Goal: Task Accomplishment & Management: Manage account settings

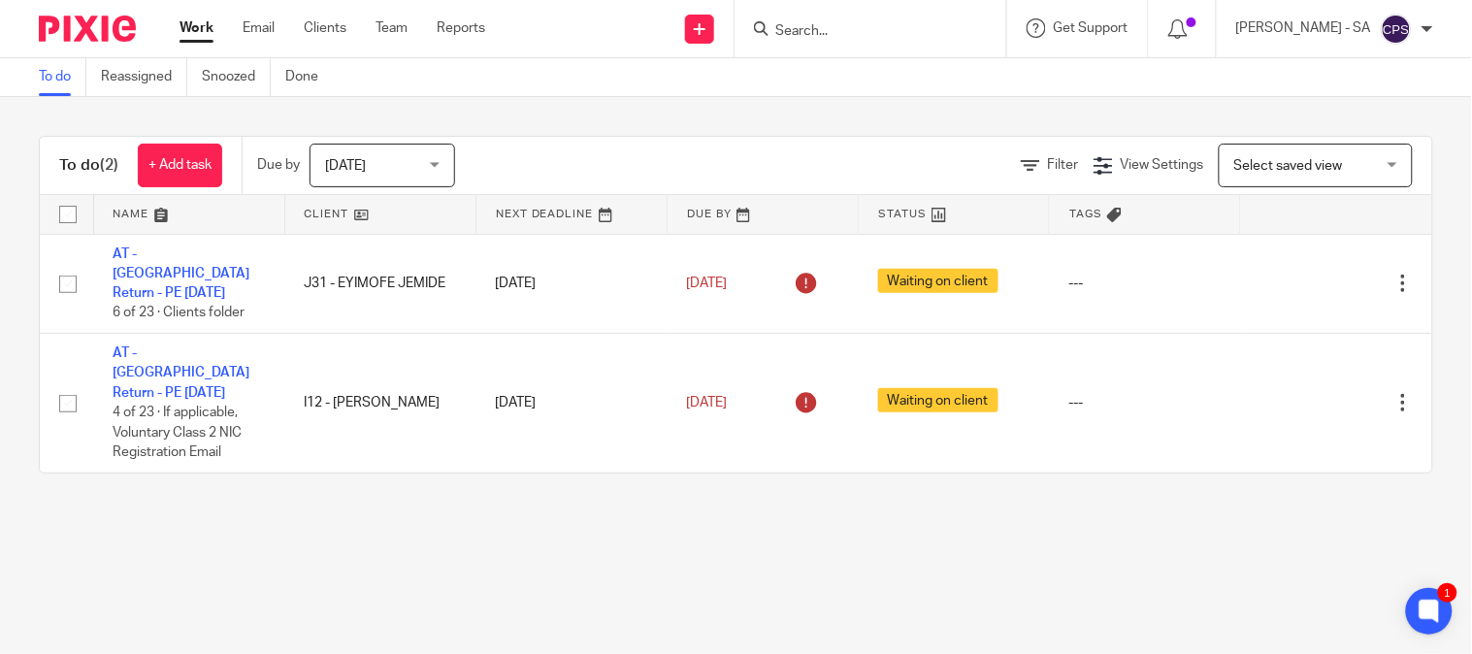
click at [822, 27] on input "Search" at bounding box center [860, 31] width 175 height 17
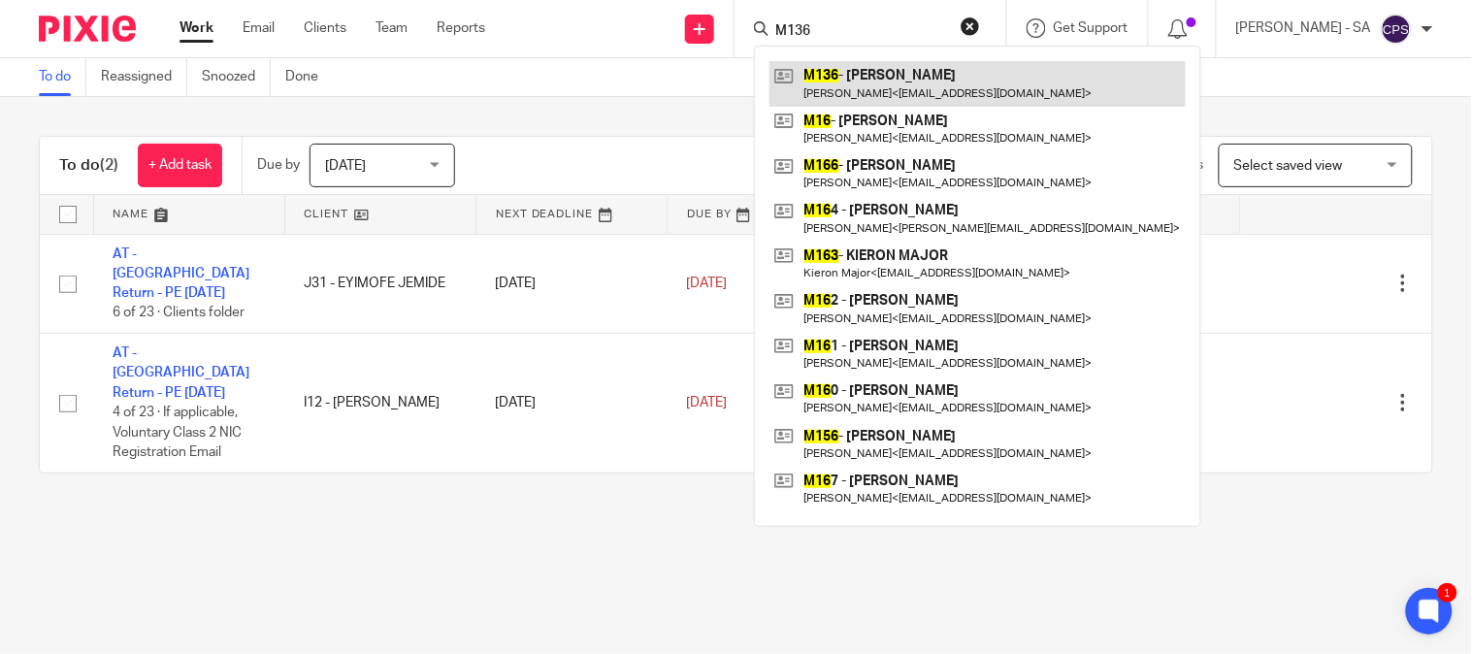
type input "M136"
click at [868, 80] on link at bounding box center [977, 83] width 416 height 45
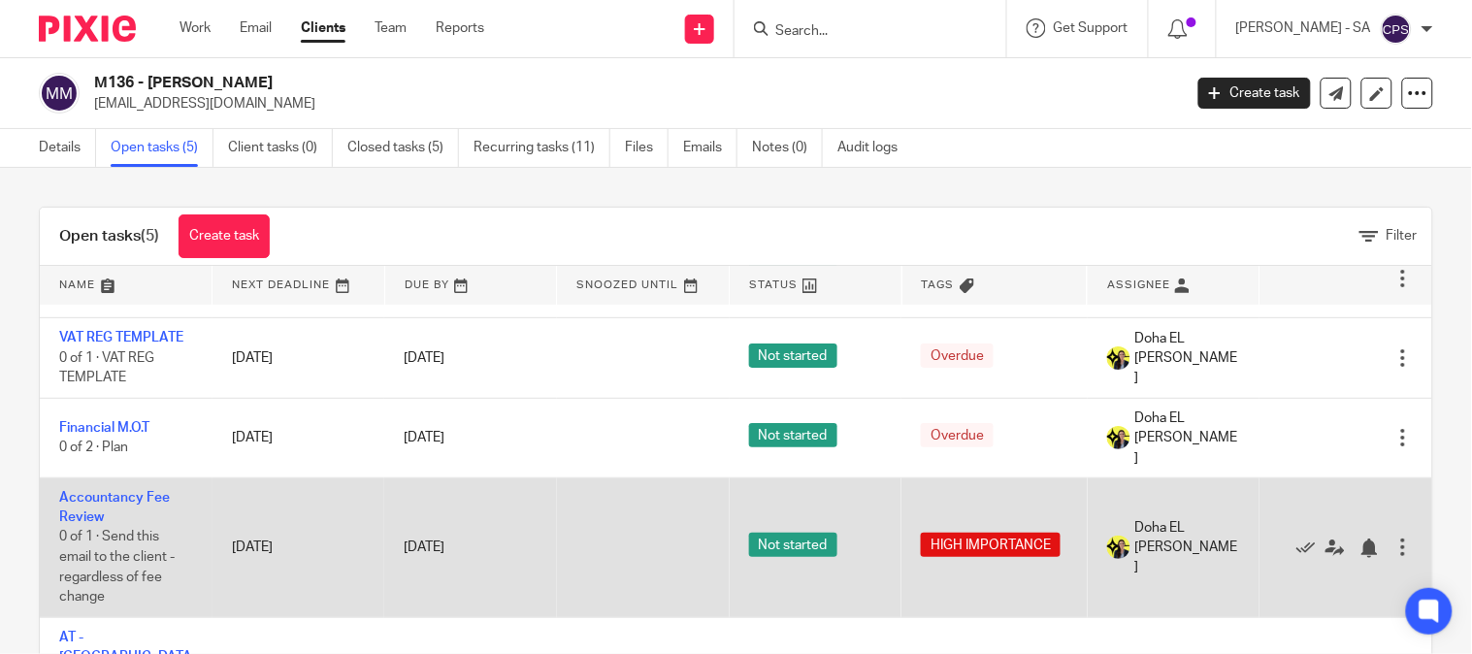
scroll to position [112, 0]
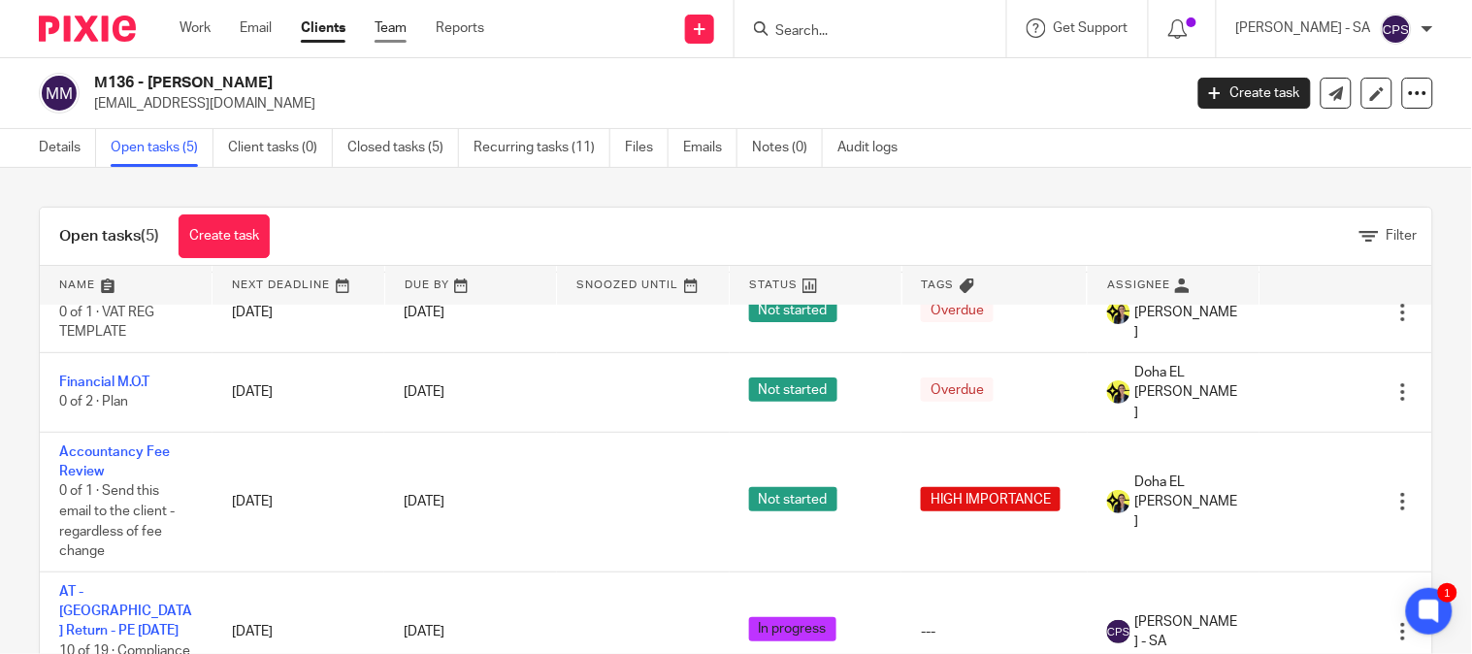
click at [395, 24] on link "Team" at bounding box center [391, 27] width 32 height 19
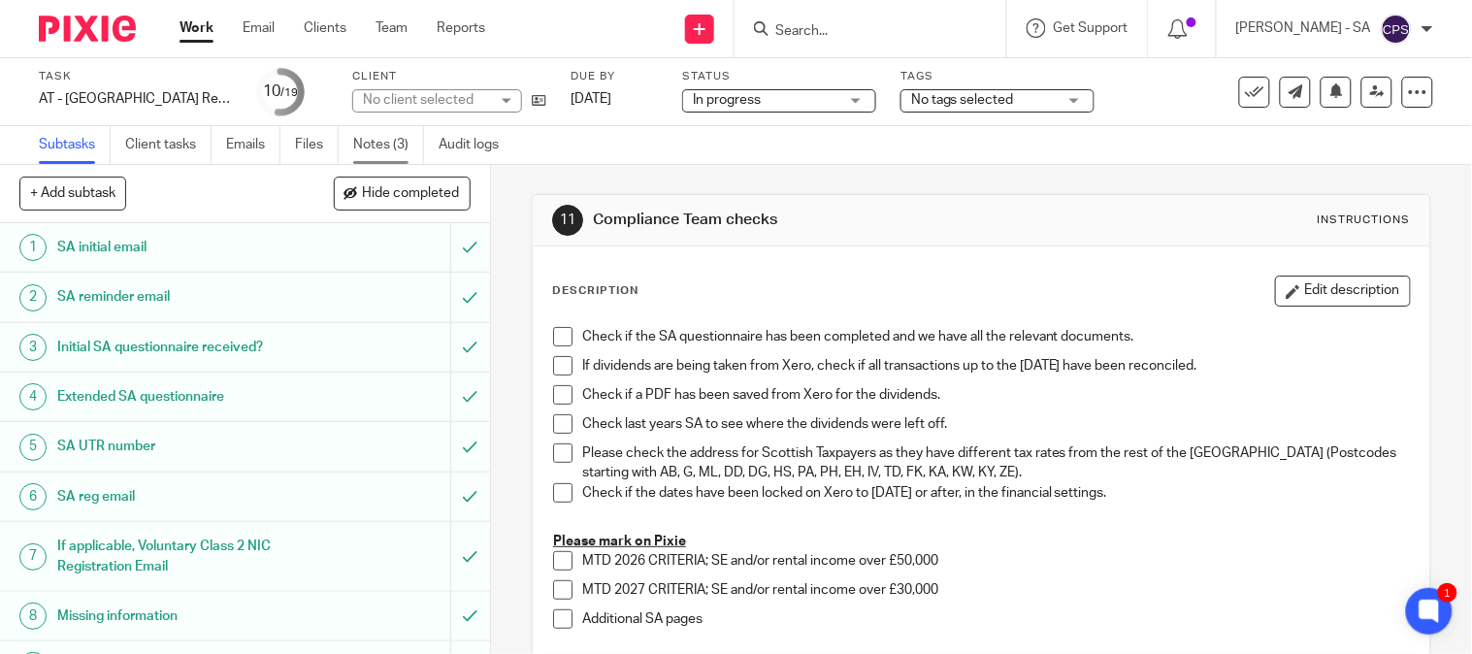
click at [367, 149] on link "Notes (3)" at bounding box center [388, 145] width 71 height 38
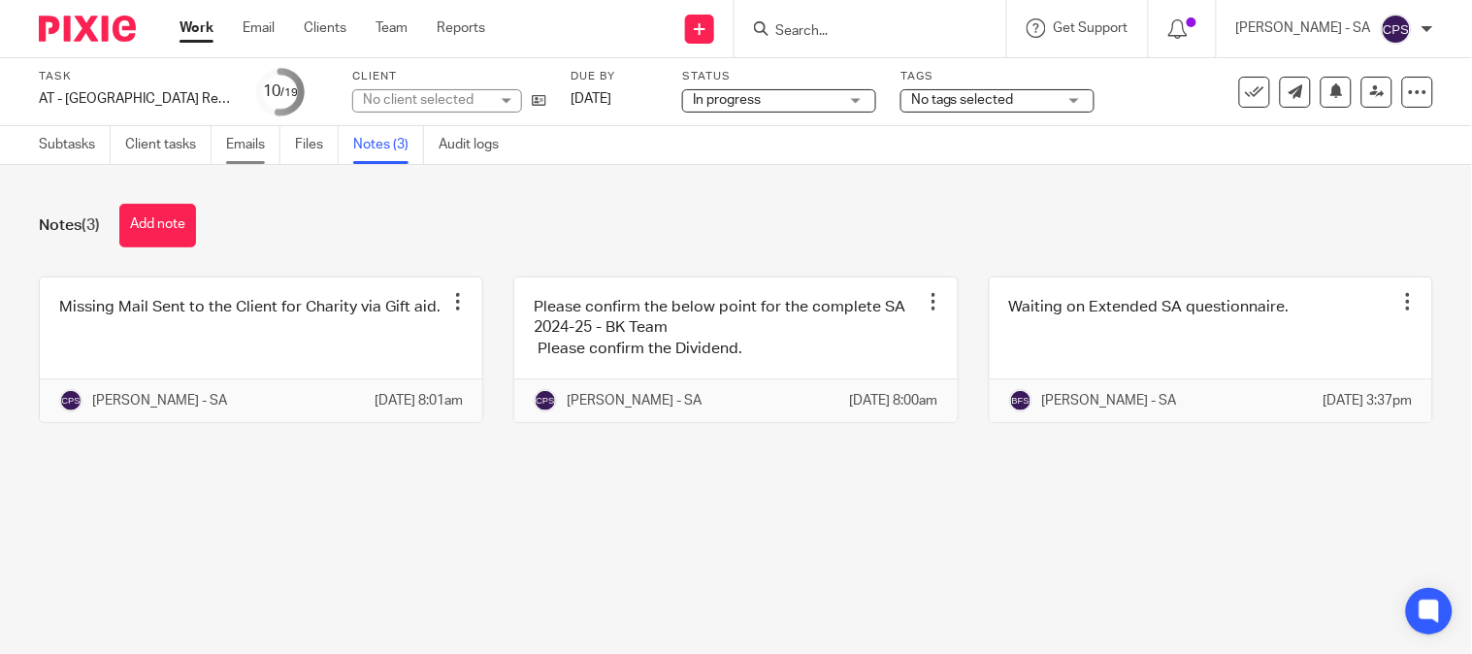
click at [258, 138] on link "Emails" at bounding box center [253, 145] width 54 height 38
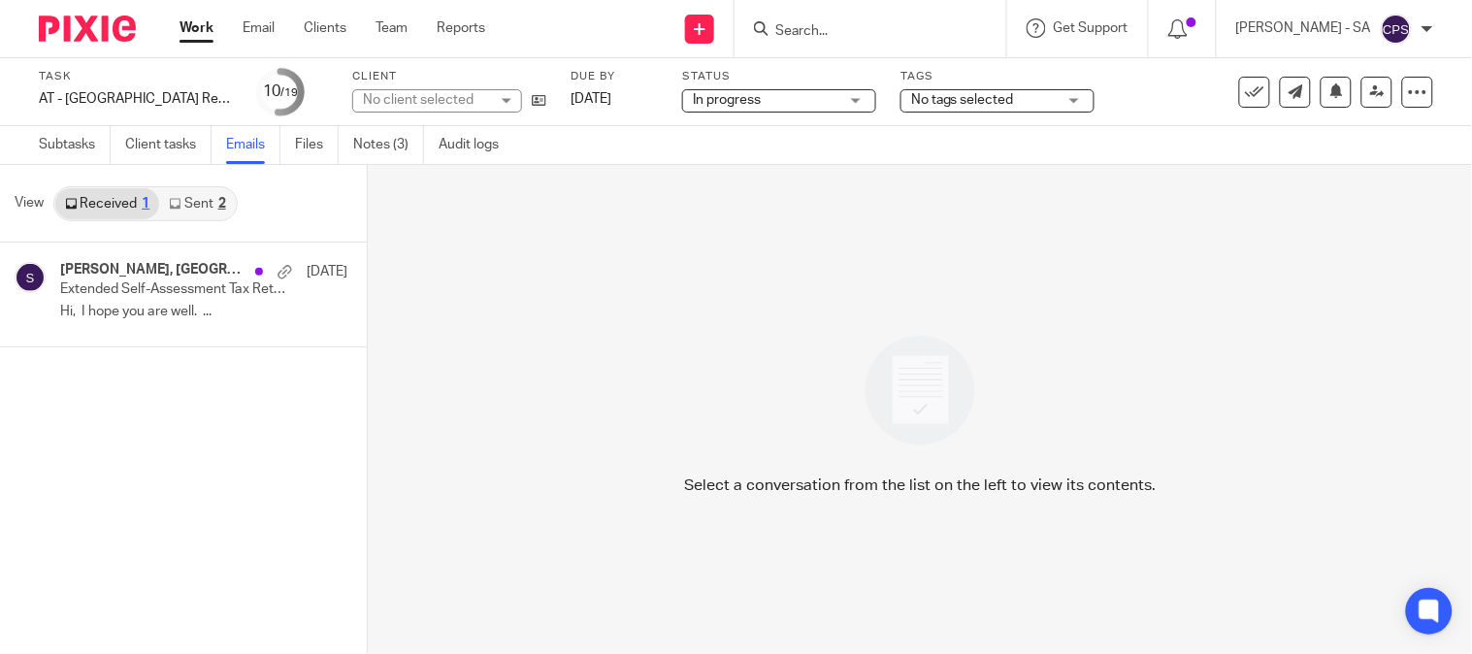
drag, startPoint x: 209, startPoint y: 197, endPoint x: 206, endPoint y: 209, distance: 12.0
click at [208, 196] on link "Sent 2" at bounding box center [197, 203] width 76 height 31
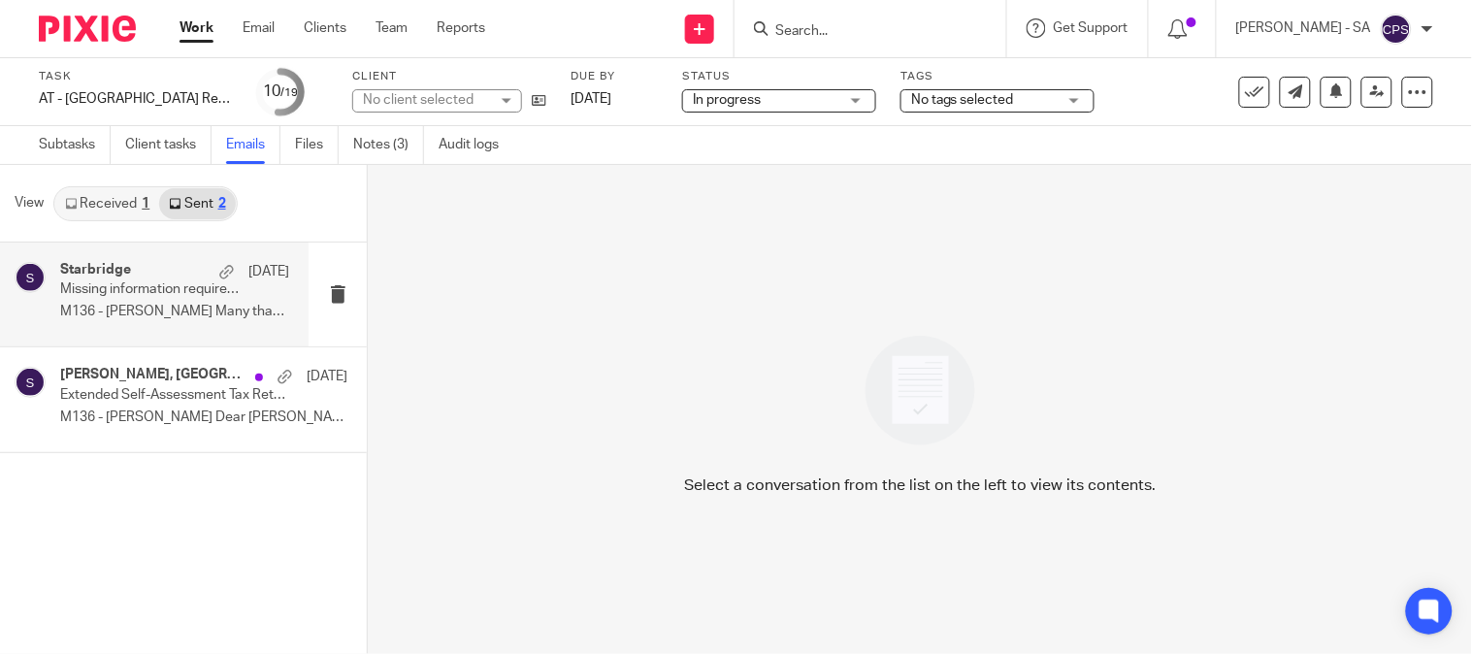
click at [151, 291] on p "Missing information required to complete your Self-Assessment Tax Return" at bounding box center [151, 289] width 183 height 16
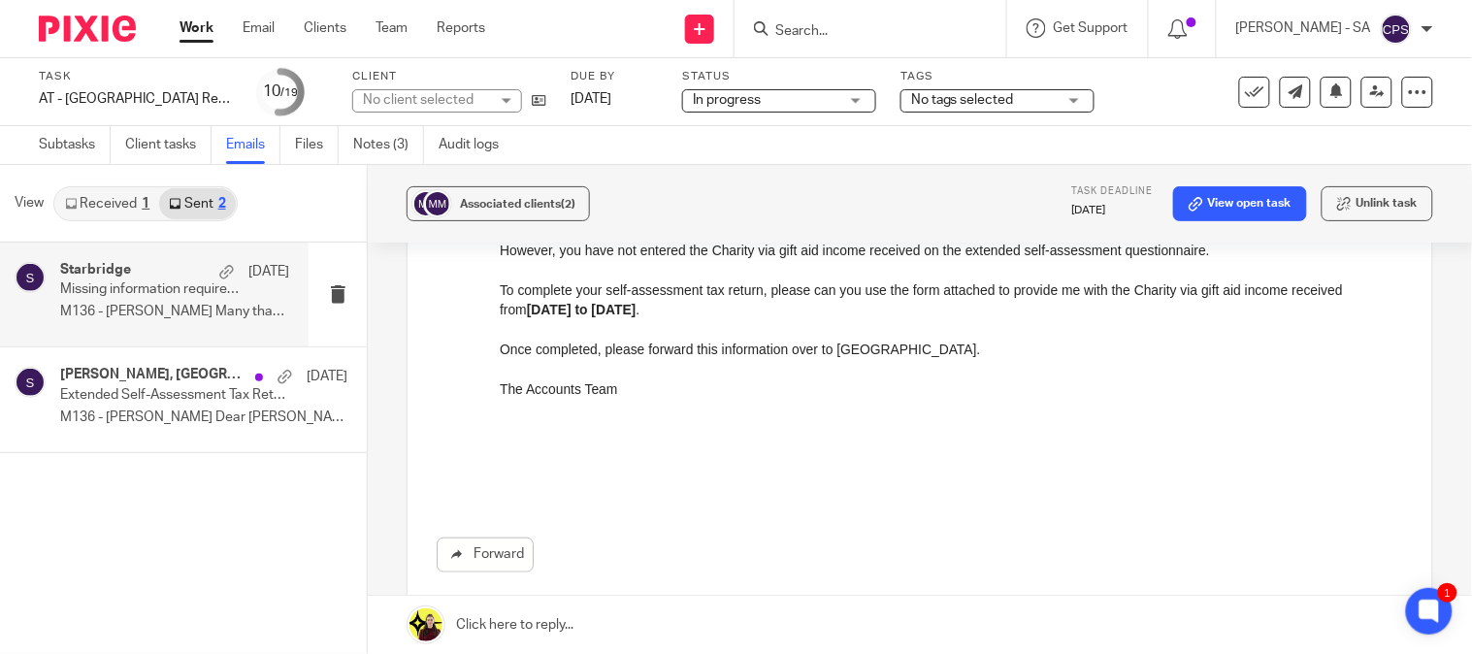
scroll to position [323, 0]
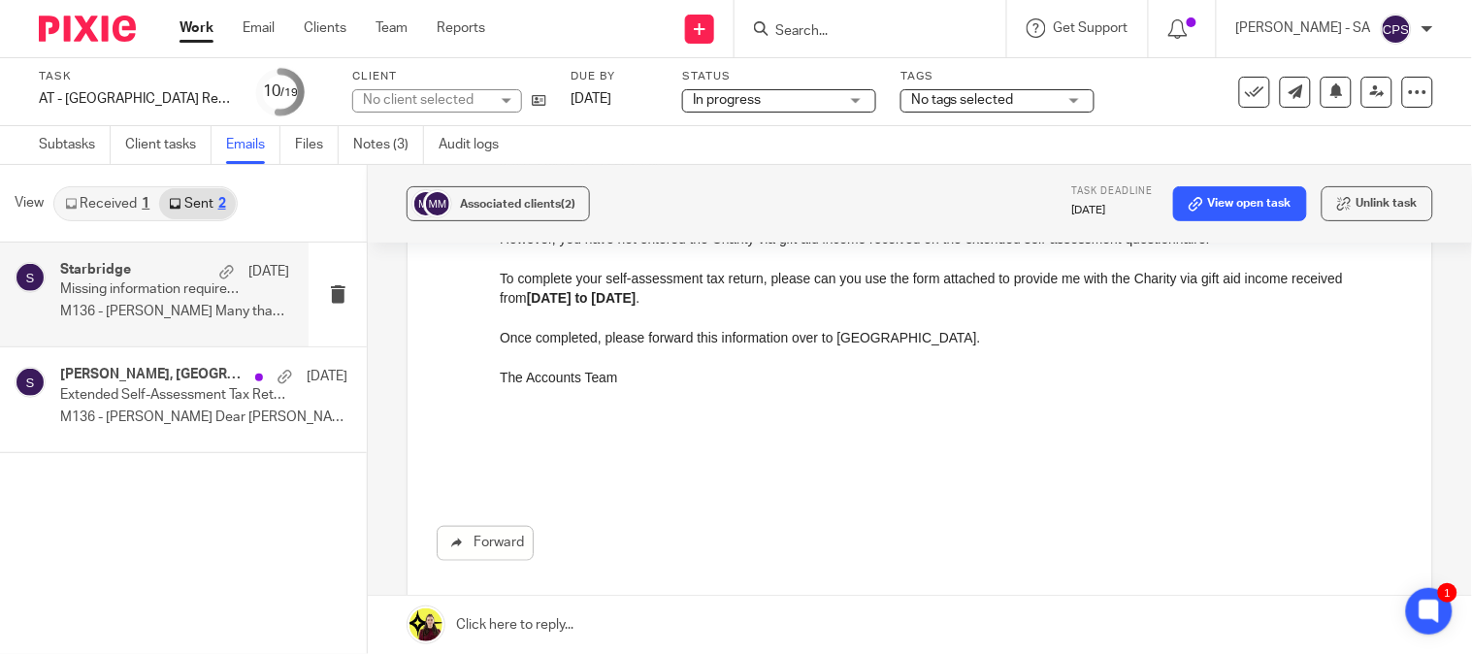
click at [133, 199] on link "Received 1" at bounding box center [107, 203] width 104 height 31
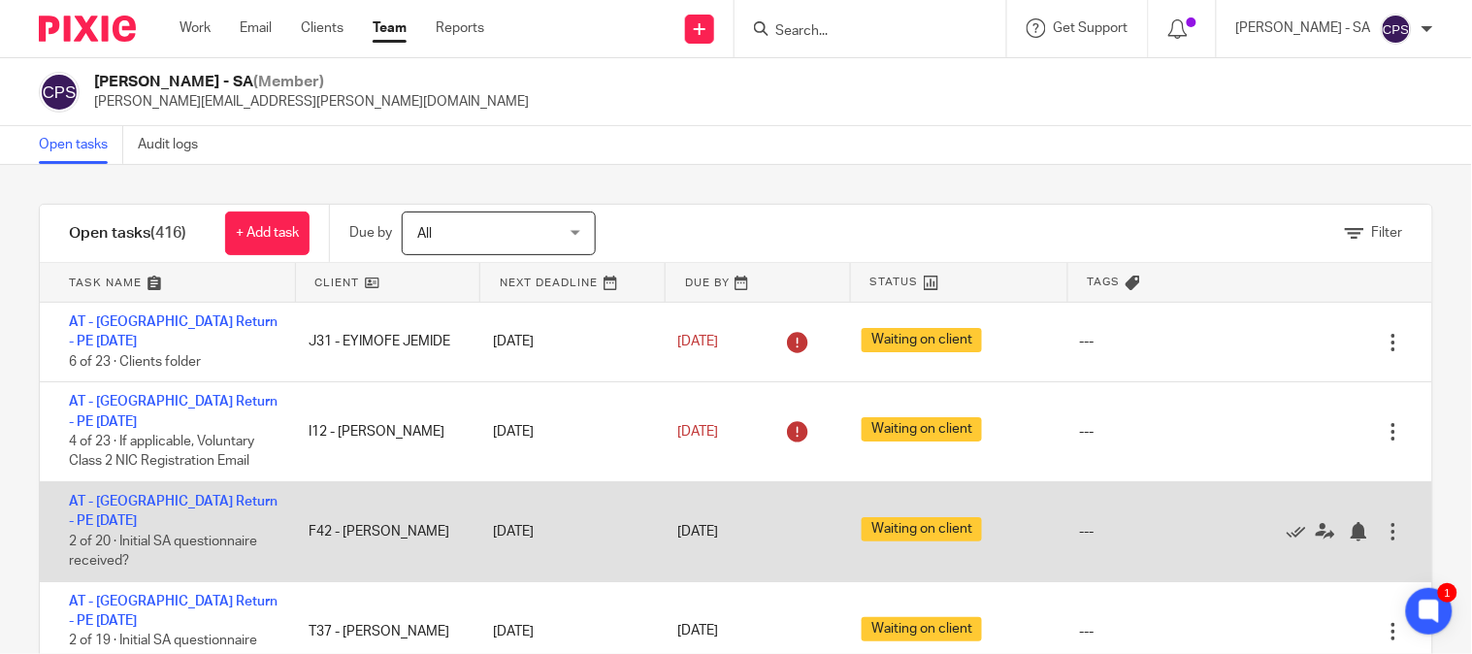
click at [480, 510] on div "AT - SA Return - PE 05-04-2025 2 of 20 · Initial SA questionnaire received? F42…" at bounding box center [736, 532] width 1392 height 100
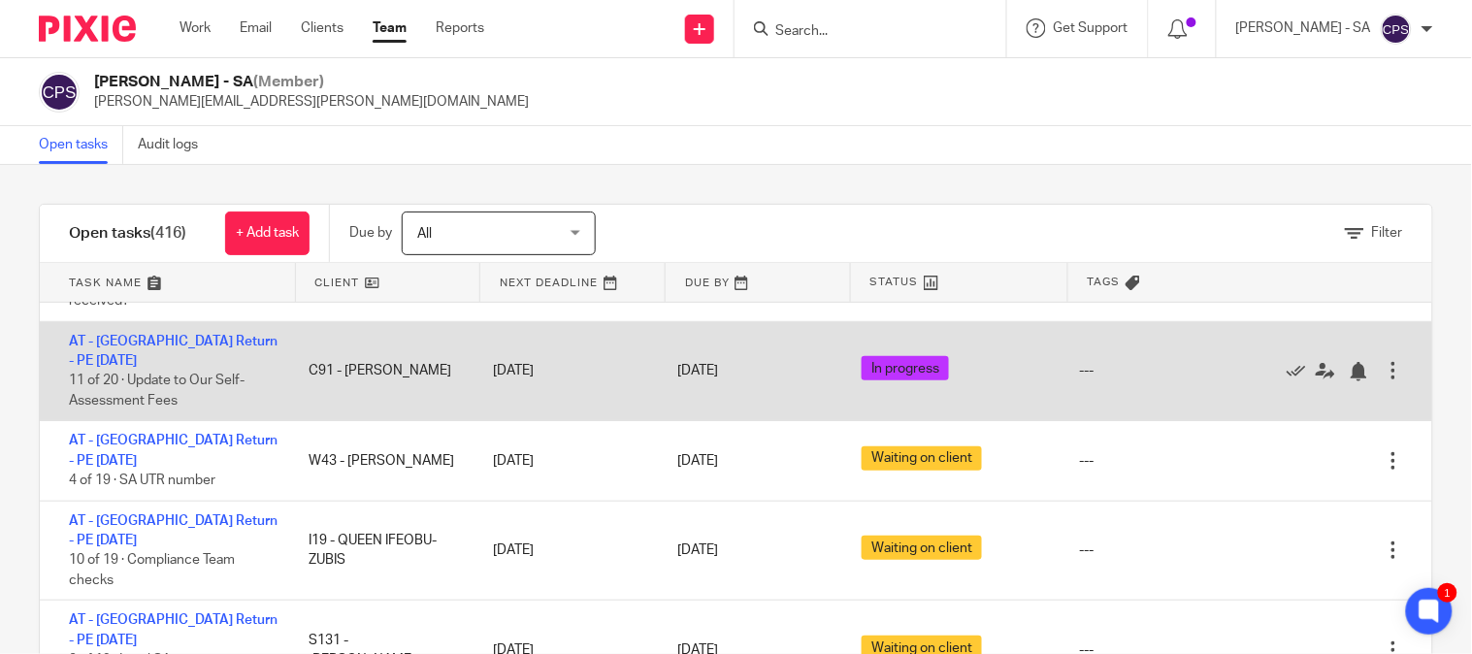
scroll to position [323, 0]
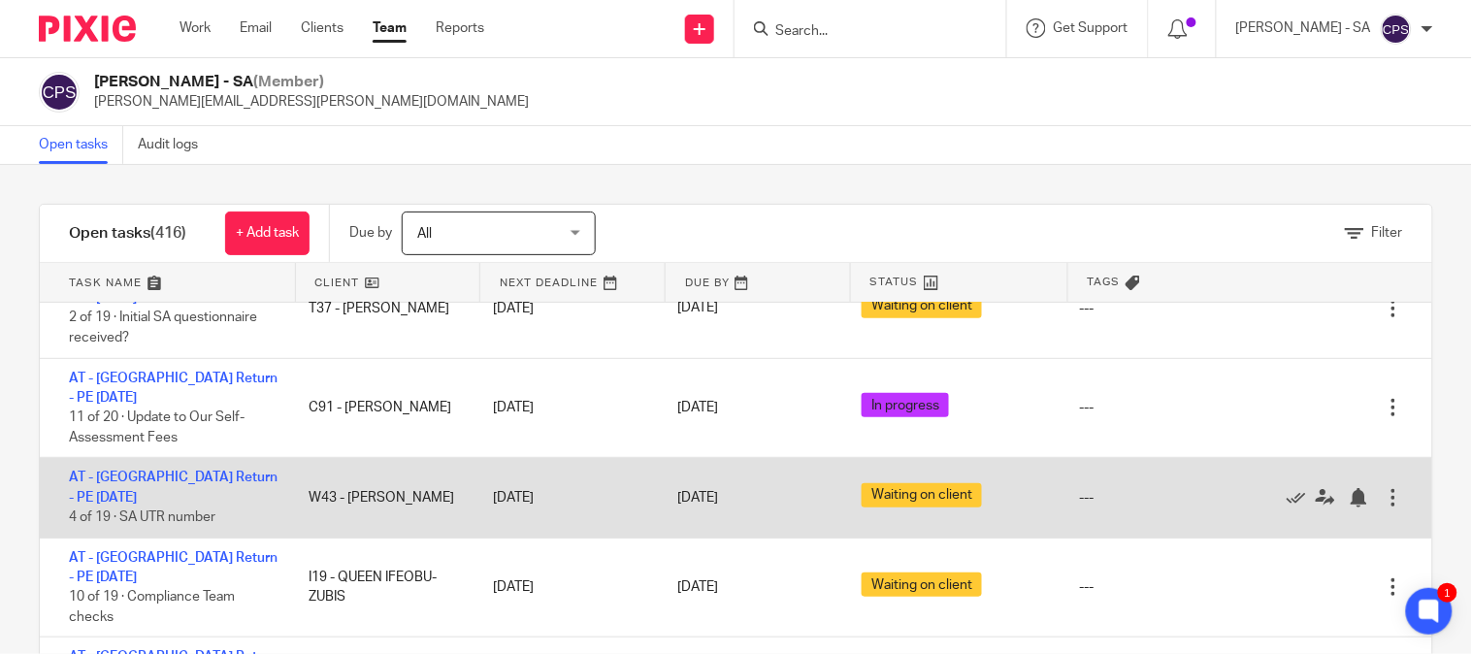
click at [567, 478] on div "28 Jan 2026" at bounding box center [567, 497] width 184 height 39
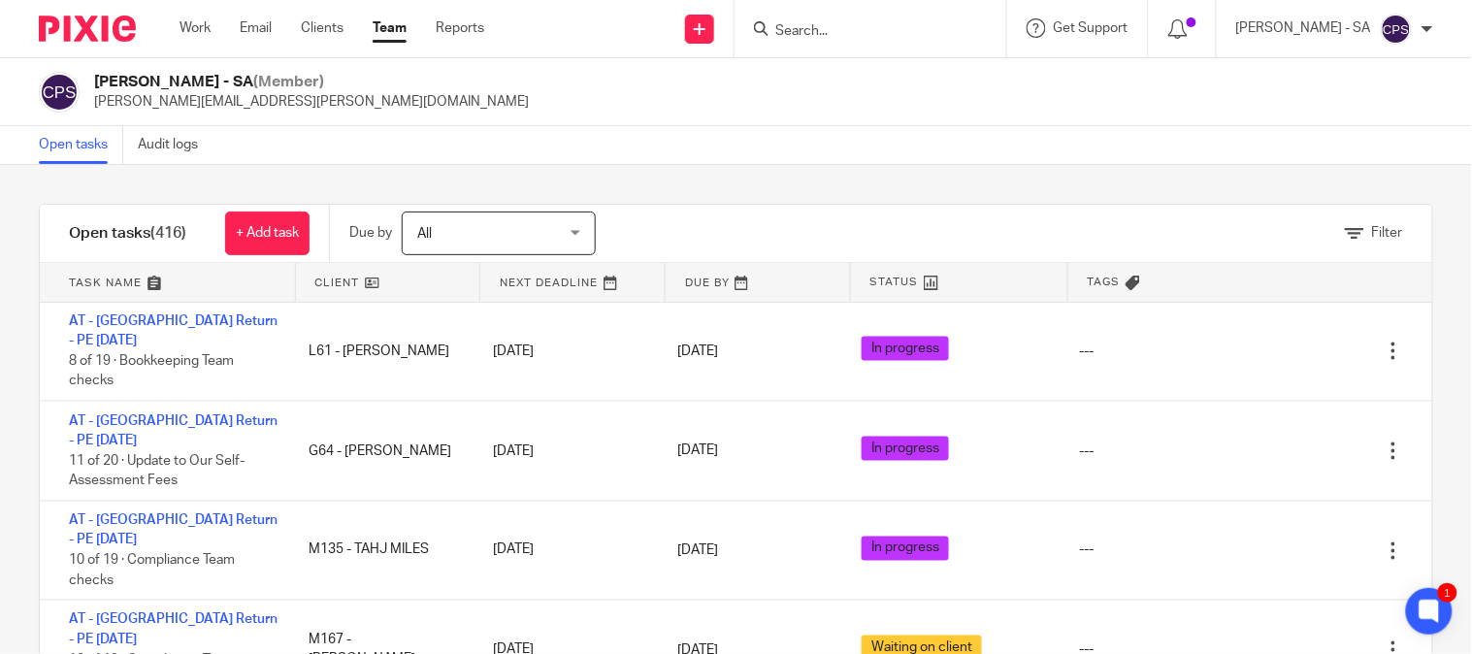
scroll to position [754, 0]
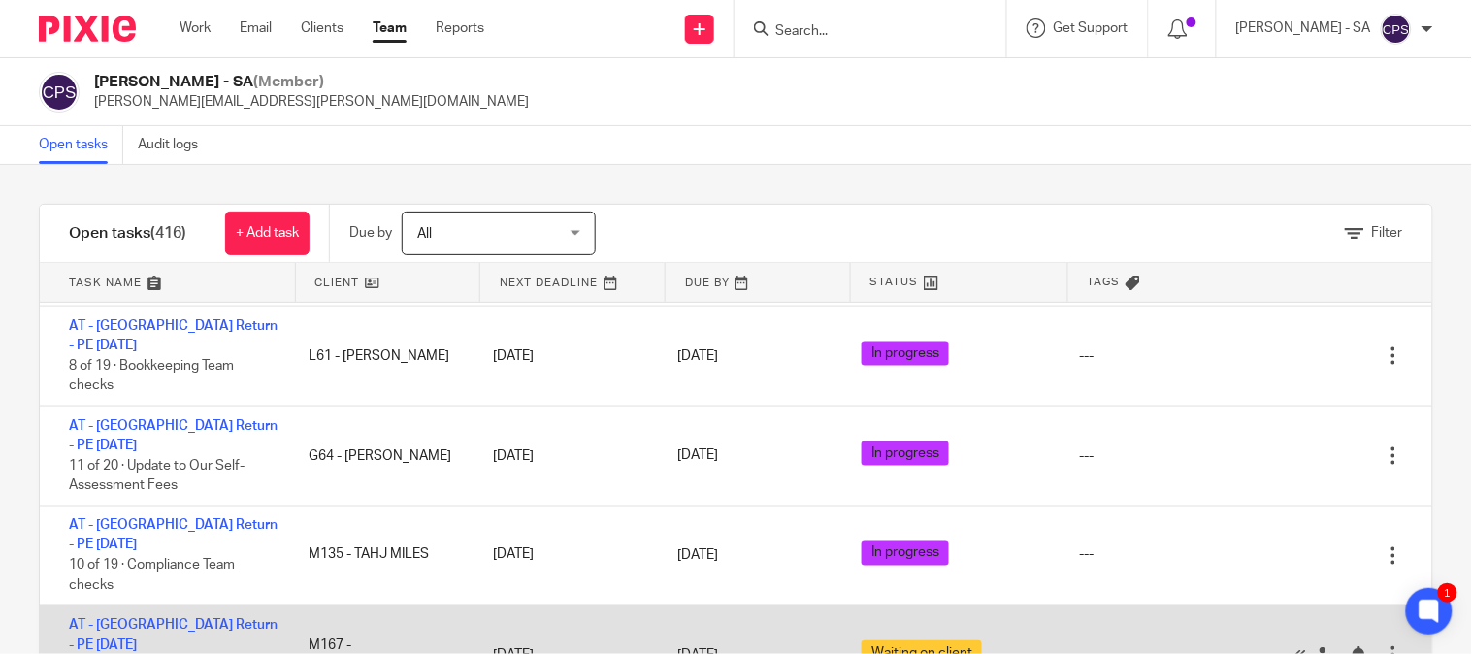
click at [658, 636] on div "[DATE]" at bounding box center [750, 656] width 184 height 40
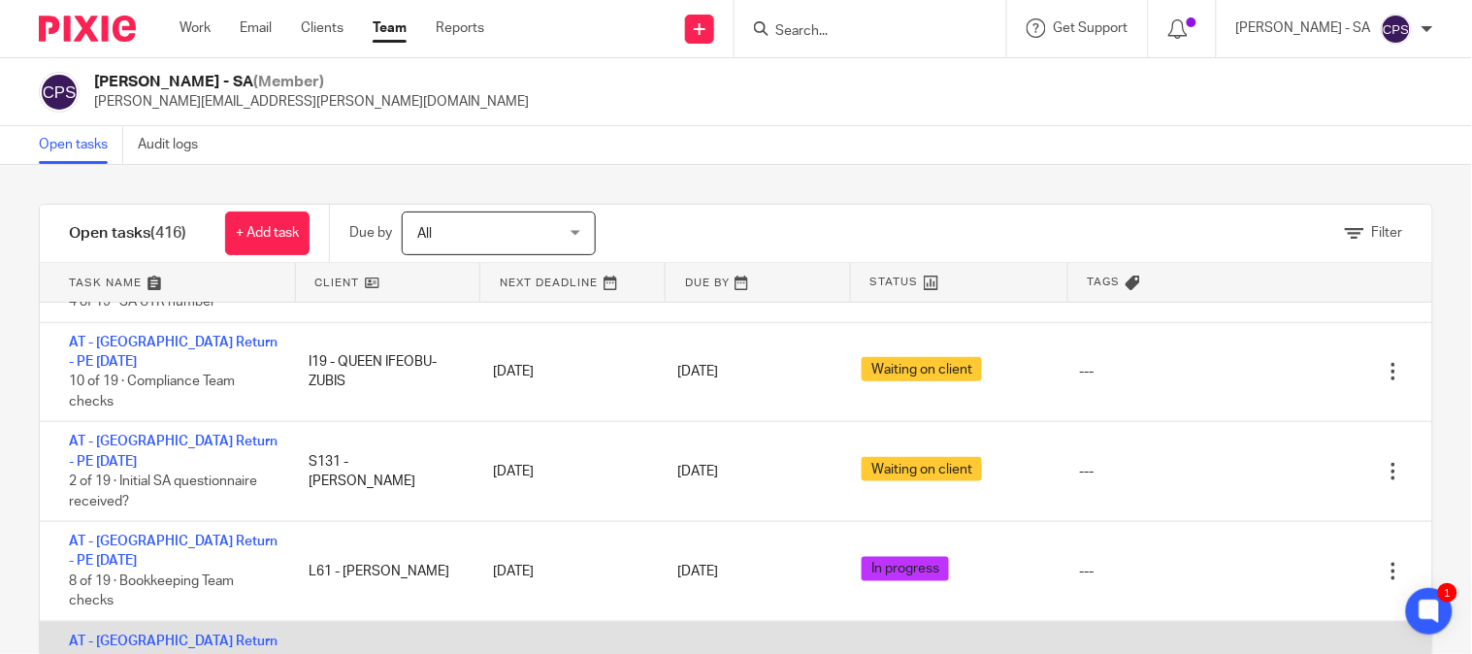
scroll to position [431, 0]
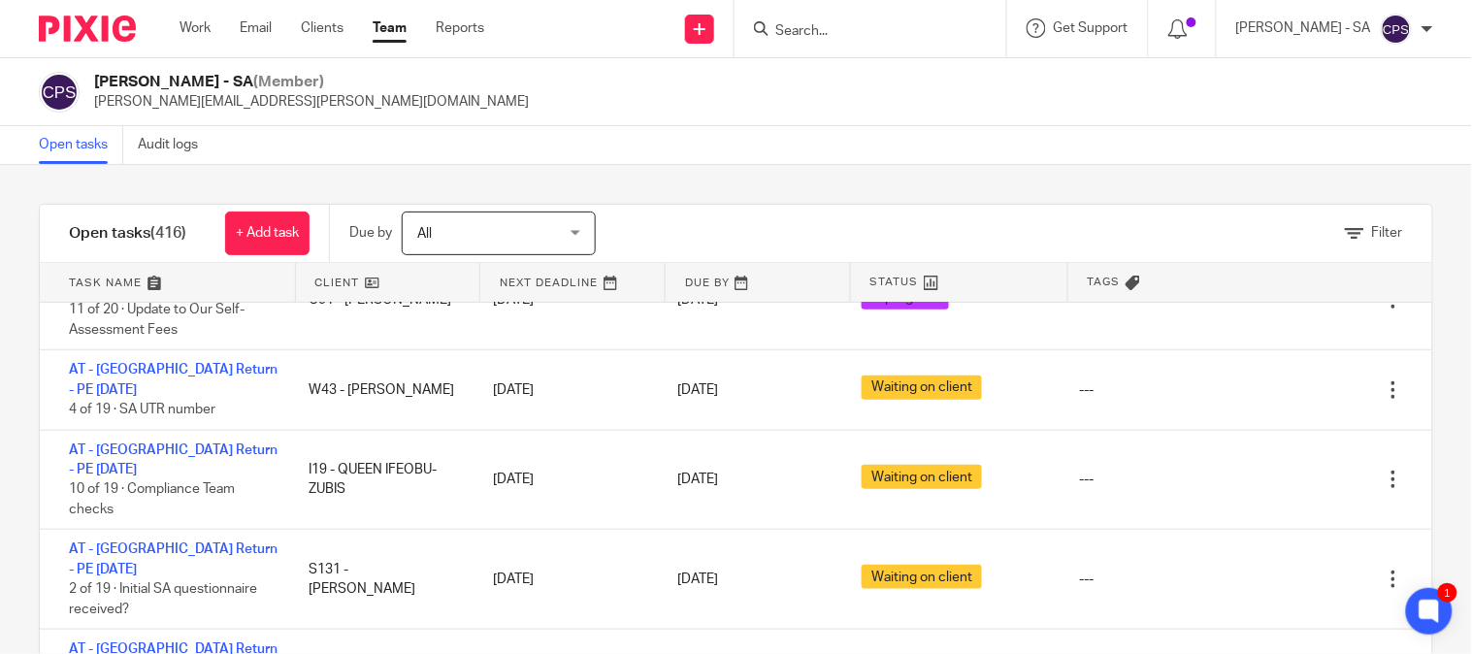
click at [802, 35] on input "Search" at bounding box center [860, 31] width 175 height 17
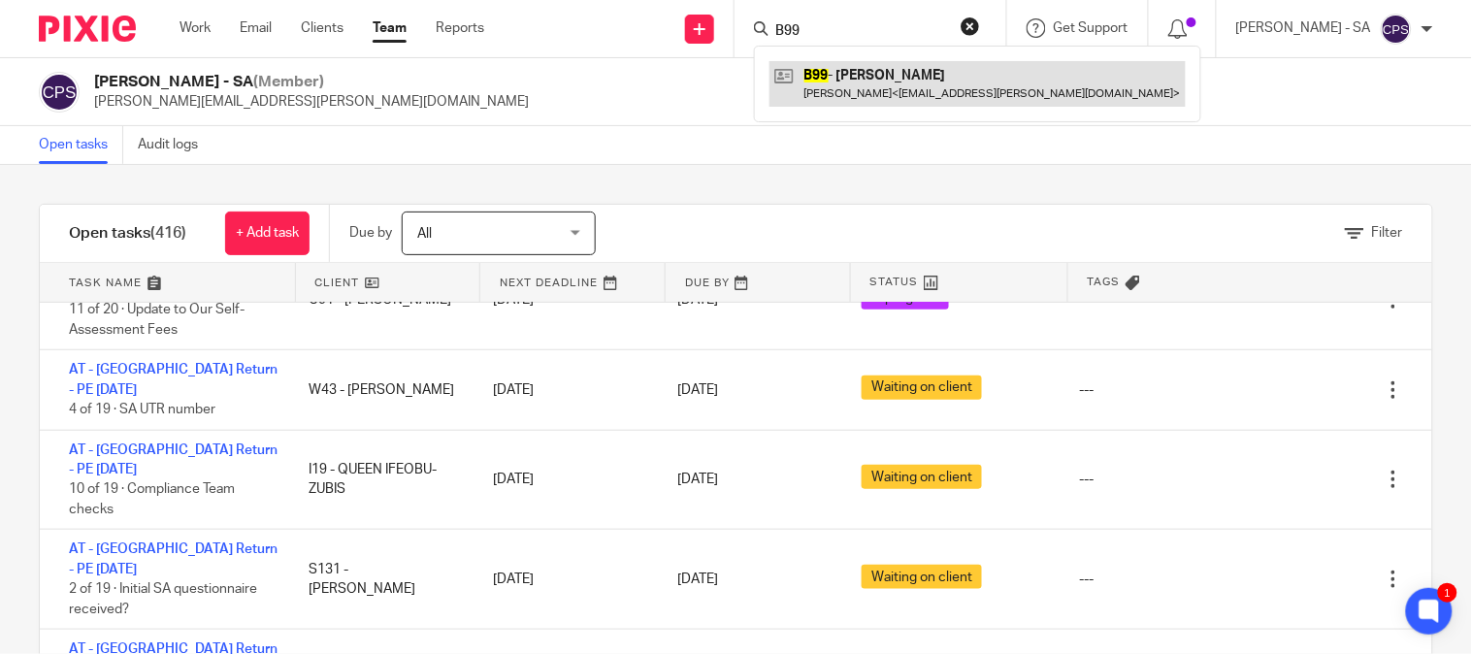
type input "B99"
click at [908, 72] on link at bounding box center [977, 83] width 416 height 45
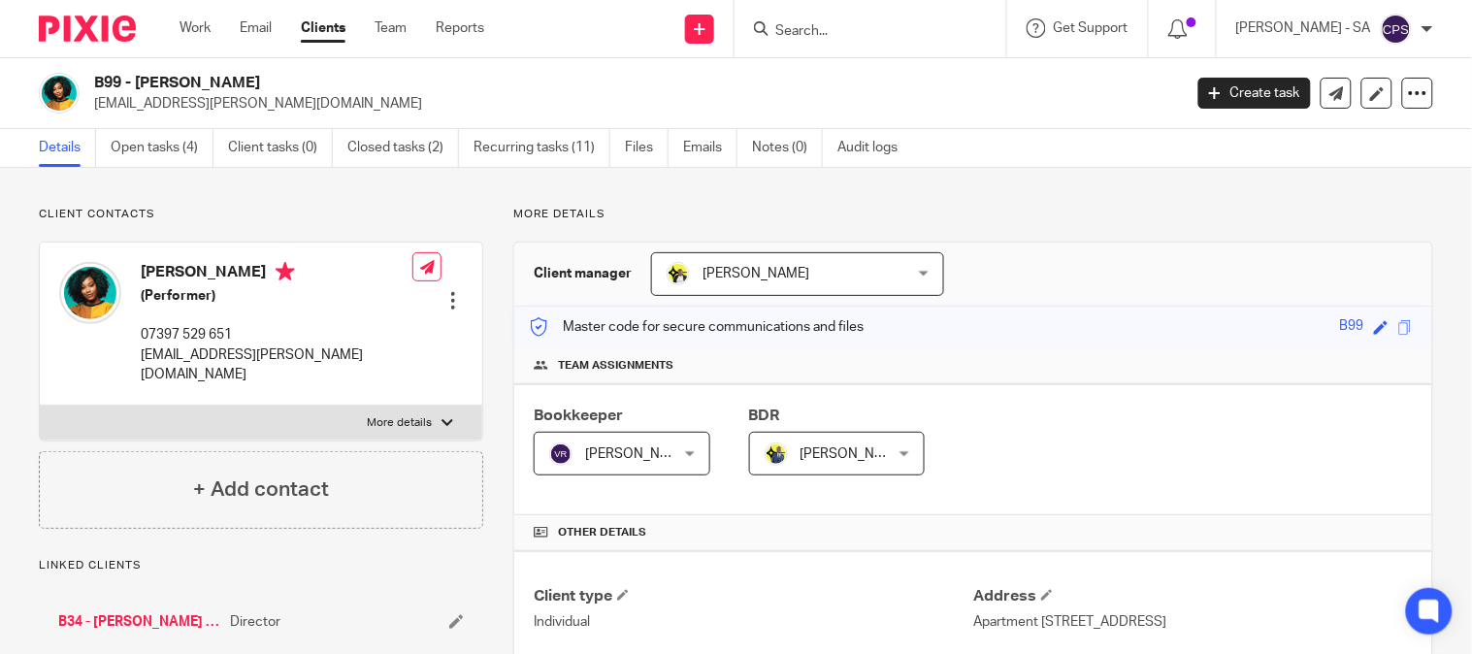
click at [180, 149] on link "Open tasks (4)" at bounding box center [162, 148] width 103 height 38
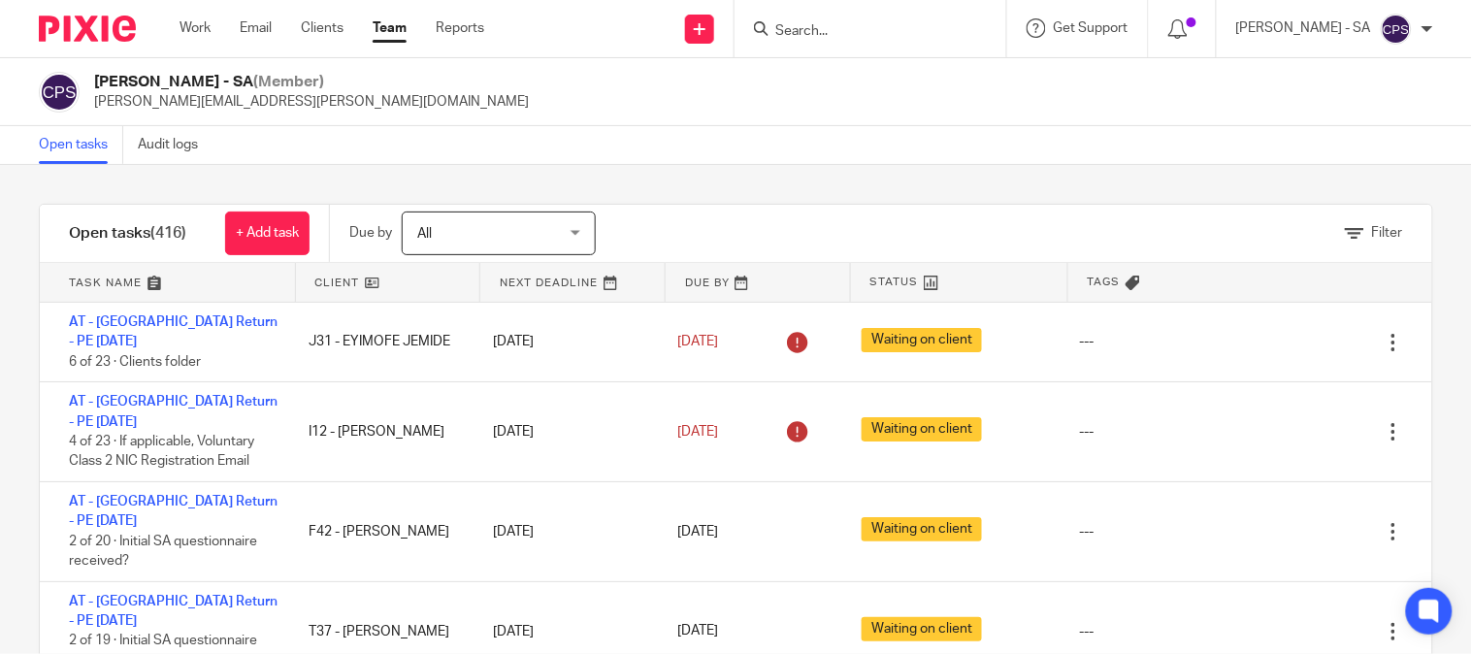
click at [367, 548] on div "AT - SA Return - PE 05-04-2024 6 of 23 · Clients folder J31 - EYIMOFE JEMIDE 31…" at bounding box center [736, 515] width 1392 height 425
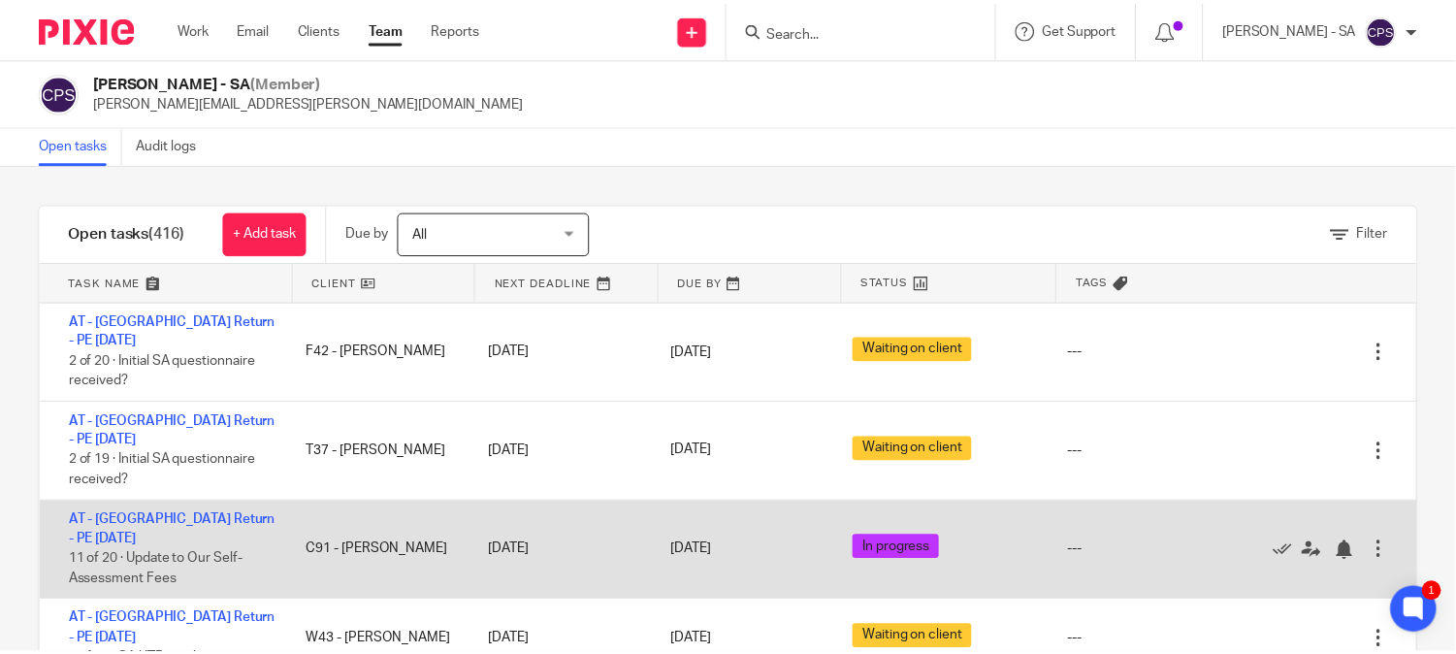
scroll to position [215, 0]
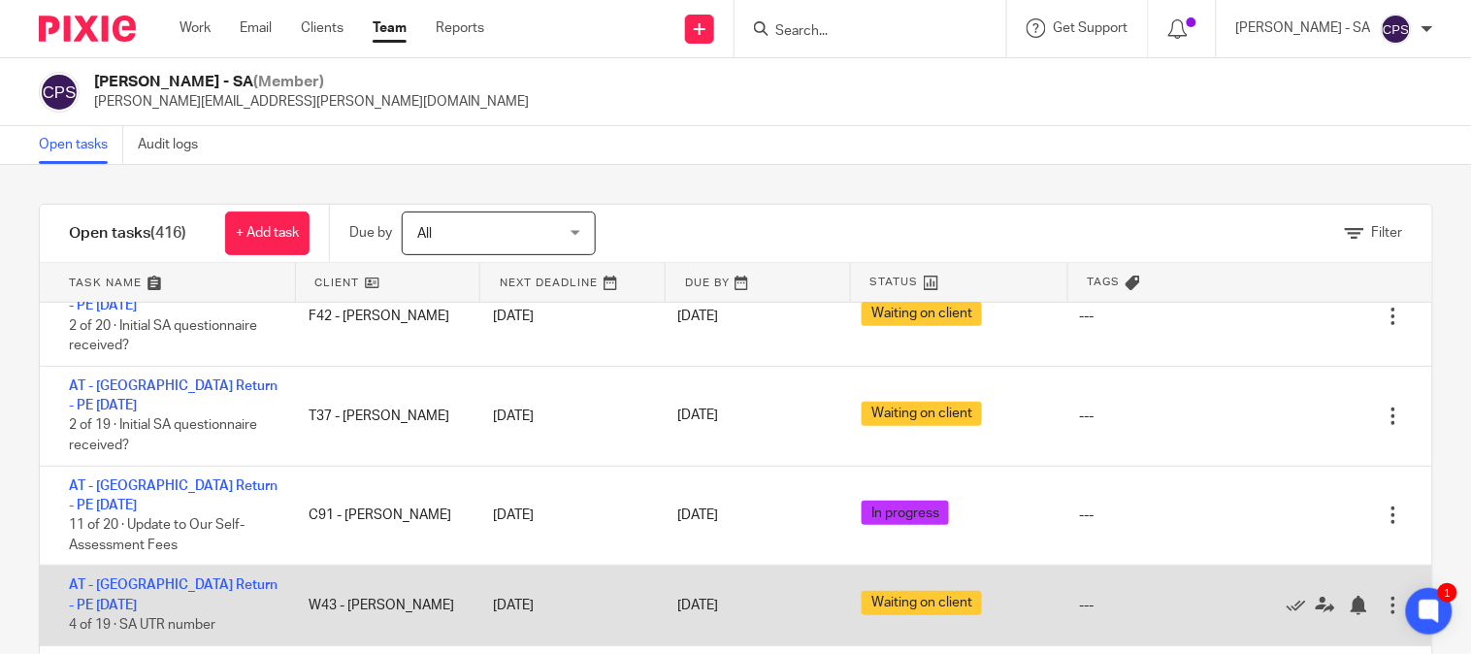
click at [704, 596] on link "28 Jan 2026" at bounding box center [720, 606] width 87 height 20
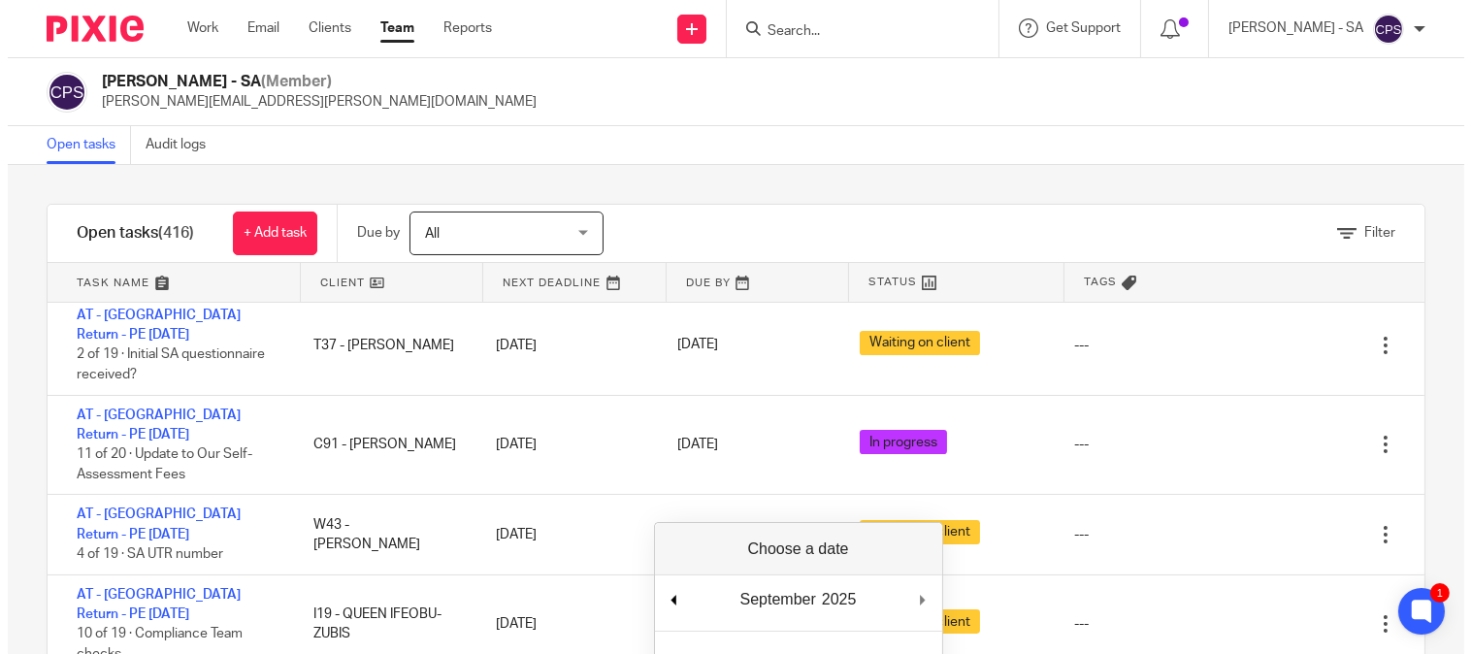
scroll to position [323, 0]
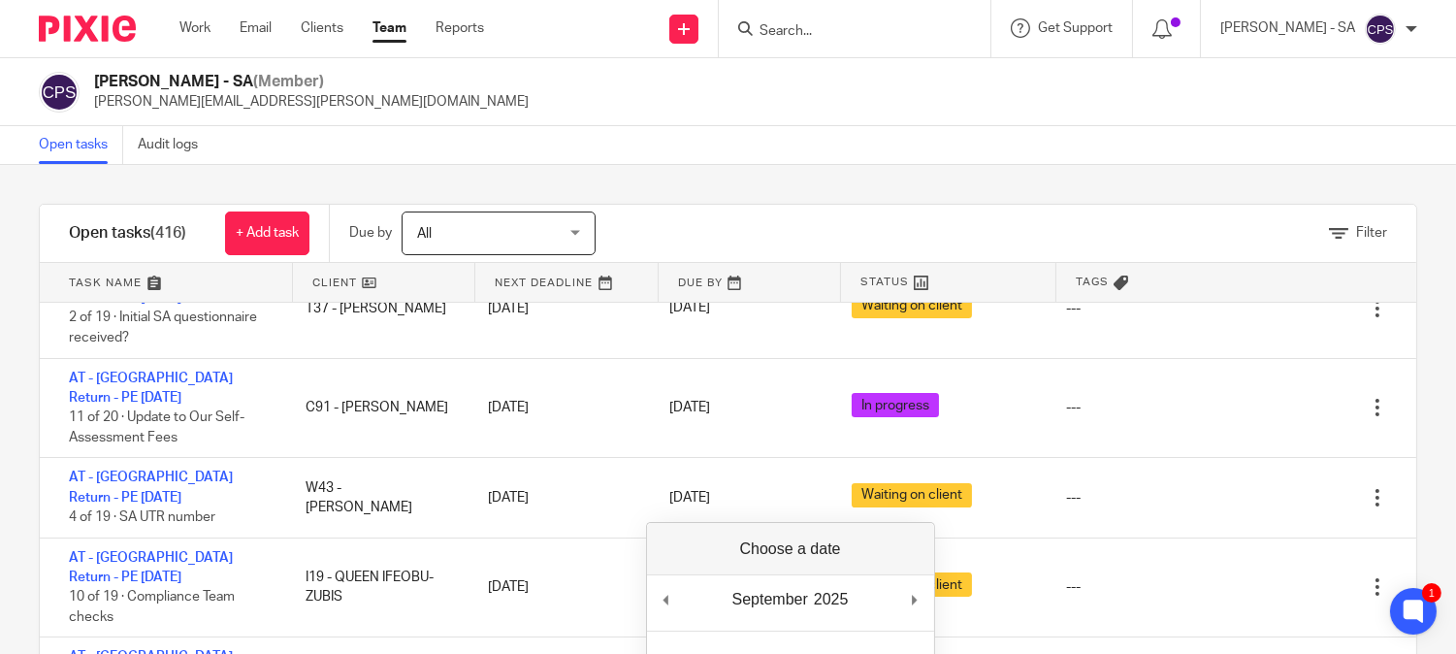
click at [1421, 477] on div "Filter tasks Only show tasks matching all of these conditions 1 Client name Is …" at bounding box center [728, 409] width 1456 height 489
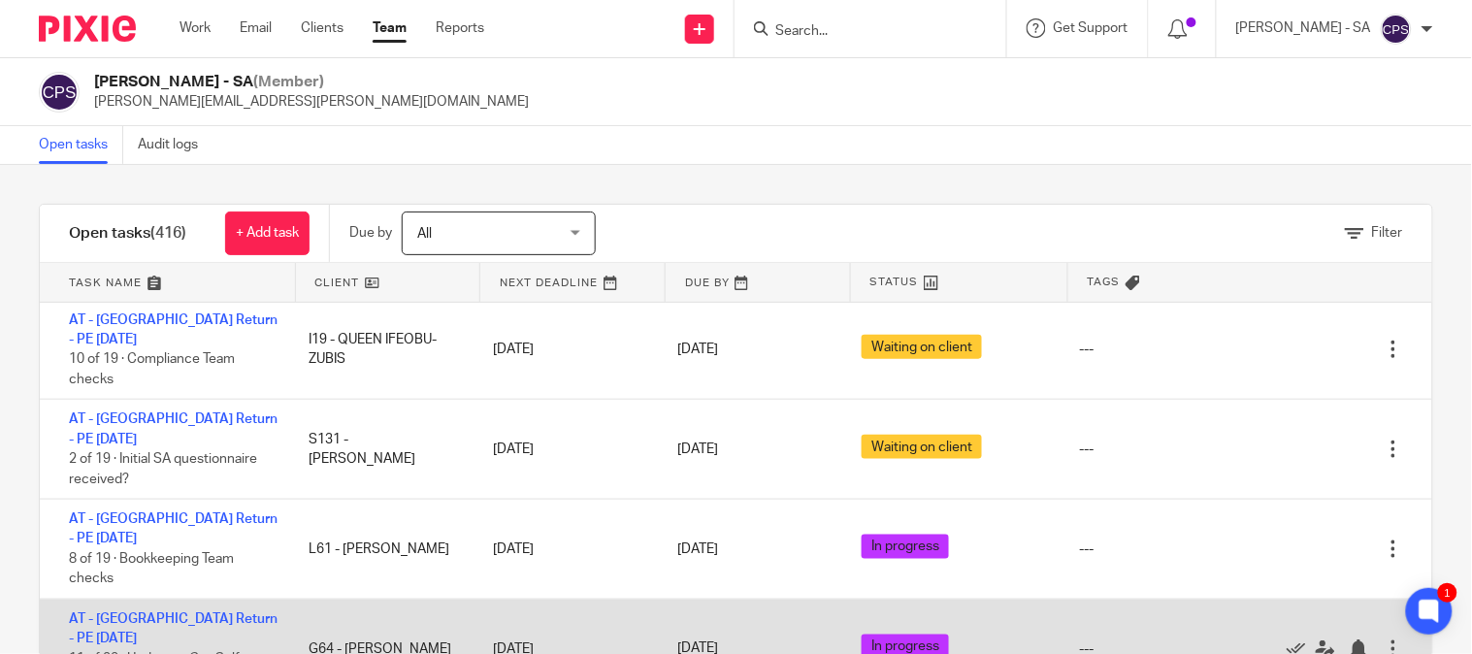
scroll to position [539, 0]
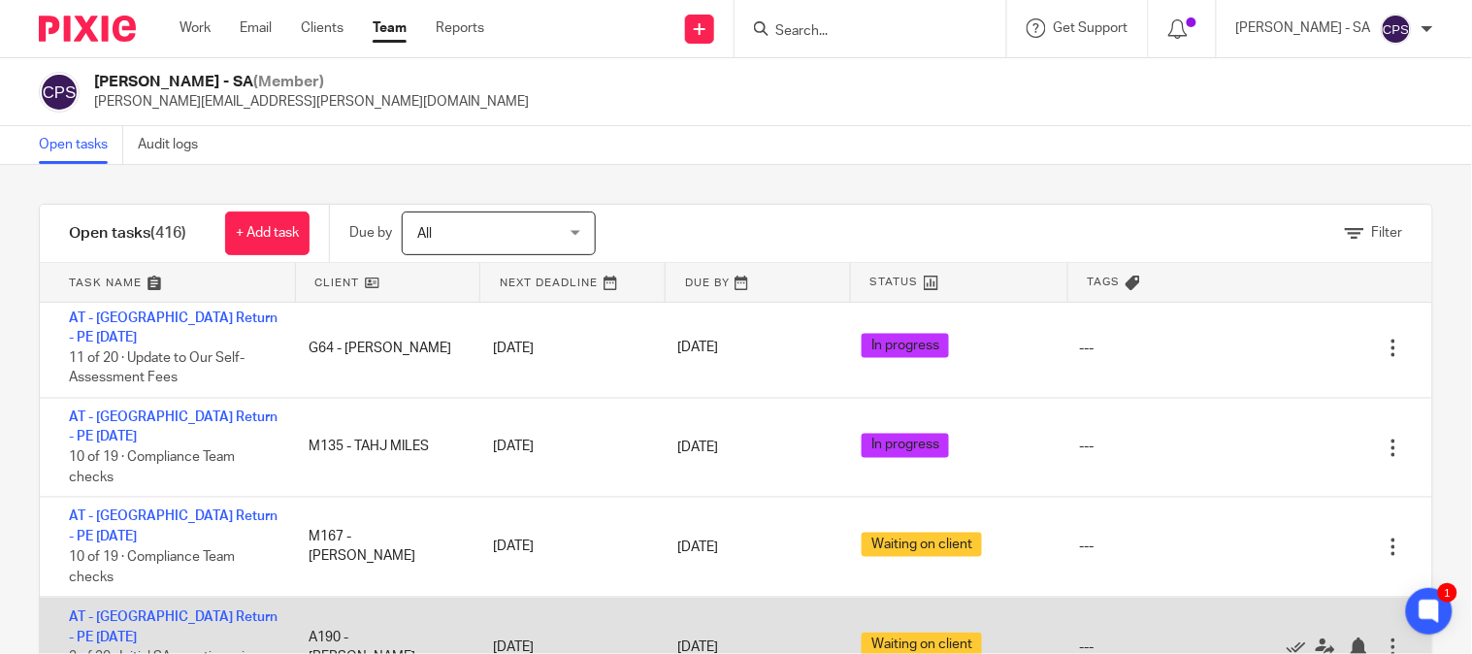
scroll to position [970, 0]
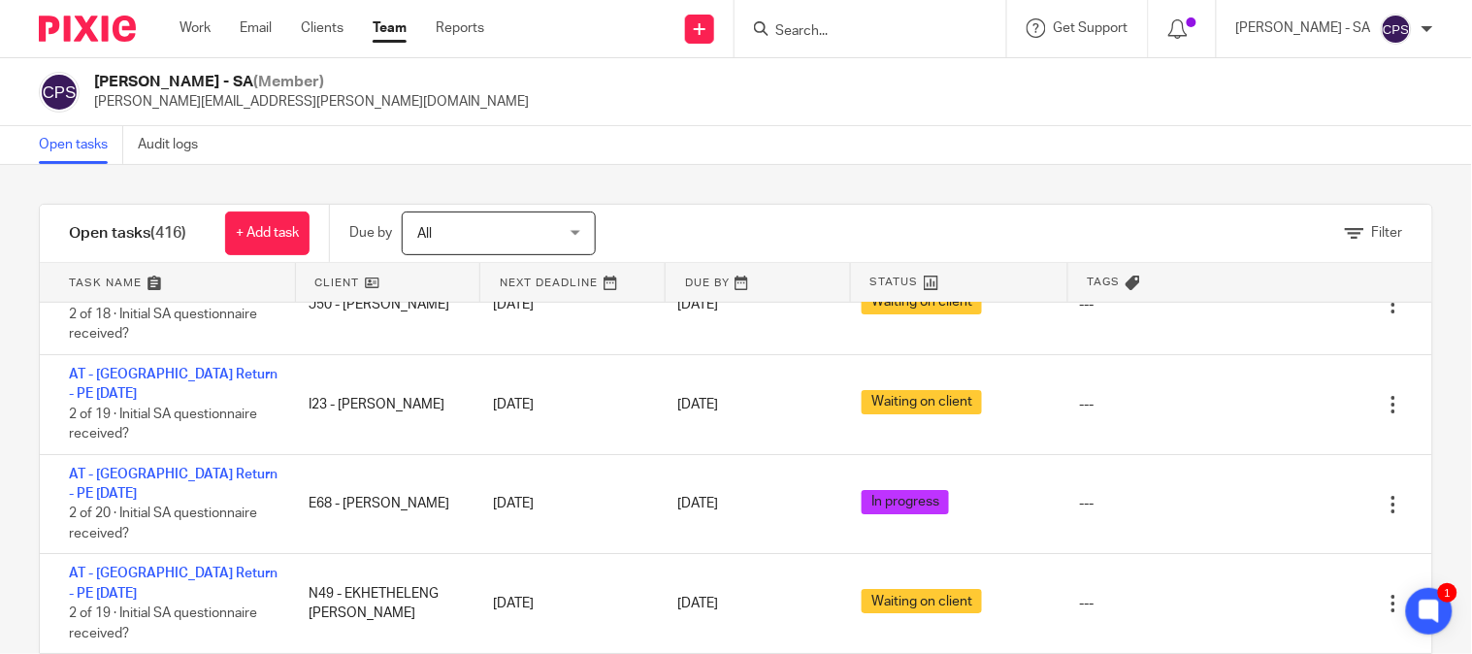
scroll to position [1724, 0]
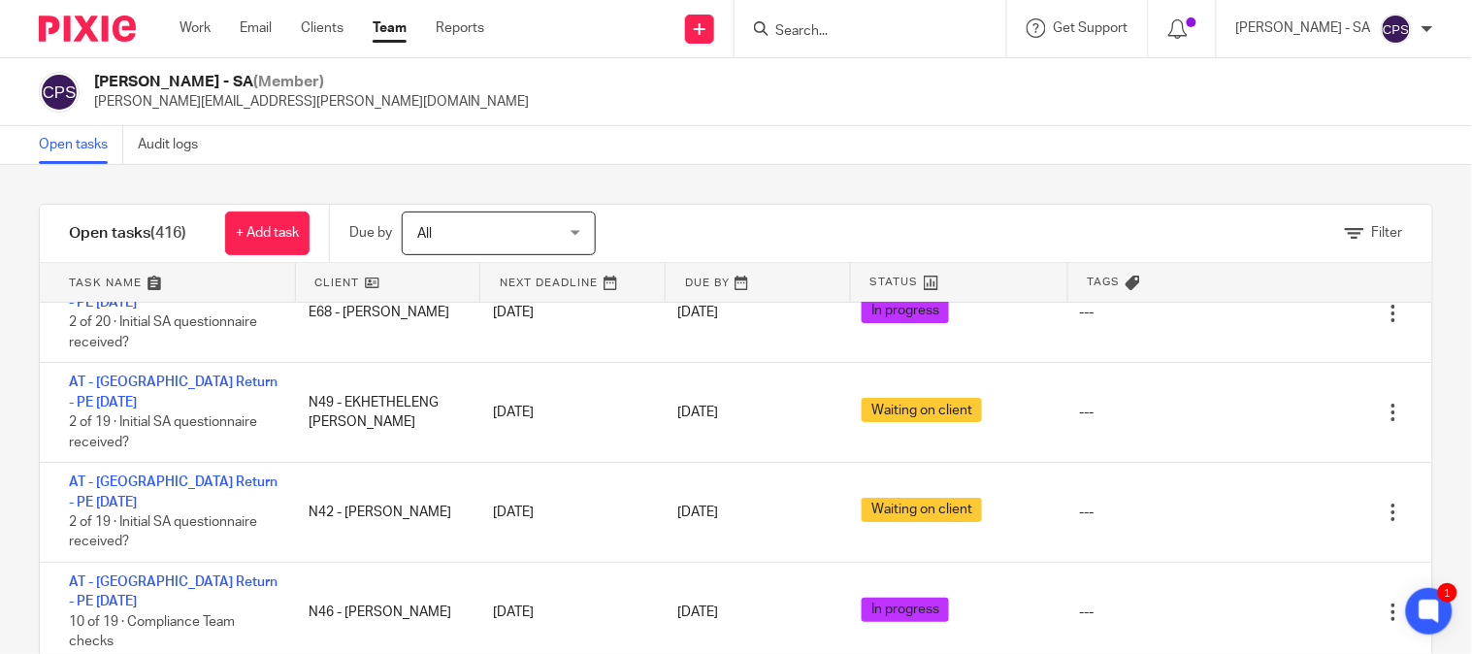
scroll to position [1941, 0]
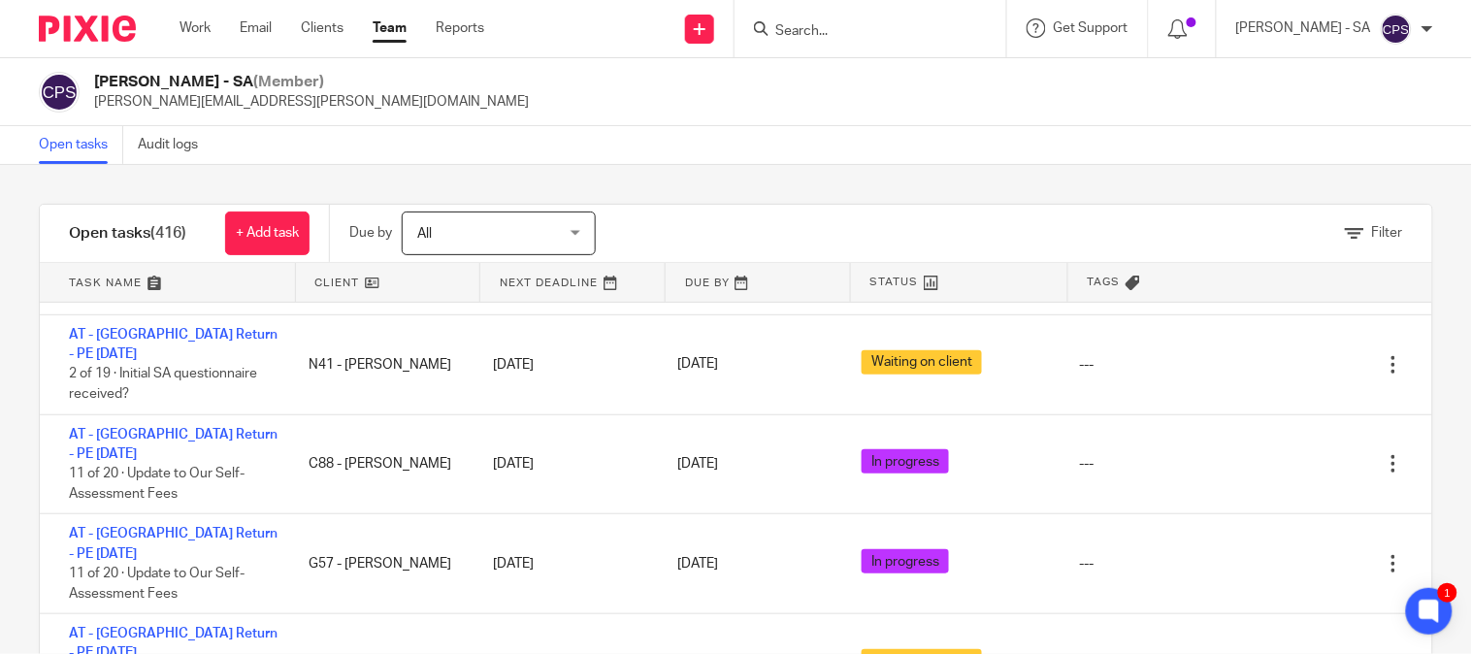
scroll to position [2264, 0]
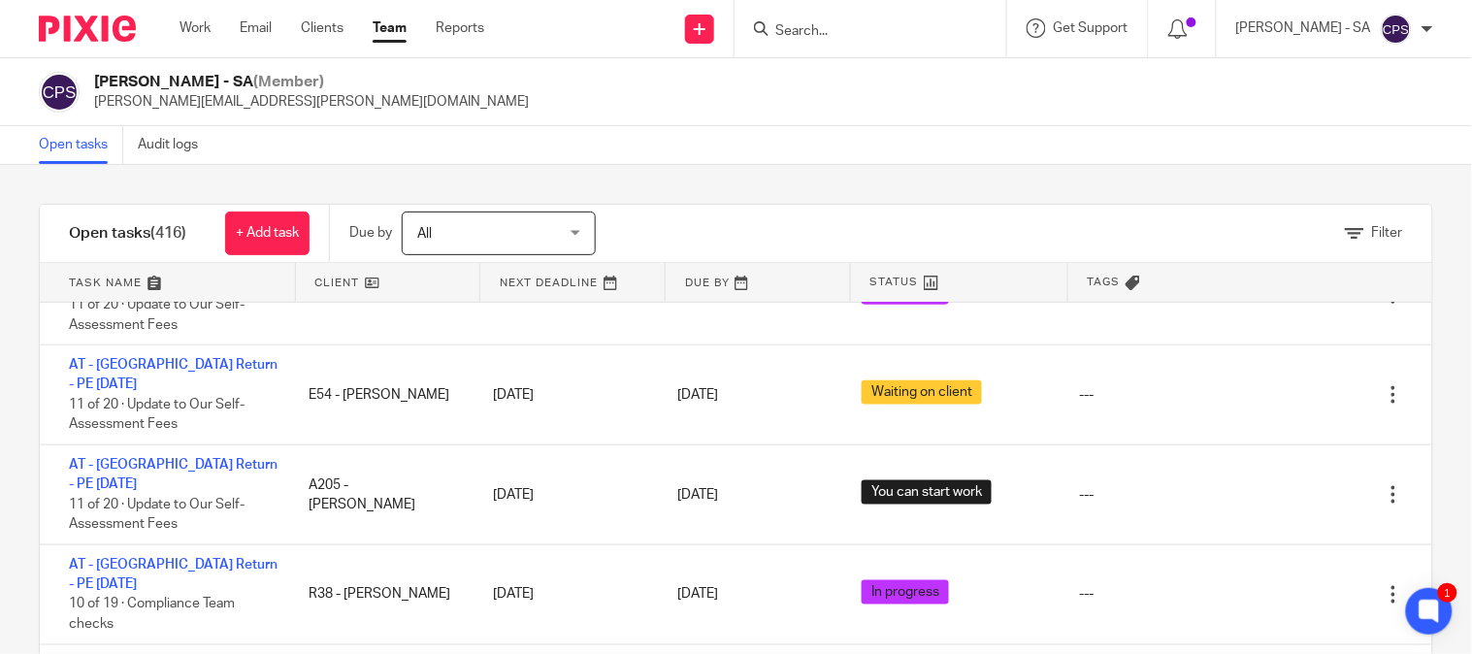
scroll to position [2479, 0]
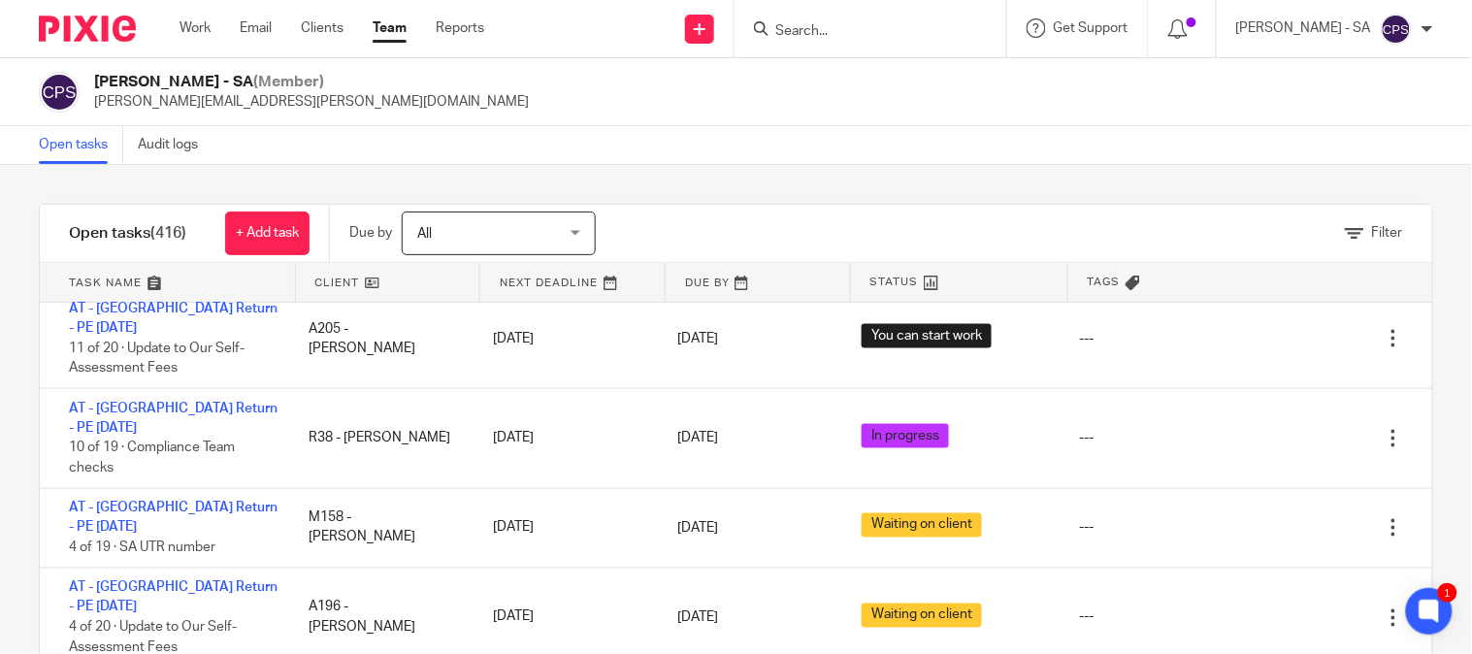
scroll to position [2802, 0]
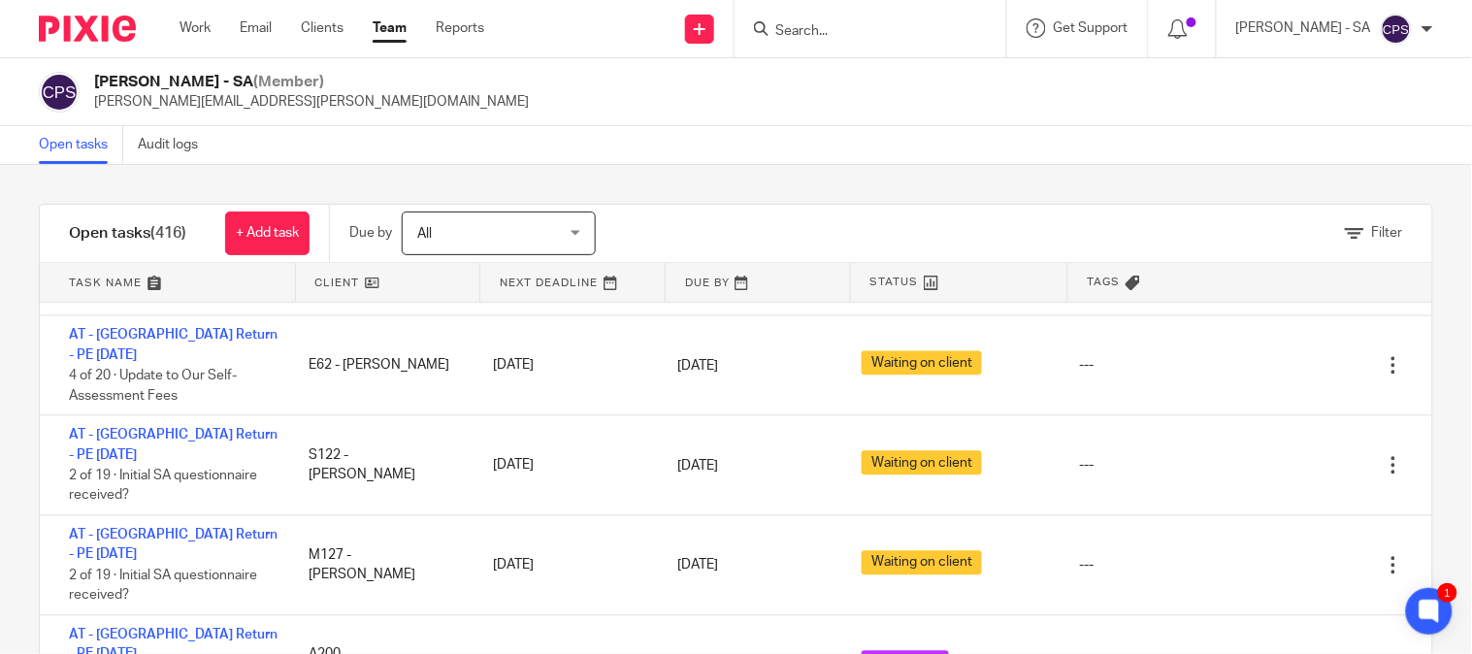
scroll to position [3126, 0]
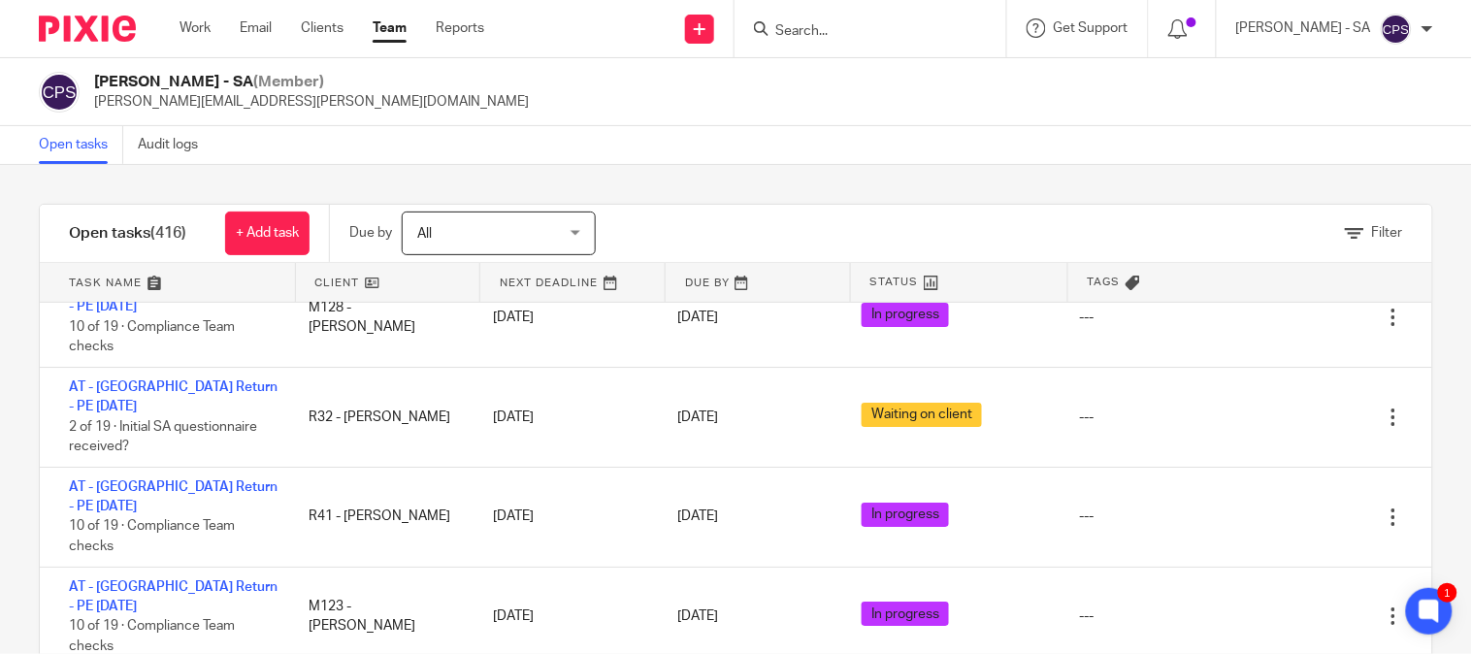
scroll to position [3773, 0]
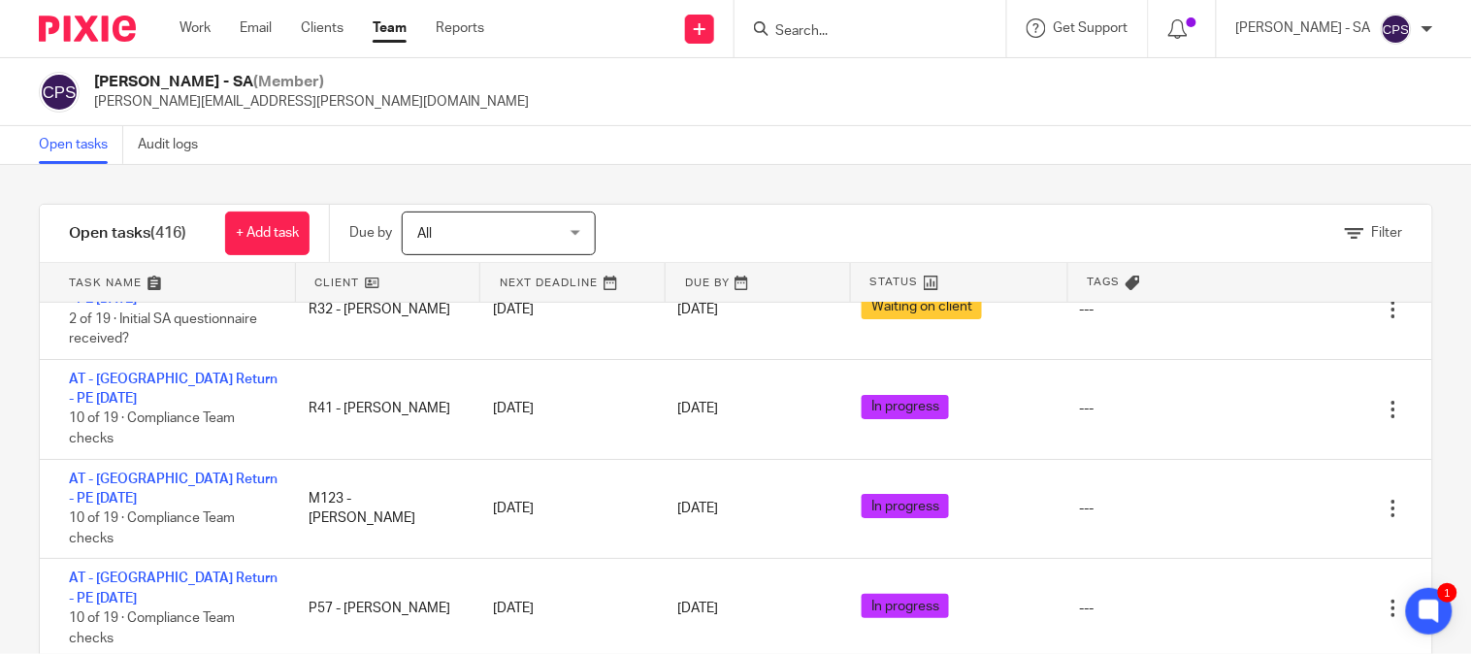
drag, startPoint x: 461, startPoint y: 442, endPoint x: 447, endPoint y: 448, distance: 15.2
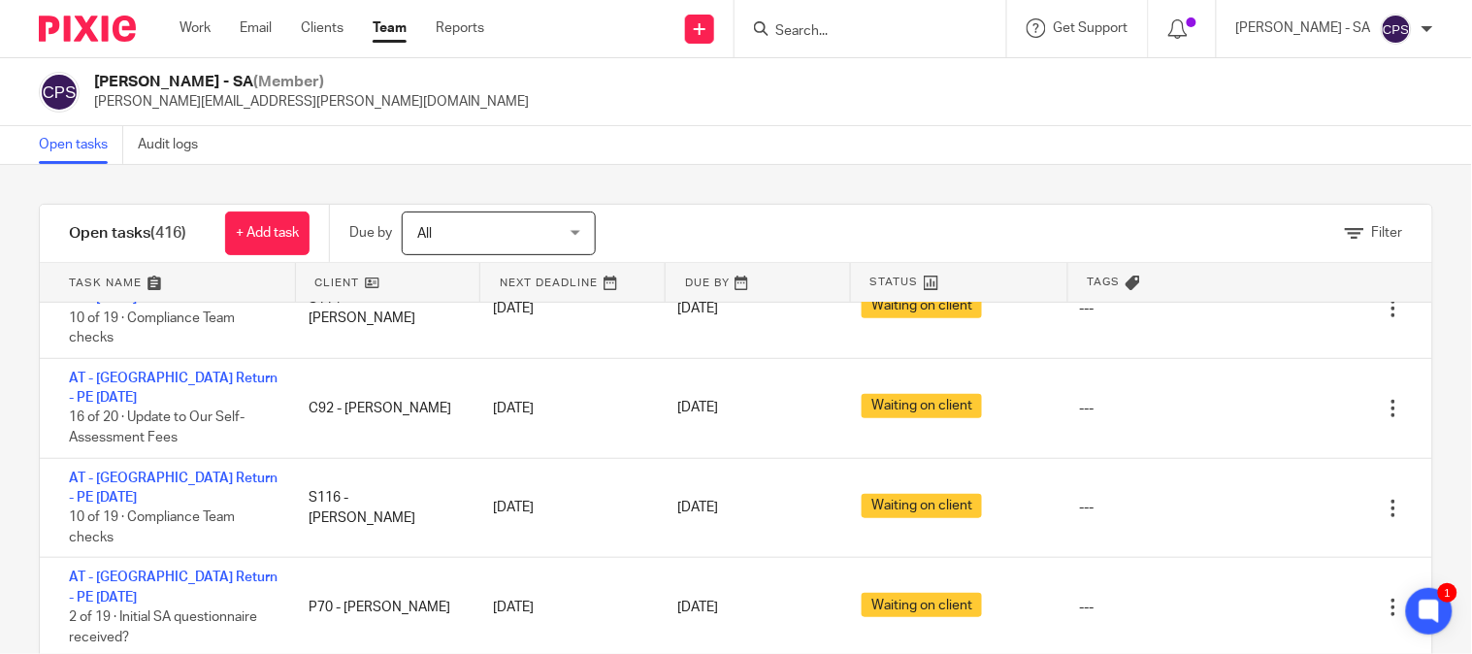
scroll to position [4205, 0]
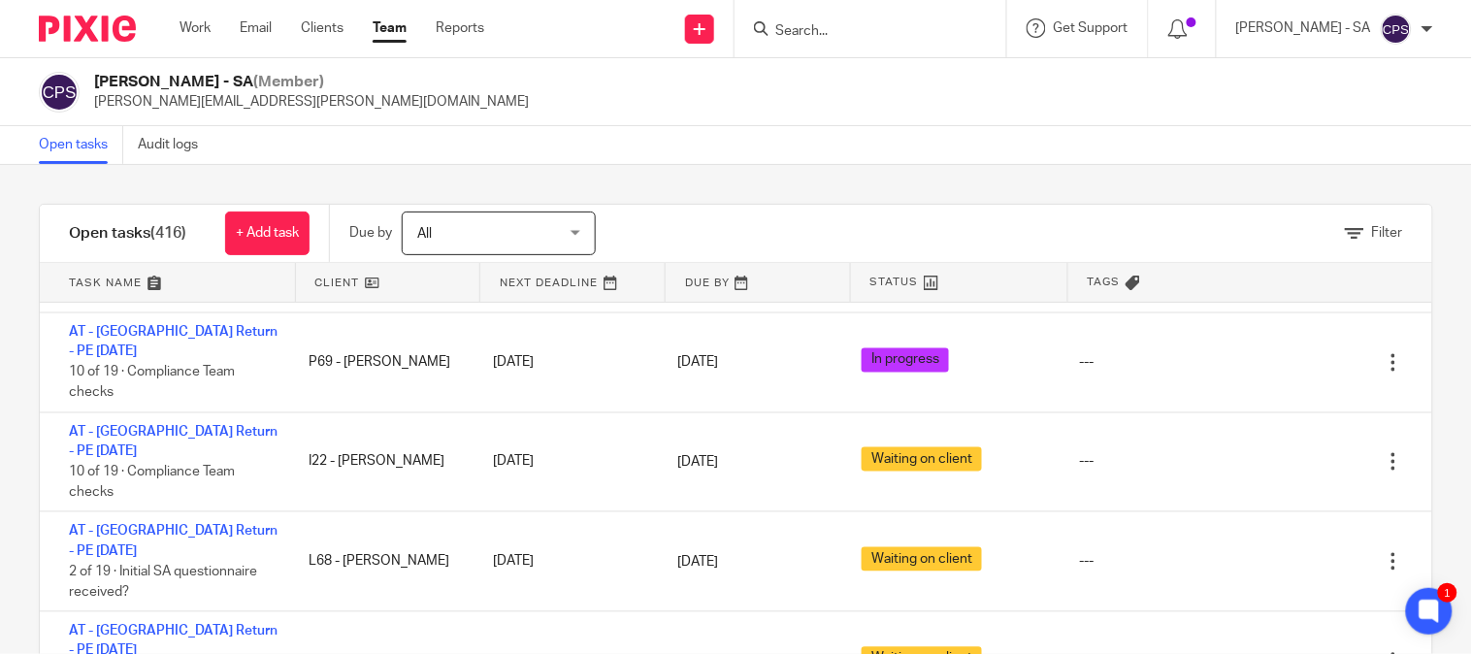
scroll to position [4743, 0]
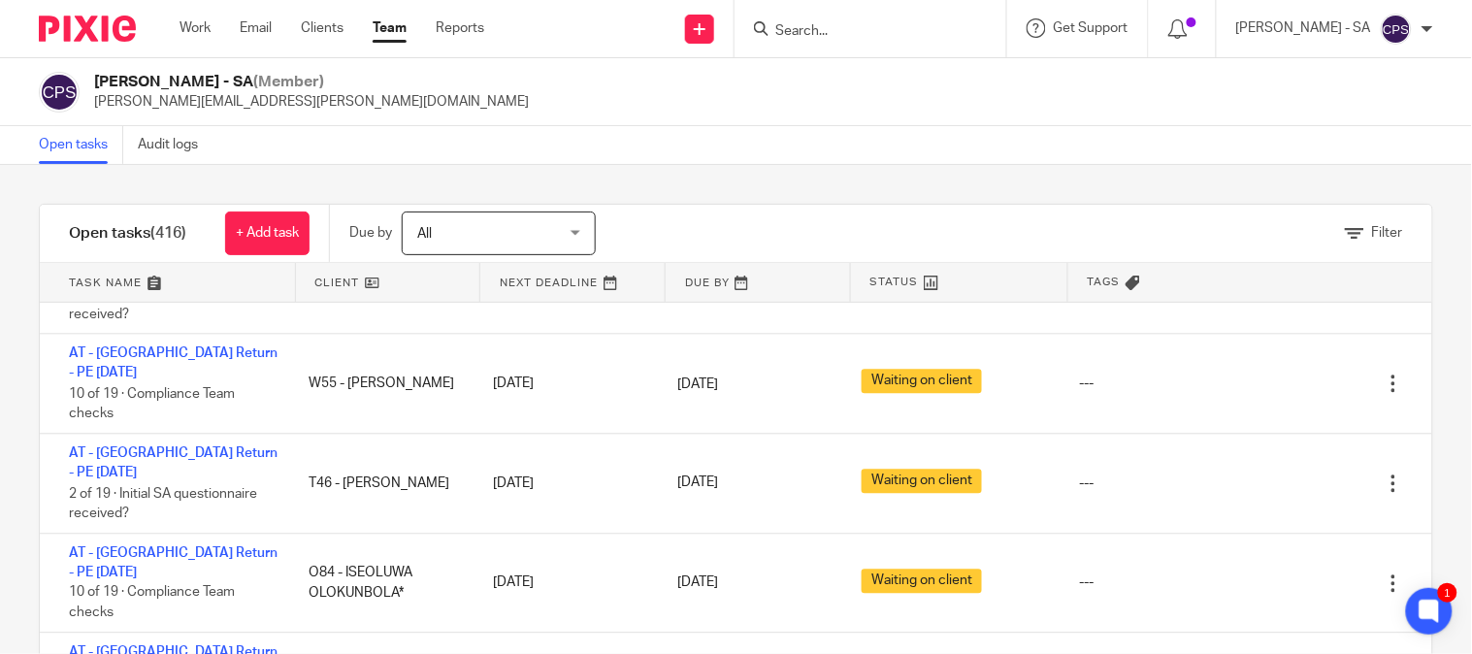
scroll to position [4959, 0]
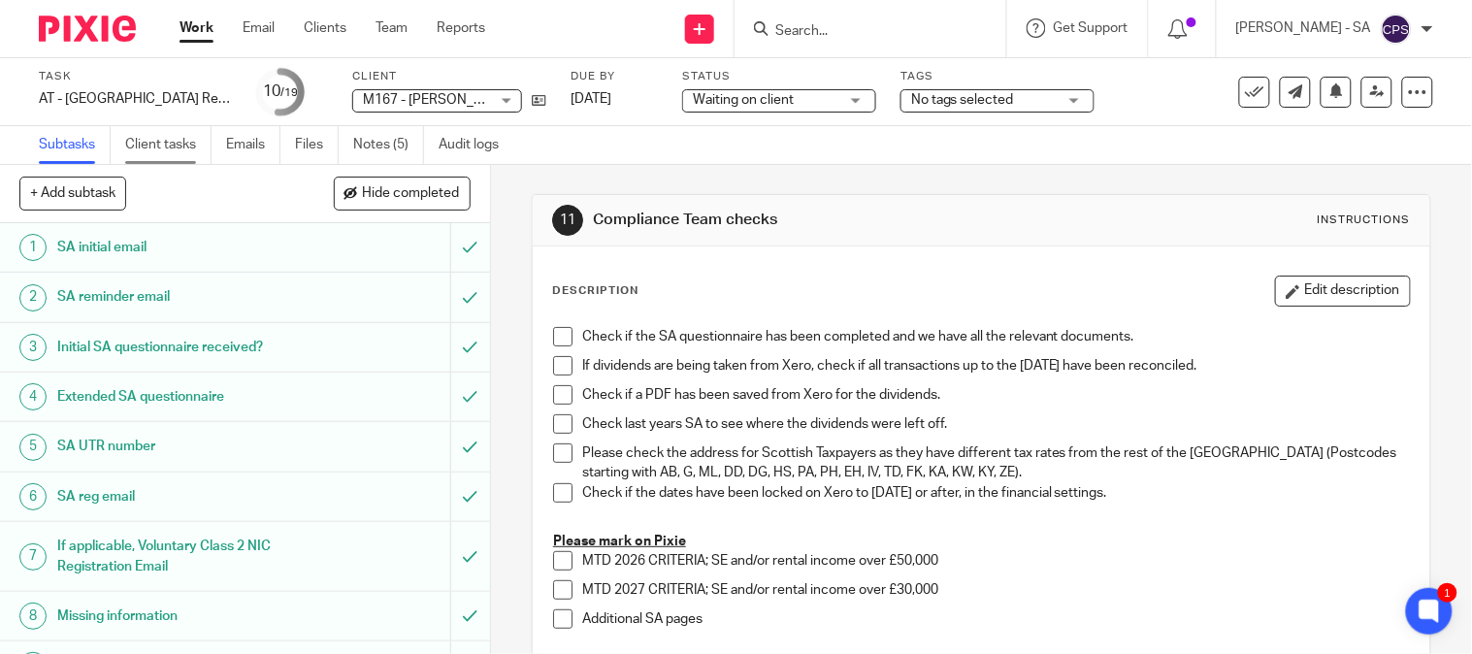
click at [160, 143] on link "Client tasks" at bounding box center [168, 145] width 86 height 38
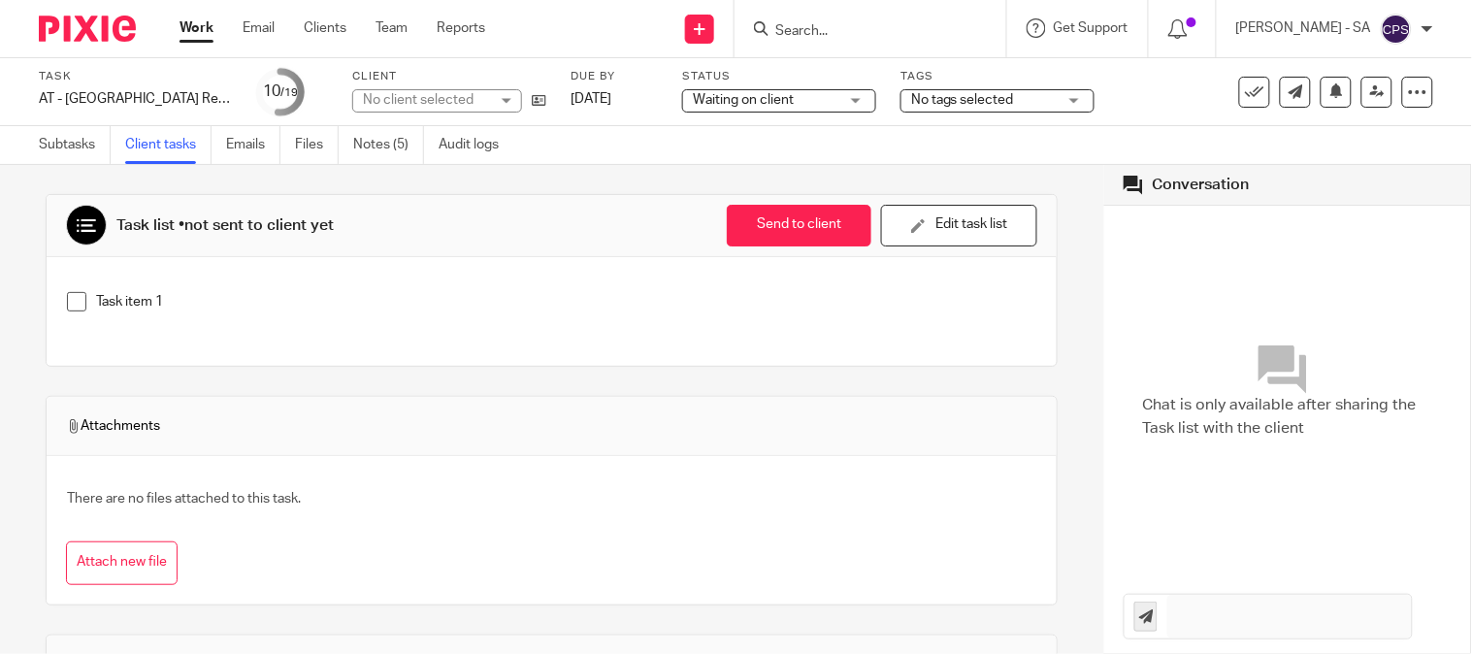
click at [52, 150] on link "Subtasks" at bounding box center [75, 145] width 72 height 38
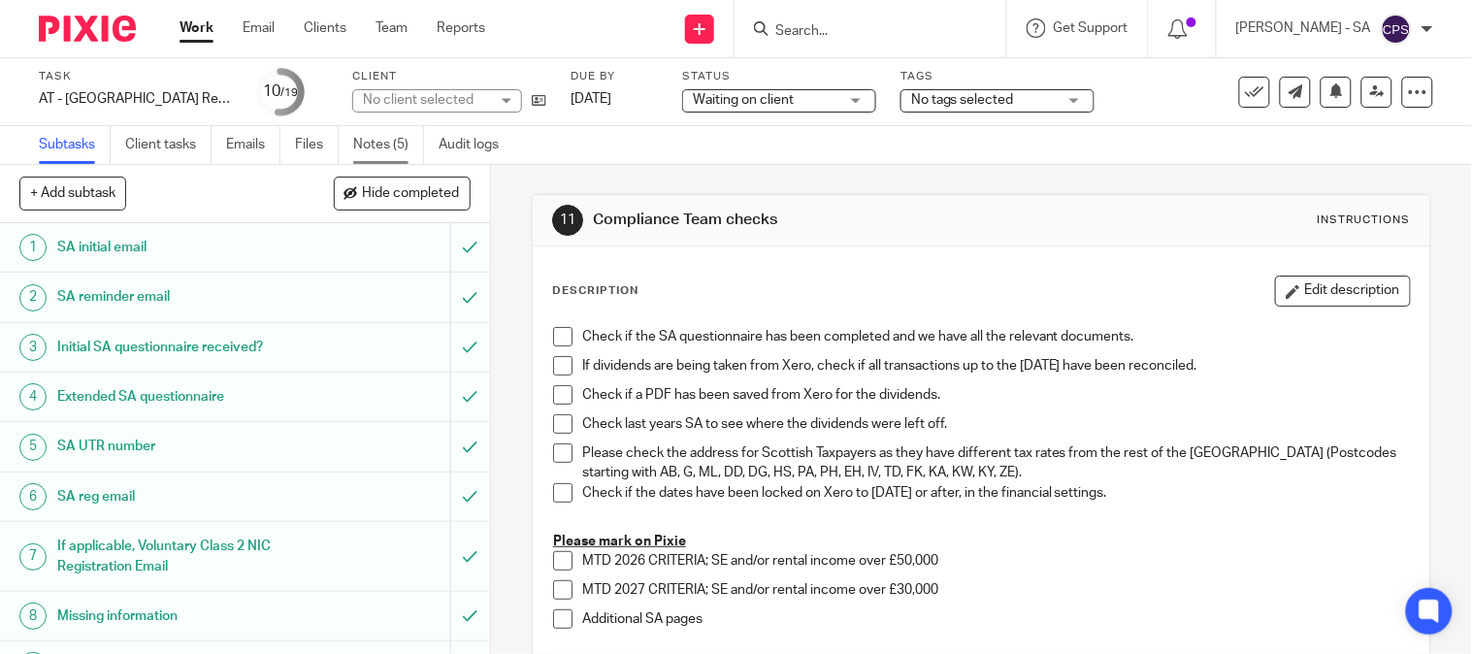
click at [374, 141] on link "Notes (5)" at bounding box center [388, 145] width 71 height 38
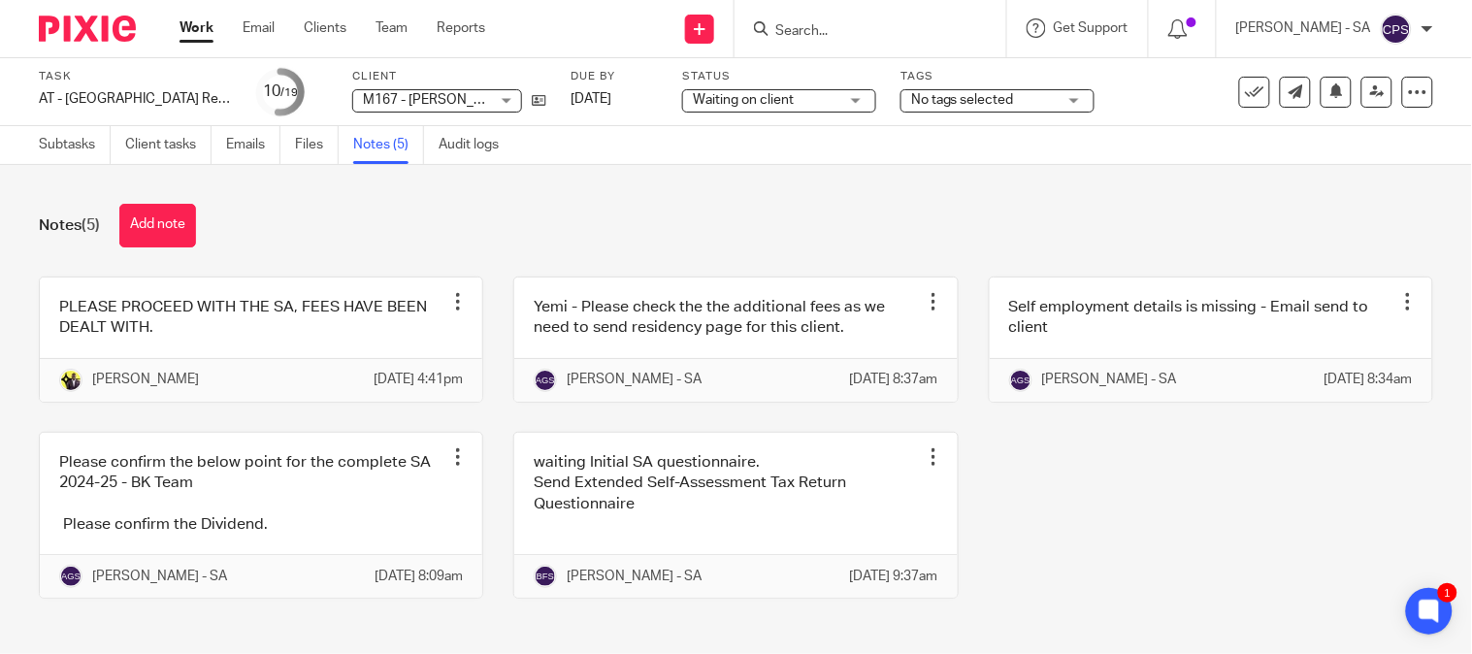
scroll to position [54, 0]
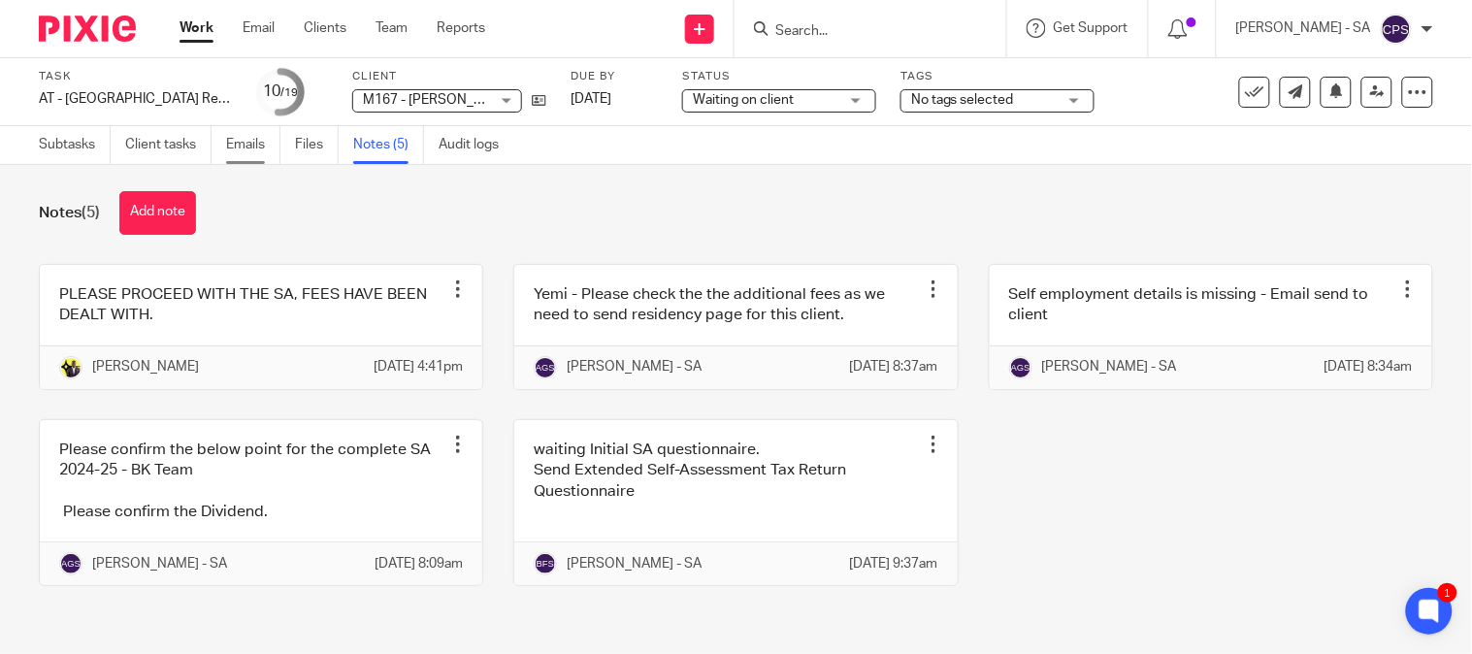
click at [250, 152] on link "Emails" at bounding box center [253, 145] width 54 height 38
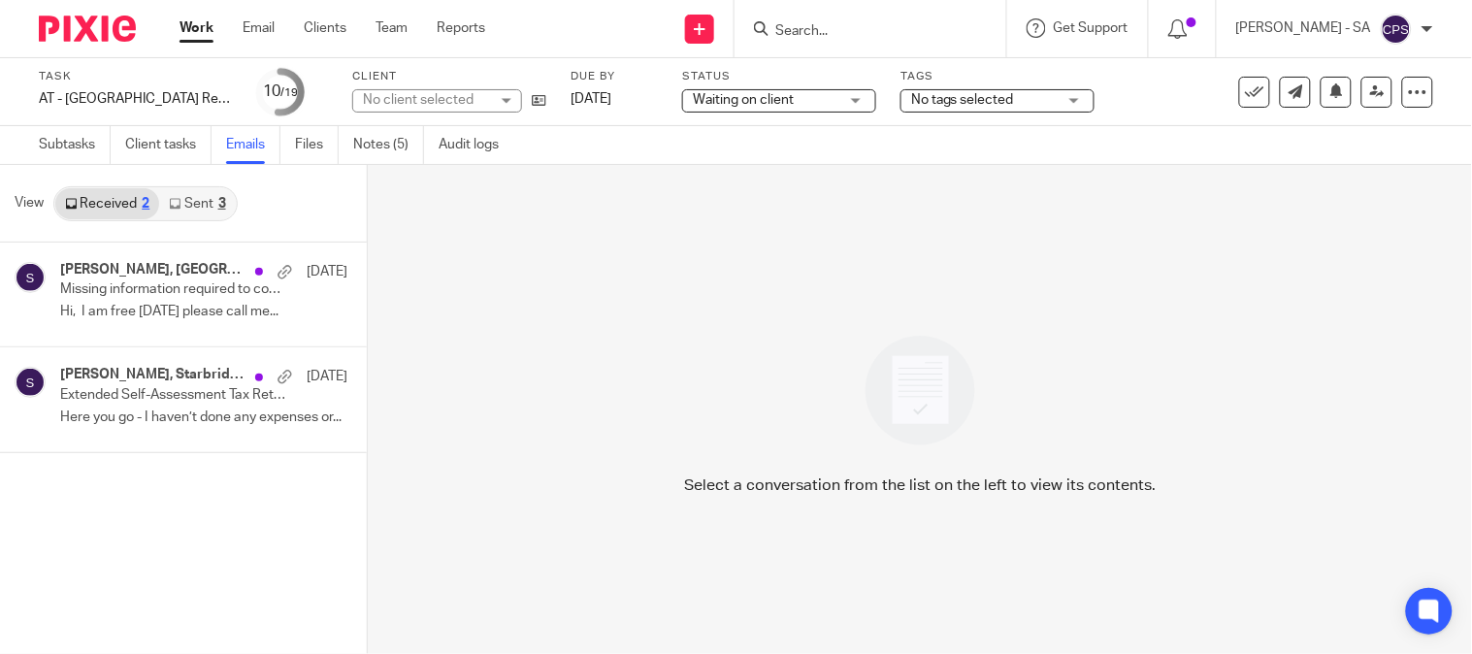
click at [207, 196] on link "Sent 3" at bounding box center [197, 203] width 76 height 31
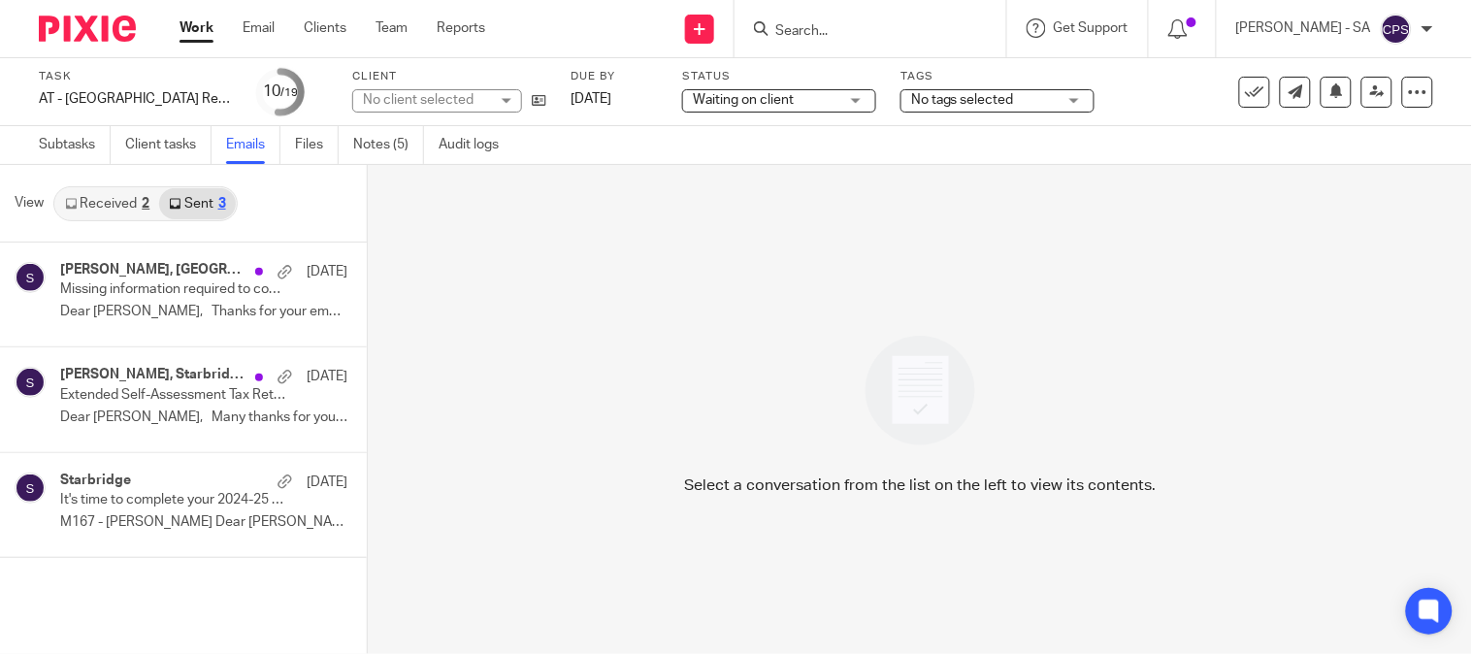
click at [115, 202] on link "Received 2" at bounding box center [107, 203] width 104 height 31
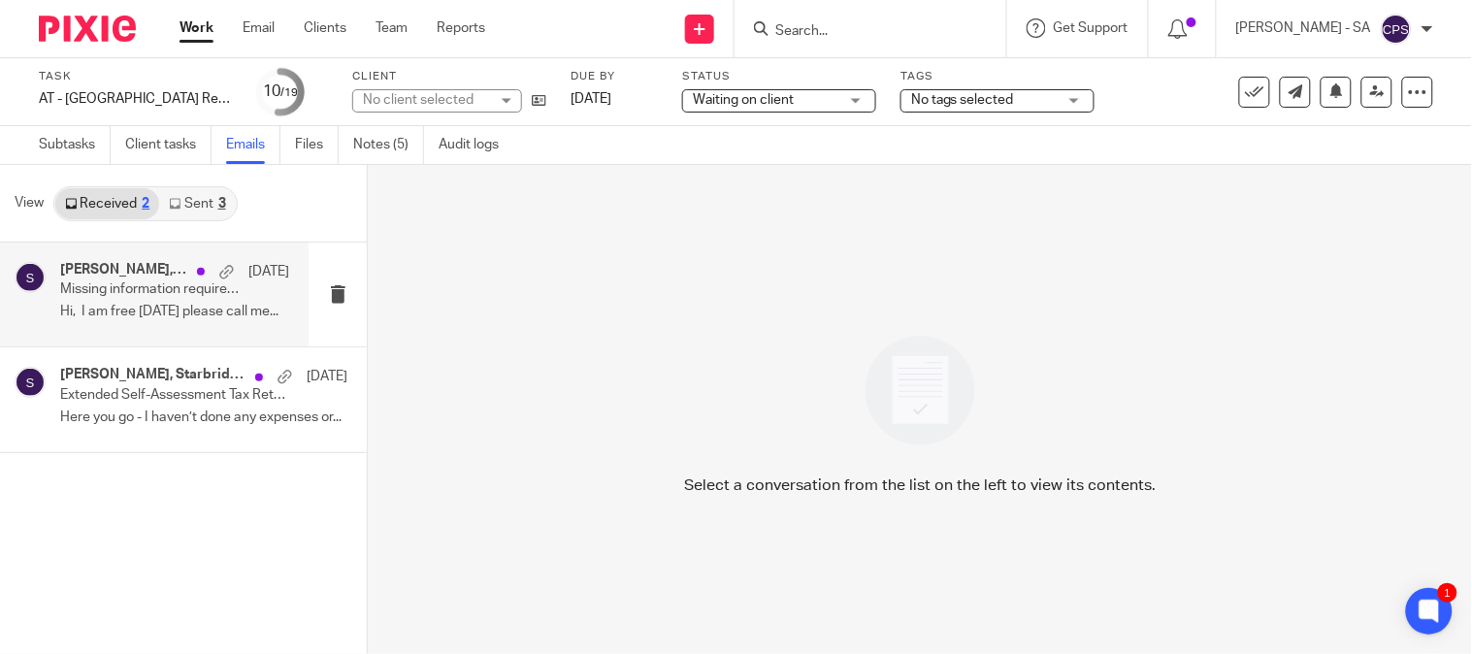
click at [102, 289] on p "Missing information required to complete your Self-Assessment Tax Return" at bounding box center [151, 289] width 183 height 16
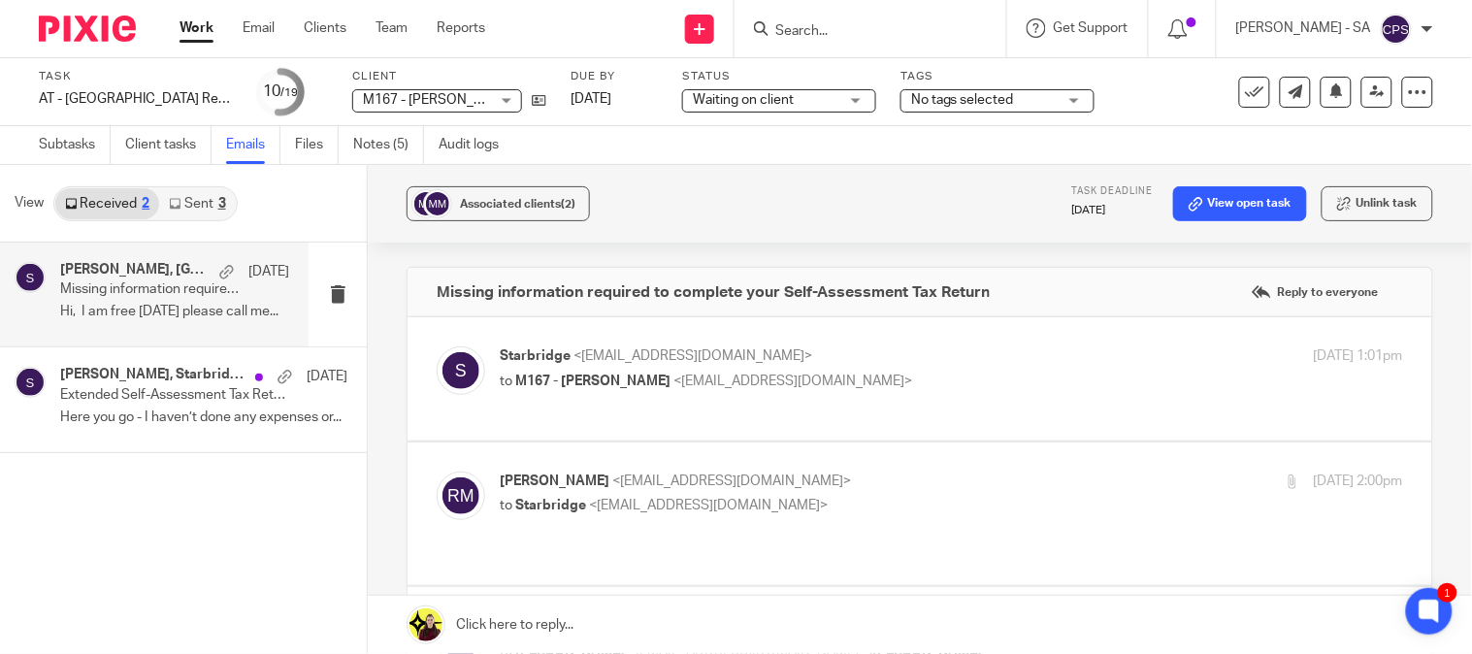
click at [964, 587] on label at bounding box center [920, 658] width 1025 height 143
click at [437, 615] on input "checkbox" at bounding box center [436, 615] width 1 height 1
checkbox input "true"
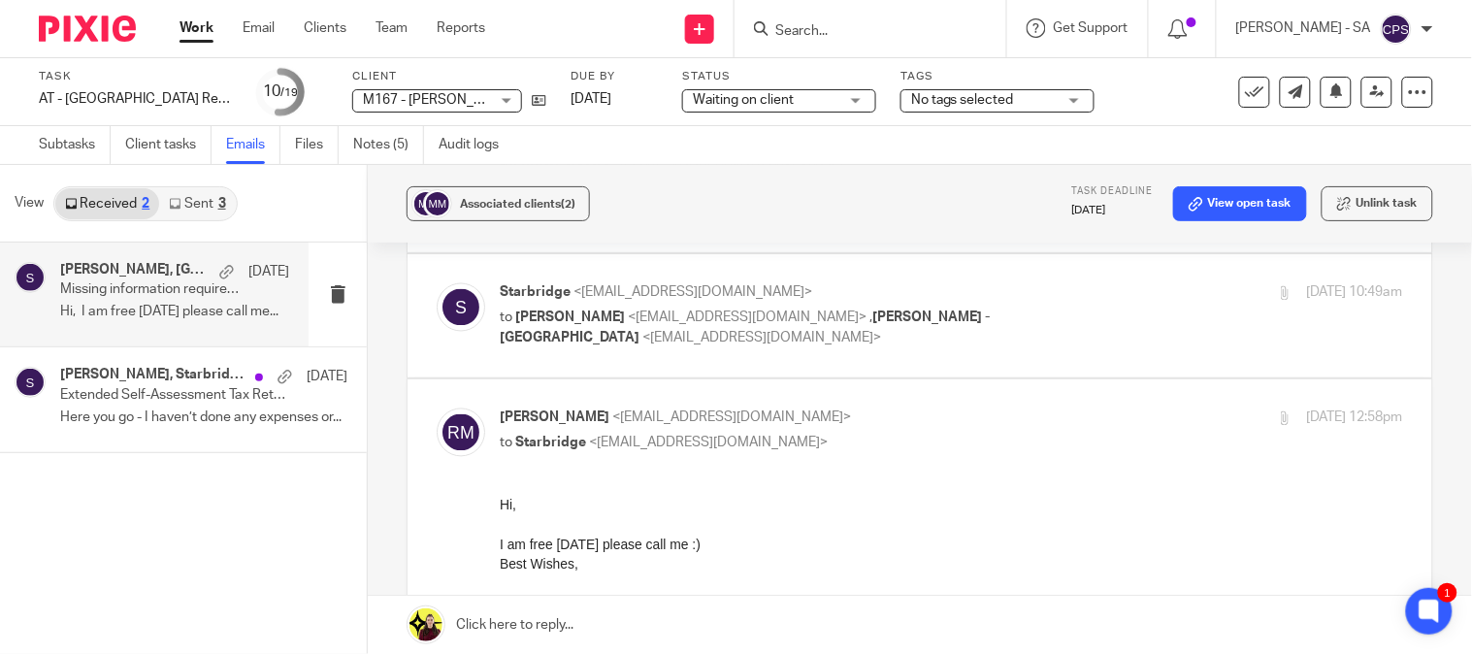
scroll to position [2649, 0]
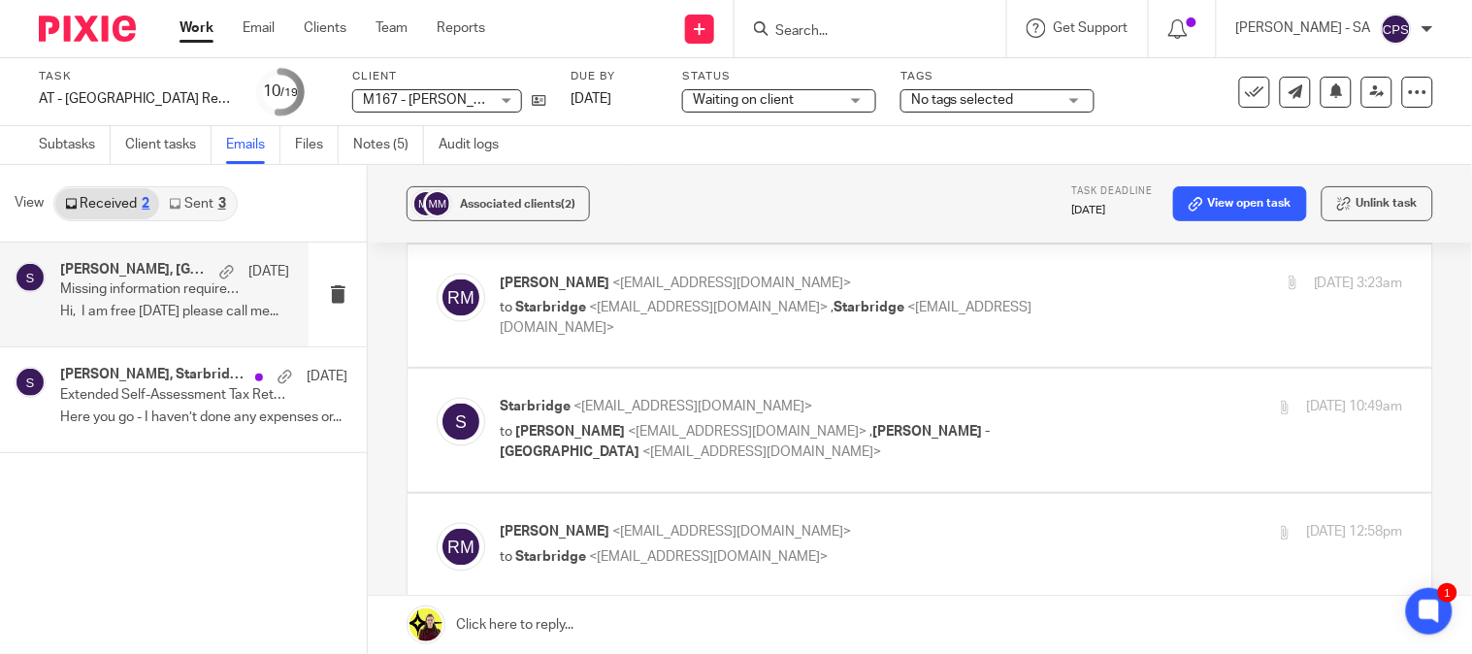
click at [212, 200] on link "Sent 3" at bounding box center [197, 203] width 76 height 31
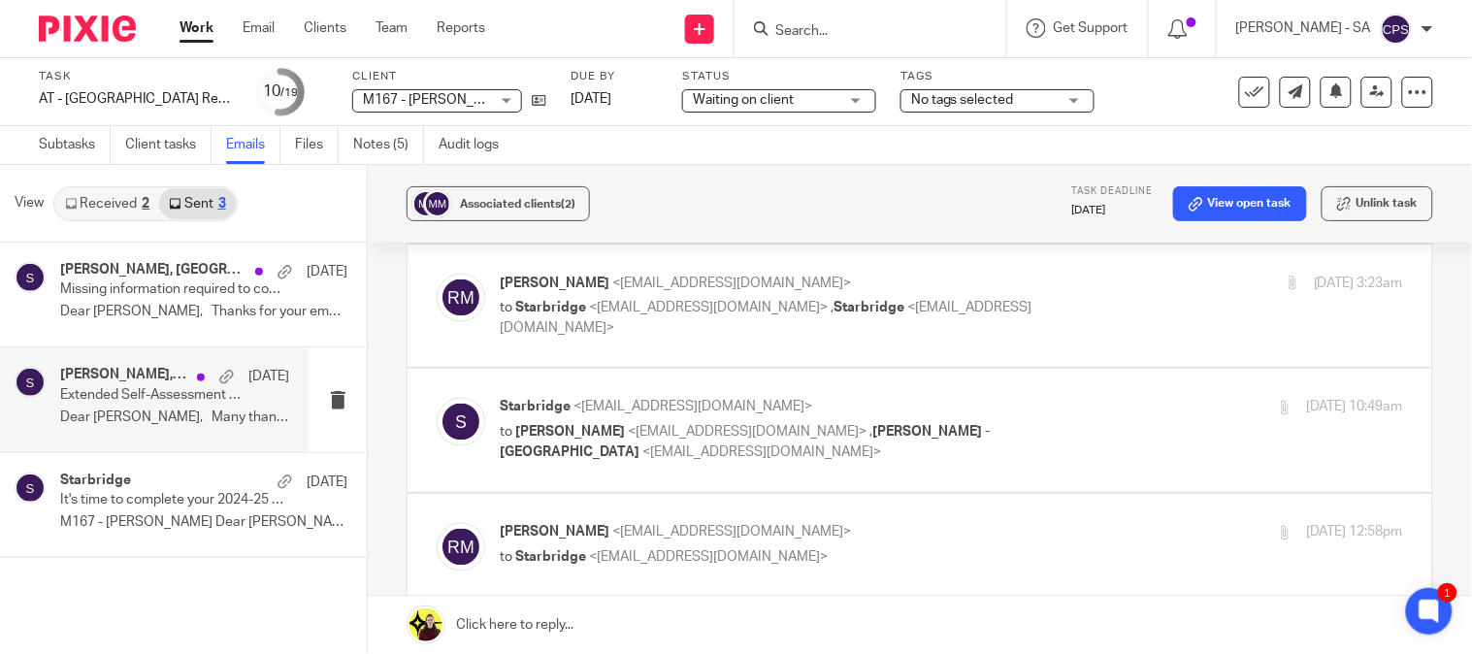
click at [152, 387] on p "Extended Self-Assessment Tax Return Questionnaire" at bounding box center [151, 395] width 183 height 16
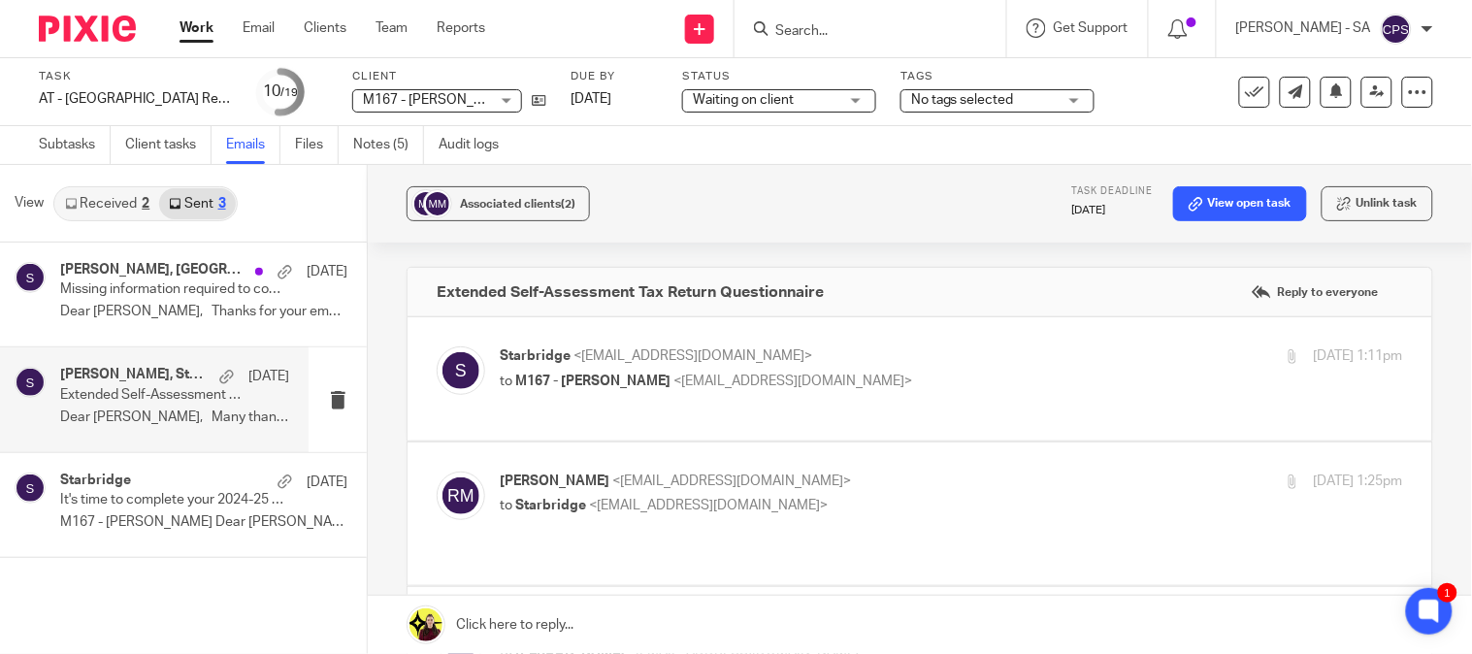
scroll to position [0, 0]
click at [78, 141] on link "Subtasks" at bounding box center [75, 145] width 72 height 38
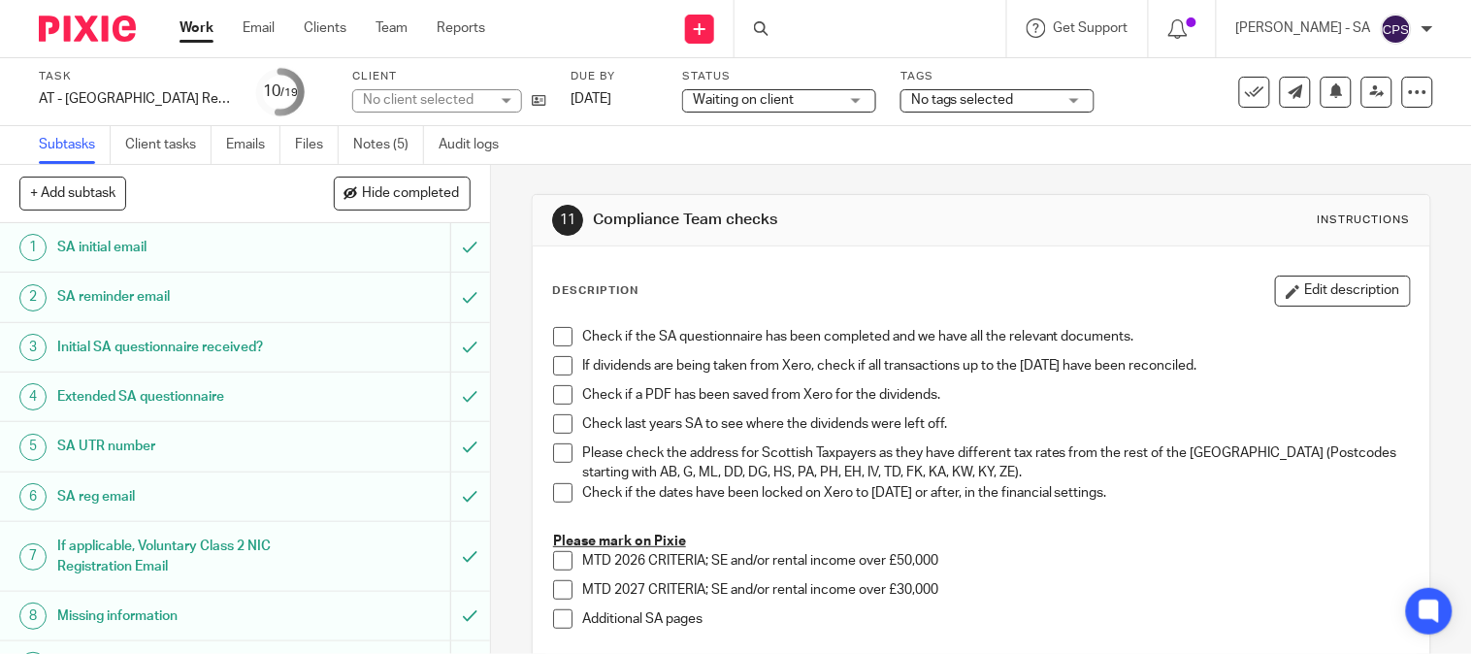
click at [235, 146] on link "Emails" at bounding box center [253, 145] width 54 height 38
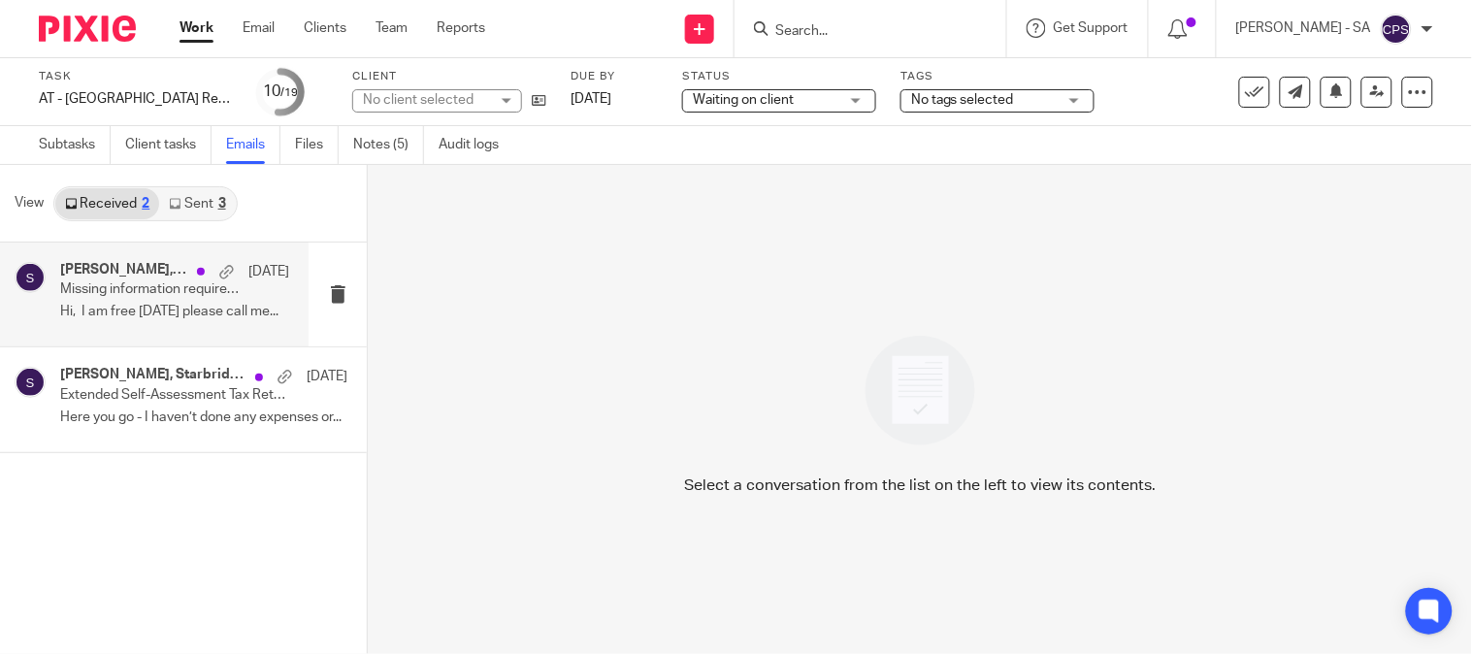
click at [141, 274] on h4 "[PERSON_NAME], [GEOGRAPHIC_DATA]" at bounding box center [123, 270] width 127 height 16
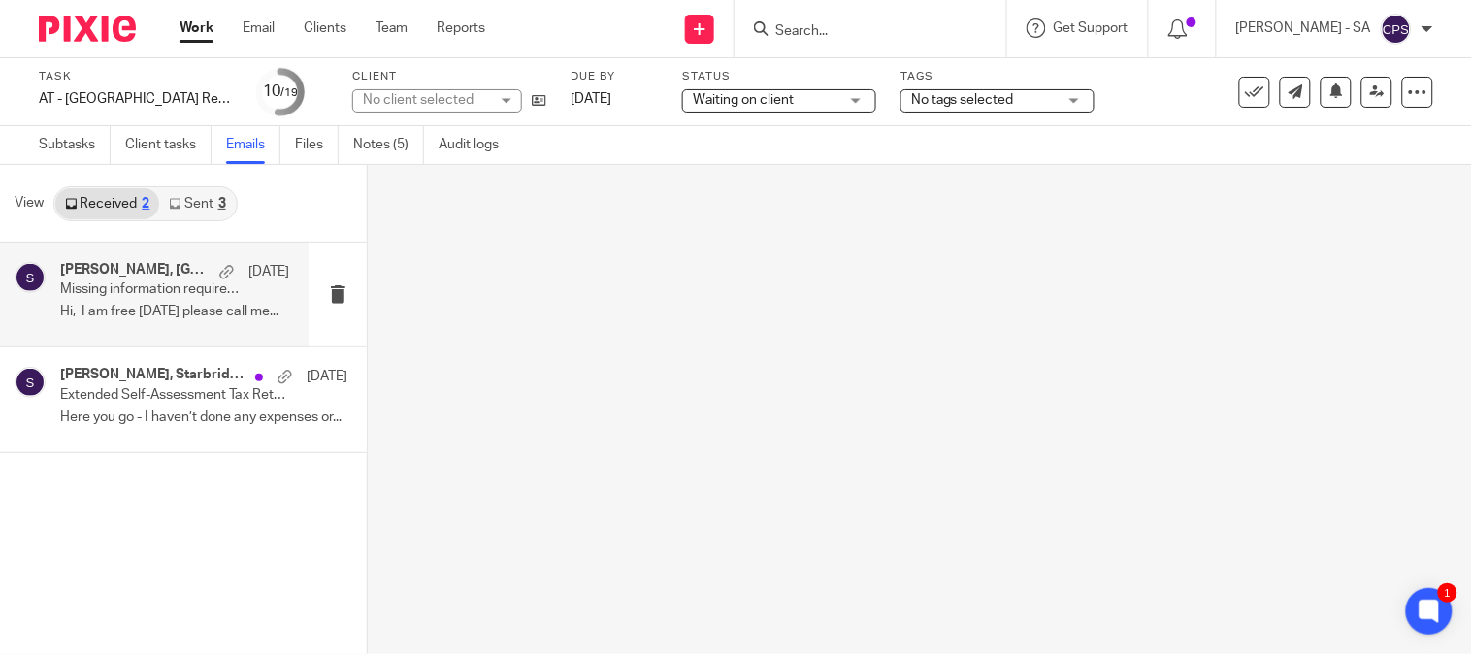
click at [212, 283] on p "Missing information required to complete your Self-Assessment Tax Return" at bounding box center [151, 289] width 183 height 16
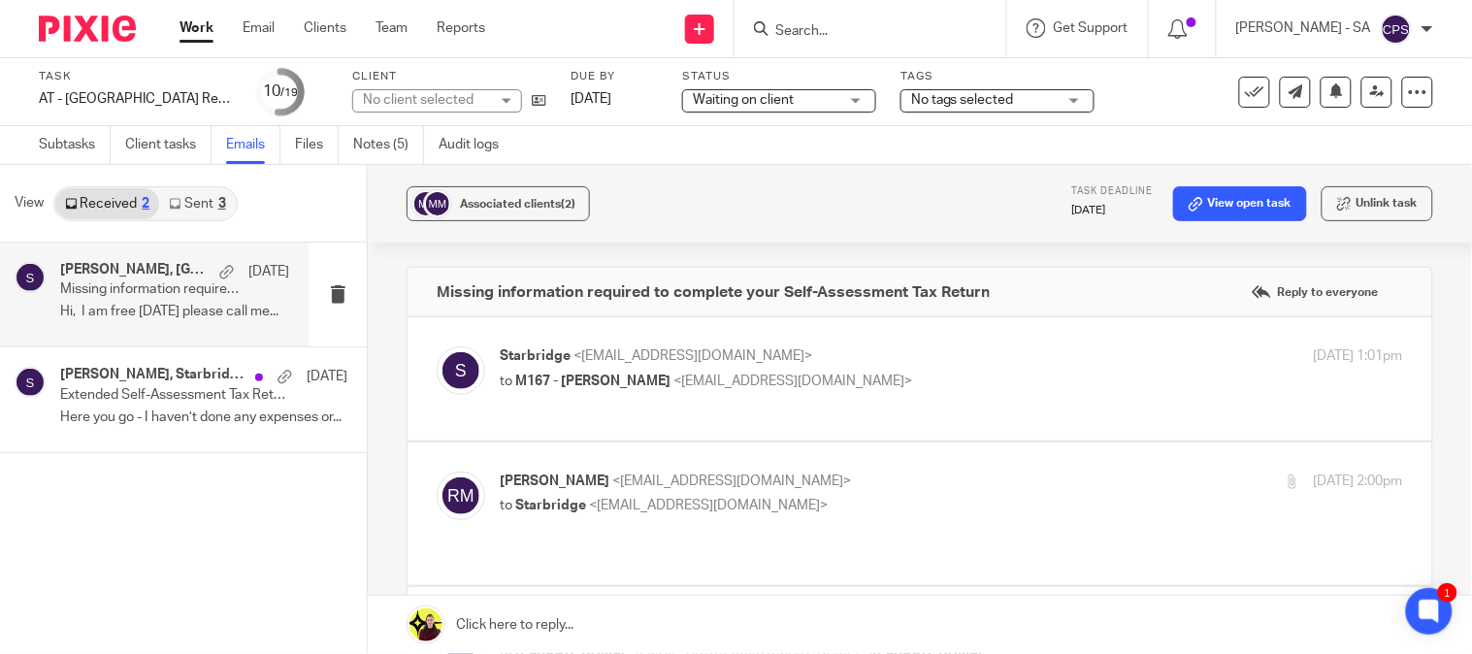
click at [199, 285] on p "Missing information required to complete your Self-Assessment Tax Return" at bounding box center [151, 289] width 183 height 16
click at [749, 375] on span "<miahramzan@yahoo.co.uk>" at bounding box center [792, 382] width 239 height 14
checkbox input "true"
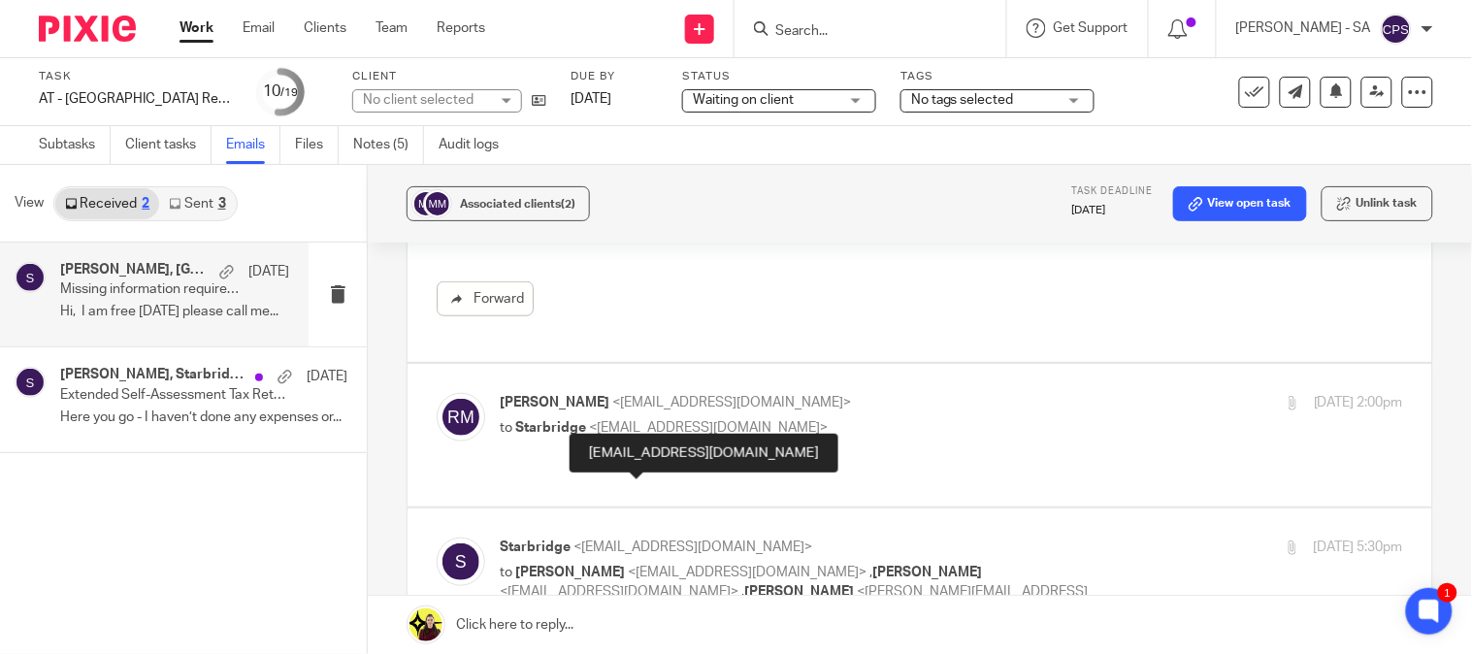
scroll to position [431, 0]
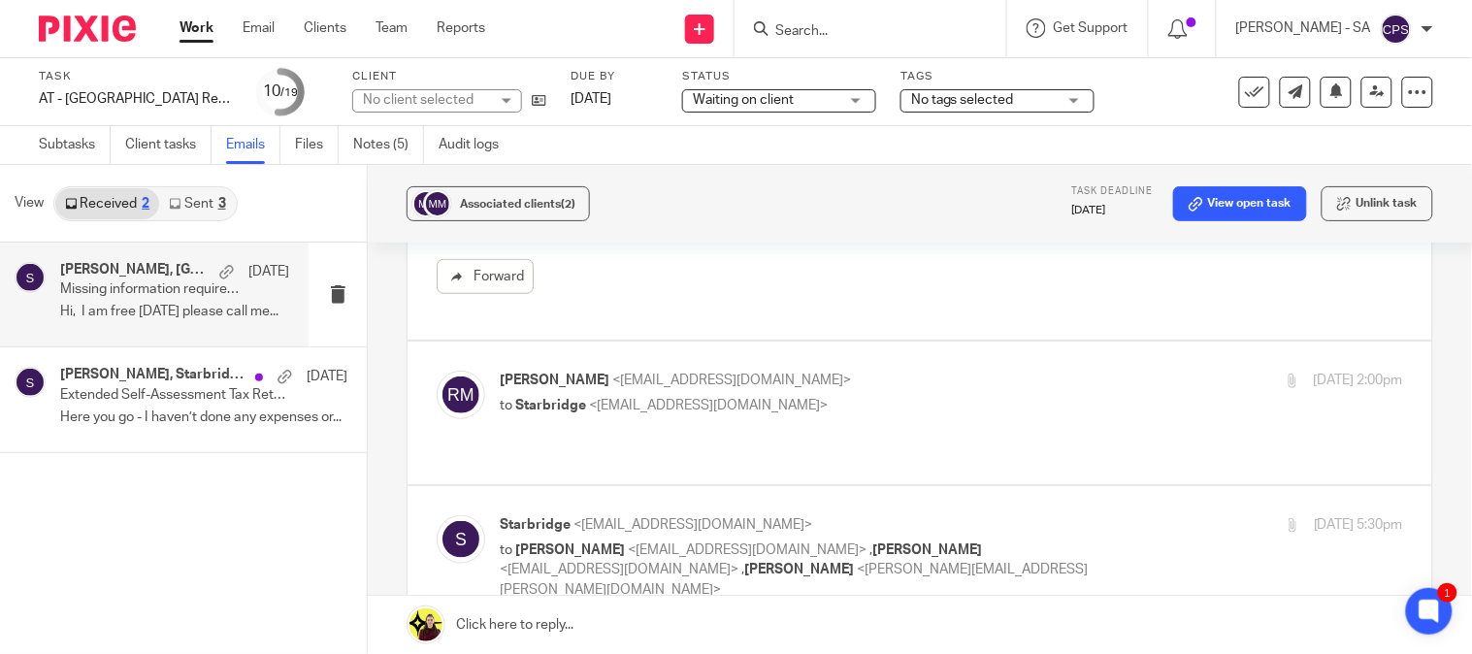
click at [648, 408] on span "<info@starbridge.uk>" at bounding box center [708, 406] width 239 height 14
checkbox input "true"
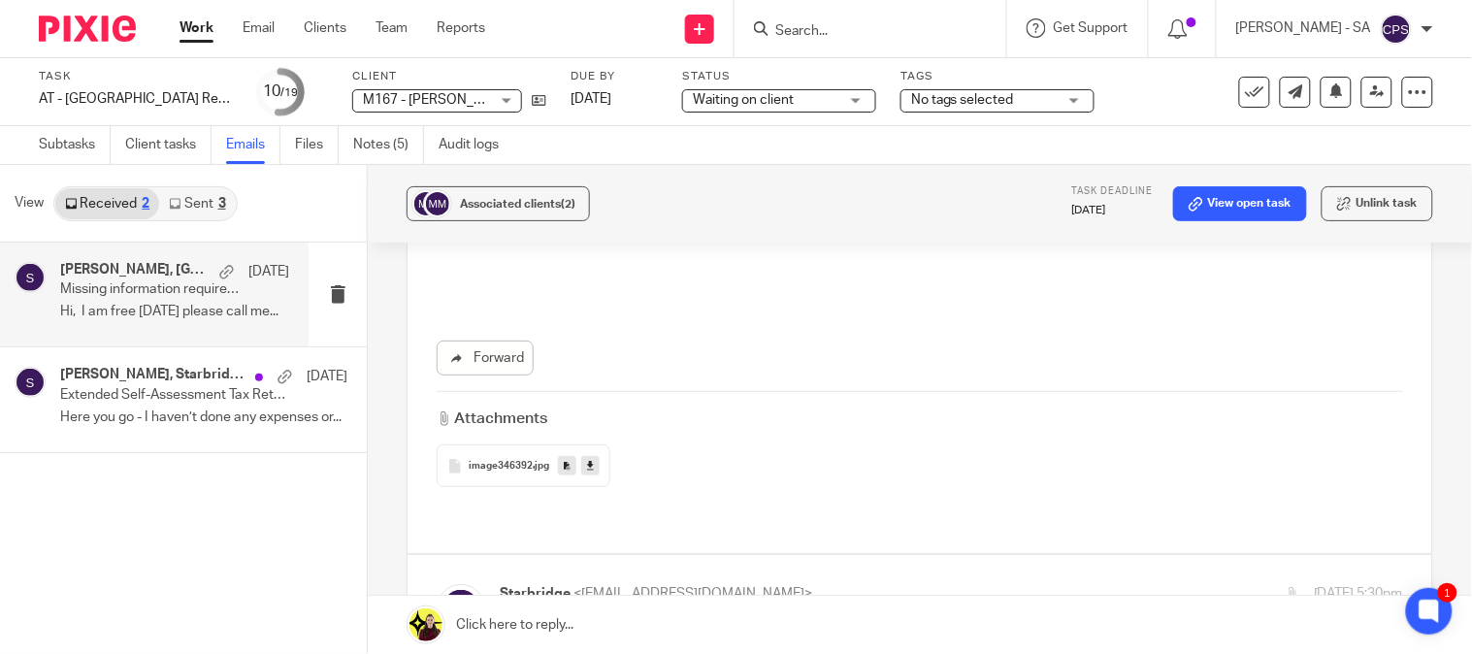
scroll to position [1941, 0]
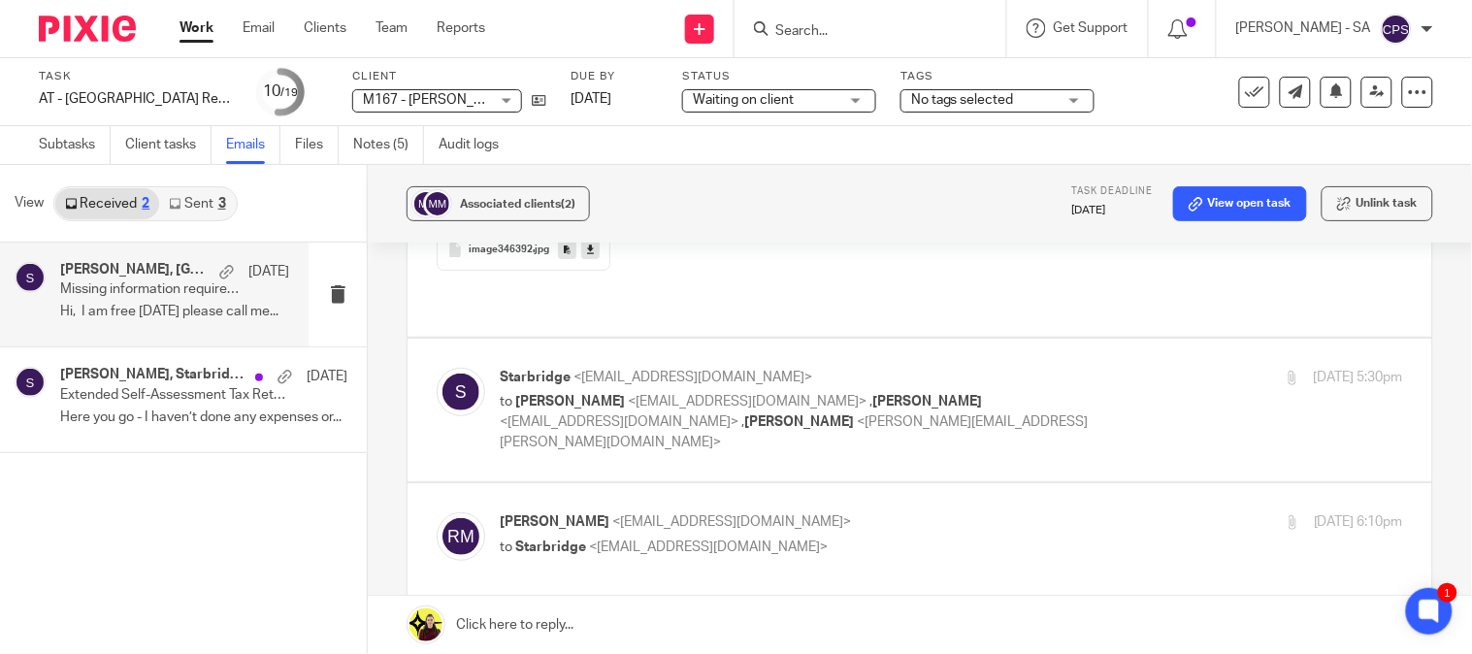
click at [855, 392] on p "to ramzan miah <miahramzan@yahoo.co.uk> , Anjali Gamit <anjali.gamit@confianceb…" at bounding box center [801, 422] width 602 height 60
checkbox input "true"
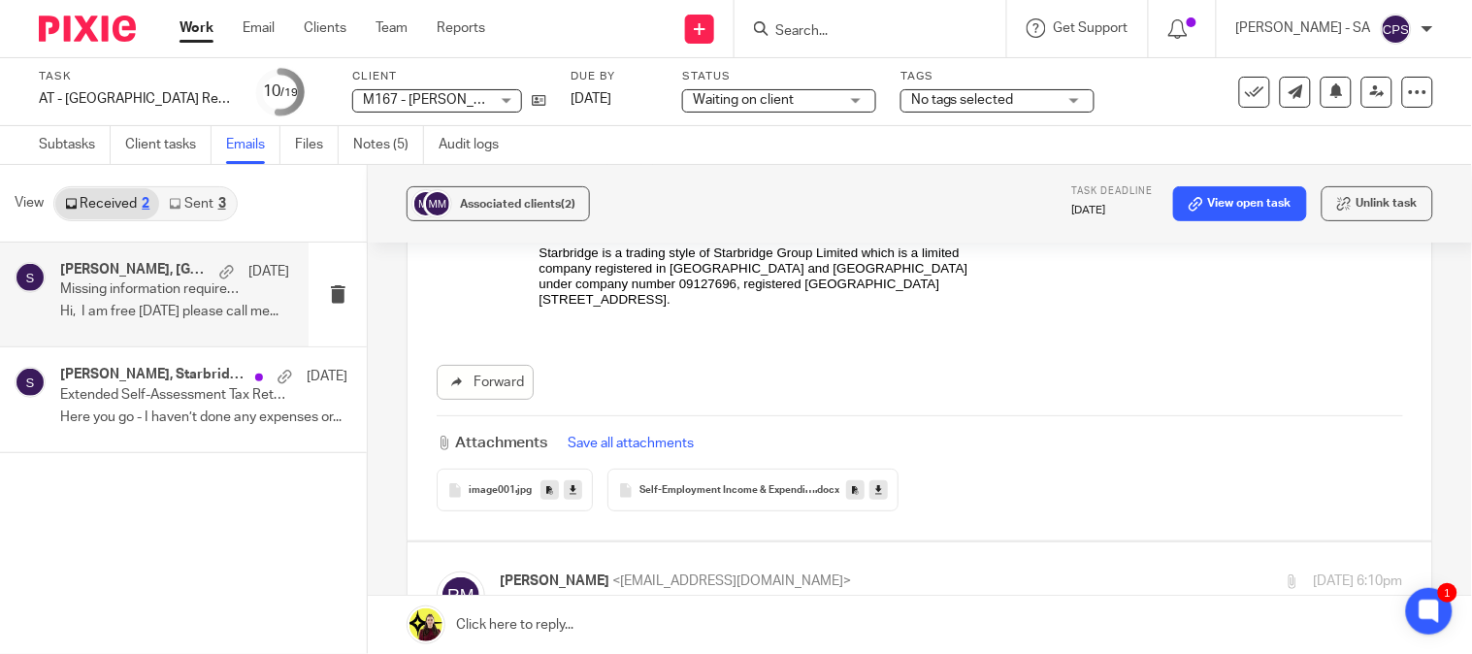
scroll to position [3881, 0]
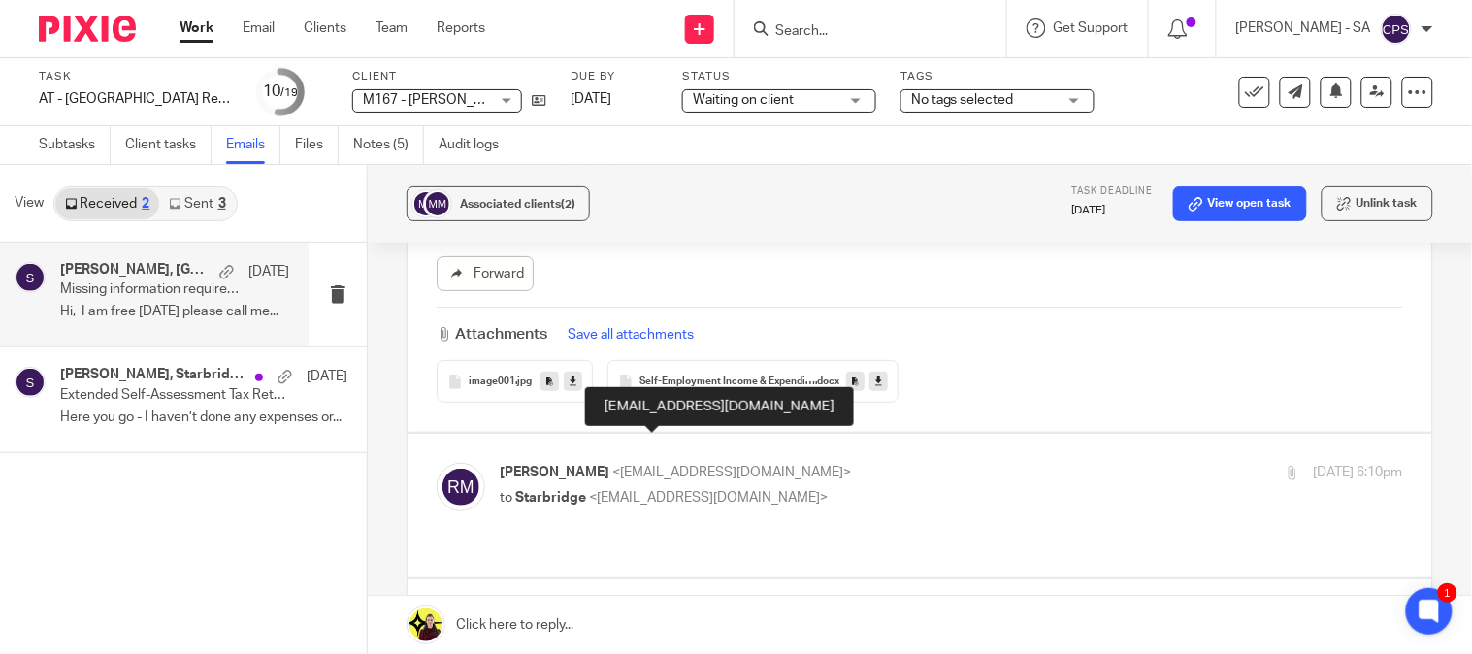
click at [646, 491] on span "<info@starbridge.uk>" at bounding box center [708, 498] width 239 height 14
checkbox input "true"
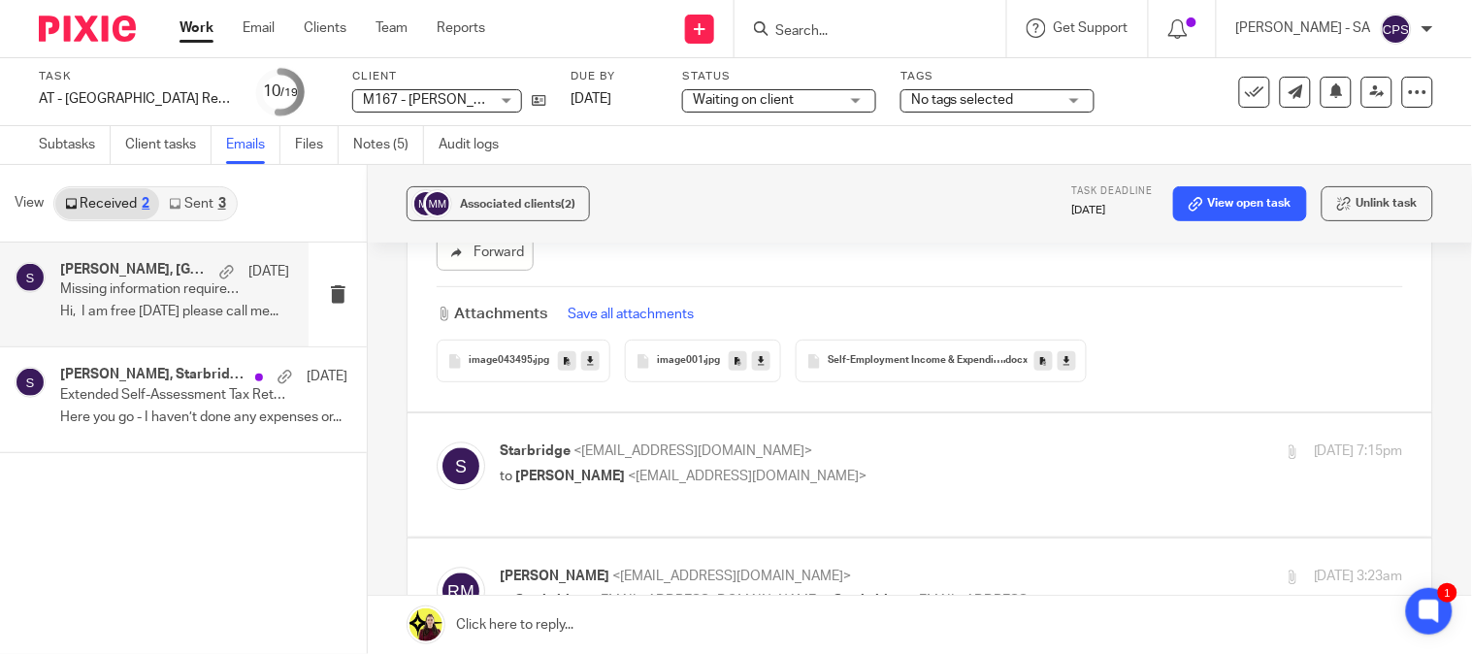
scroll to position [6792, 0]
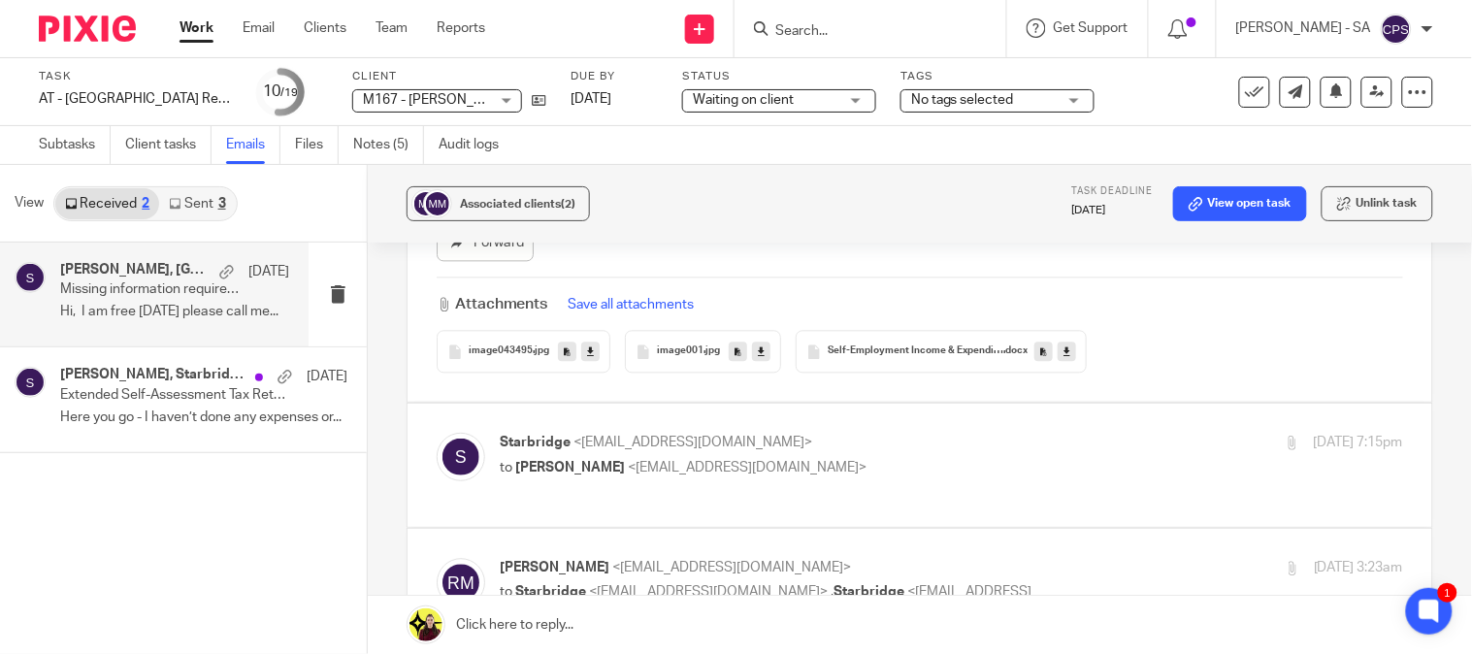
click at [666, 461] on span "<miahramzan@yahoo.co.uk>" at bounding box center [747, 468] width 239 height 14
checkbox input "true"
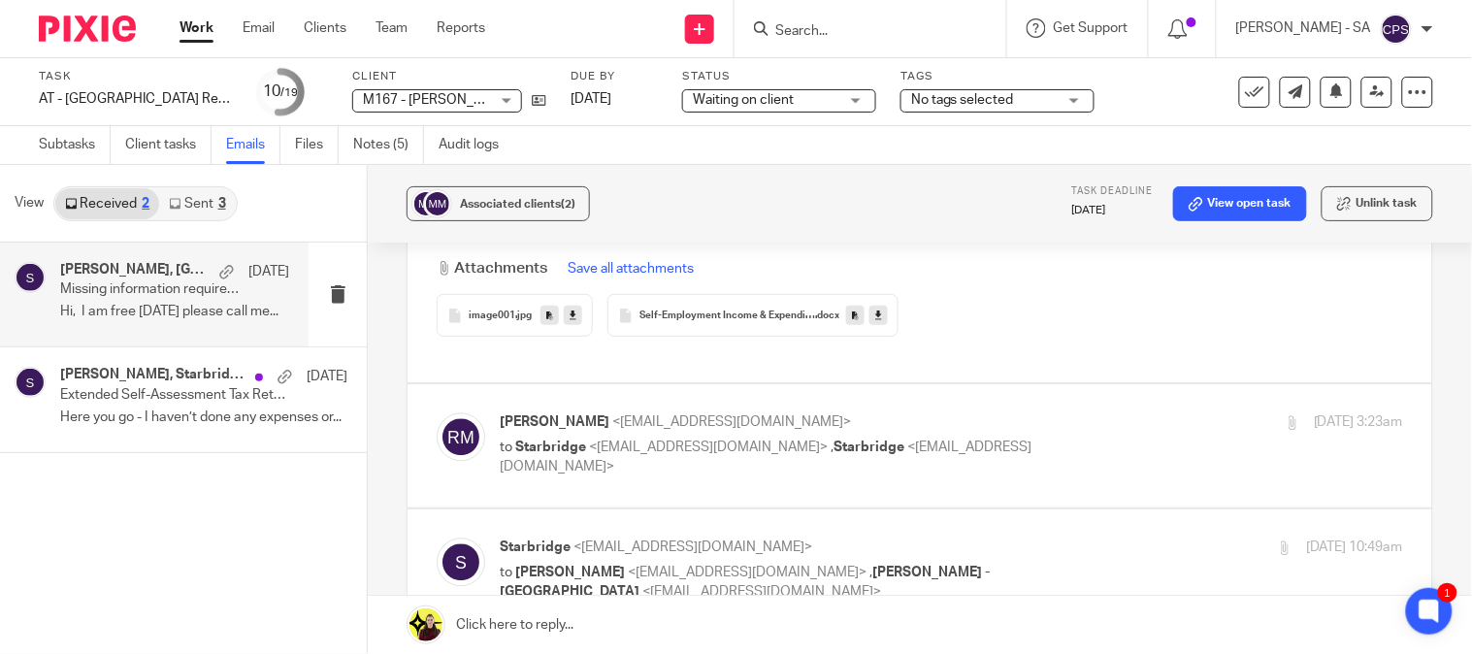
scroll to position [10565, 0]
click at [598, 437] on p "to Starbridge <info@starbridge.uk> , Starbridge <info@starbridge.uk>" at bounding box center [801, 457] width 602 height 40
checkbox input "true"
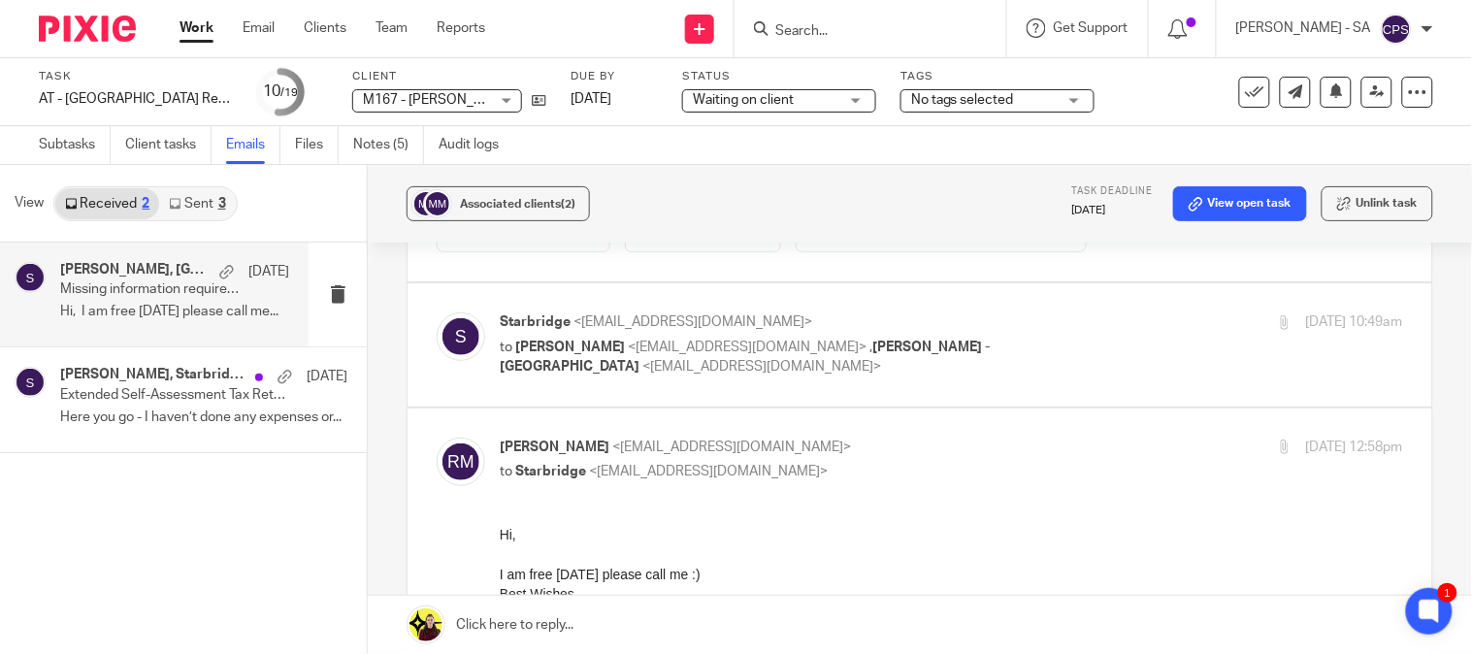
scroll to position [14878, 0]
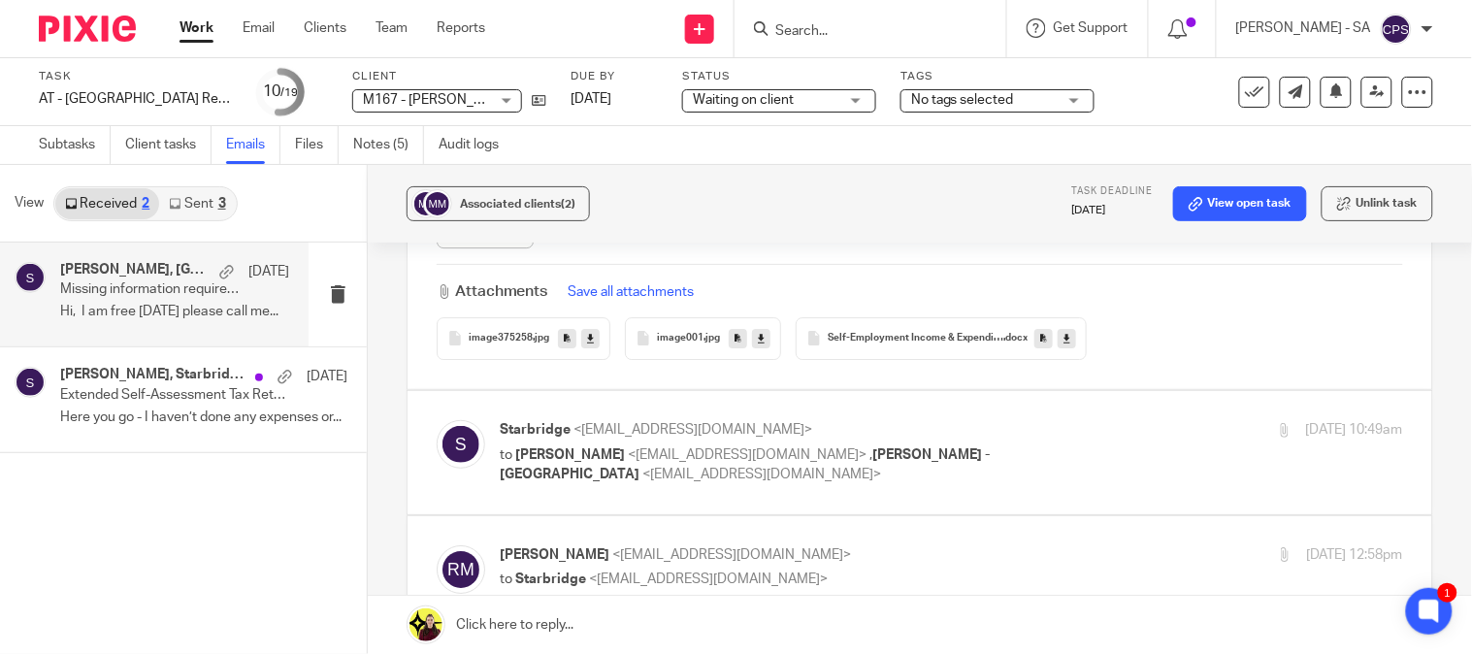
click at [642, 468] on span "<carine@starbridge.uk>" at bounding box center [761, 475] width 239 height 14
checkbox input "true"
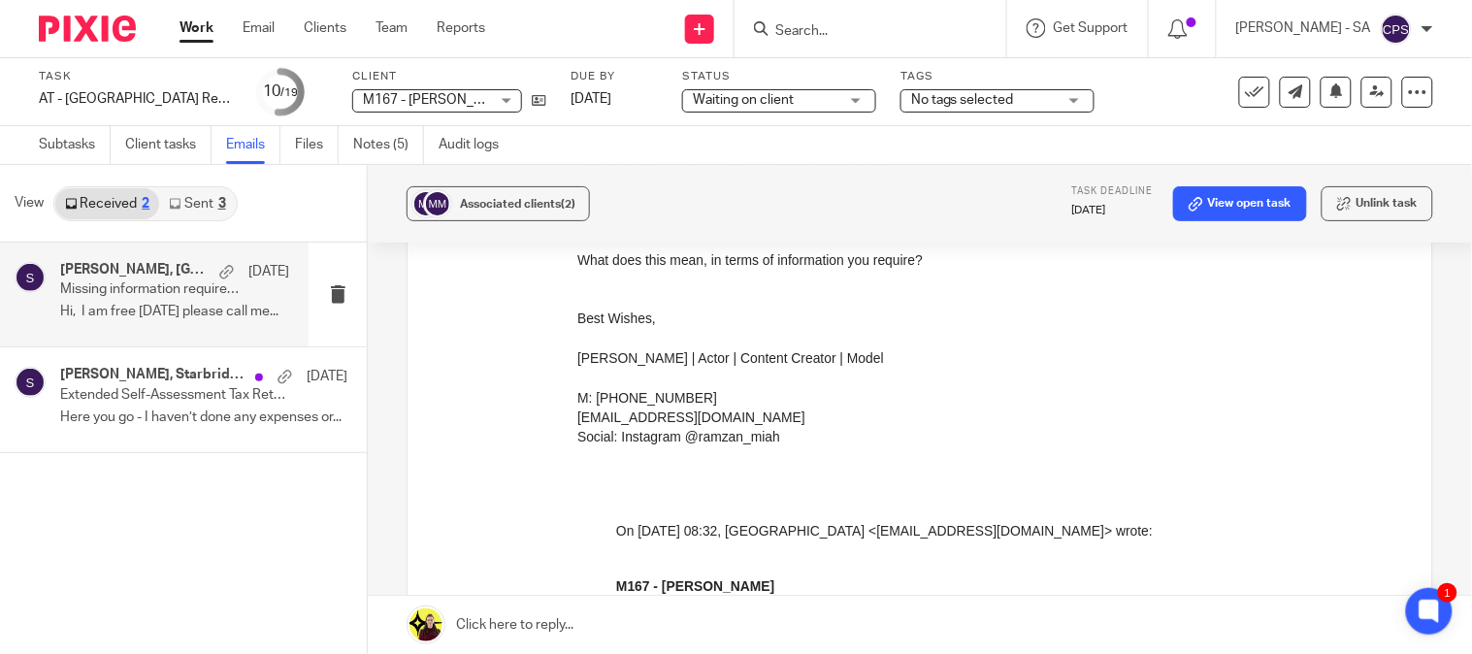
scroll to position [18867, 0]
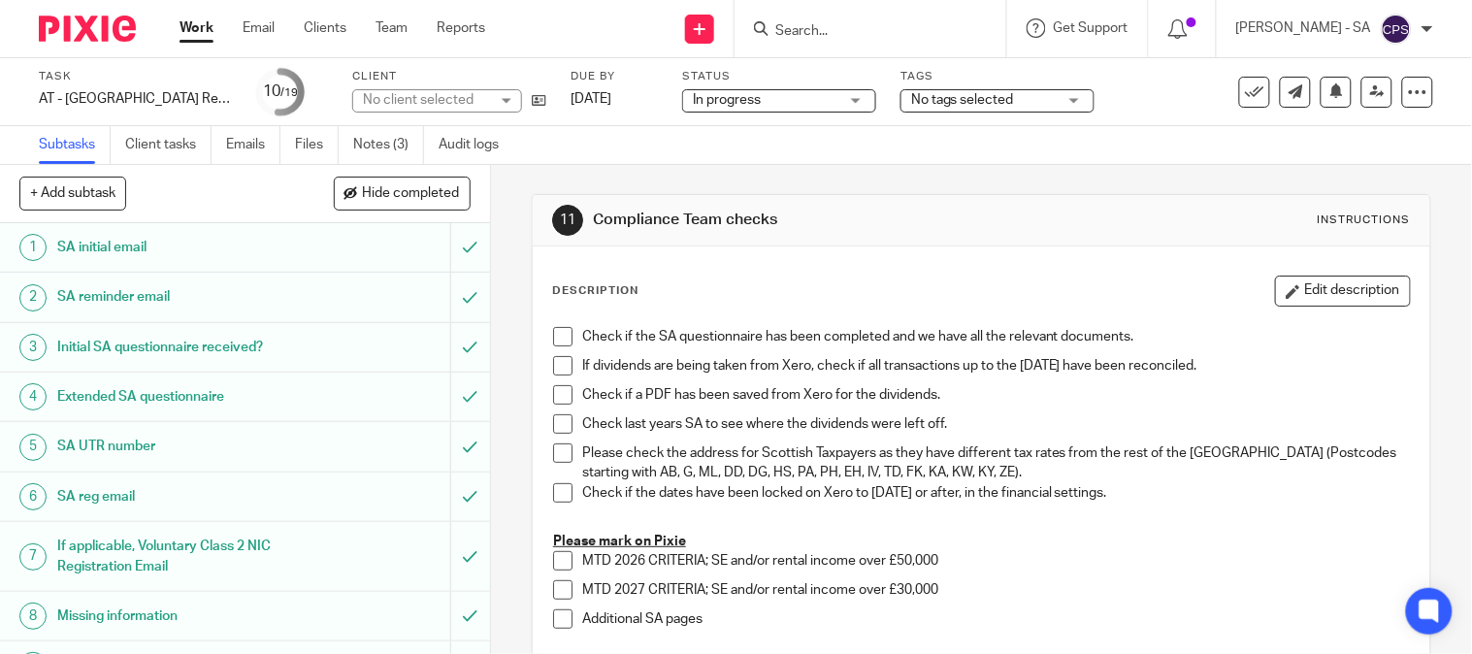
click at [728, 97] on span "In progress" at bounding box center [727, 100] width 68 height 14
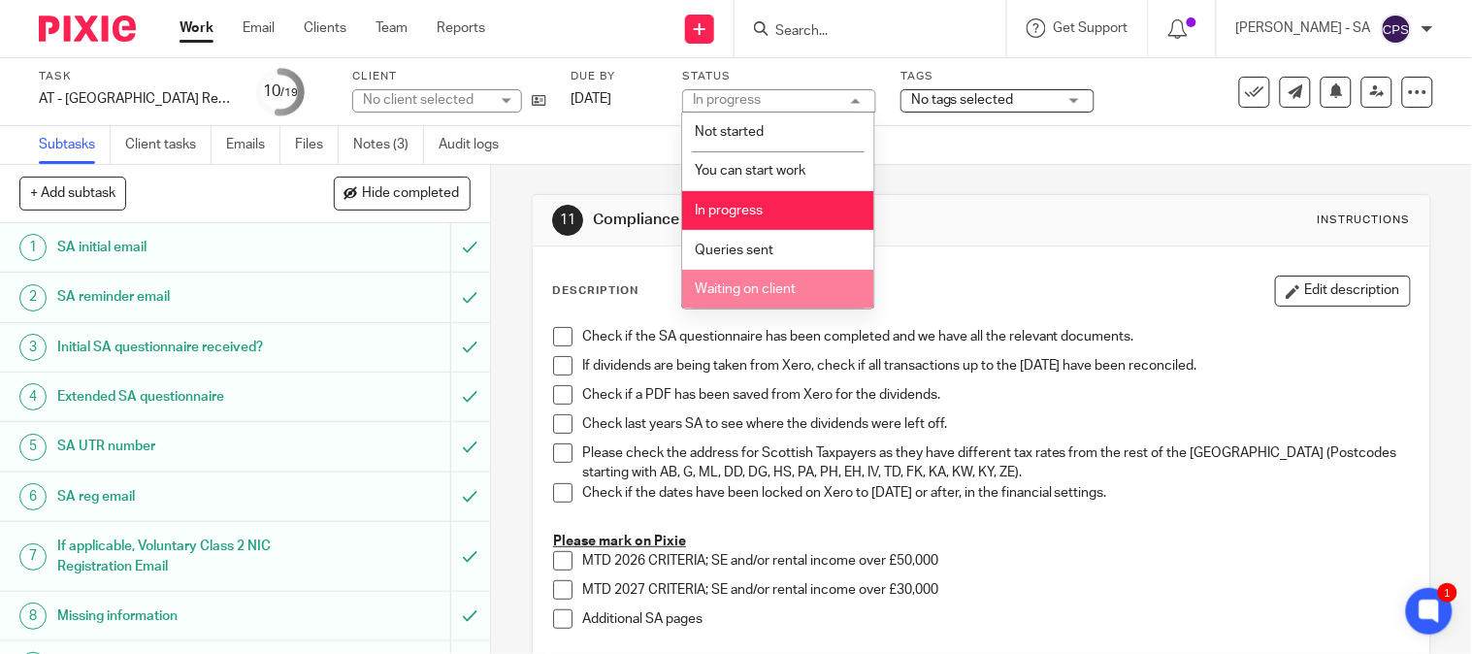
click at [763, 282] on li "Waiting on client" at bounding box center [778, 290] width 192 height 40
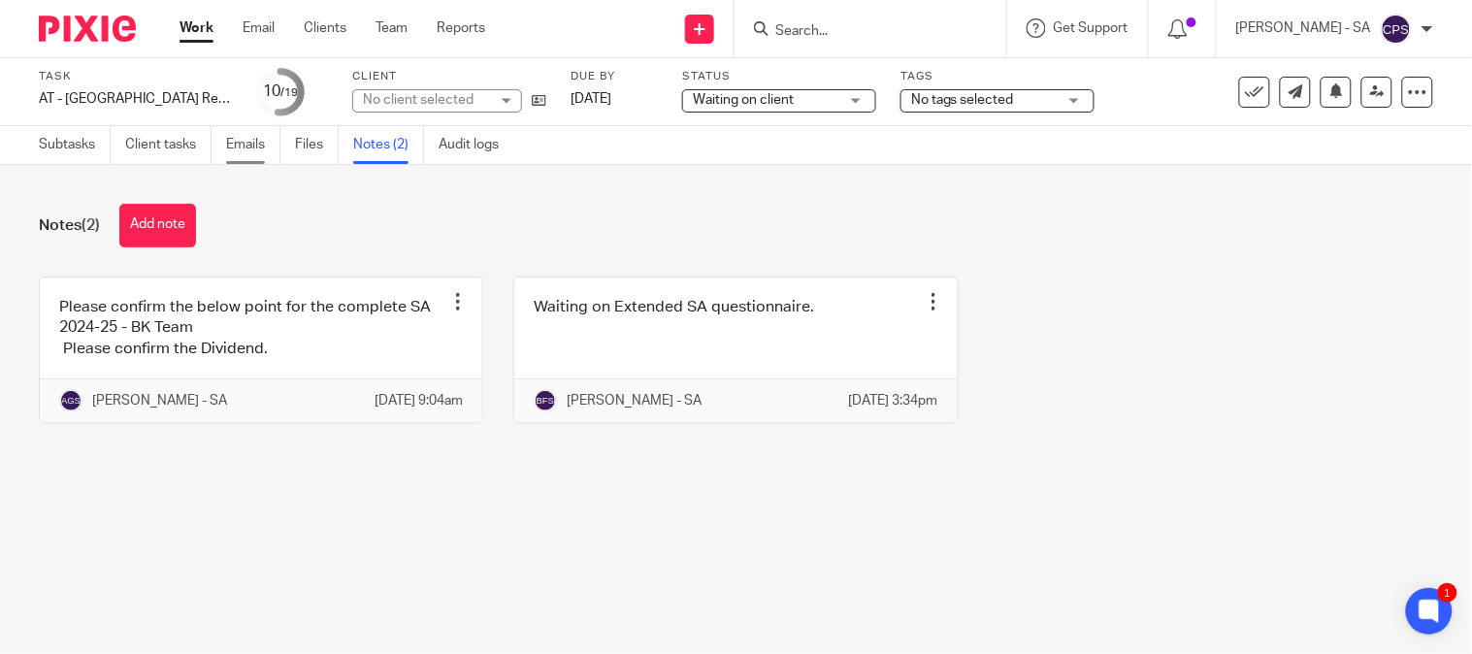
click at [234, 148] on link "Emails" at bounding box center [253, 145] width 54 height 38
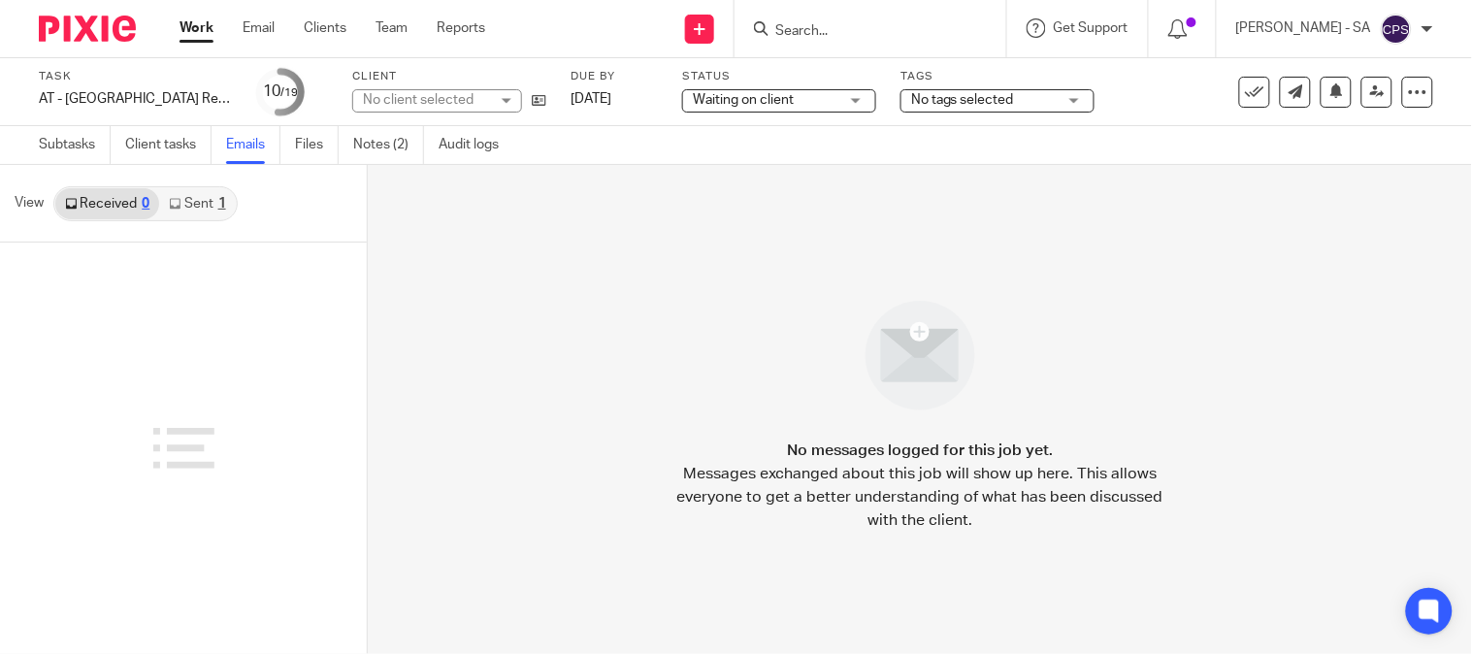
click at [219, 200] on div "1" at bounding box center [222, 204] width 8 height 14
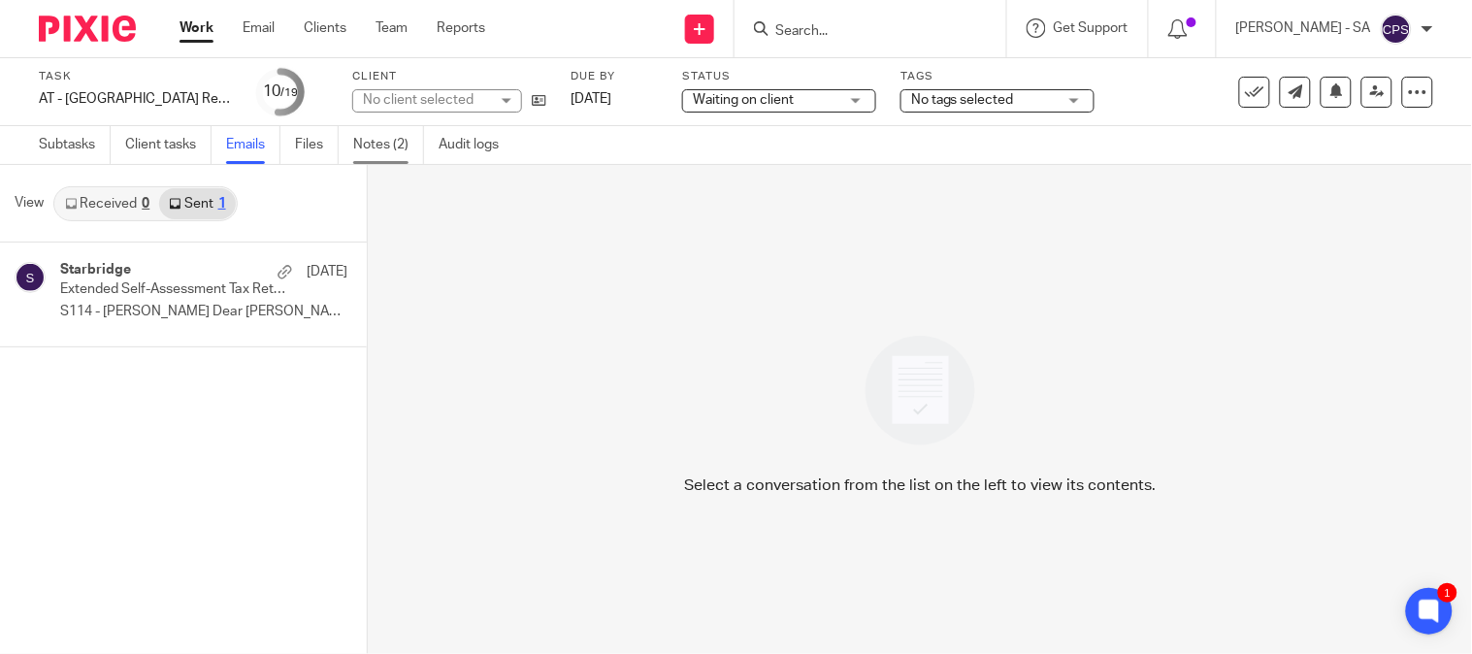
click at [383, 140] on link "Notes (2)" at bounding box center [388, 145] width 71 height 38
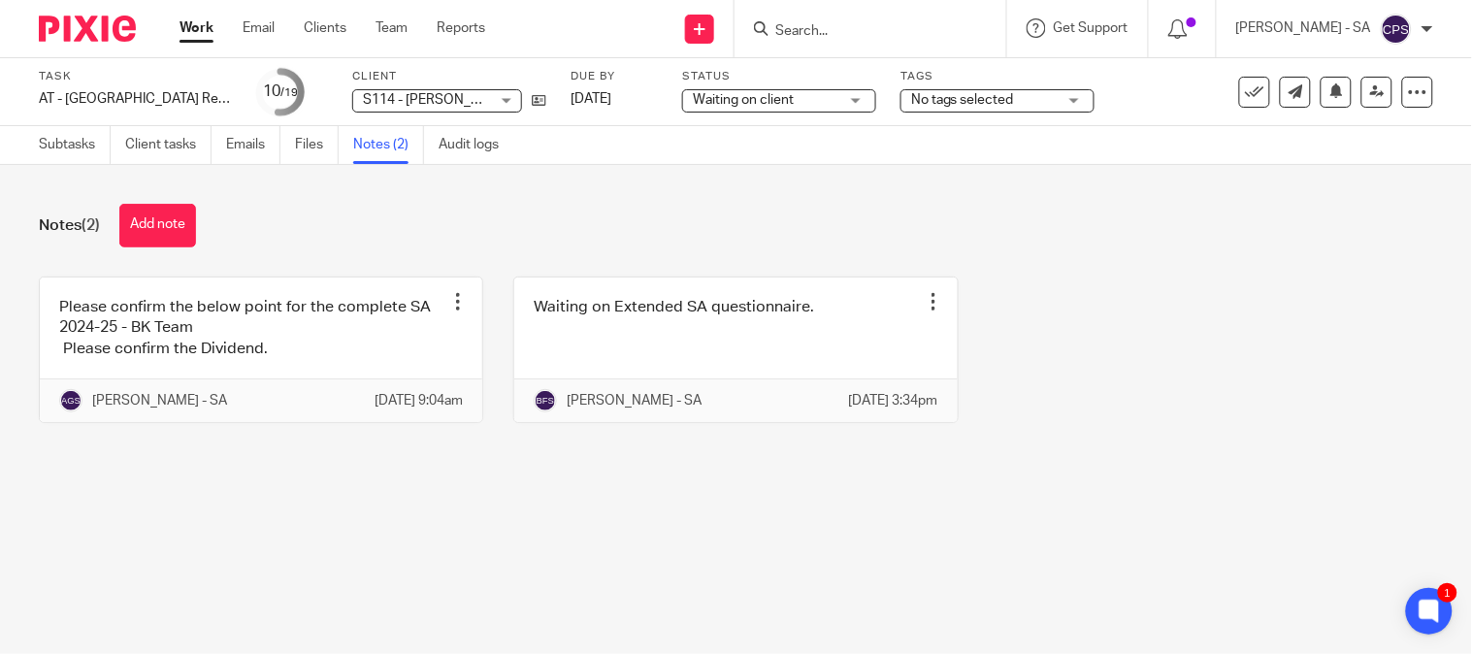
click at [270, 488] on div "Notes (2) Add note Please confirm the below point for the complete SA 2024-25 -…" at bounding box center [736, 328] width 1472 height 326
click at [272, 487] on div "Notes (2) Add note Please confirm the below point for the complete SA 2024-25 -…" at bounding box center [736, 328] width 1472 height 326
click at [295, 491] on div "Notes (2) Add note Please confirm the below point for the complete SA 2024-25 -…" at bounding box center [736, 328] width 1472 height 326
click at [296, 491] on div "Notes (2) Add note Please confirm the below point for the complete SA 2024-25 -…" at bounding box center [736, 328] width 1472 height 326
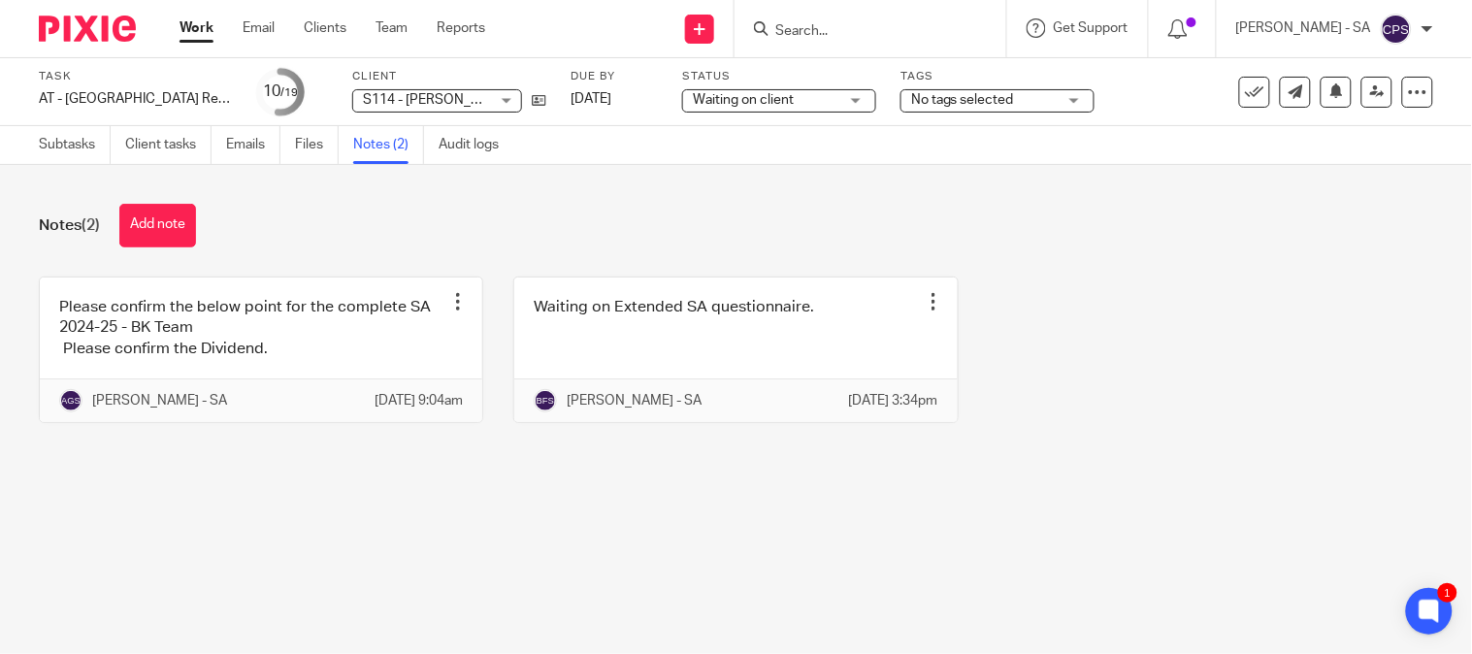
click at [380, 569] on main "Task AT - [GEOGRAPHIC_DATA] Return - PE [DATE] Save AT - [GEOGRAPHIC_DATA] Retu…" at bounding box center [736, 327] width 1472 height 654
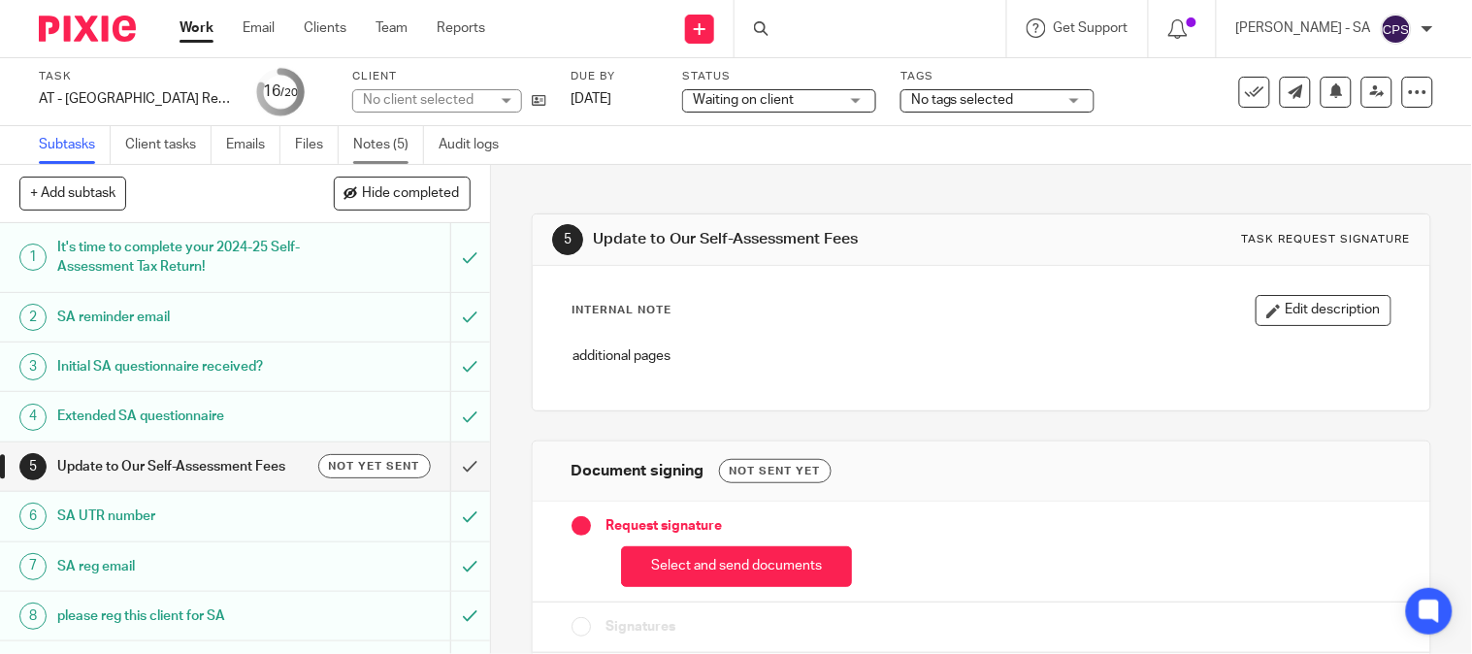
click at [391, 143] on link "Notes (5)" at bounding box center [388, 145] width 71 height 38
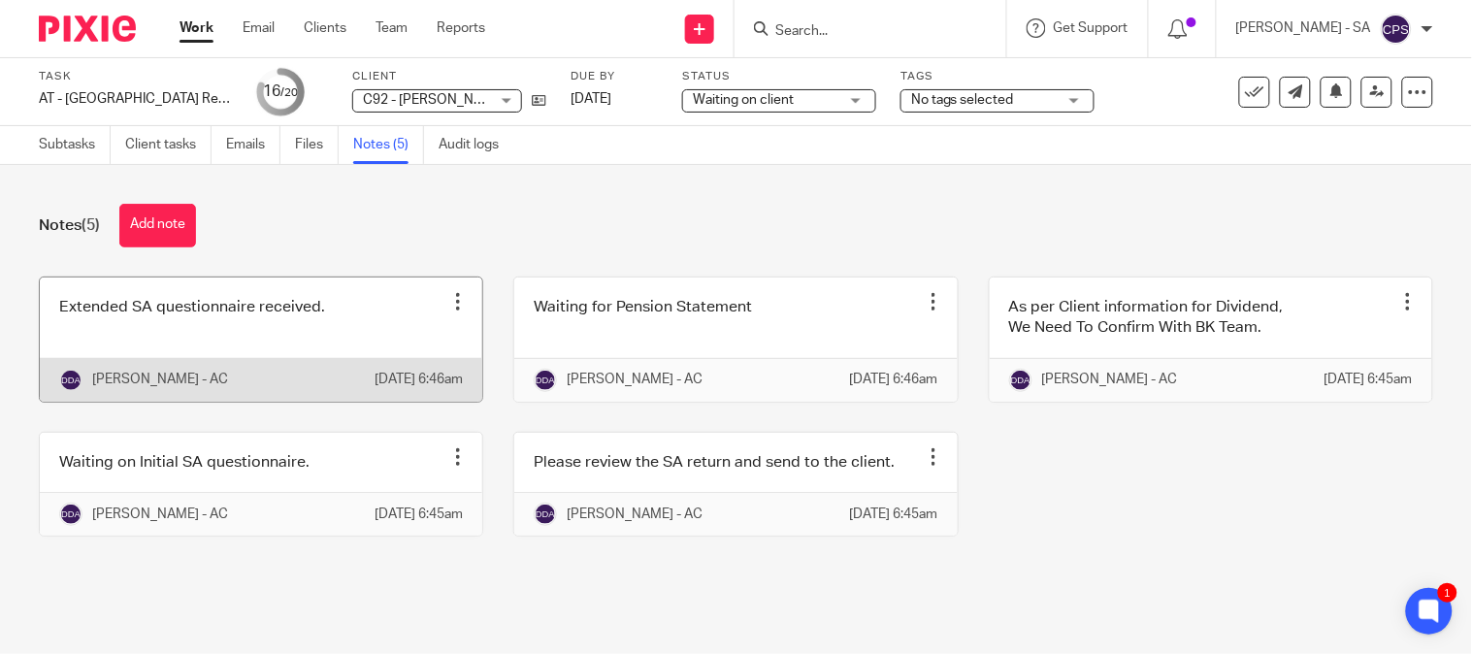
click at [276, 347] on link at bounding box center [261, 340] width 442 height 124
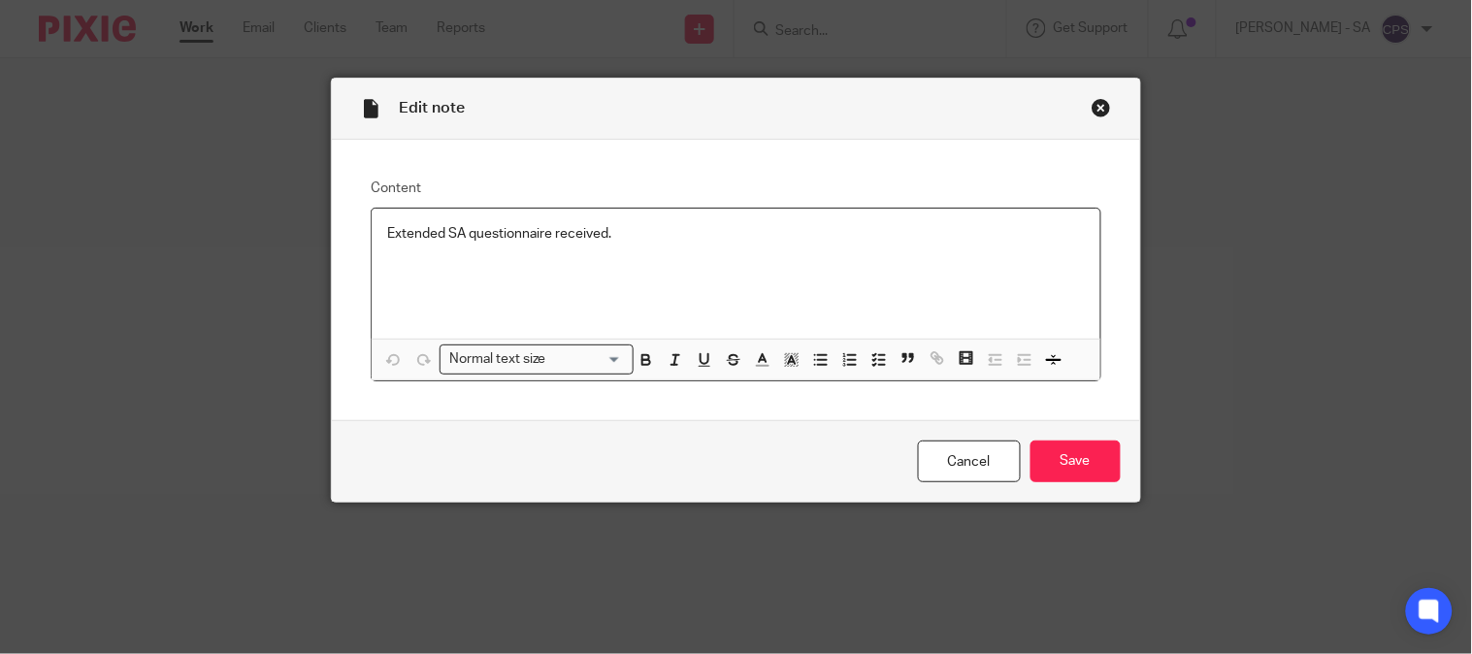
click at [1095, 111] on div "Close this dialog window" at bounding box center [1101, 107] width 19 height 19
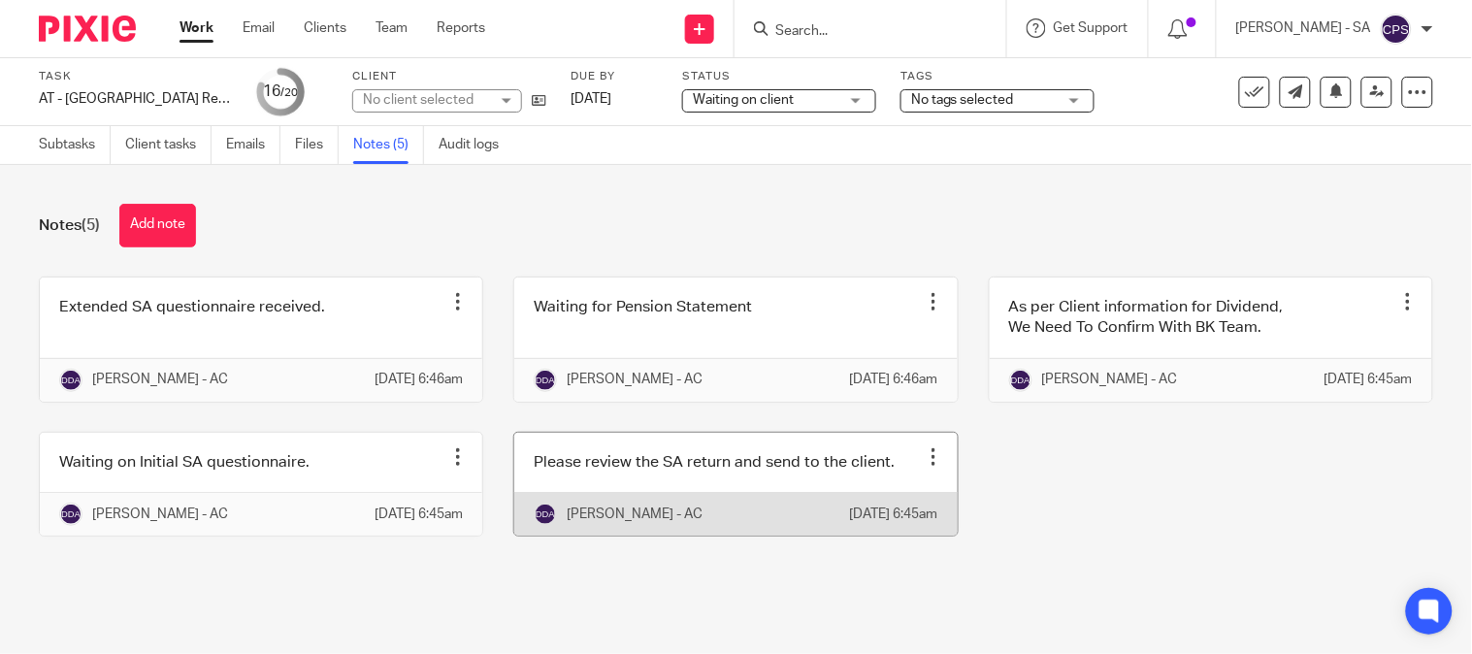
click at [710, 506] on link at bounding box center [735, 484] width 442 height 103
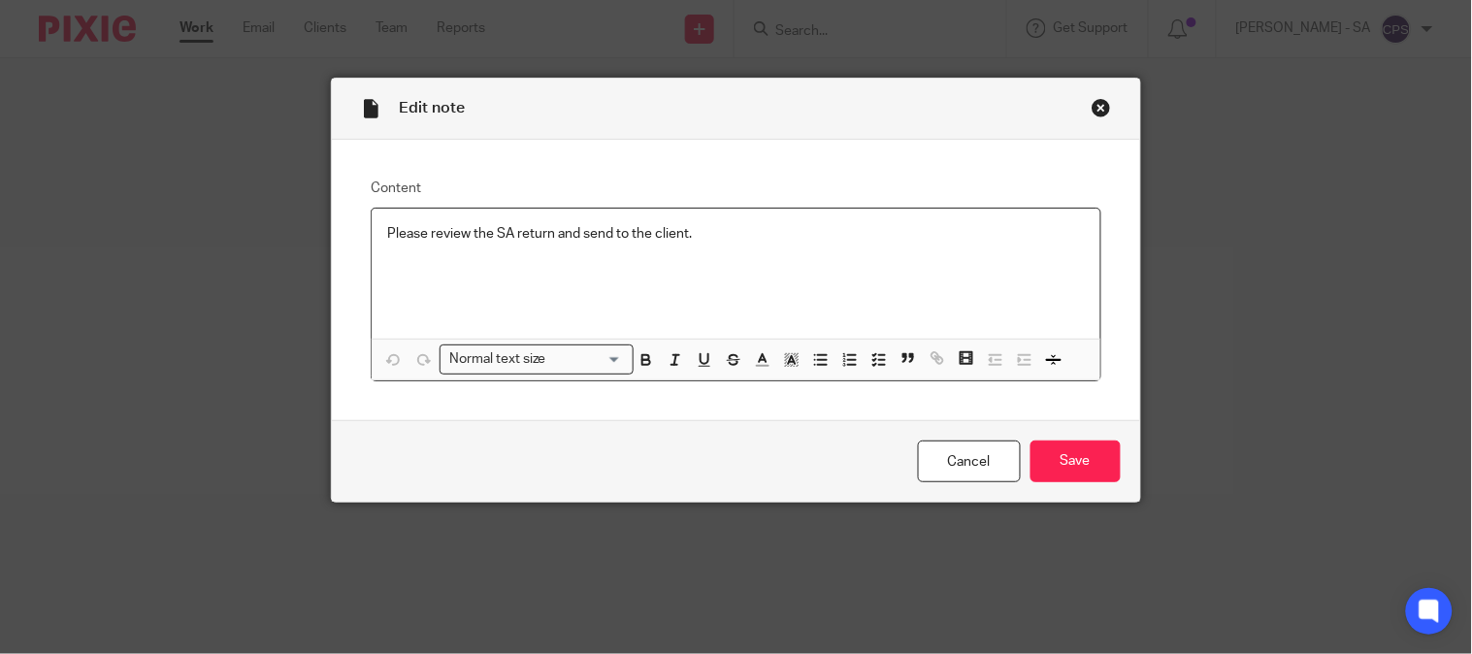
click at [1092, 109] on div "Close this dialog window" at bounding box center [1101, 107] width 19 height 19
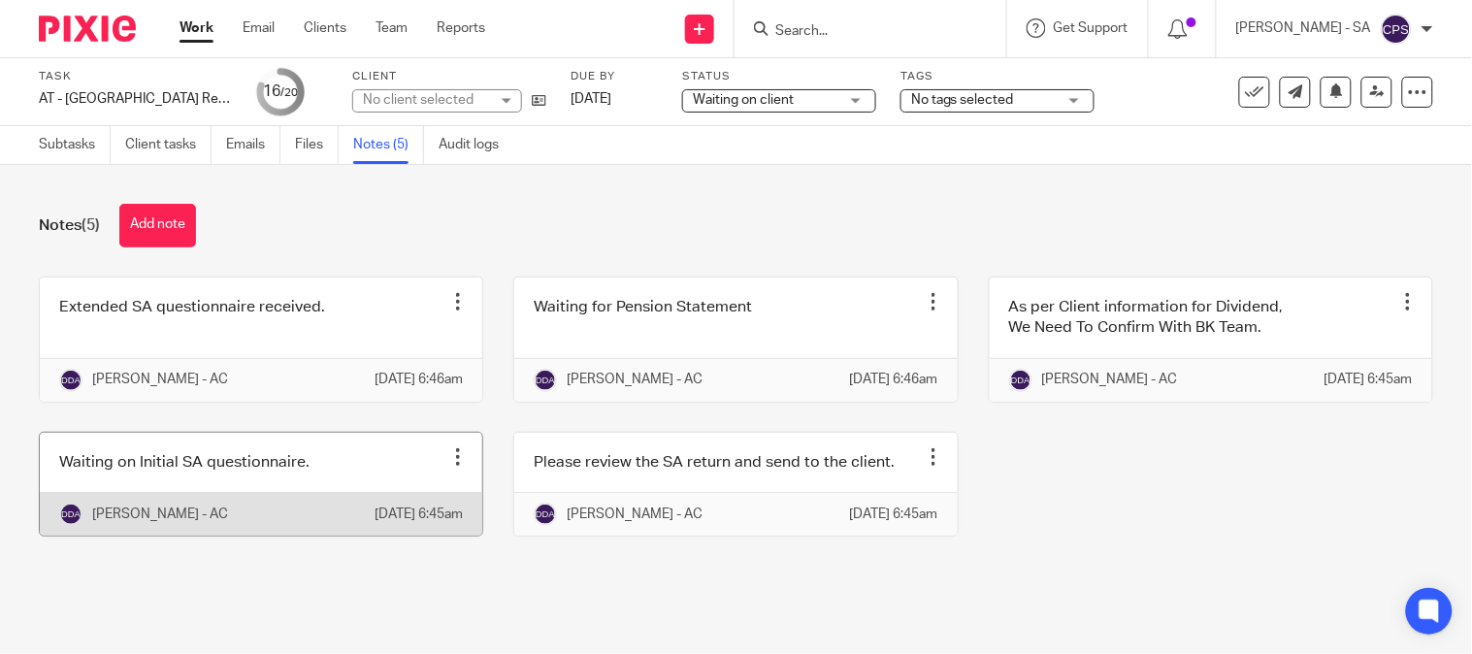
click at [291, 524] on link at bounding box center [261, 484] width 442 height 103
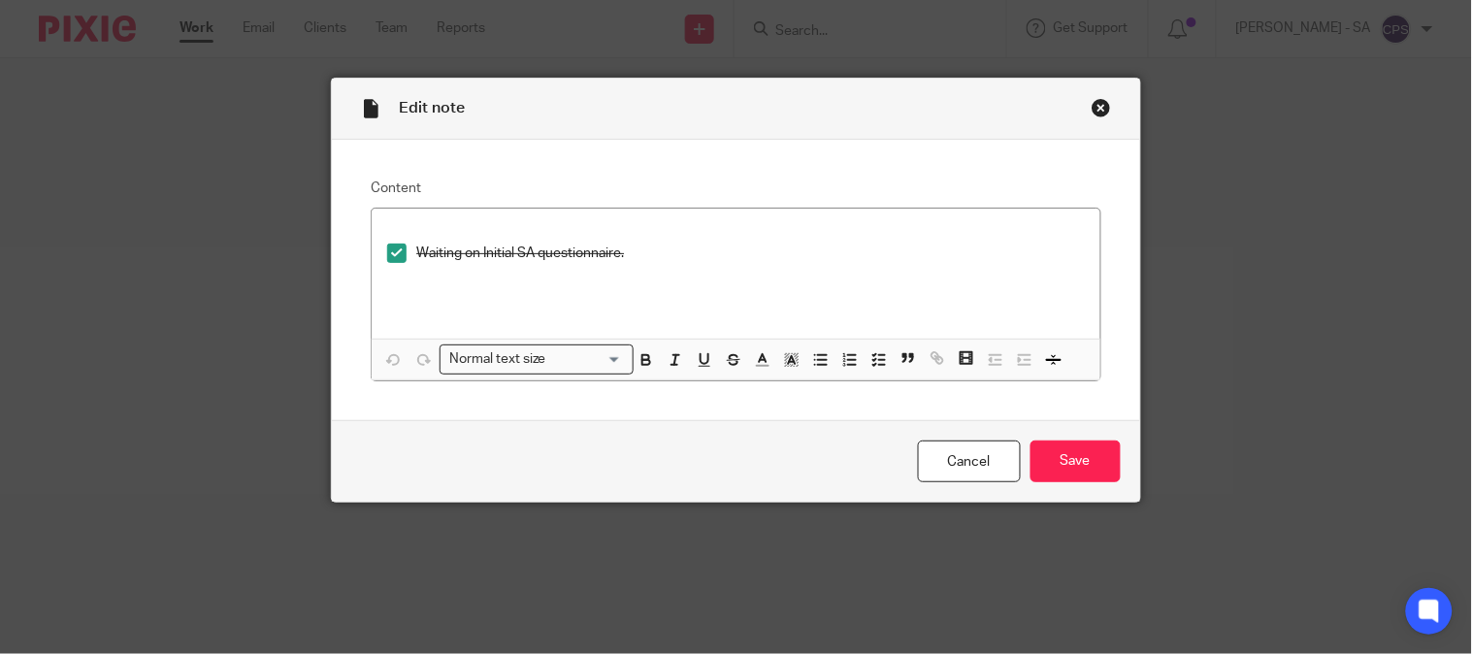
drag, startPoint x: 1092, startPoint y: 103, endPoint x: 1081, endPoint y: 116, distance: 17.3
click at [1092, 103] on div "Close this dialog window" at bounding box center [1101, 107] width 19 height 19
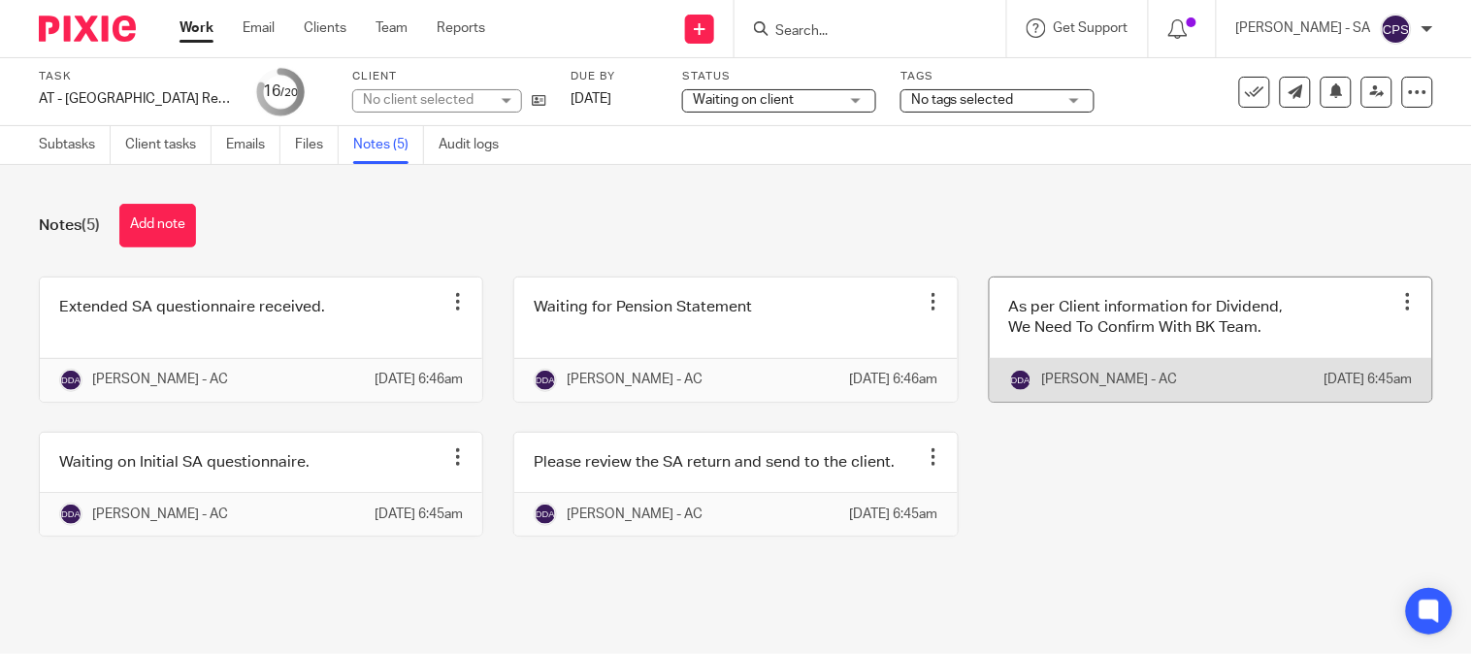
click at [1145, 345] on link at bounding box center [1211, 340] width 442 height 124
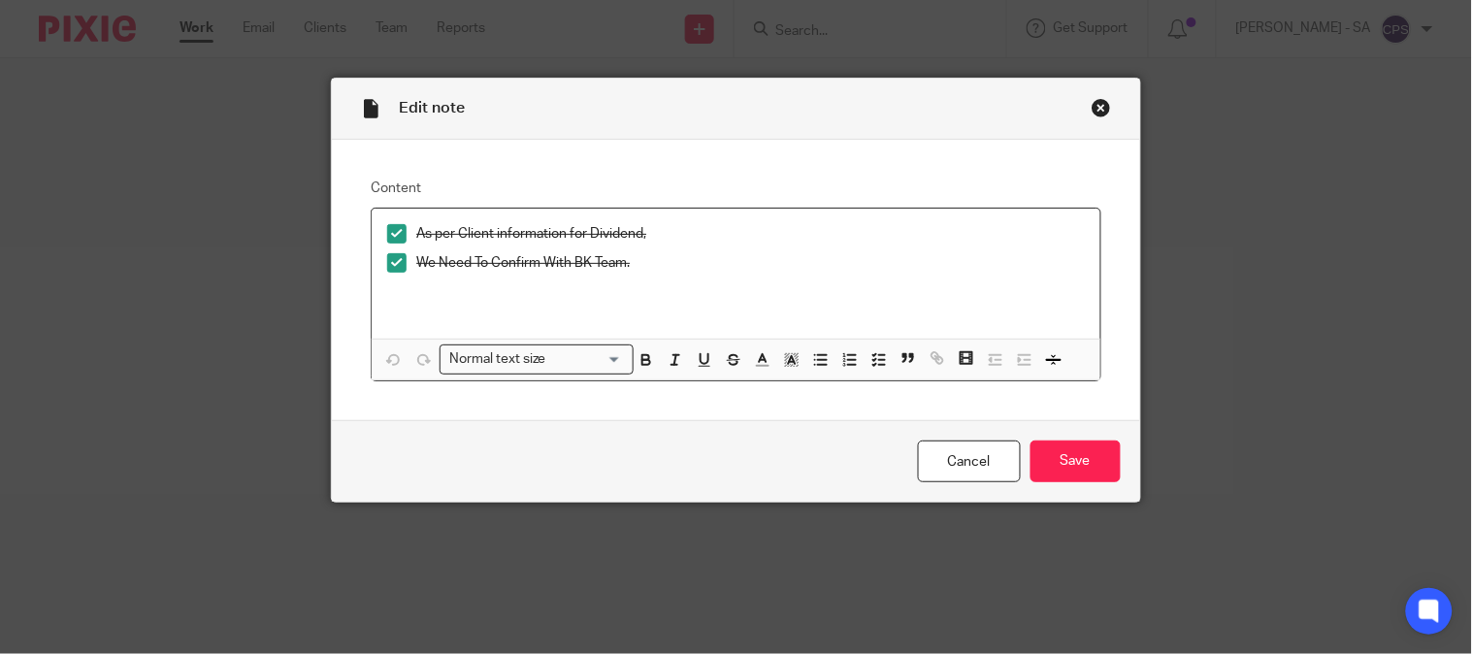
click at [1092, 103] on div "Close this dialog window" at bounding box center [1101, 107] width 19 height 19
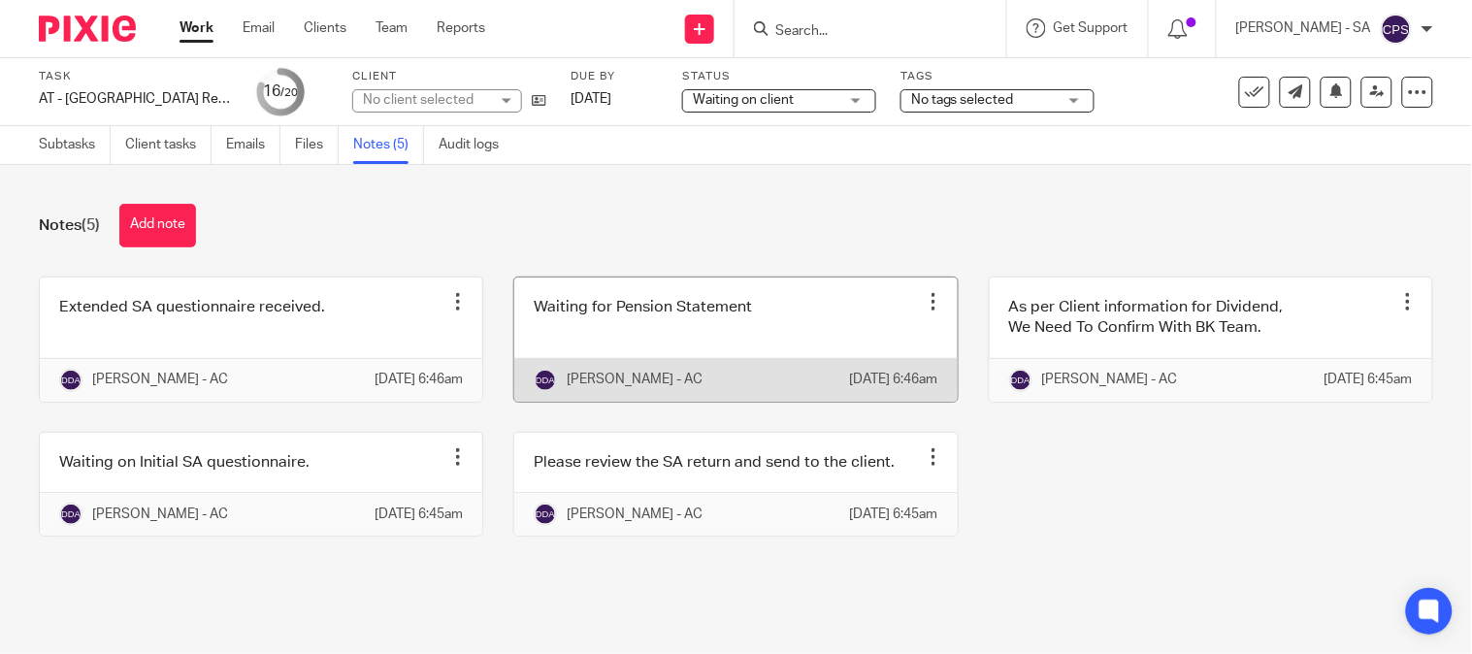
click at [750, 367] on link at bounding box center [735, 340] width 442 height 124
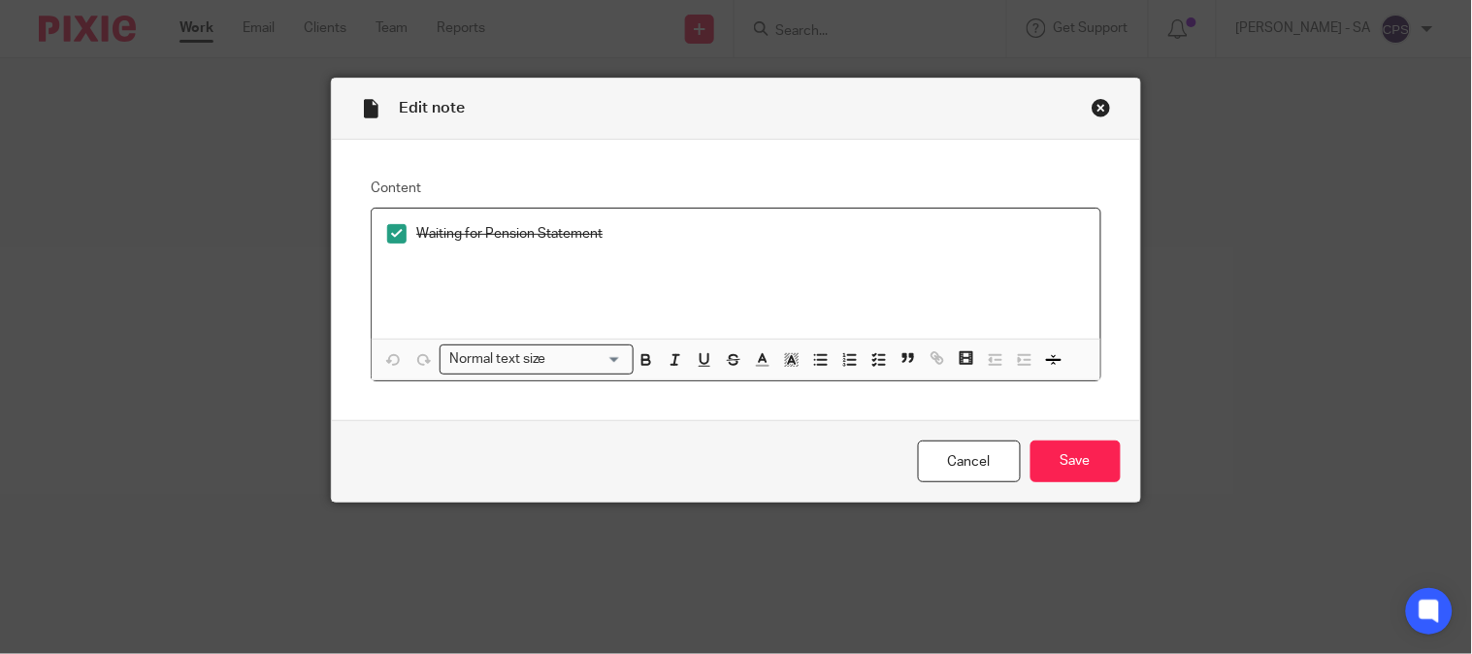
click at [1092, 109] on div "Close this dialog window" at bounding box center [1101, 107] width 19 height 19
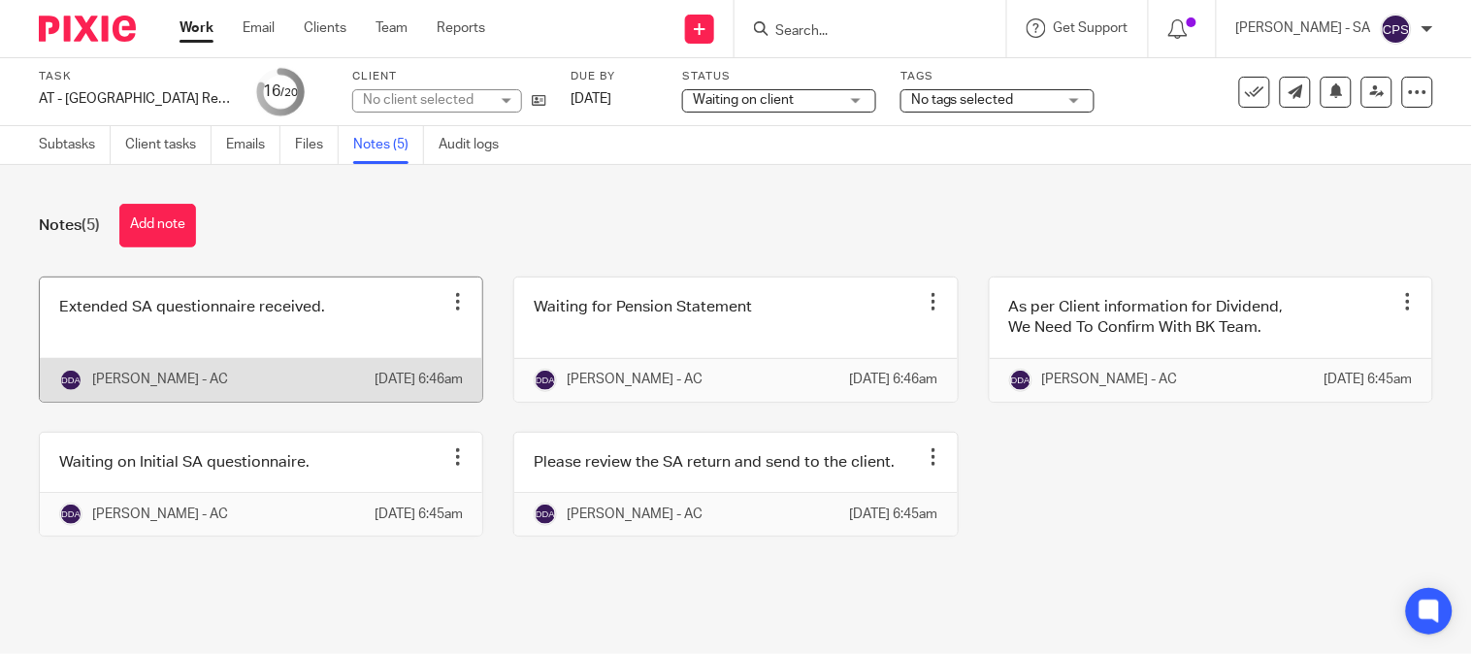
click at [200, 327] on link at bounding box center [261, 340] width 442 height 124
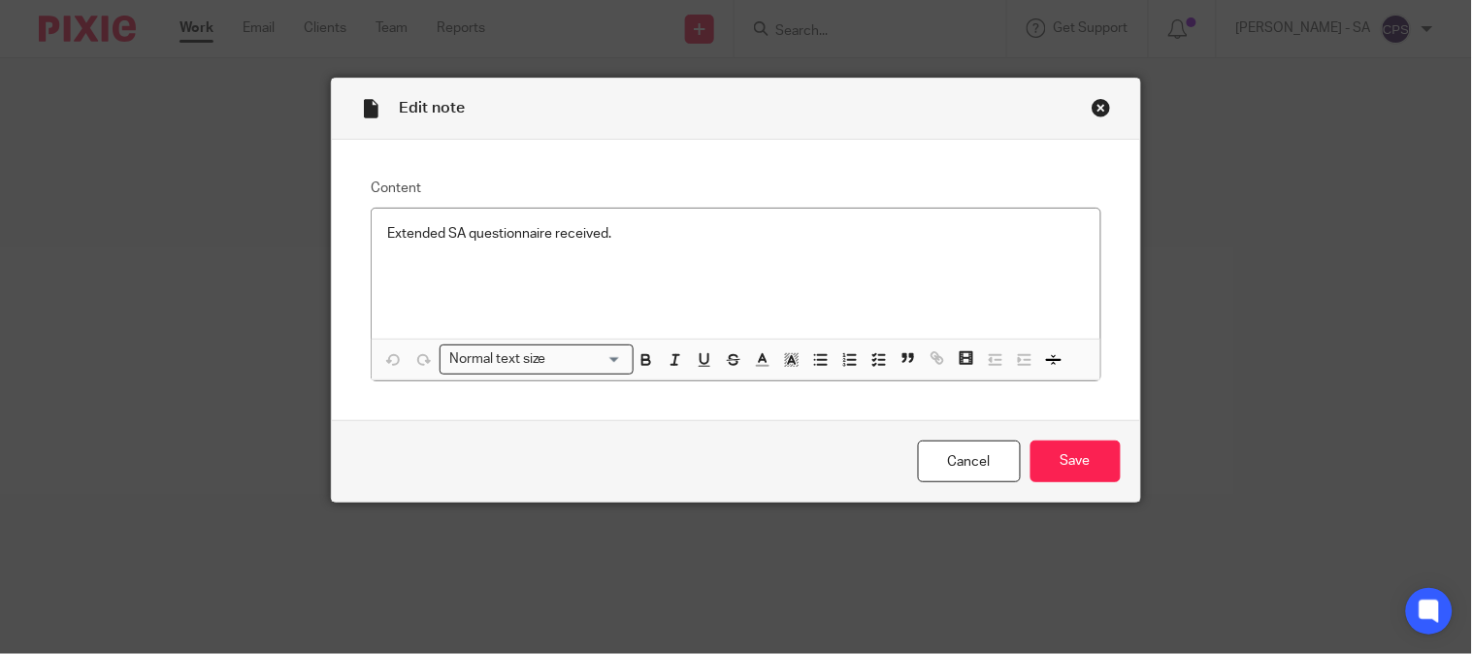
click at [1095, 107] on div "Close this dialog window" at bounding box center [1101, 107] width 19 height 19
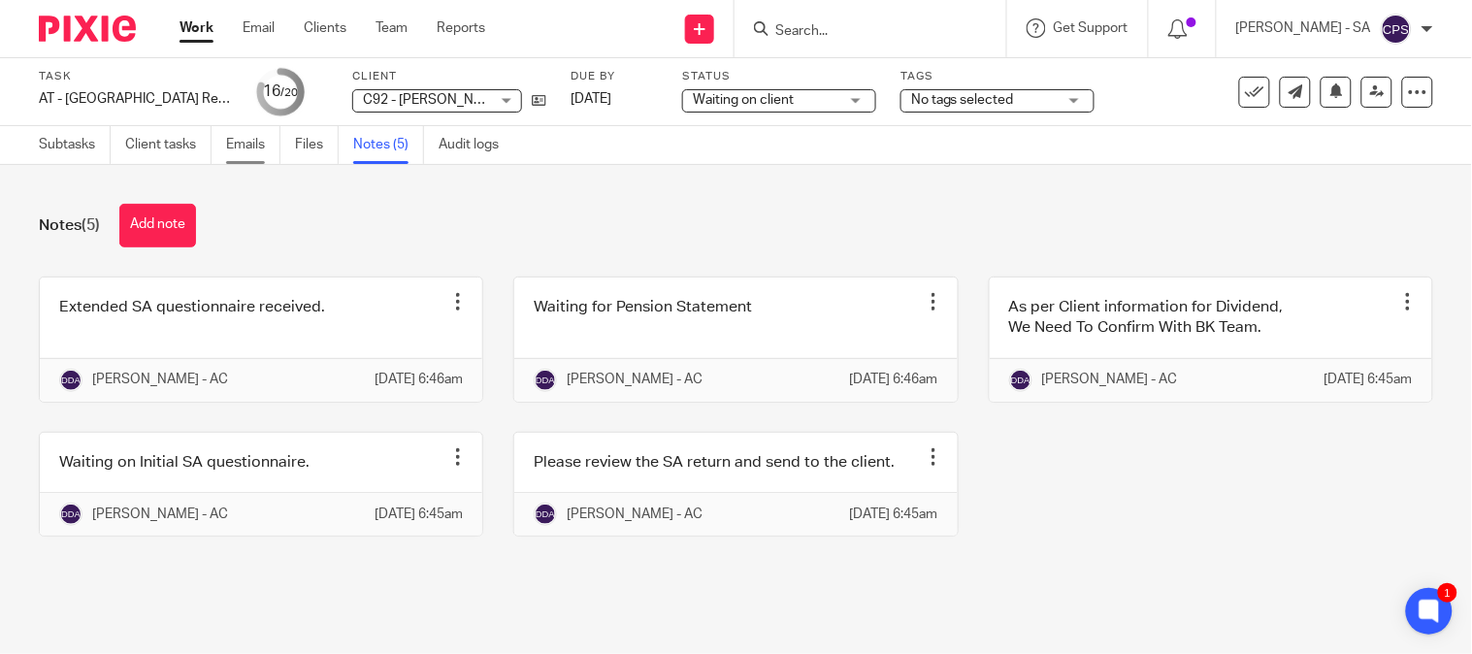
click at [254, 157] on link "Emails" at bounding box center [253, 145] width 54 height 38
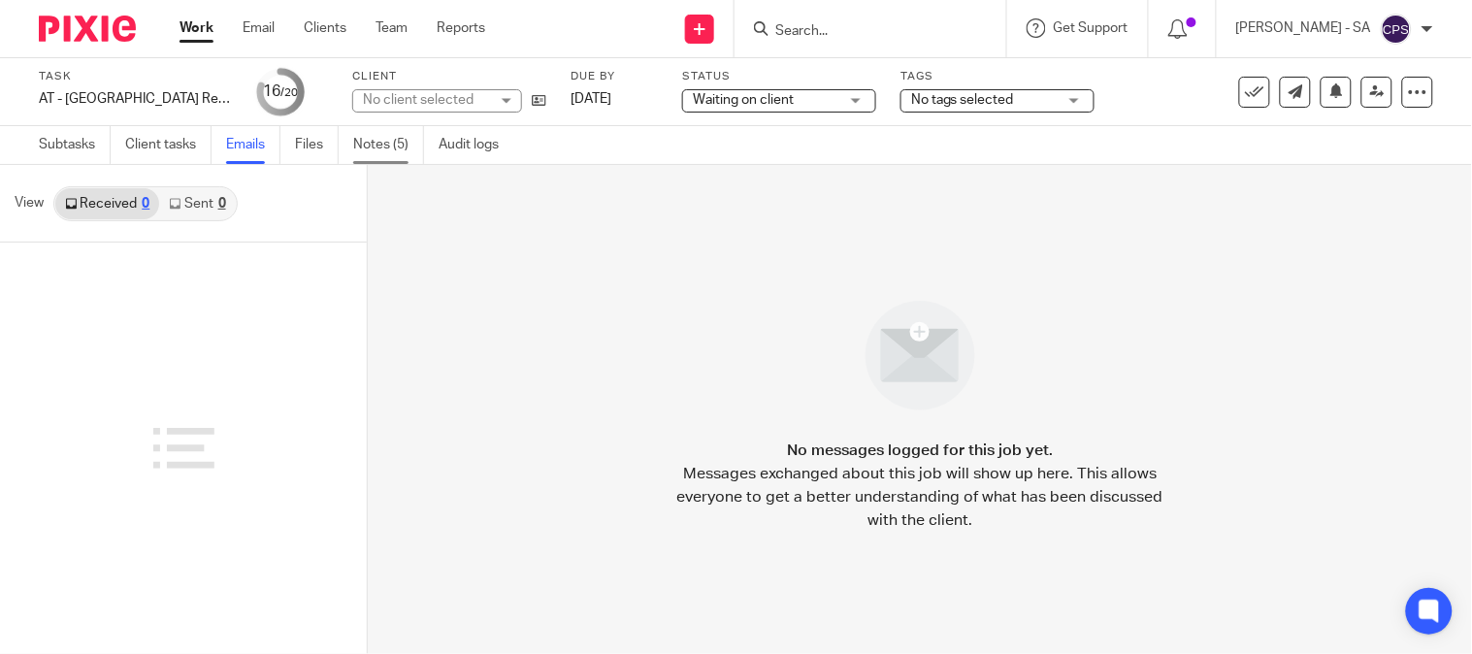
click at [380, 144] on link "Notes (5)" at bounding box center [388, 145] width 71 height 38
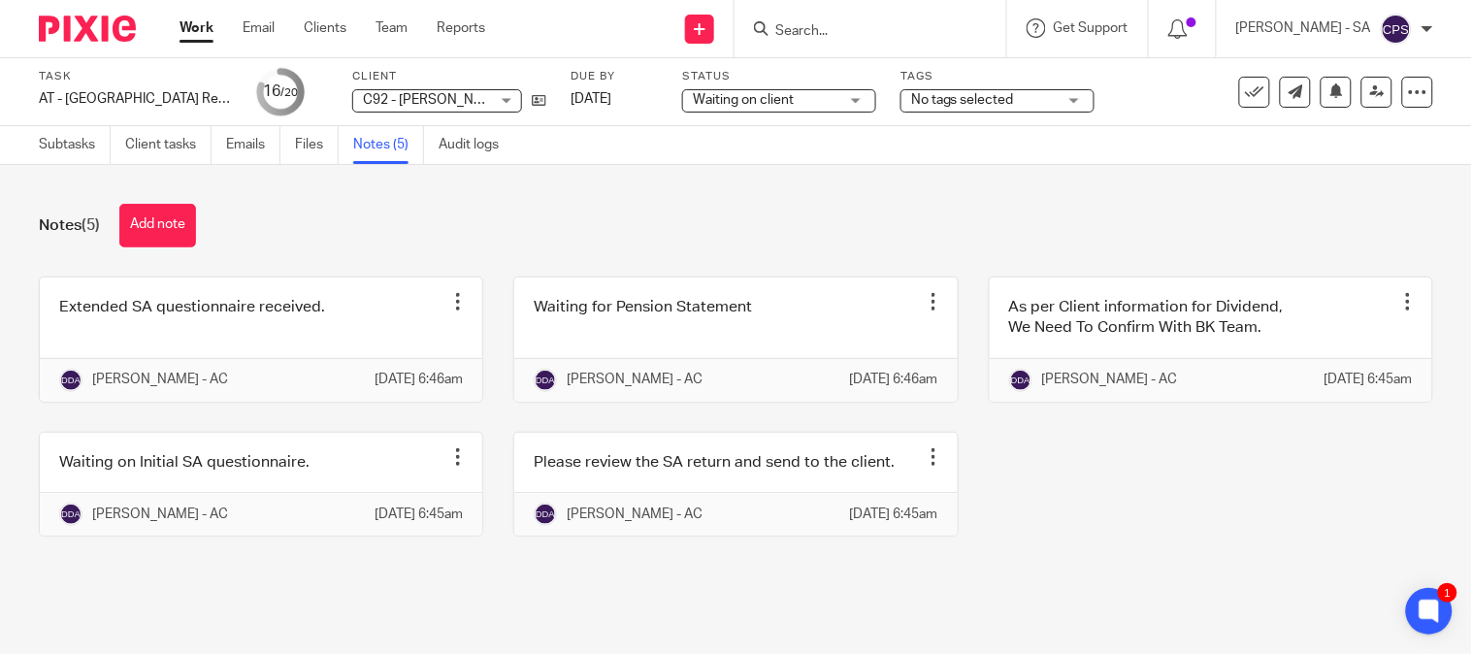
click at [789, 204] on div "Notes (5) Add note" at bounding box center [736, 226] width 1394 height 44
click at [802, 94] on span "Waiting on client" at bounding box center [766, 100] width 146 height 20
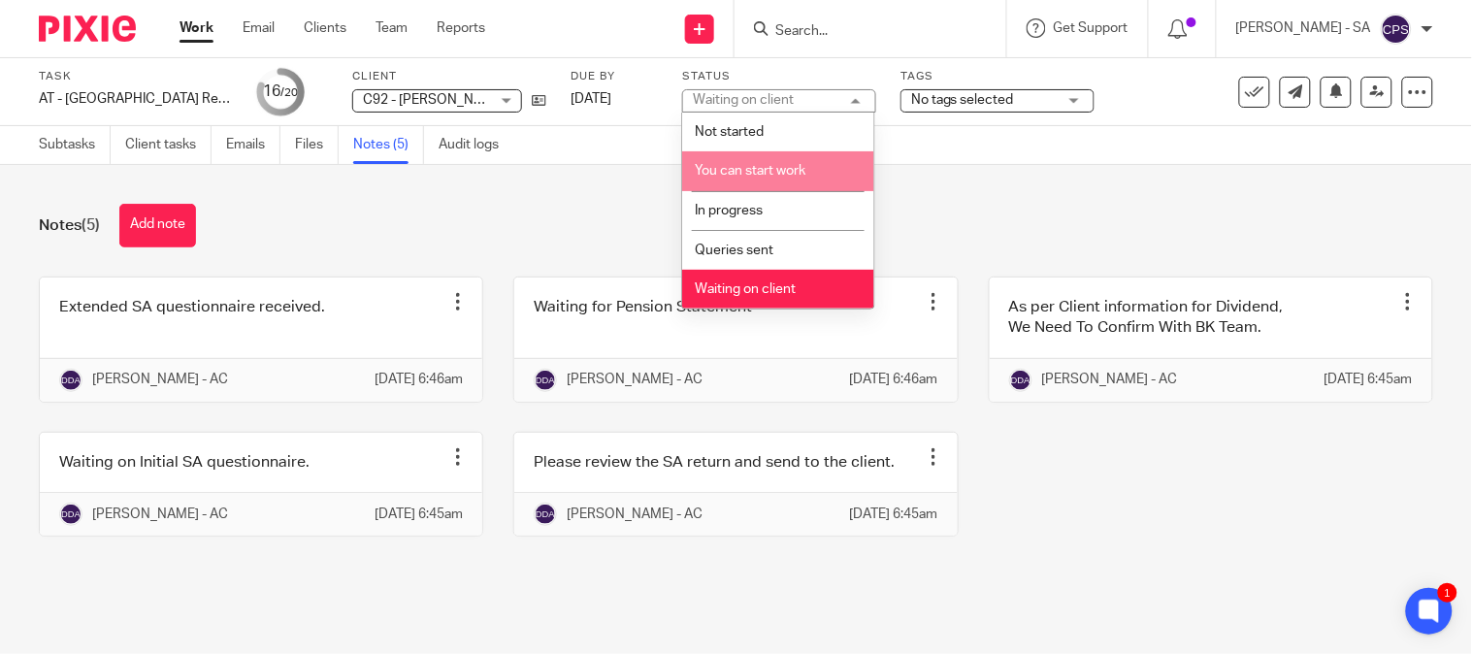
click at [799, 171] on span "You can start work" at bounding box center [750, 171] width 111 height 14
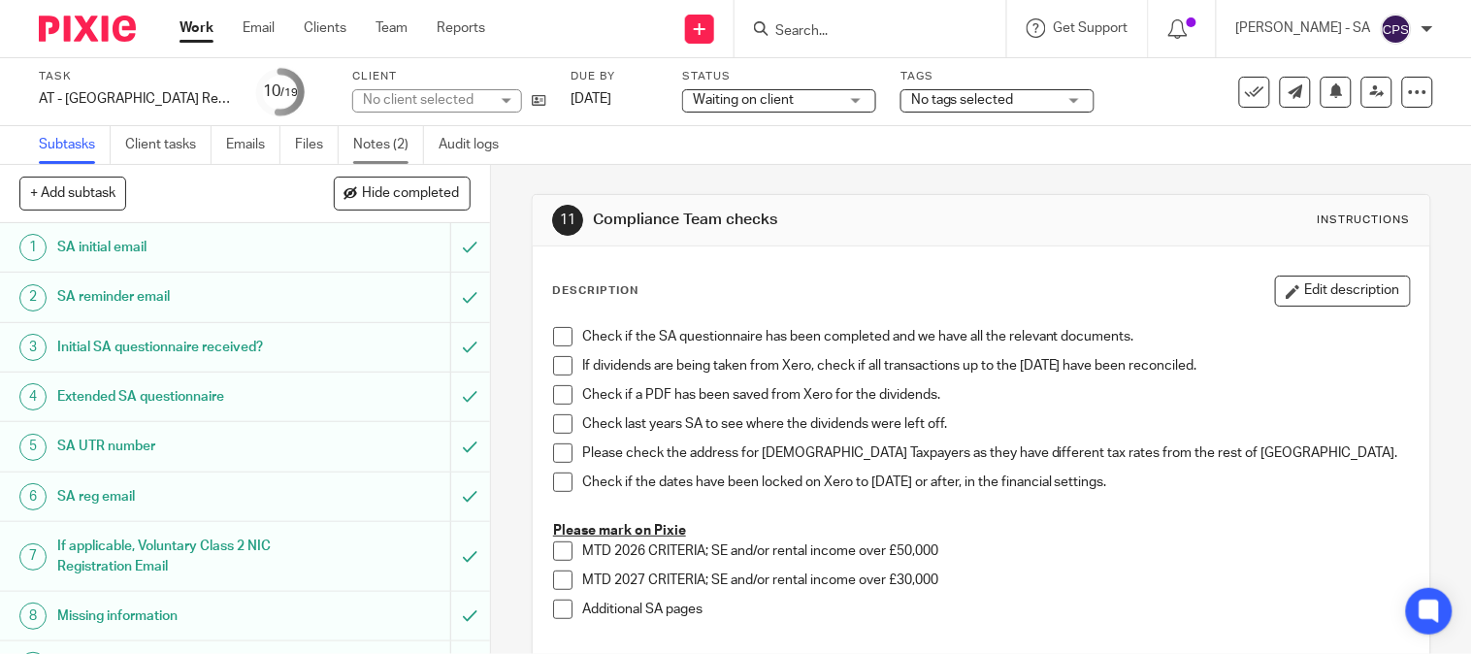
click at [374, 159] on link "Notes (2)" at bounding box center [388, 145] width 71 height 38
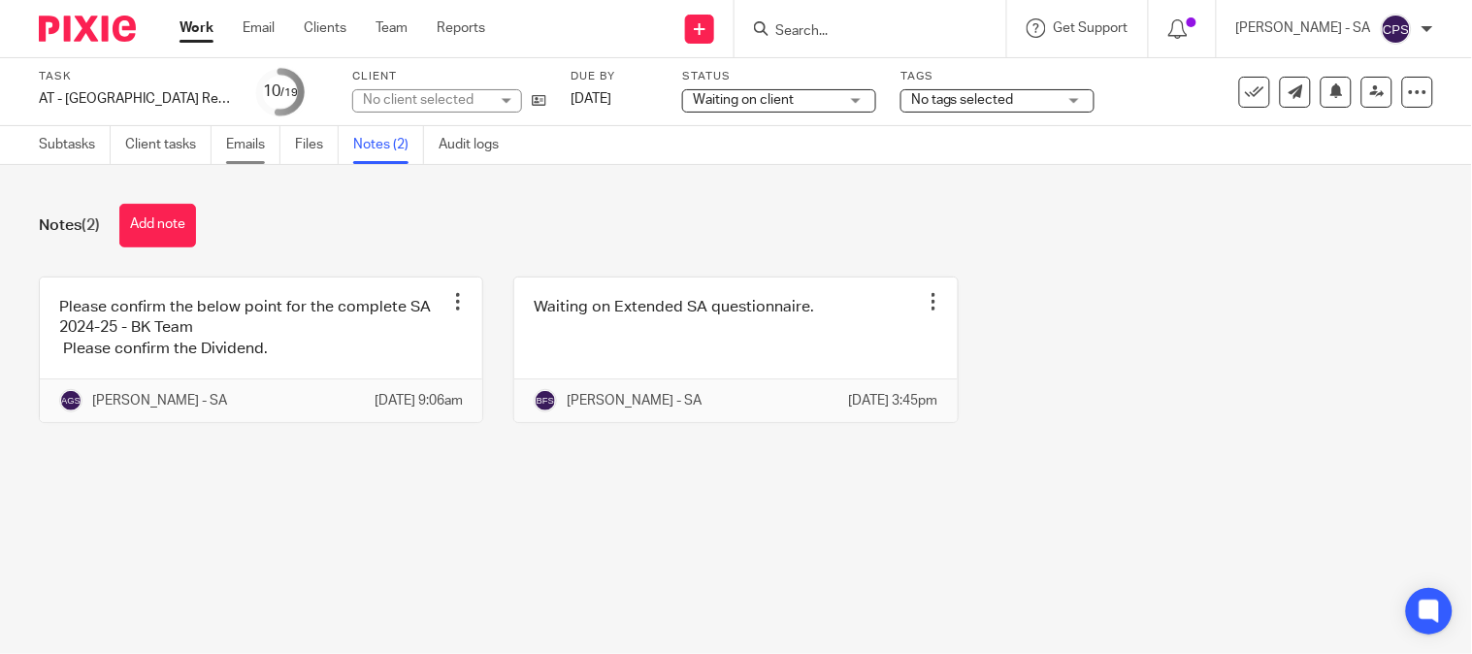
click at [228, 136] on link "Emails" at bounding box center [253, 145] width 54 height 38
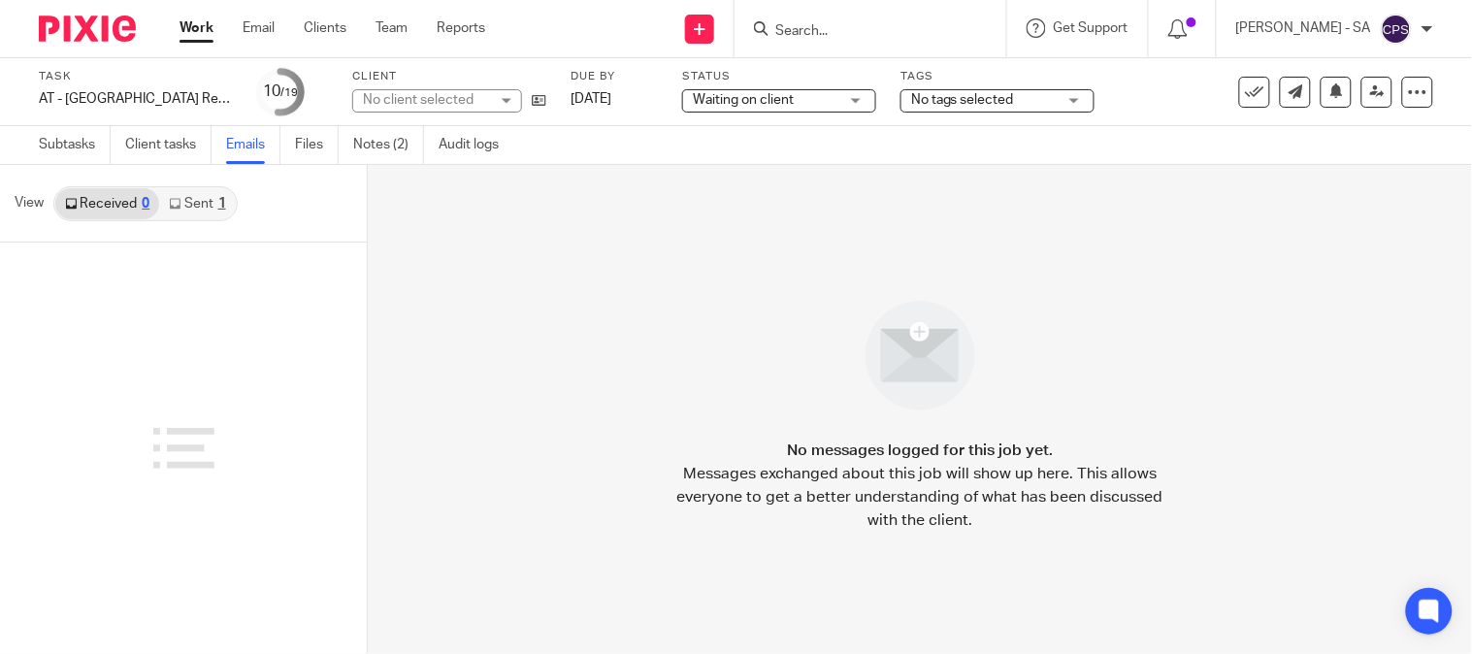
click at [218, 206] on div "1" at bounding box center [222, 204] width 8 height 14
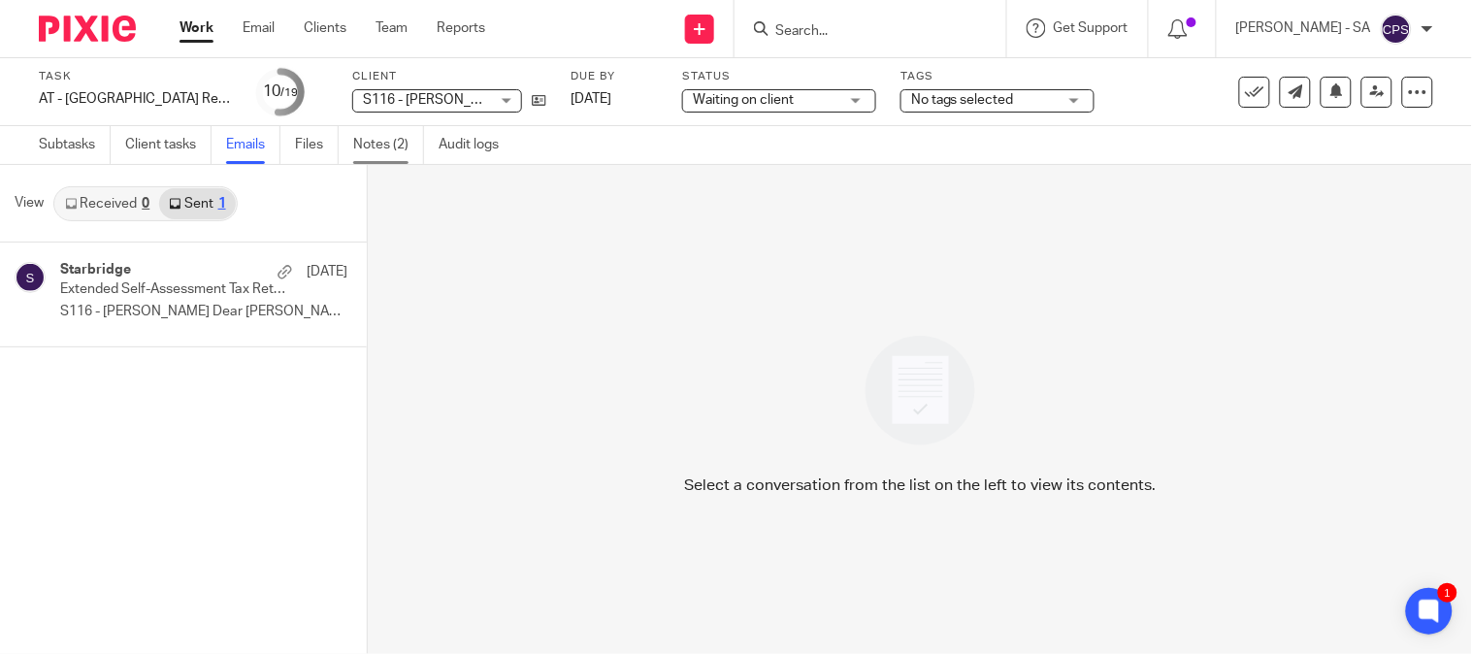
click at [399, 153] on link "Notes (2)" at bounding box center [388, 145] width 71 height 38
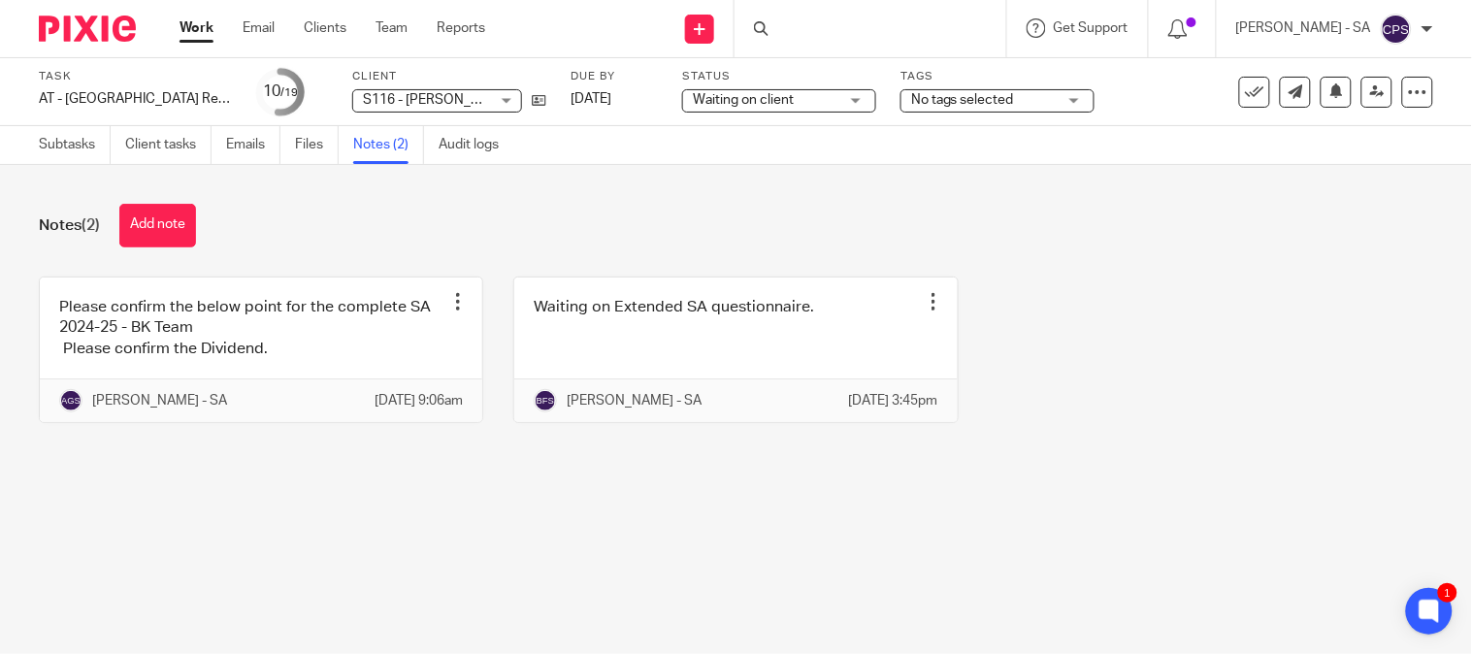
click at [424, 103] on span "S116 - [PERSON_NAME]" at bounding box center [437, 100] width 149 height 14
click at [951, 224] on div "Notes (2) Add note" at bounding box center [736, 226] width 1394 height 44
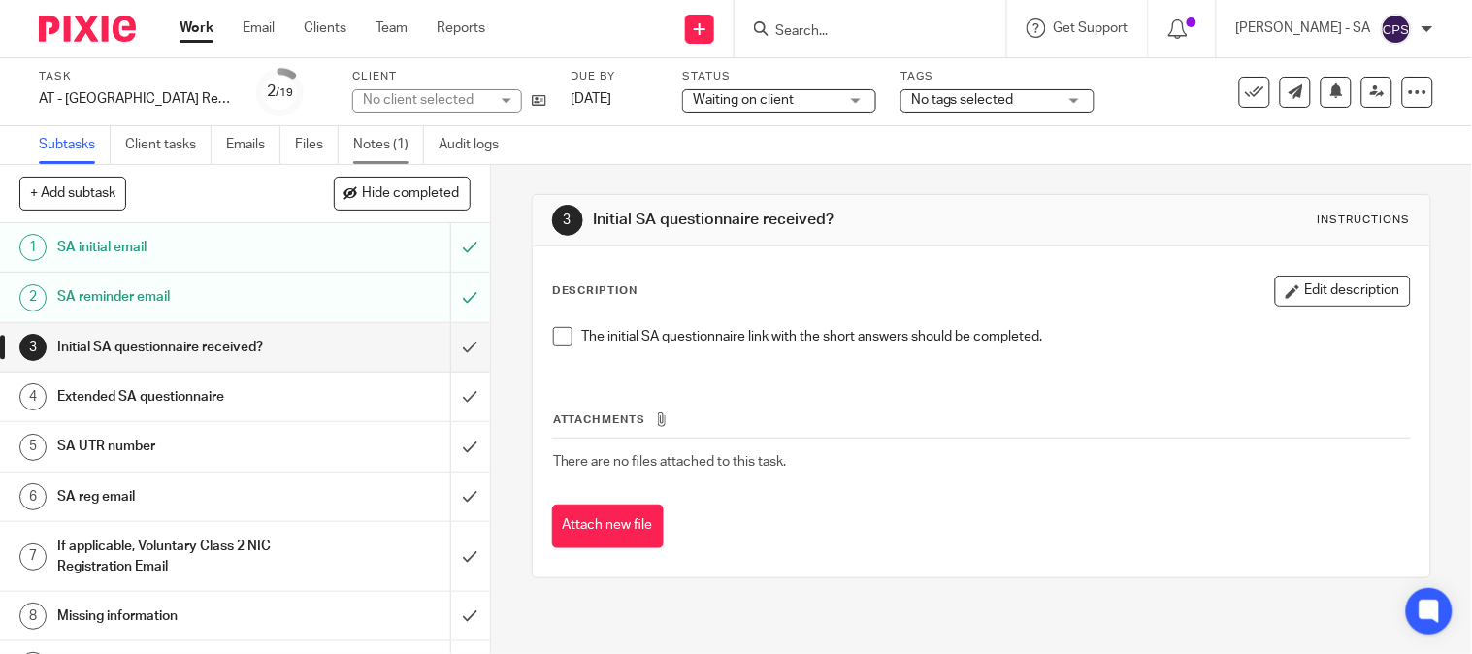
click at [379, 147] on link "Notes (1)" at bounding box center [388, 145] width 71 height 38
click at [357, 146] on link "Notes (1)" at bounding box center [388, 145] width 71 height 38
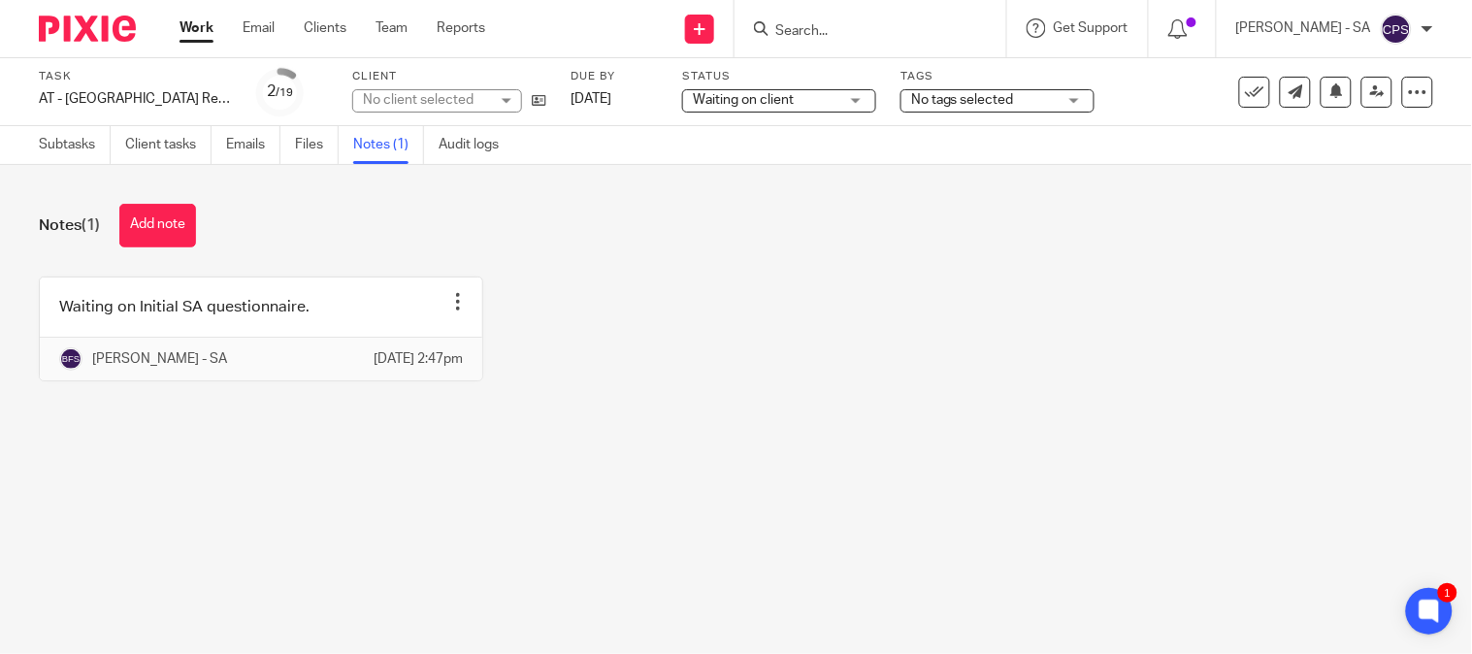
click at [409, 104] on div "No client selected" at bounding box center [426, 99] width 126 height 19
click at [589, 299] on div "Waiting on Initial SA questionnaire. Edit note Delete note Bhumi Fulbaje - [DAT…" at bounding box center [721, 344] width 1424 height 134
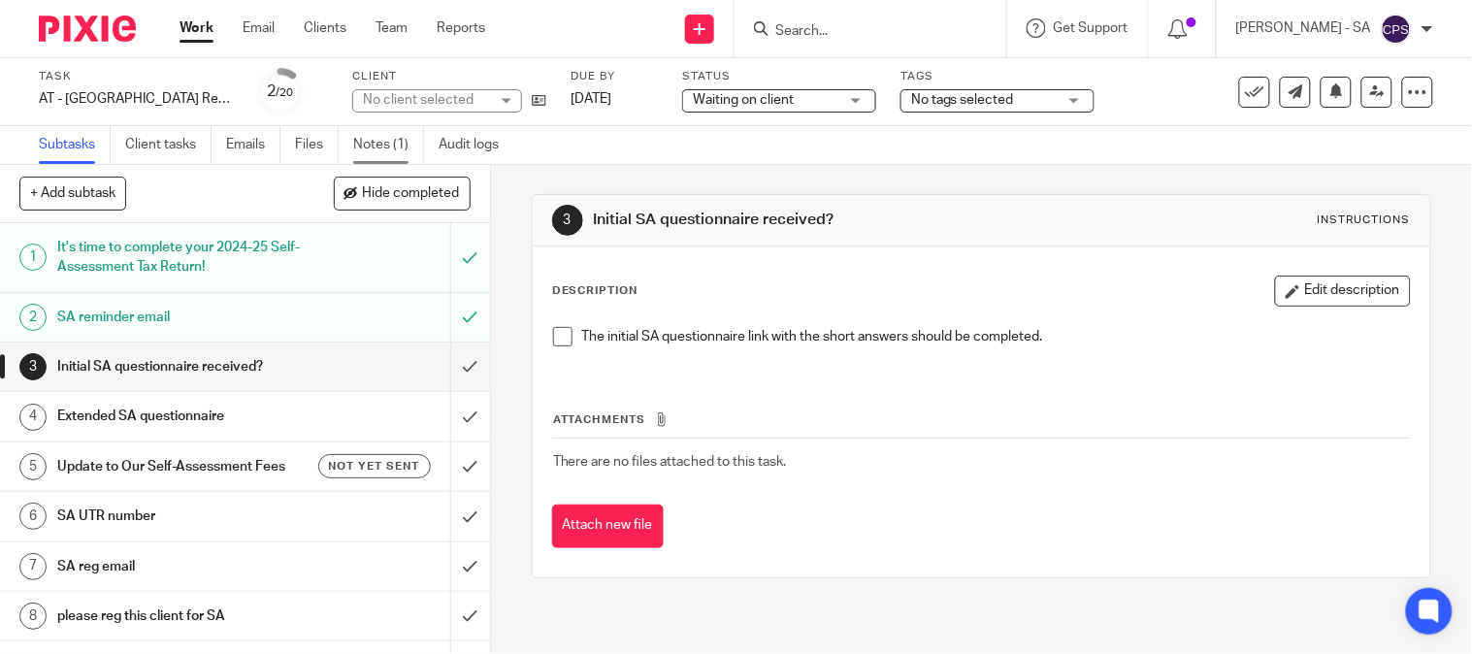
drag, startPoint x: 0, startPoint y: 0, endPoint x: 390, endPoint y: 137, distance: 413.4
click at [390, 137] on link "Notes (1)" at bounding box center [388, 145] width 71 height 38
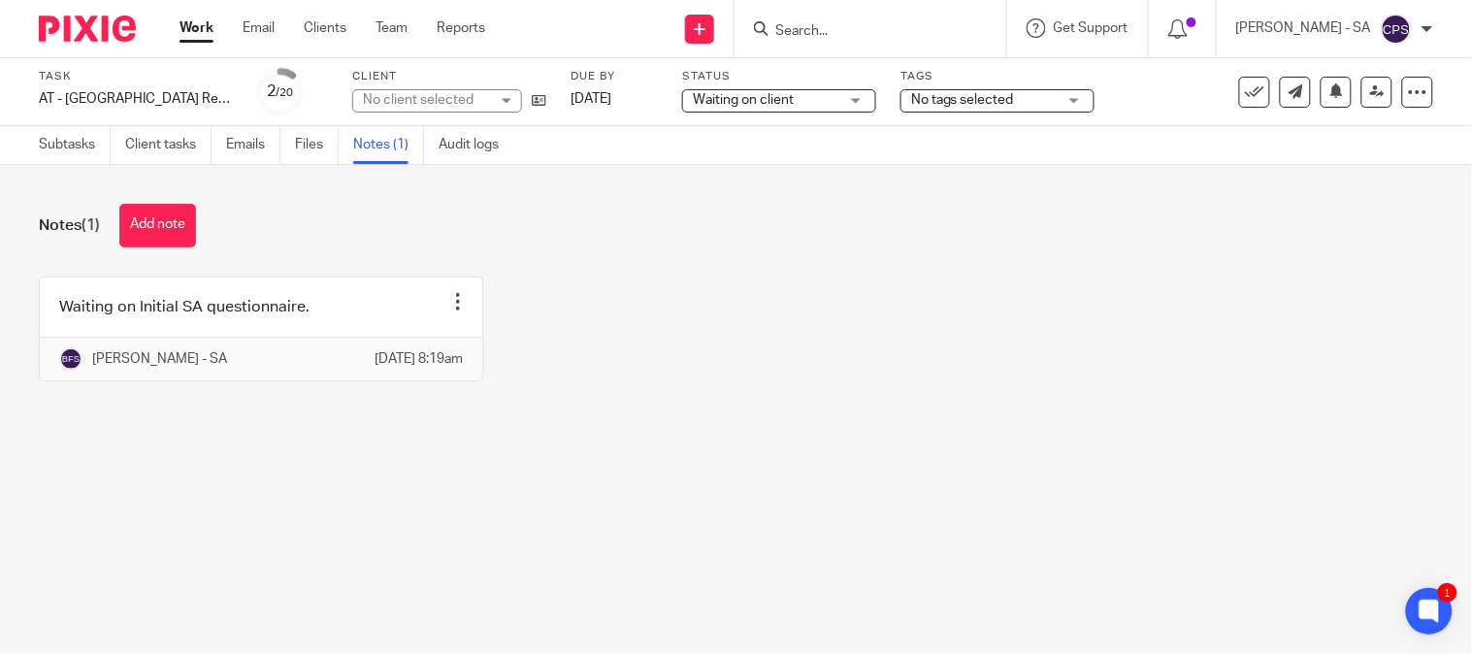
click at [399, 90] on div "No client selected" at bounding box center [426, 99] width 126 height 19
click at [399, 93] on div "No client selected" at bounding box center [418, 100] width 111 height 14
click at [399, 92] on div "No client selected" at bounding box center [426, 99] width 126 height 19
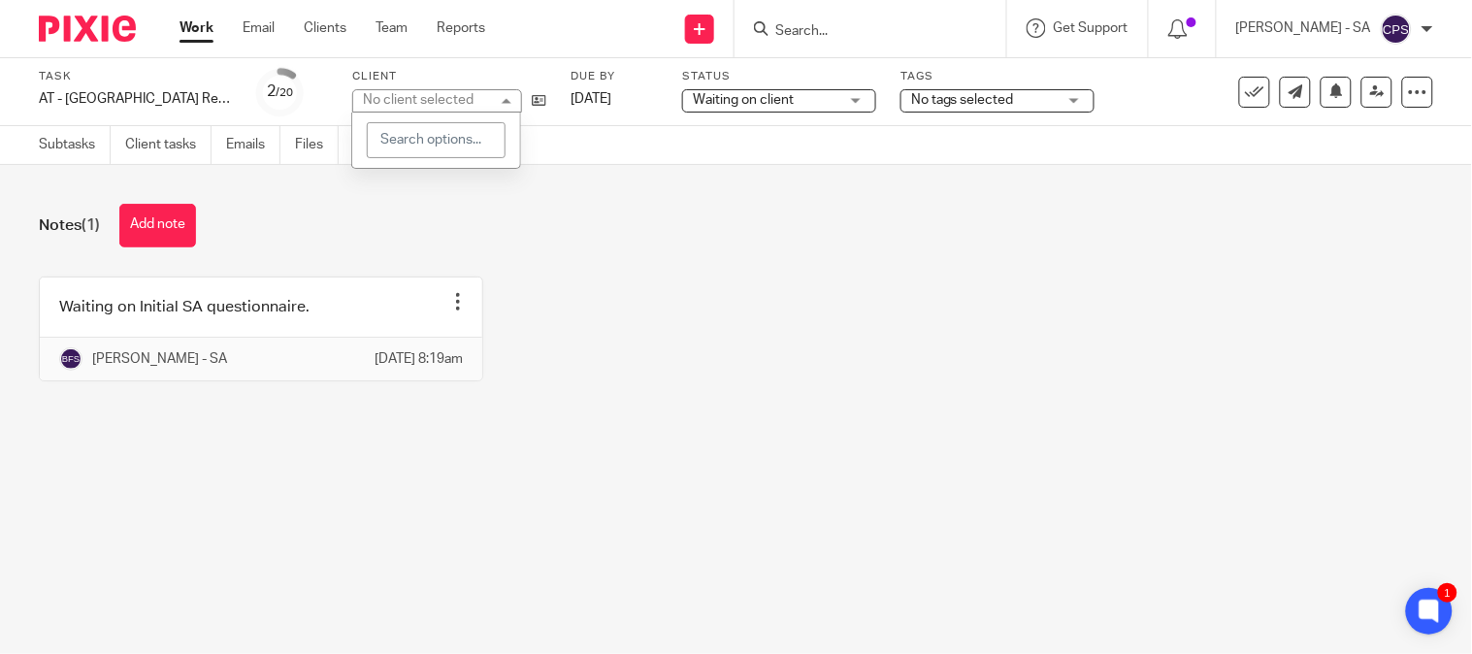
click at [400, 93] on div "No client selected" at bounding box center [418, 100] width 111 height 14
click at [400, 93] on div "No client selected" at bounding box center [426, 99] width 126 height 19
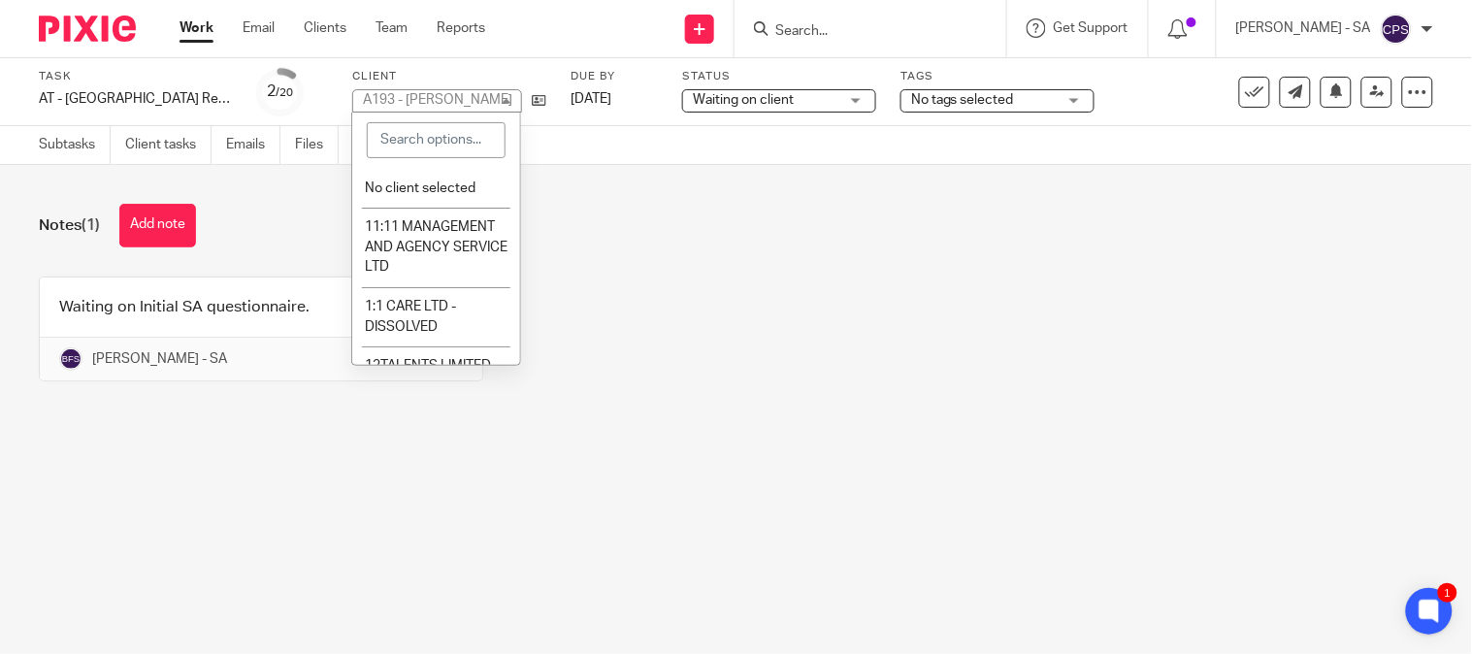
click at [400, 93] on div "A193 - JACQUELINE ANDERSON" at bounding box center [437, 100] width 149 height 14
click at [0, 0] on span "A193 - JACQUELINE ANDERSON" at bounding box center [0, 0] width 0 height 0
click at [650, 253] on div "Notes (1) Add note Waiting on Initial SA questionnaire. Edit note Delete note B…" at bounding box center [736, 307] width 1472 height 284
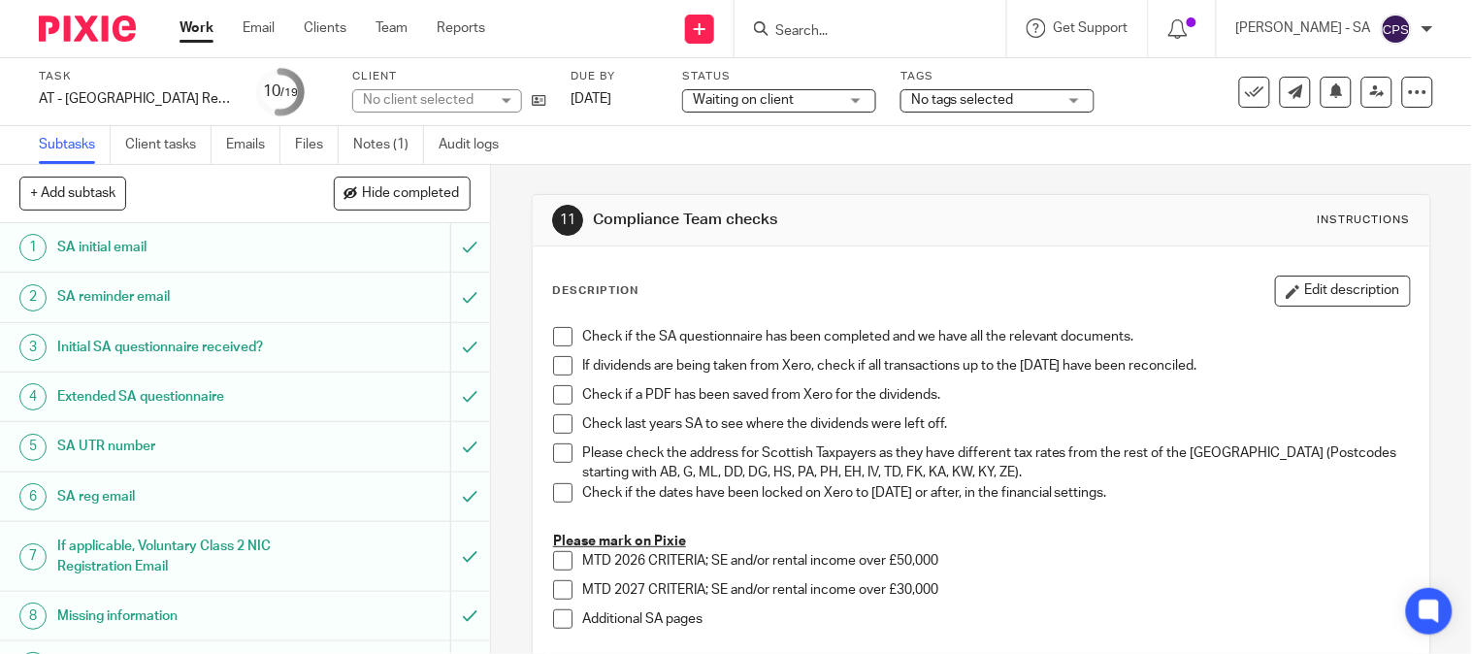
click at [505, 100] on div "No client selected" at bounding box center [437, 100] width 170 height 23
click at [442, 103] on div "No client selected" at bounding box center [418, 100] width 111 height 14
click at [442, 103] on div "No client selected" at bounding box center [426, 99] width 126 height 19
click at [442, 103] on div "No client selected" at bounding box center [418, 100] width 111 height 14
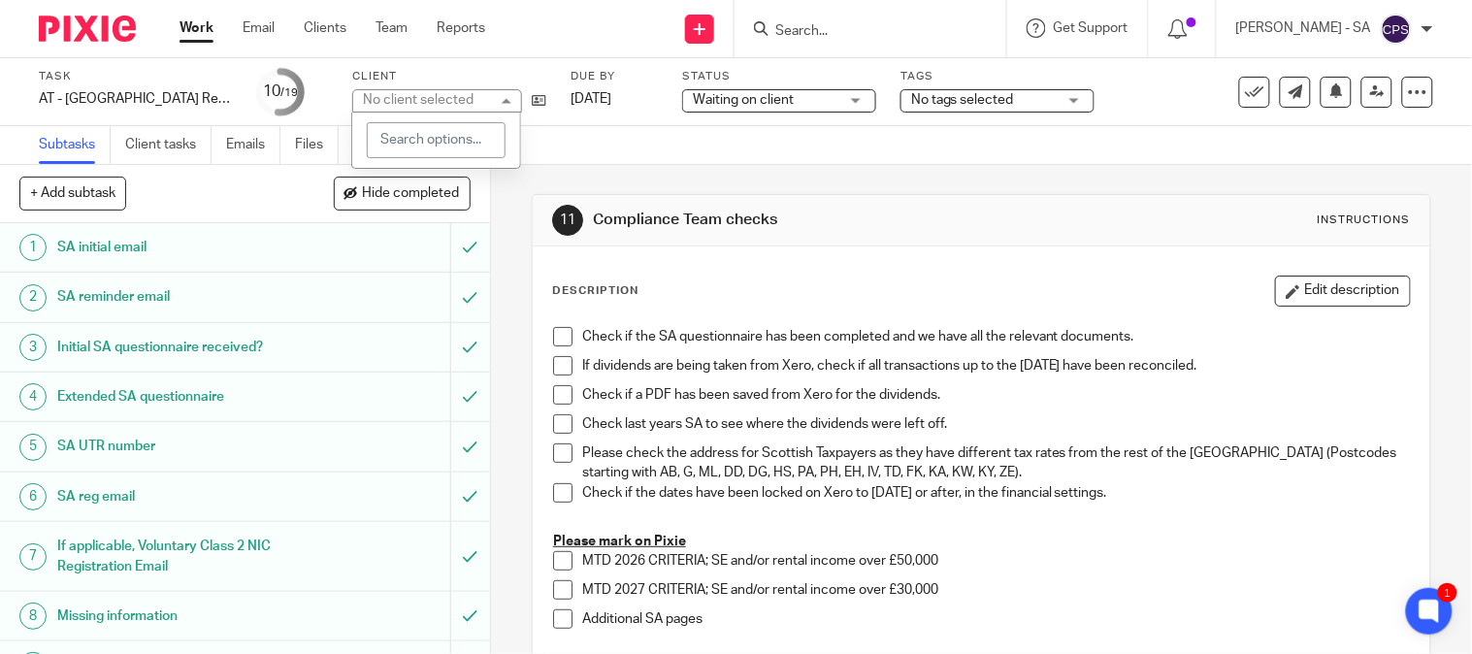
click at [442, 103] on div "No client selected" at bounding box center [418, 100] width 111 height 14
click at [442, 103] on div "No client selected" at bounding box center [426, 99] width 126 height 19
click at [442, 103] on div "No client selected" at bounding box center [418, 100] width 111 height 14
click at [380, 147] on link "Notes (1)" at bounding box center [388, 145] width 71 height 38
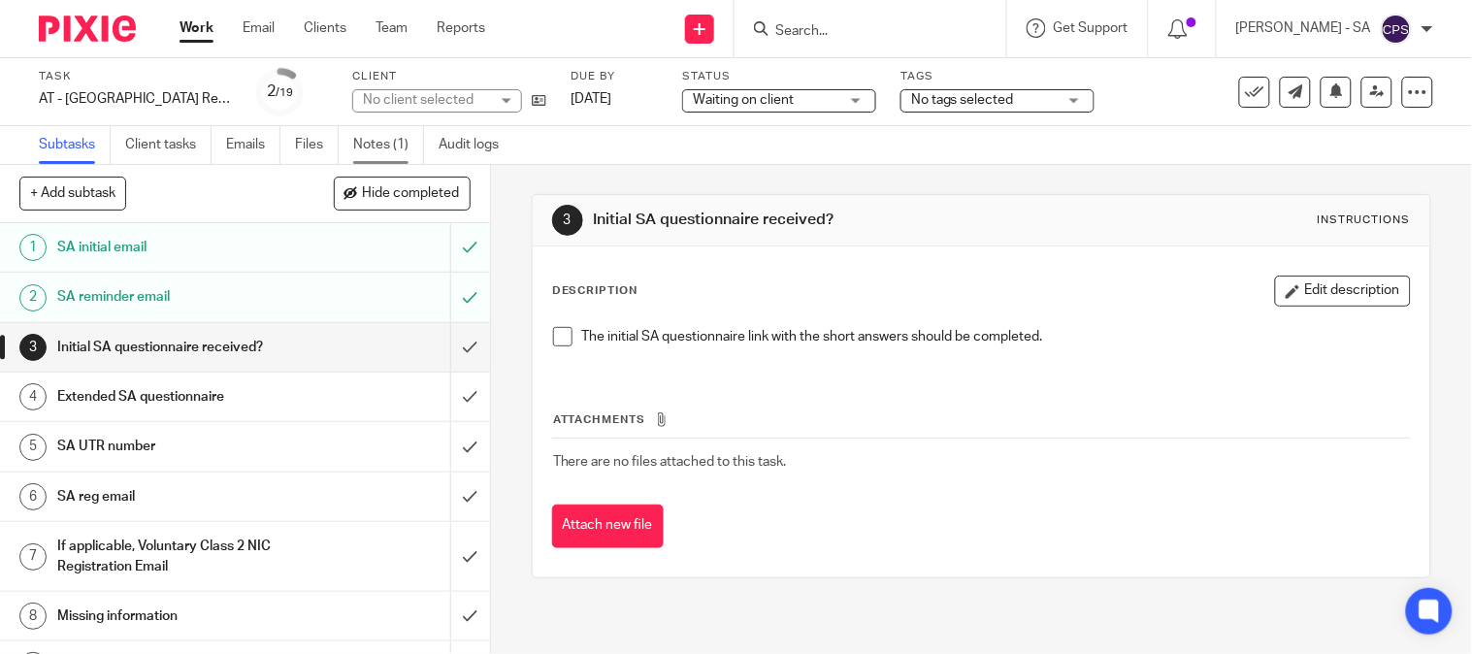
click at [370, 147] on link "Notes (1)" at bounding box center [388, 145] width 71 height 38
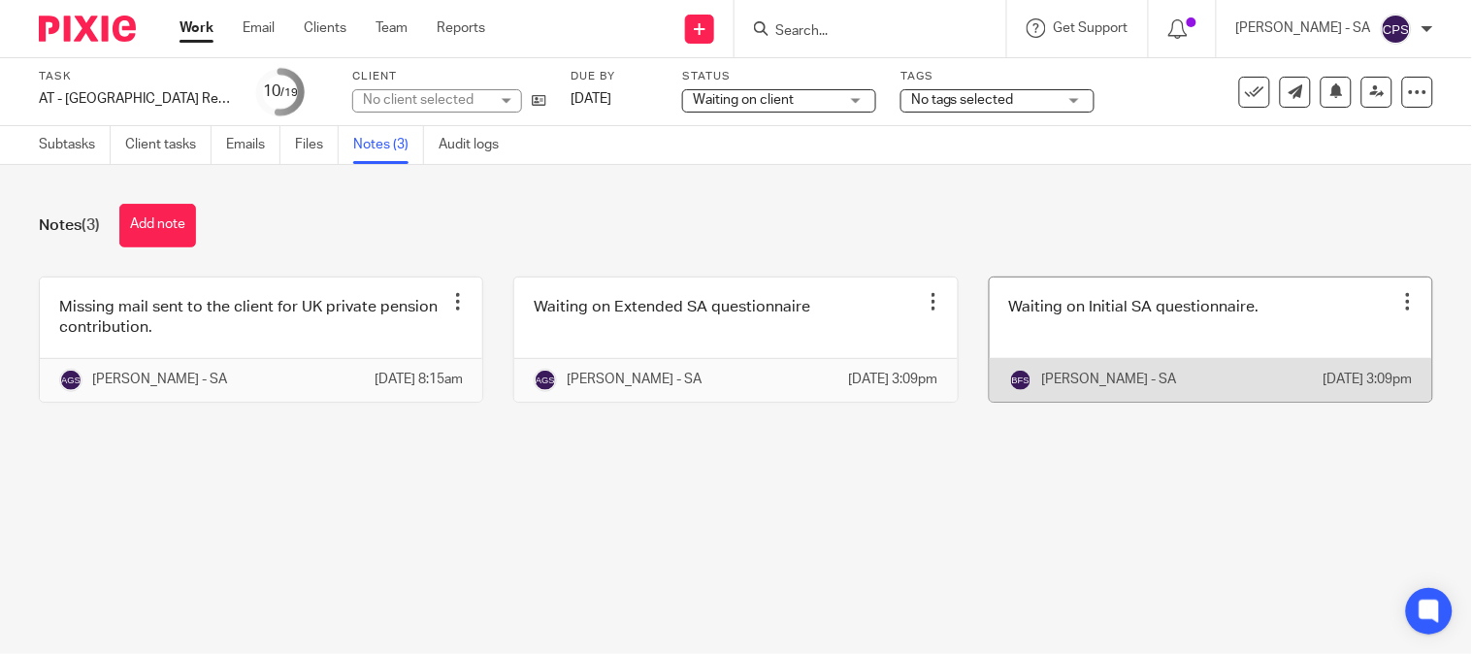
click at [1107, 344] on link at bounding box center [1211, 340] width 442 height 124
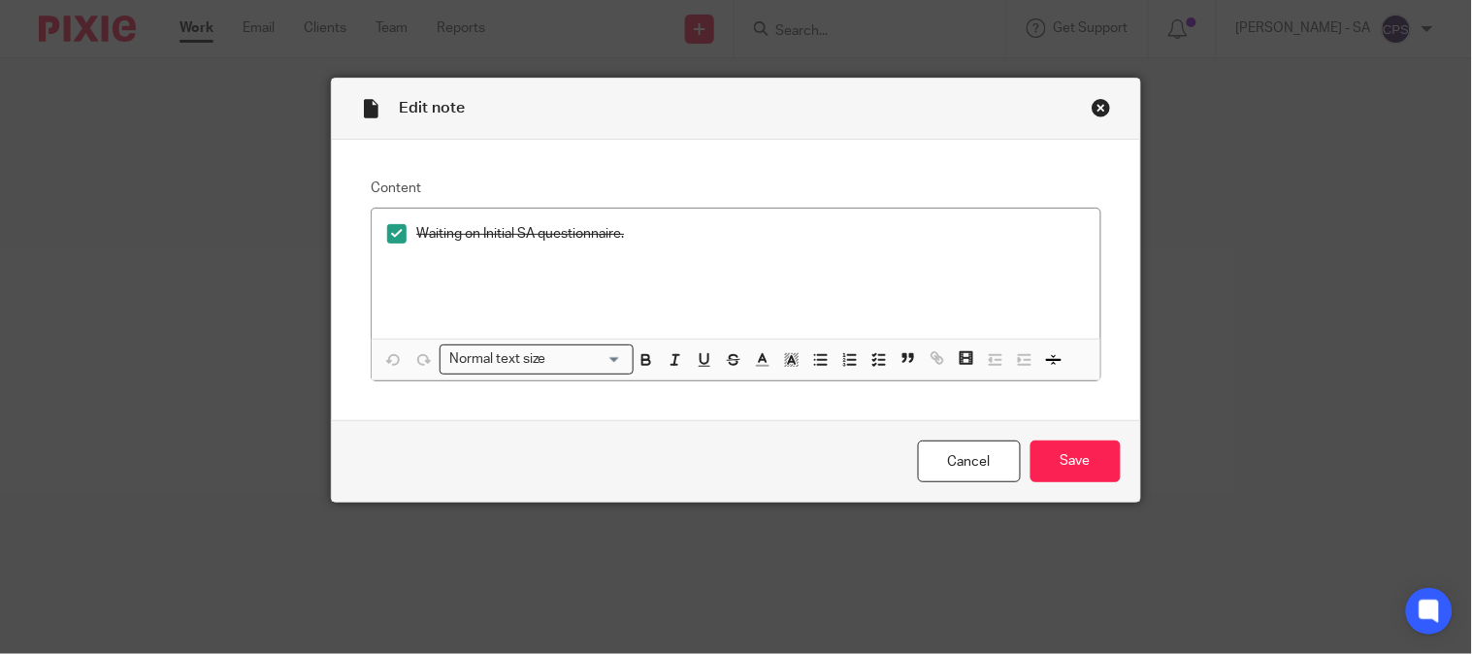
click at [1092, 105] on div "Close this dialog window" at bounding box center [1101, 107] width 19 height 19
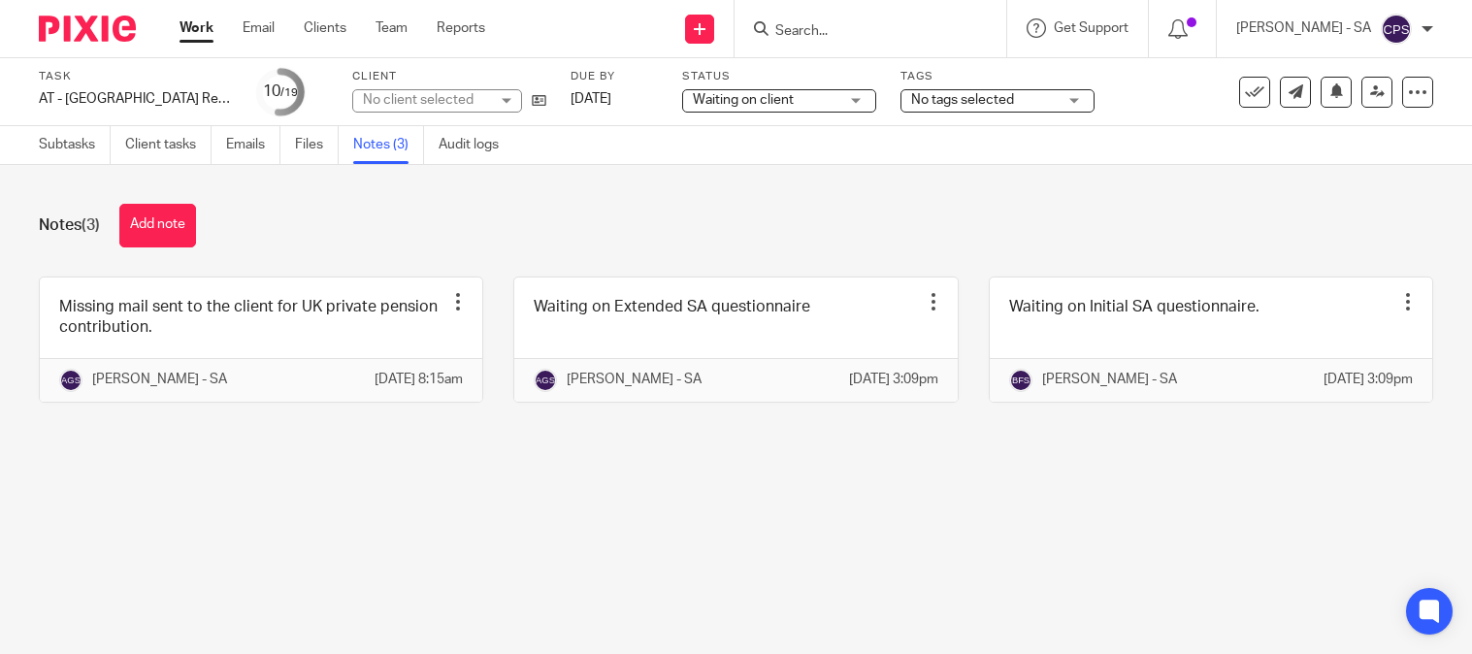
click at [778, 345] on link at bounding box center [735, 340] width 442 height 124
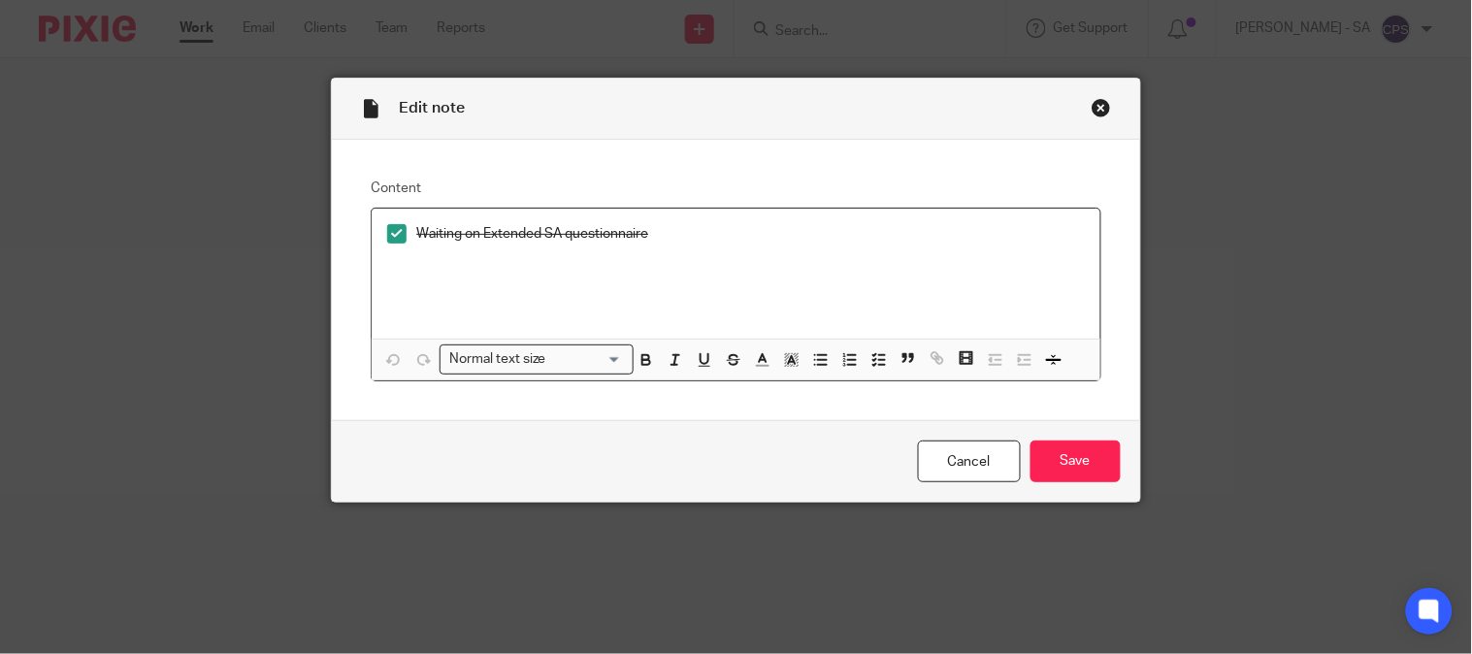
click at [1092, 98] on div "Close this dialog window" at bounding box center [1101, 107] width 19 height 19
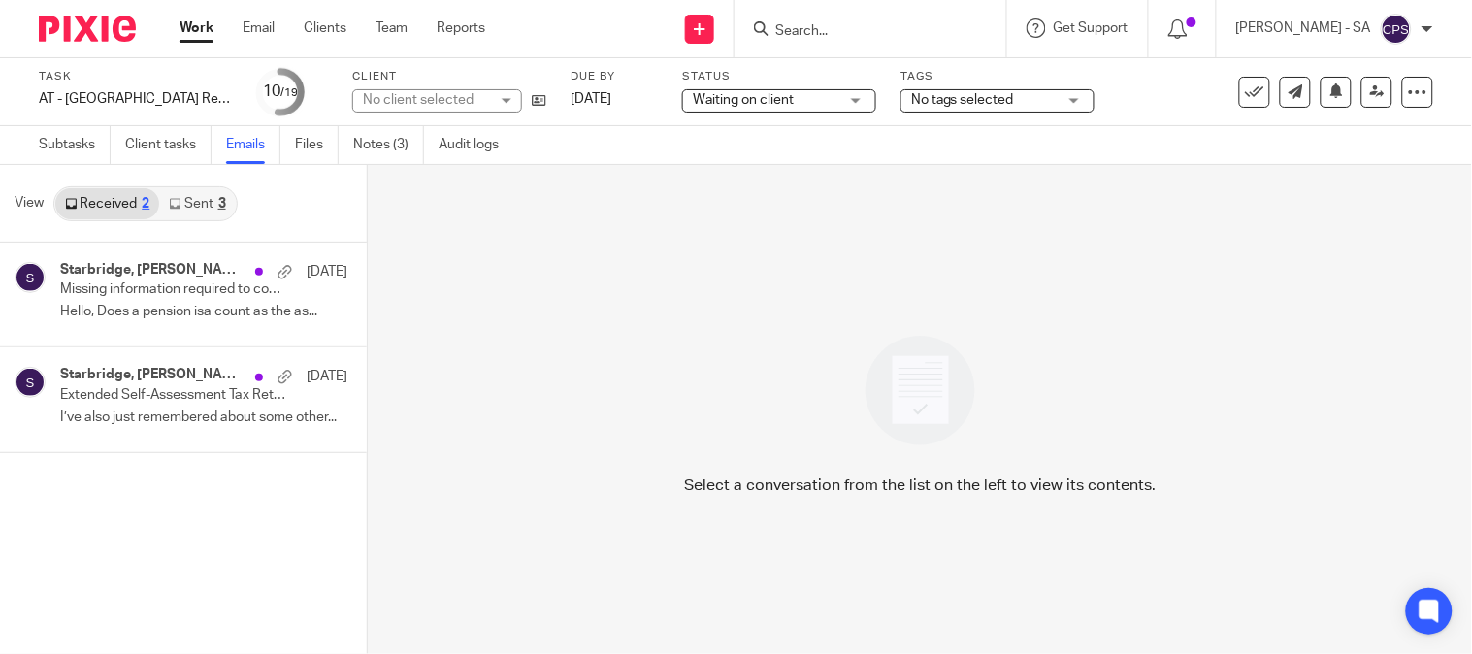
click at [187, 197] on link "Sent 3" at bounding box center [197, 203] width 76 height 31
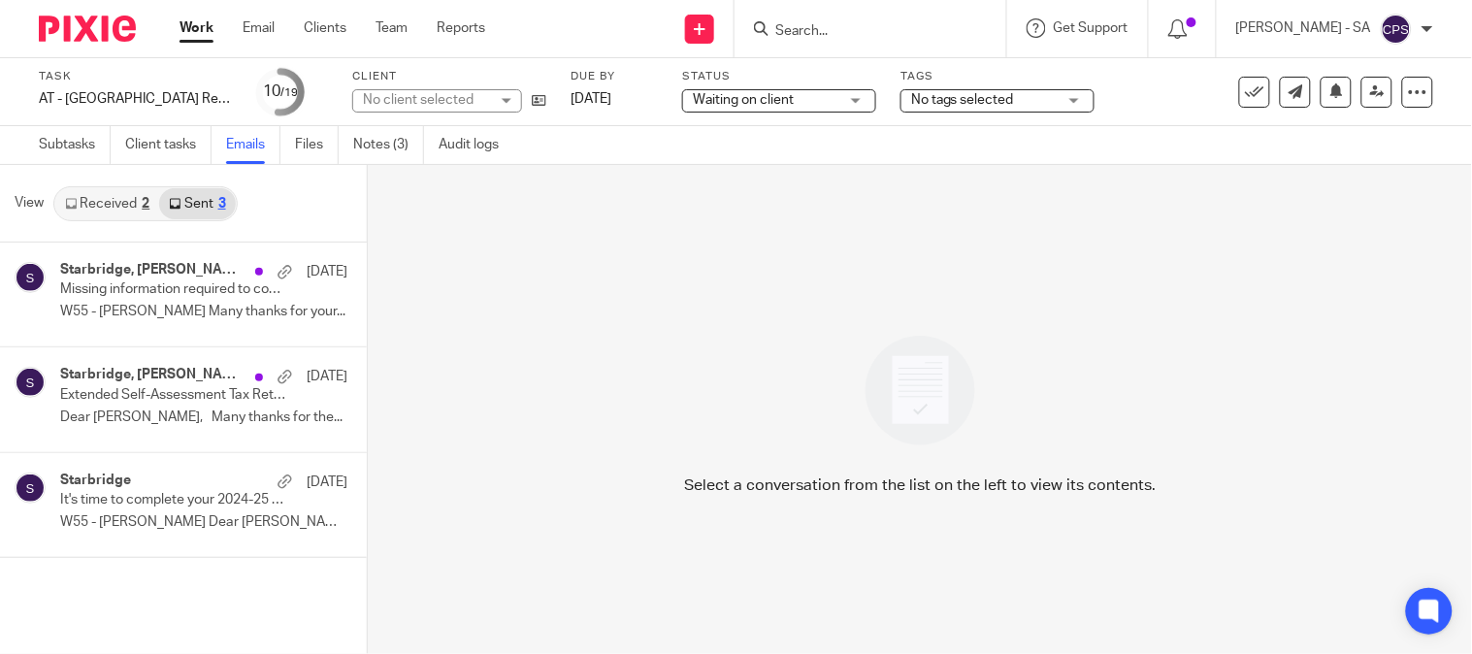
click at [129, 204] on link "Received 2" at bounding box center [107, 203] width 104 height 31
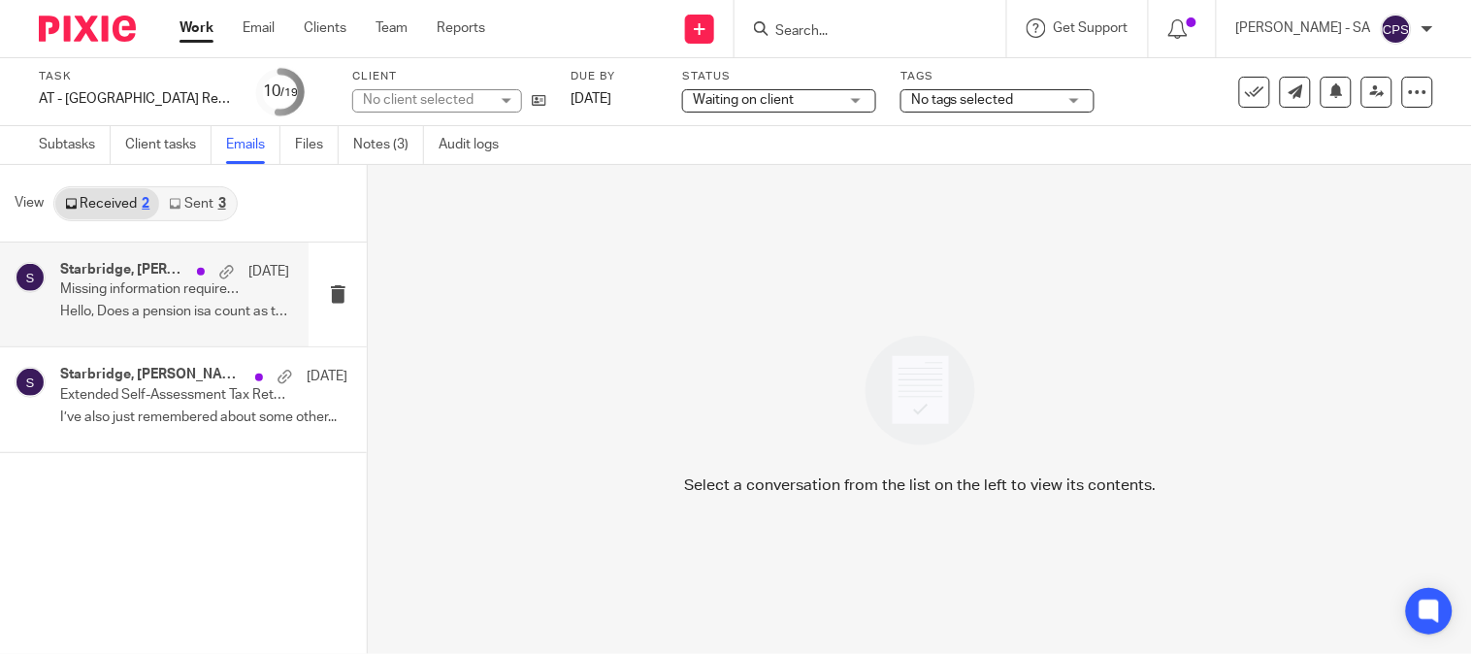
click at [131, 283] on p "Missing information required to complete your Self-Assessment Tax Return" at bounding box center [151, 289] width 183 height 16
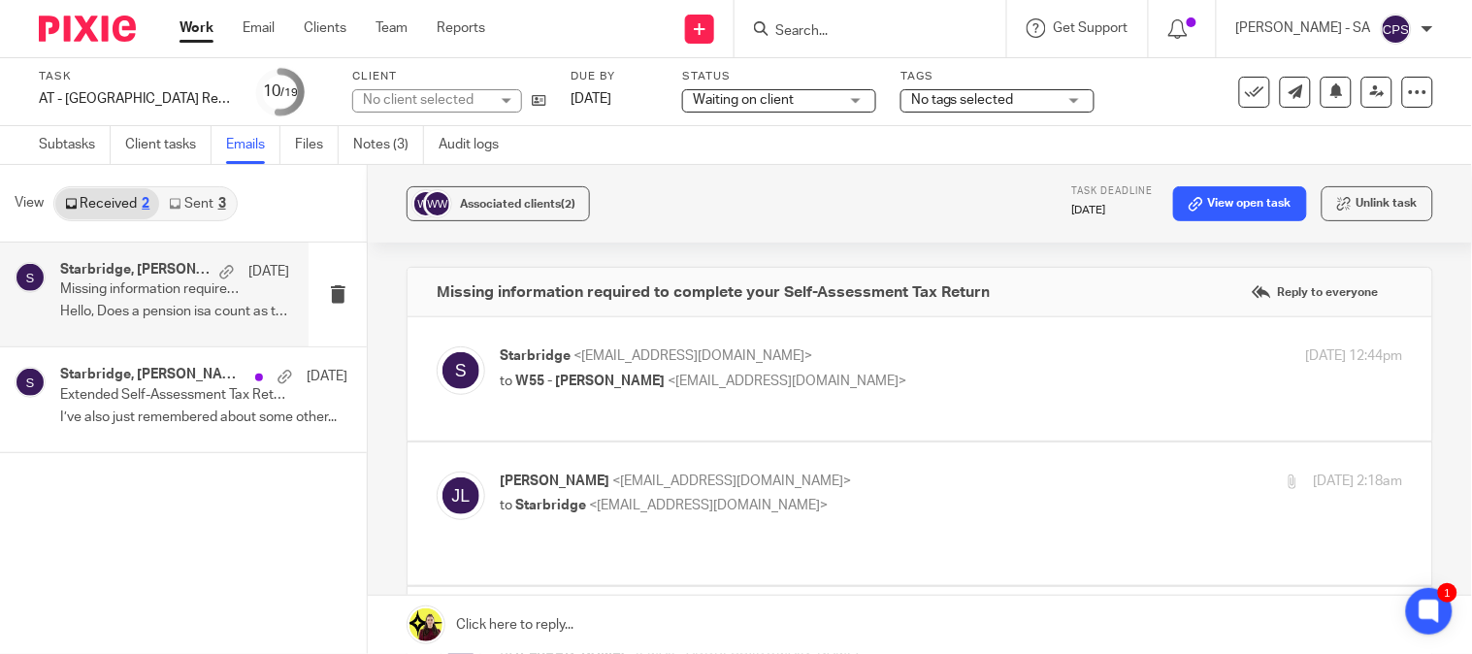
click at [711, 379] on span "<jlivingstone1@live.com>" at bounding box center [787, 382] width 239 height 14
checkbox input "true"
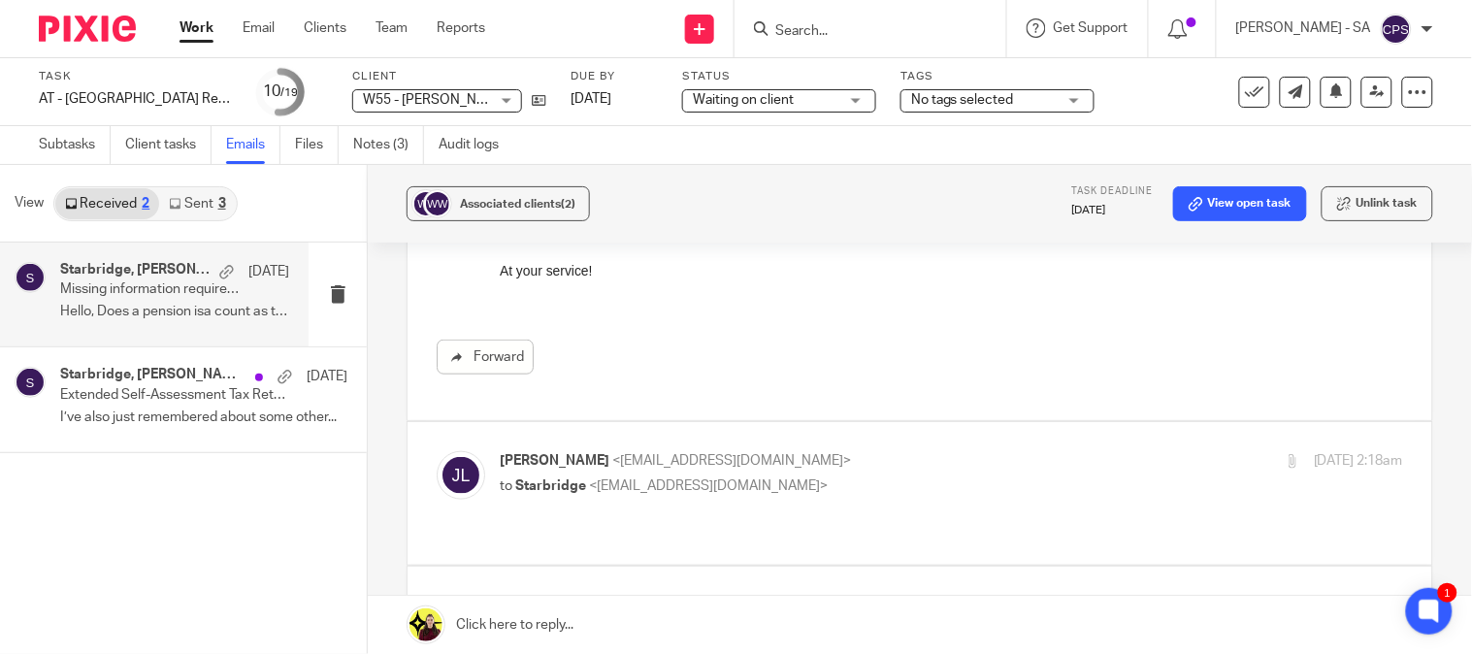
scroll to position [646, 0]
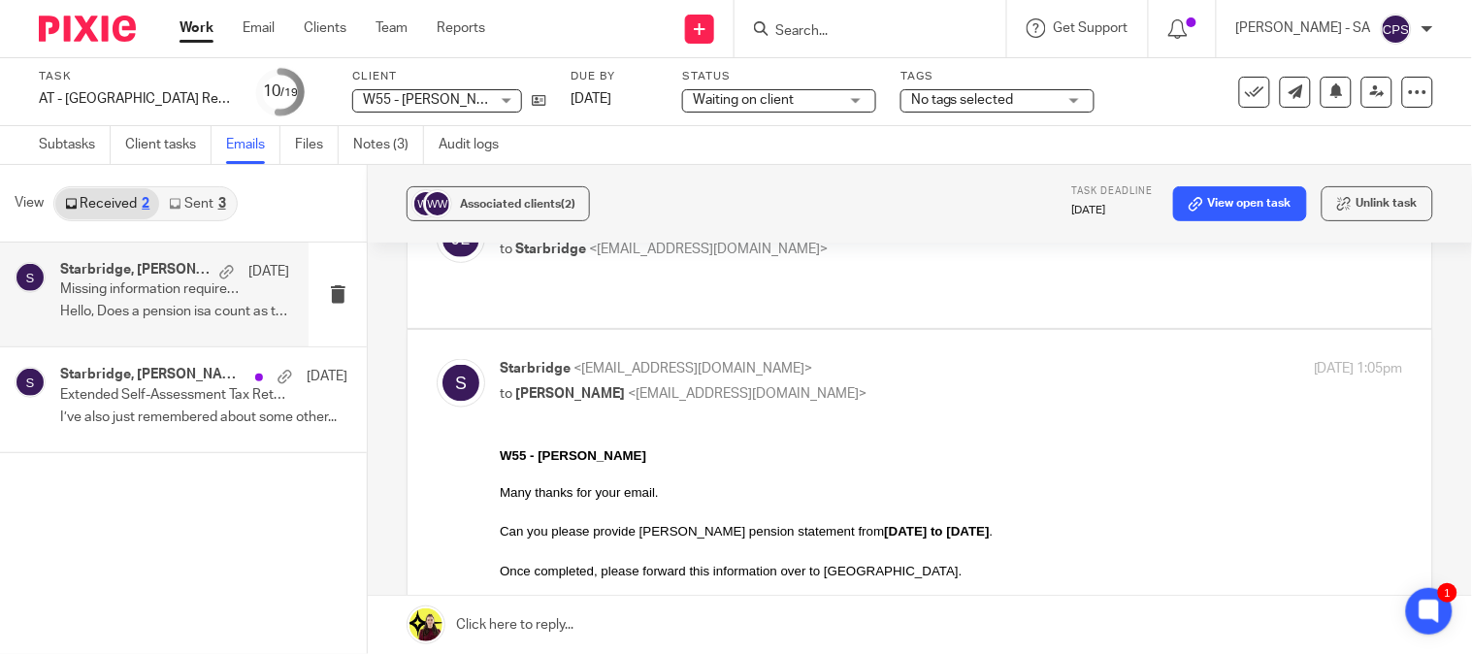
click at [652, 246] on span "<info@starbridge.uk>" at bounding box center [708, 250] width 239 height 14
checkbox input "true"
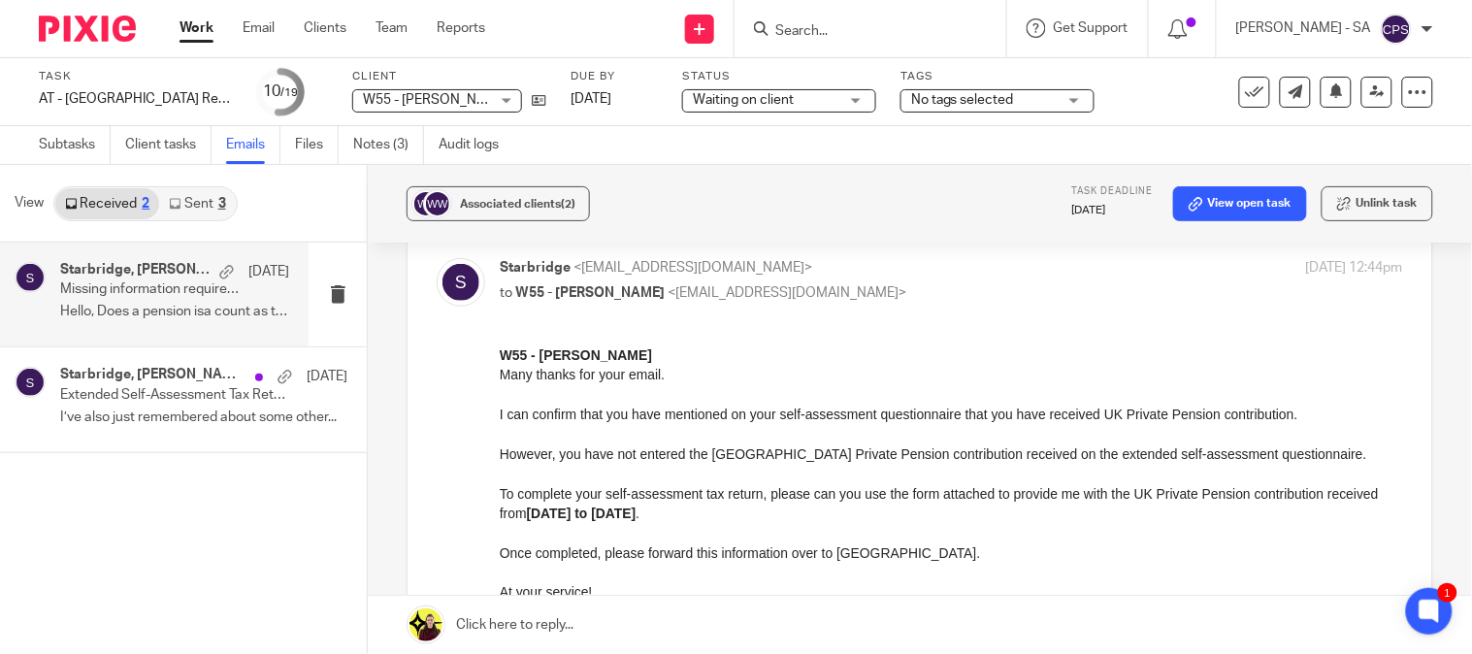
scroll to position [0, 0]
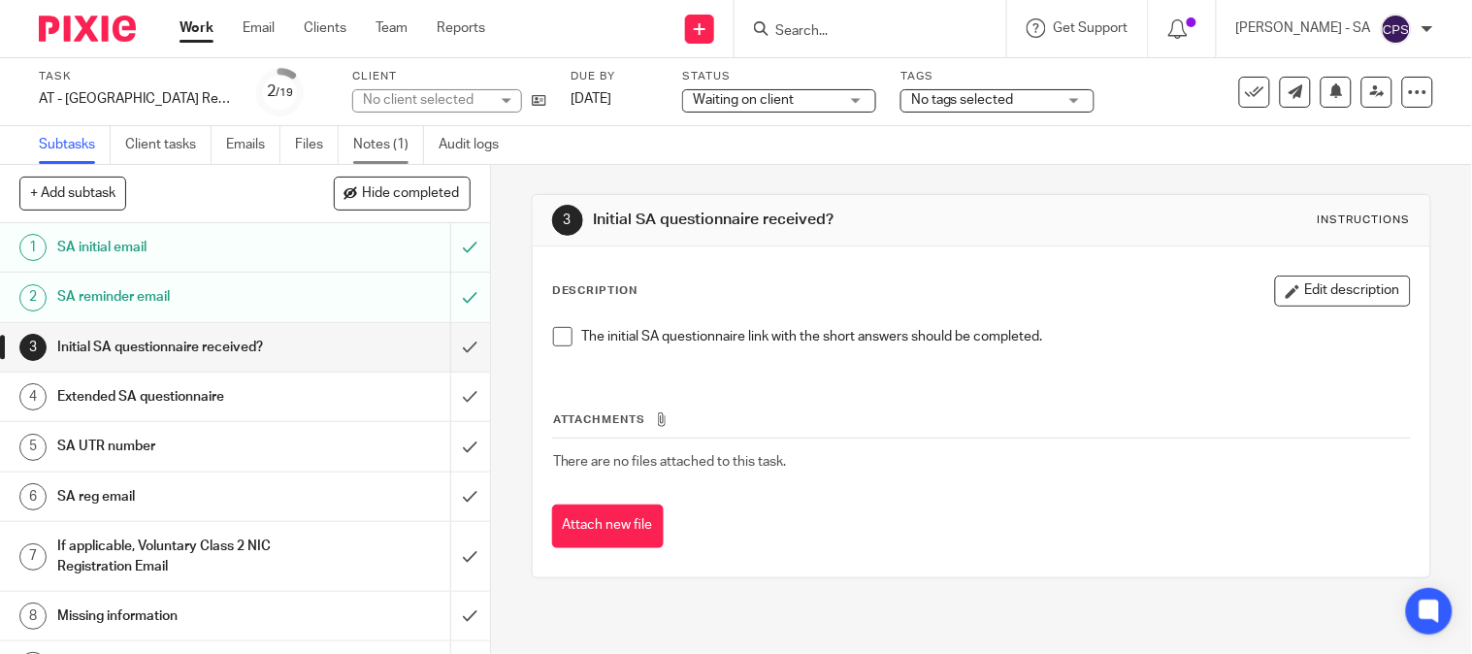
click at [402, 133] on link "Notes (1)" at bounding box center [388, 145] width 71 height 38
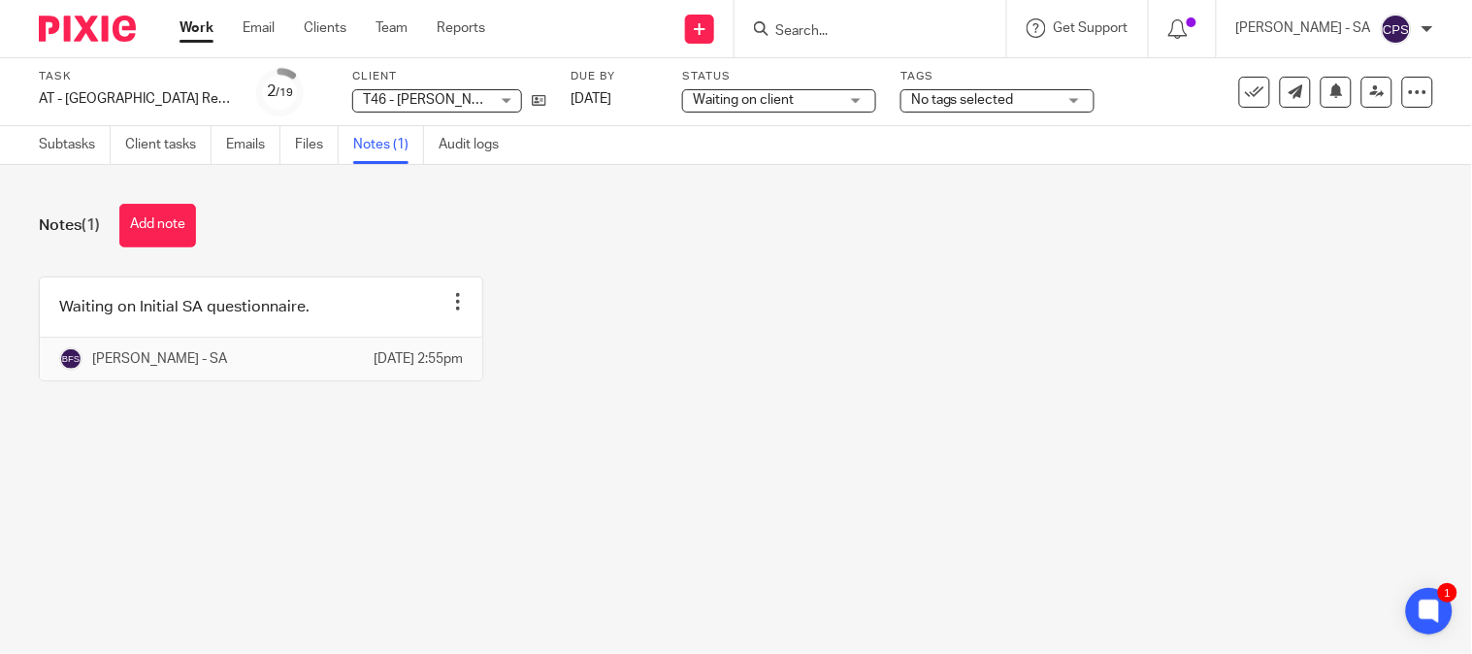
click at [401, 92] on span "T46 - [PERSON_NAME]" at bounding box center [426, 100] width 126 height 20
click at [547, 230] on div "Notes (1) Add note" at bounding box center [736, 226] width 1394 height 44
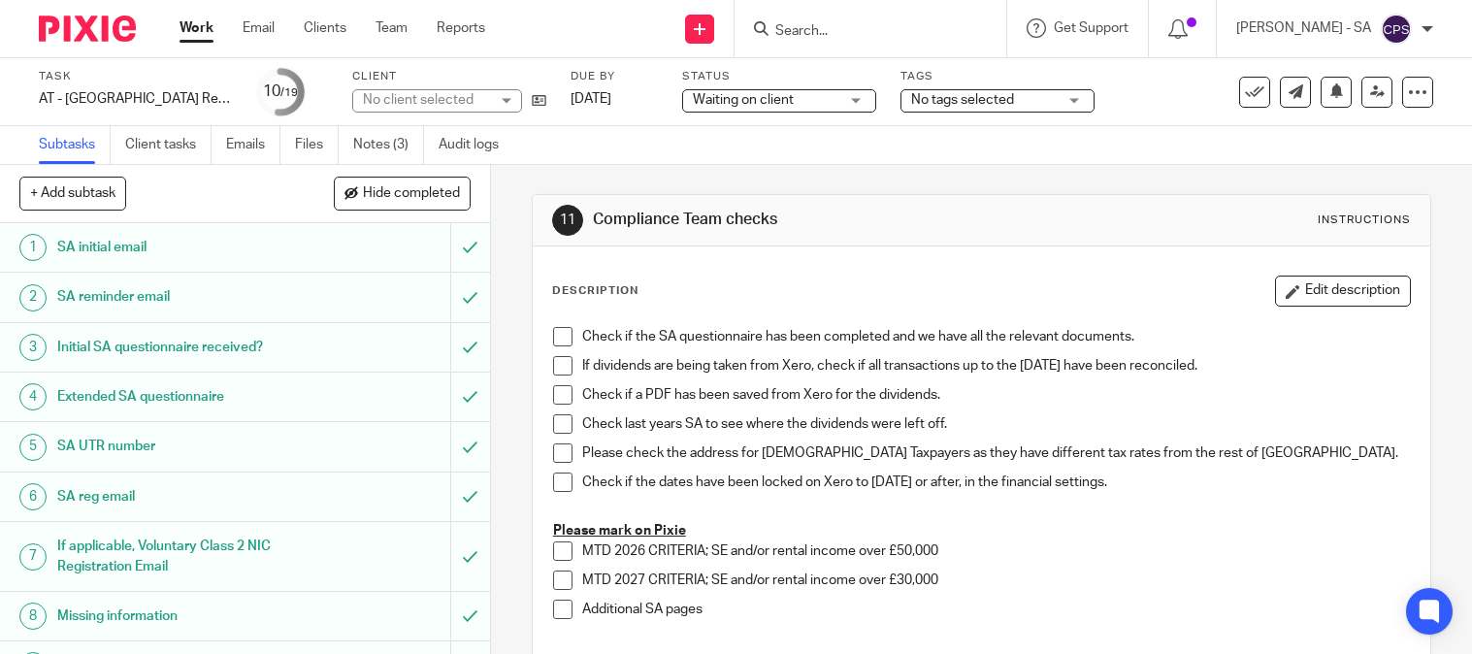
click at [390, 137] on link "Notes (3)" at bounding box center [388, 145] width 71 height 38
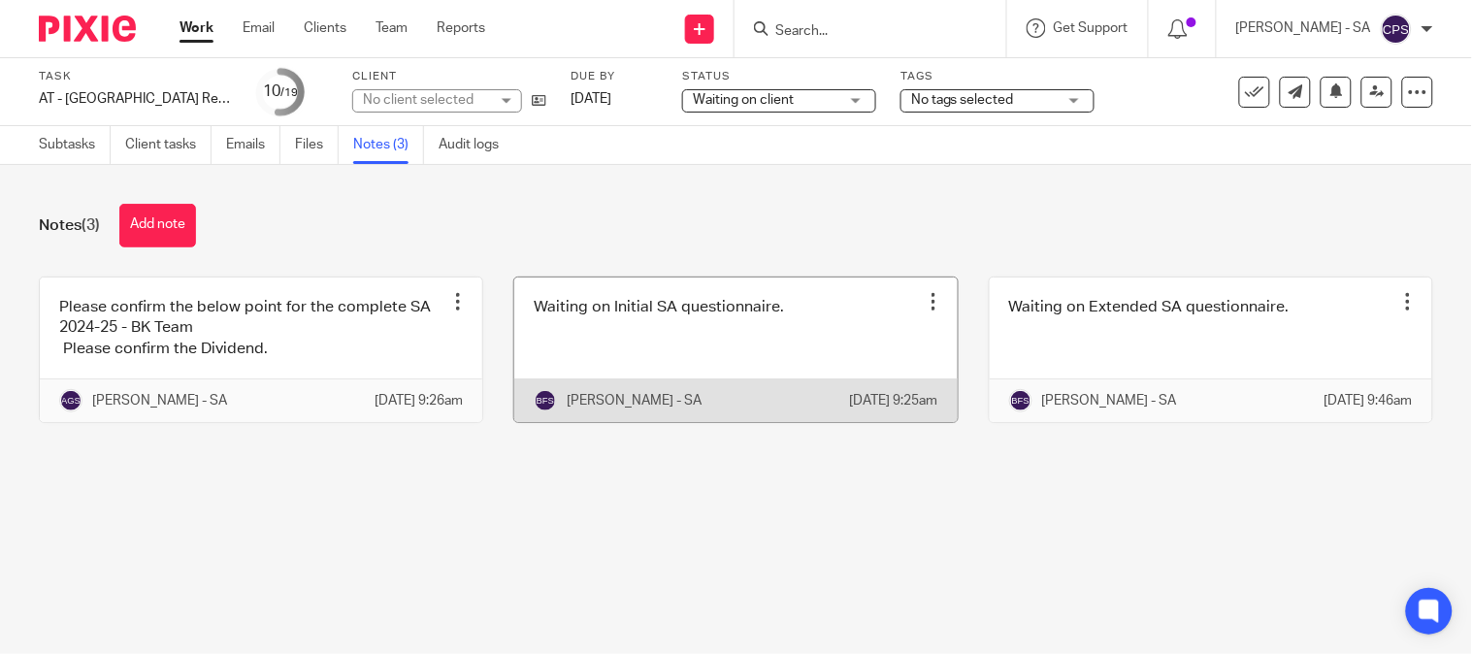
click at [712, 324] on link at bounding box center [735, 350] width 442 height 145
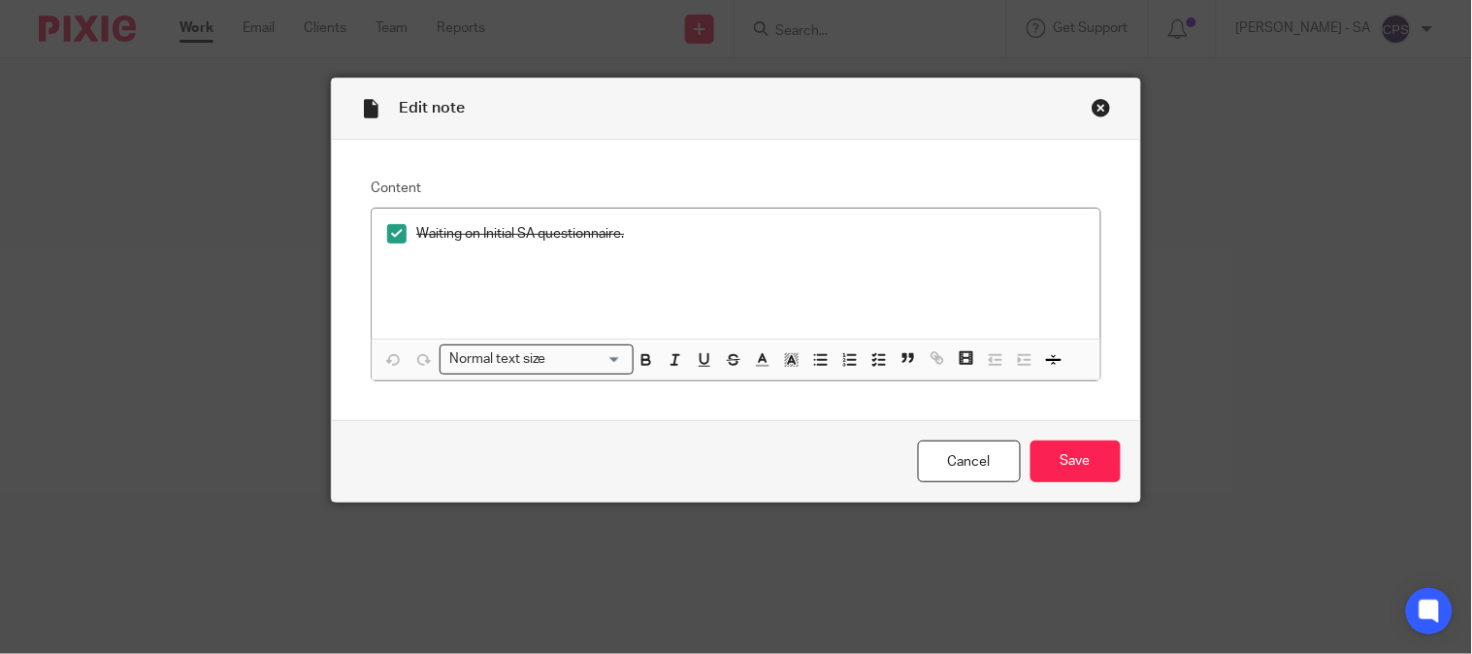
click at [1095, 105] on div "Close this dialog window" at bounding box center [1101, 107] width 19 height 19
click at [1092, 108] on div "Close this dialog window" at bounding box center [1101, 107] width 19 height 19
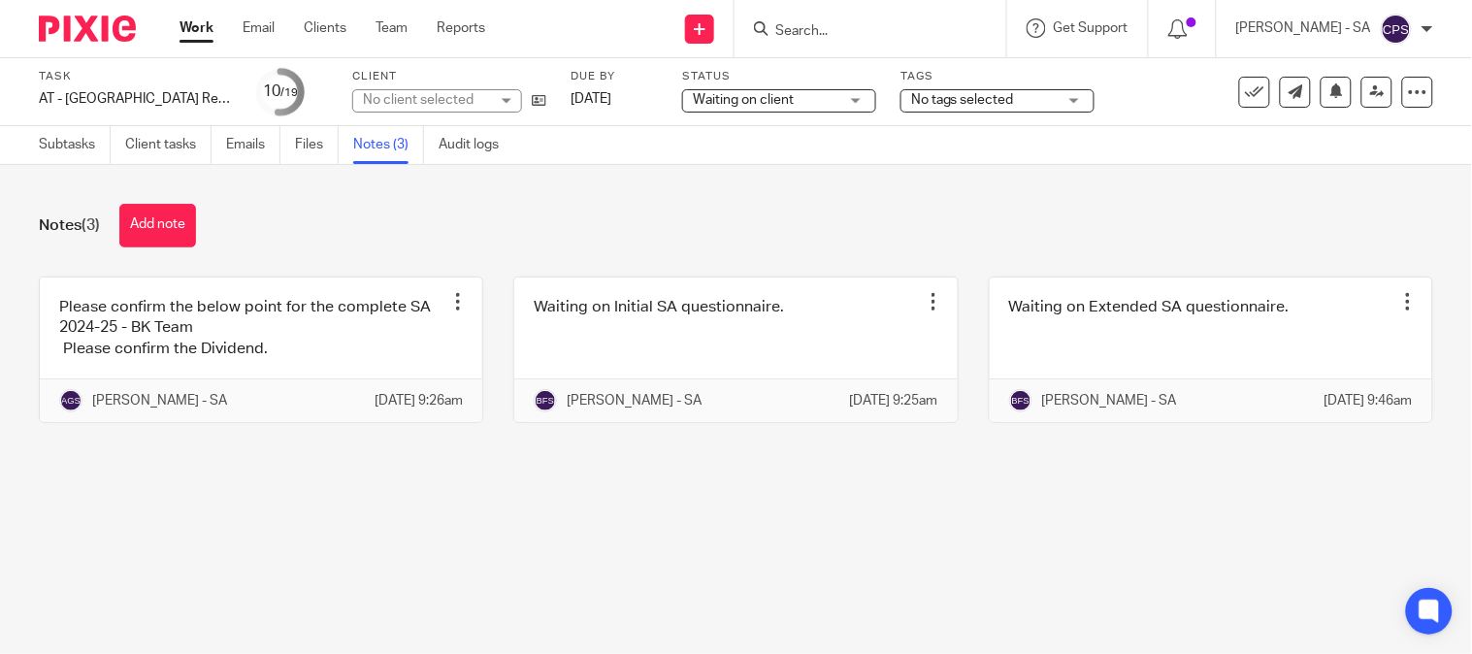
click at [432, 104] on div "No client selected" at bounding box center [426, 99] width 126 height 19
click at [432, 101] on div "No client selected" at bounding box center [418, 100] width 111 height 14
click at [432, 101] on div "No client selected" at bounding box center [426, 99] width 126 height 19
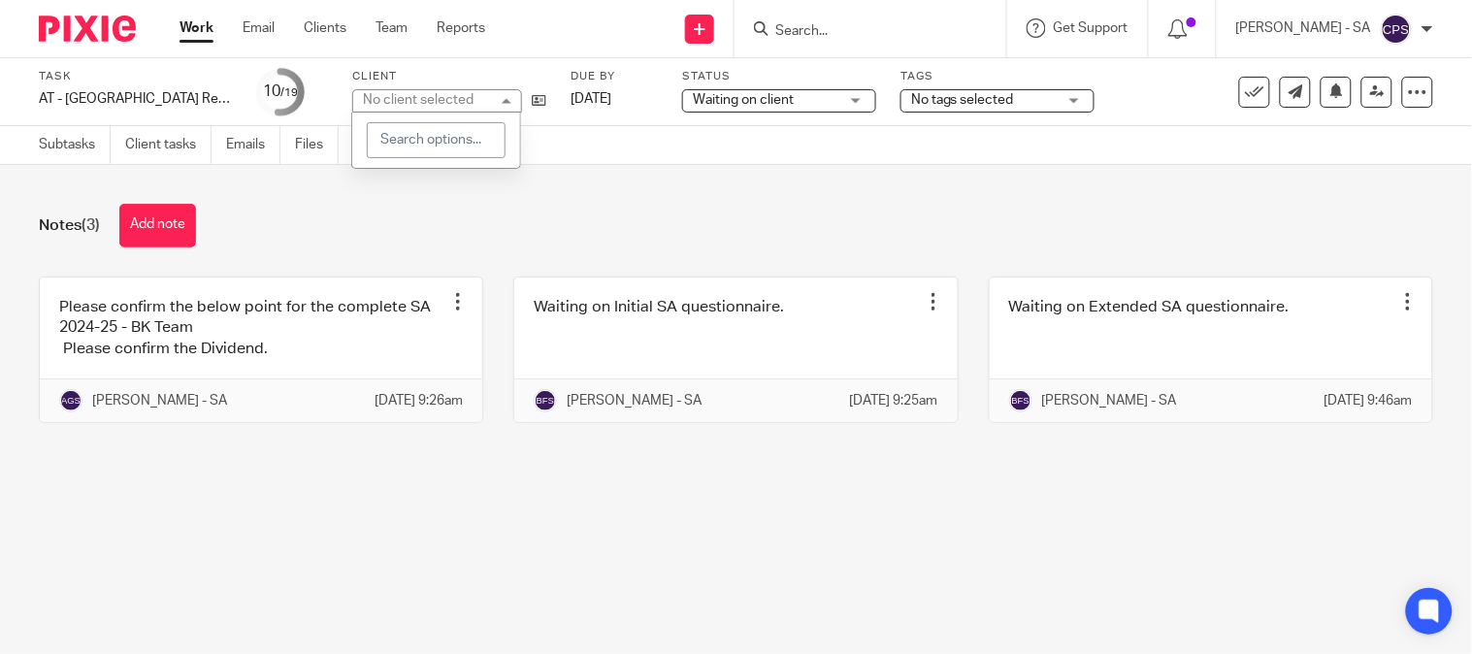
click at [431, 101] on div "No client selected" at bounding box center [418, 100] width 111 height 14
click at [431, 101] on div "No client selected" at bounding box center [426, 99] width 126 height 19
click at [667, 209] on div "Notes (3) Add note" at bounding box center [736, 226] width 1394 height 44
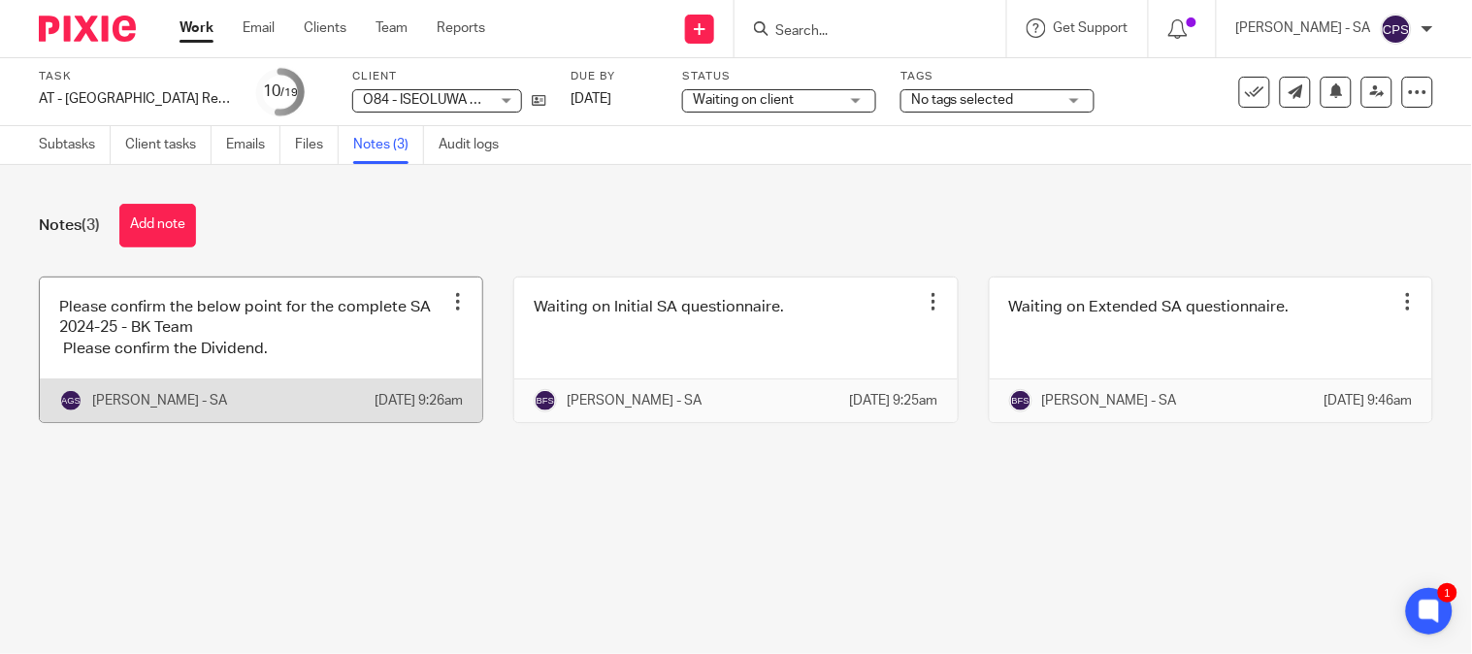
click at [284, 376] on link at bounding box center [261, 350] width 442 height 145
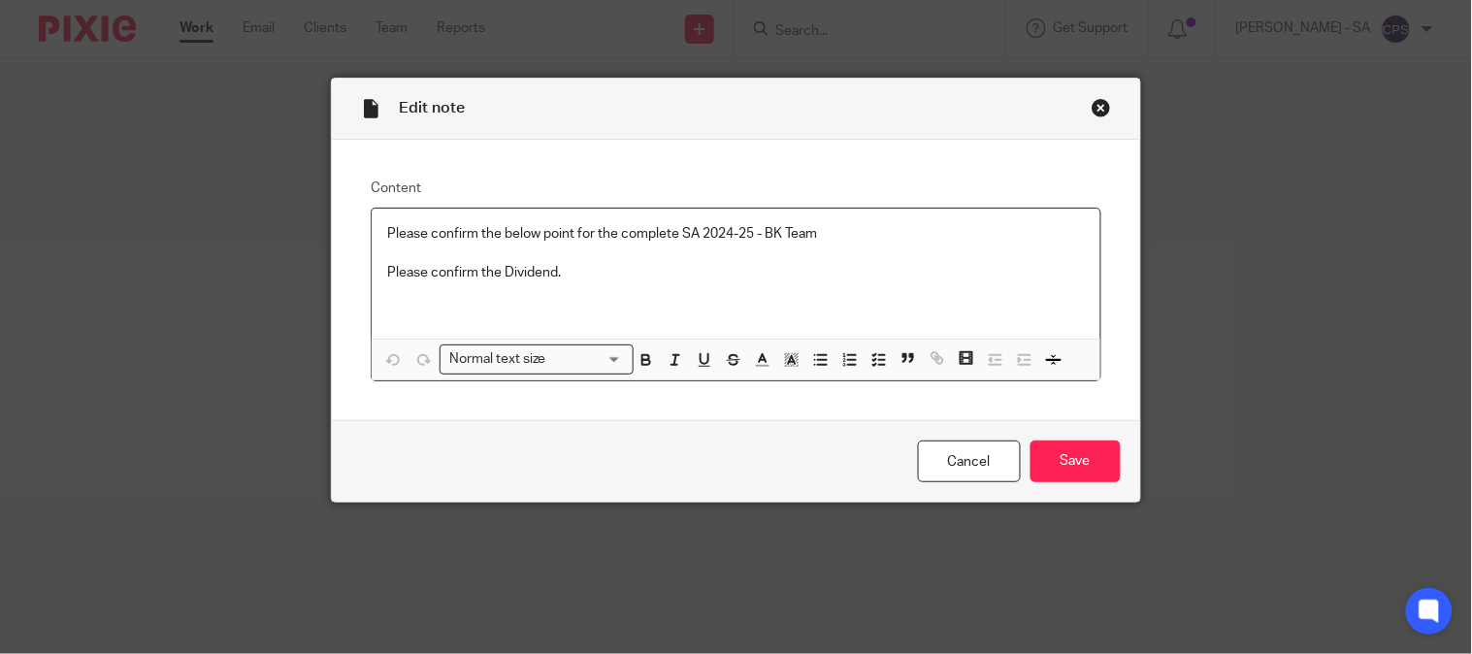
click at [1095, 104] on div "Close this dialog window" at bounding box center [1101, 107] width 19 height 19
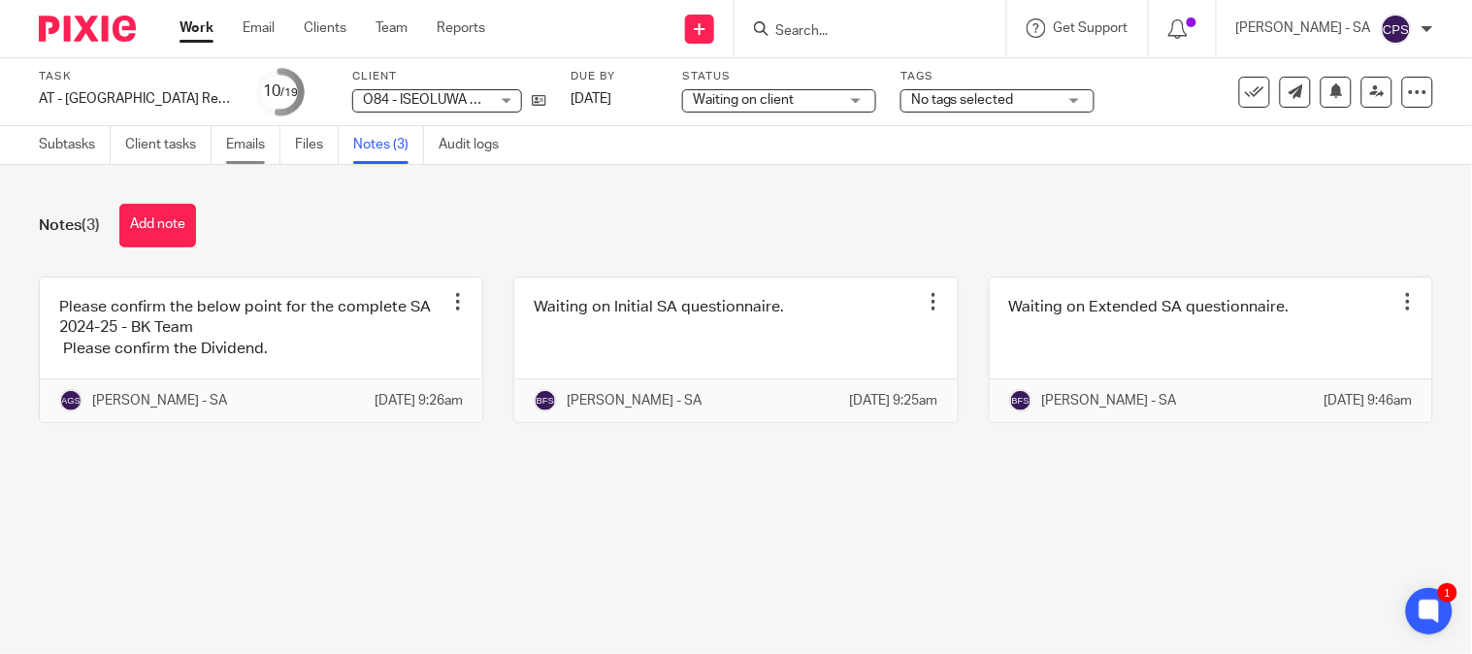
click at [244, 137] on link "Emails" at bounding box center [253, 145] width 54 height 38
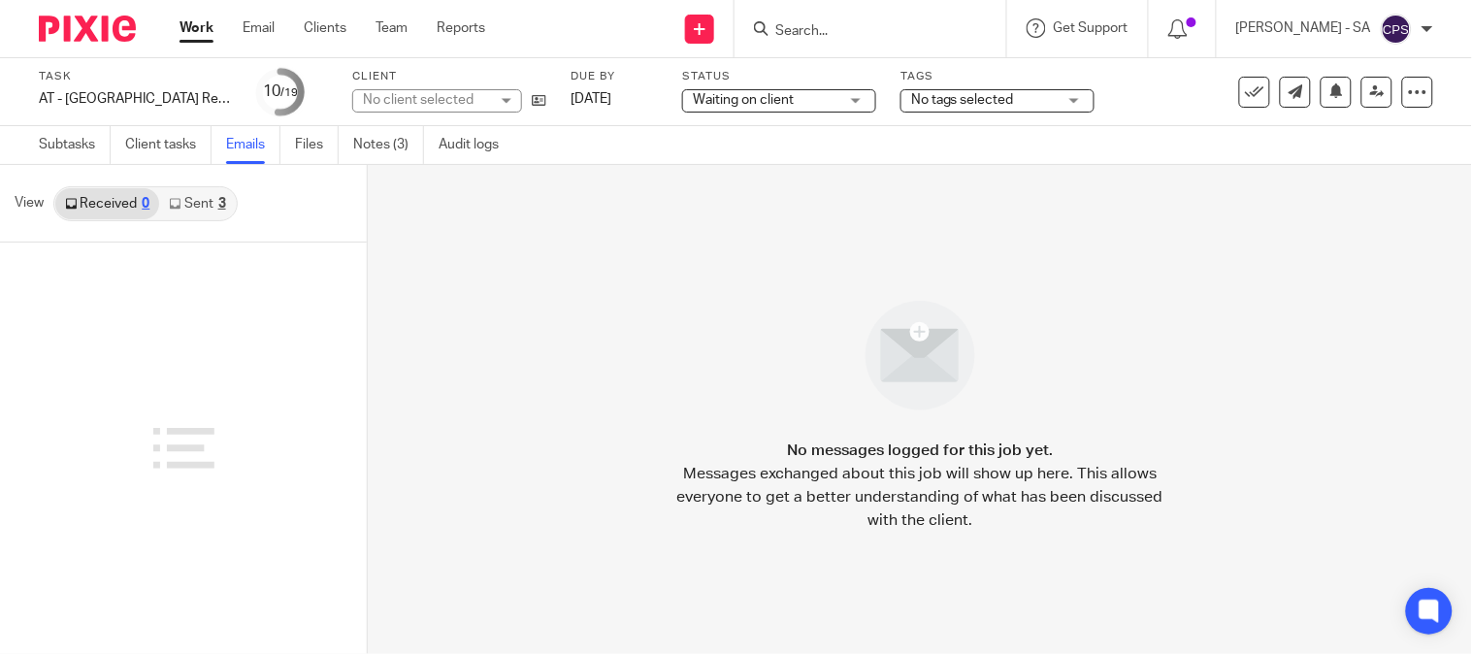
click at [201, 204] on link "Sent 3" at bounding box center [197, 203] width 76 height 31
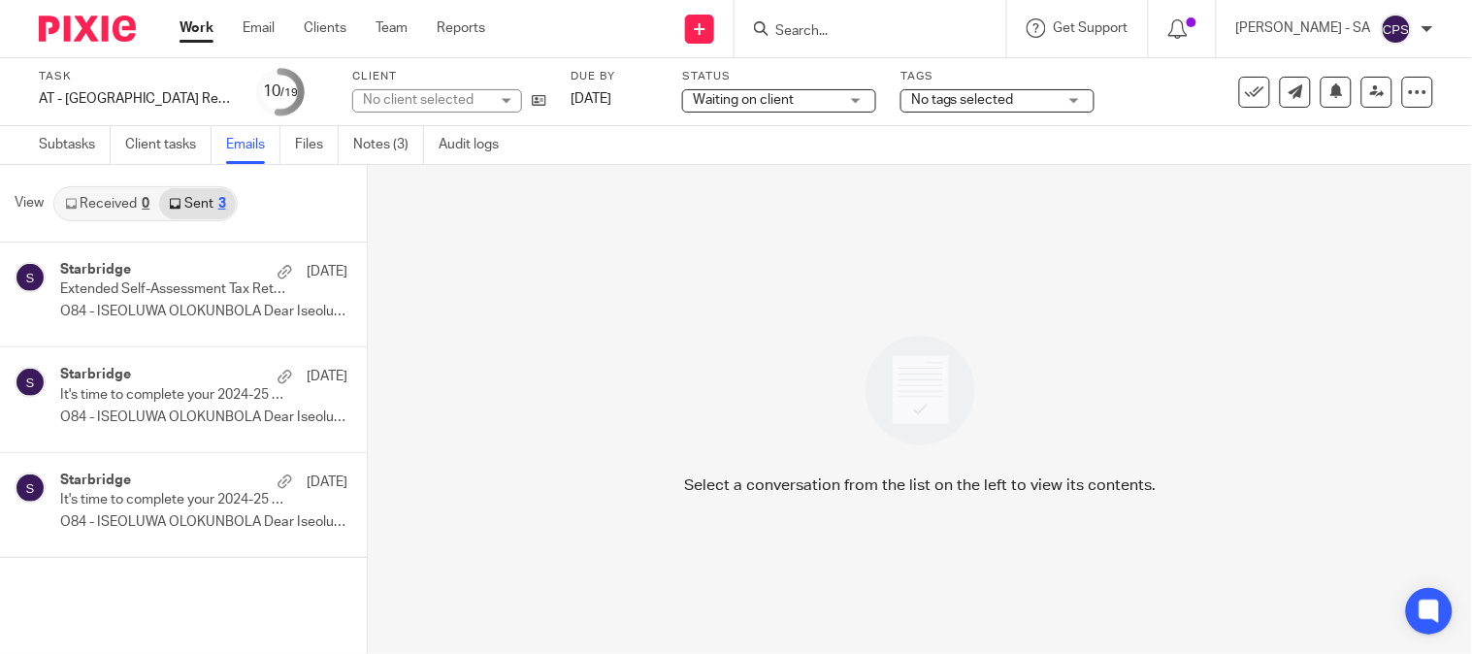
click at [126, 204] on link "Received 0" at bounding box center [107, 203] width 104 height 31
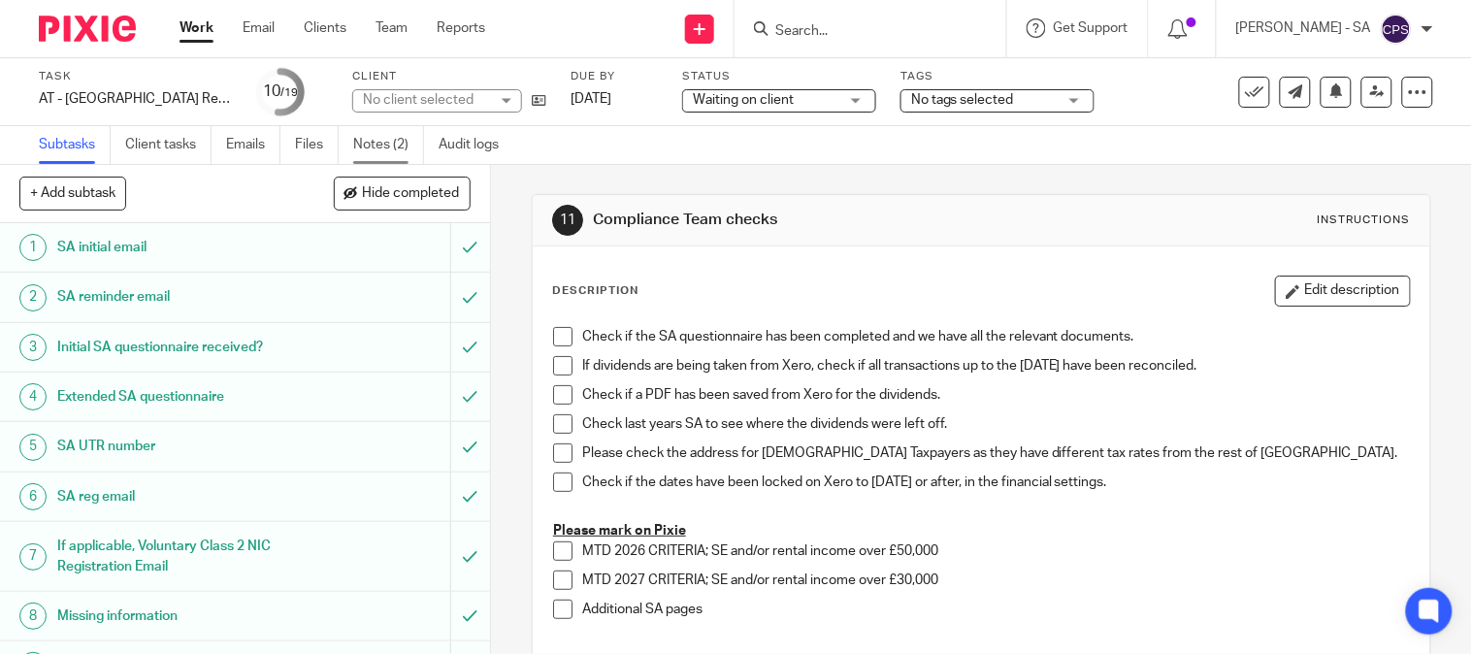
click at [401, 146] on link "Notes (2)" at bounding box center [388, 145] width 71 height 38
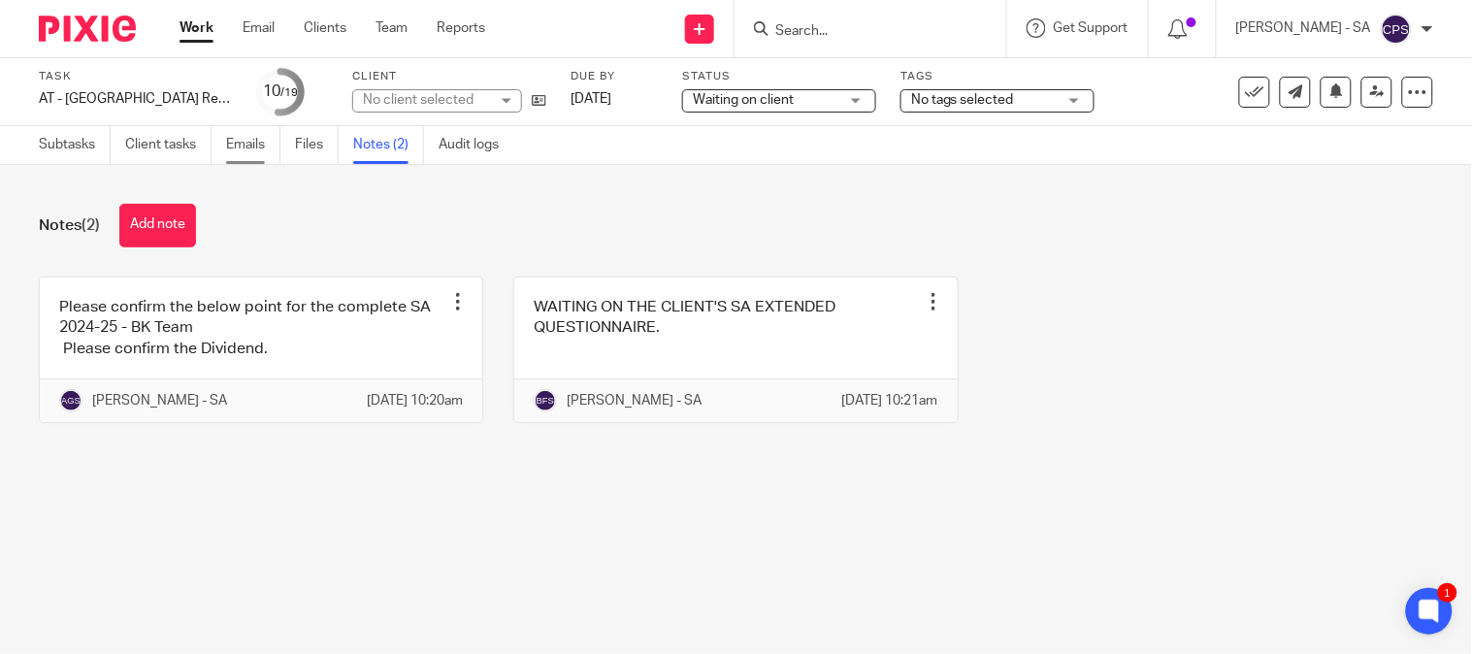
click at [241, 147] on link "Emails" at bounding box center [253, 145] width 54 height 38
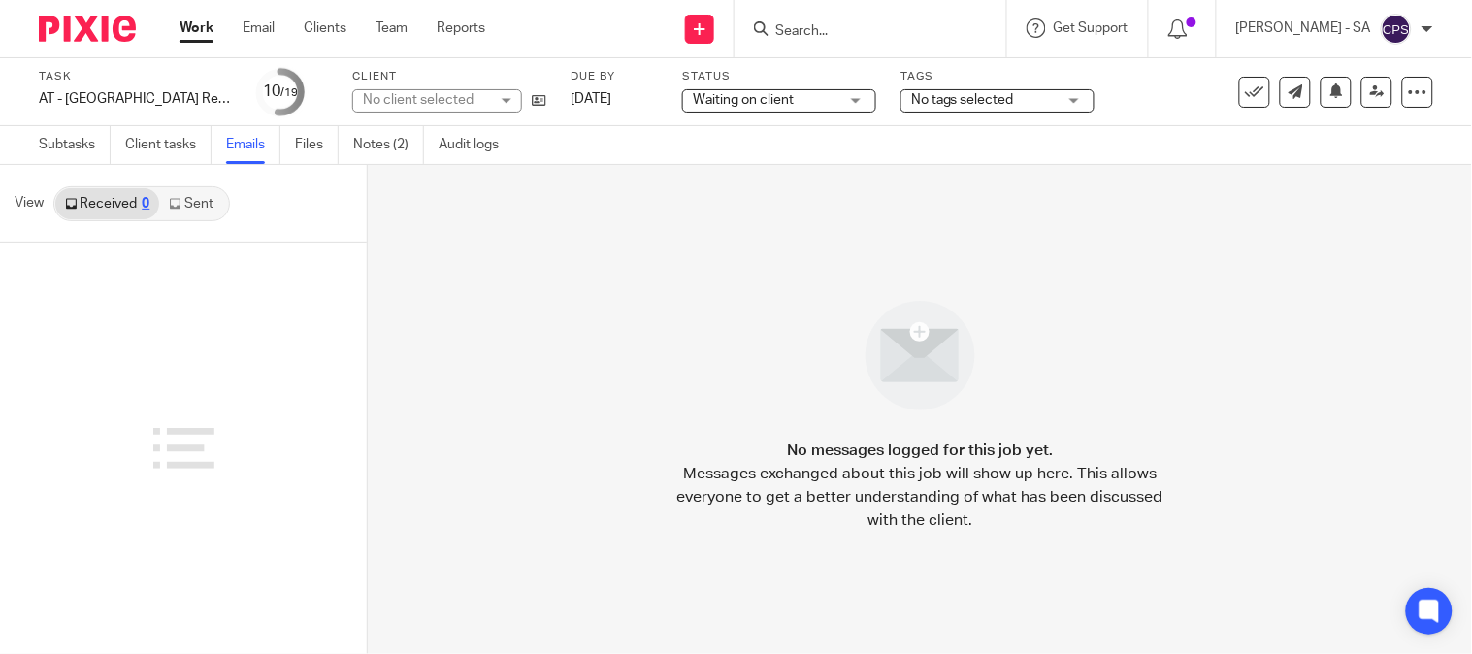
click at [204, 197] on link "Sent" at bounding box center [193, 203] width 68 height 31
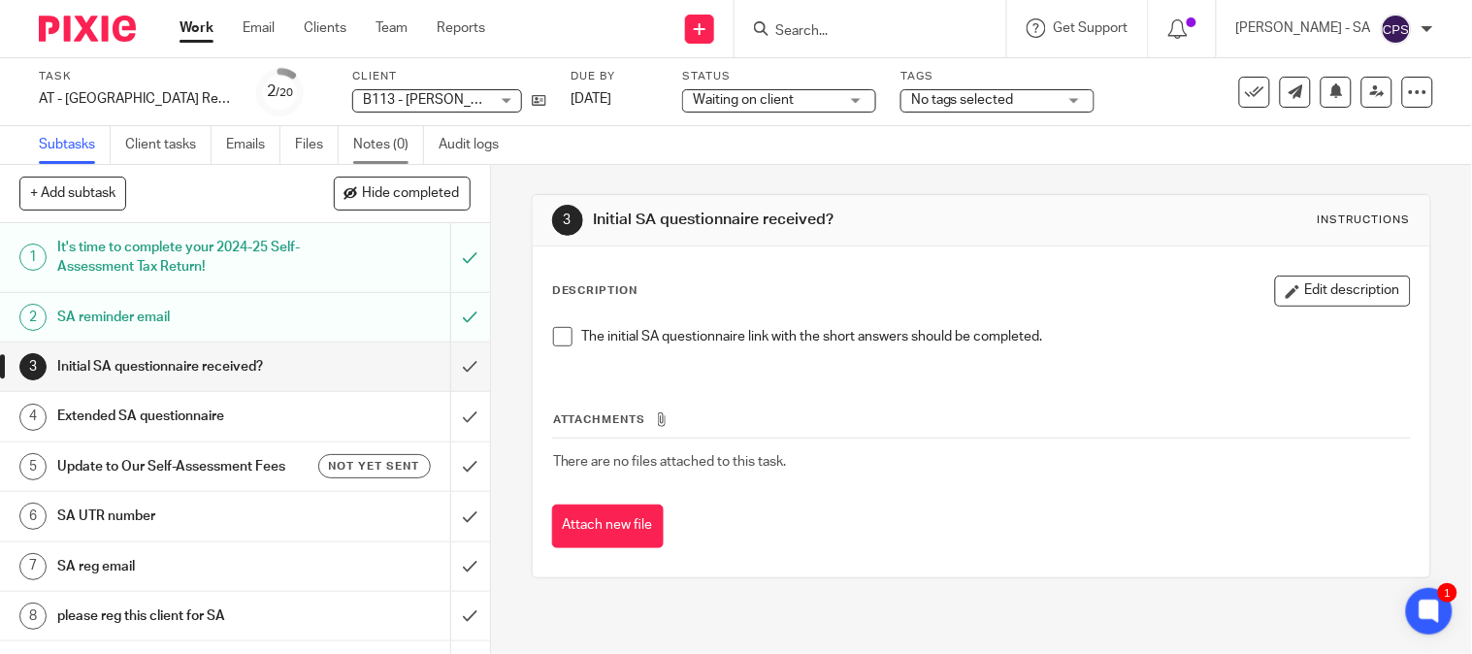
click at [382, 144] on link "Notes (0)" at bounding box center [388, 145] width 71 height 38
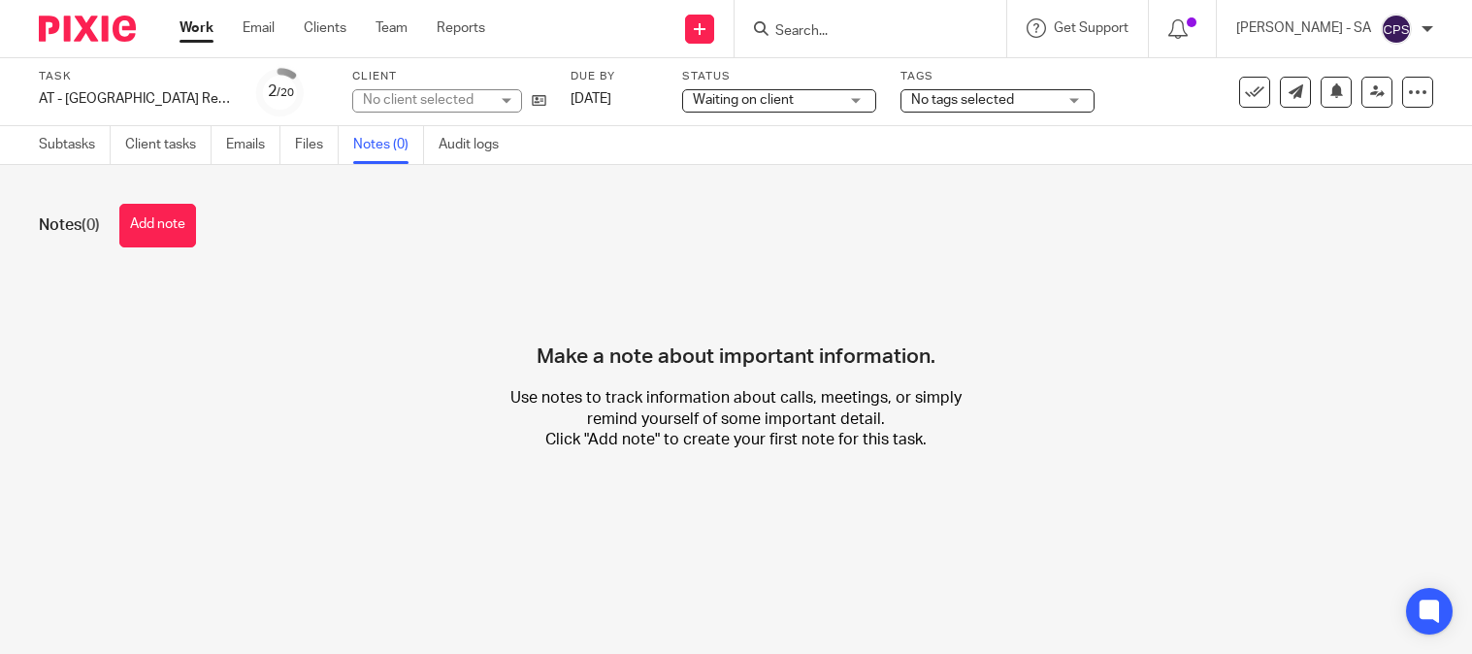
click at [146, 221] on button "Add note" at bounding box center [157, 226] width 77 height 44
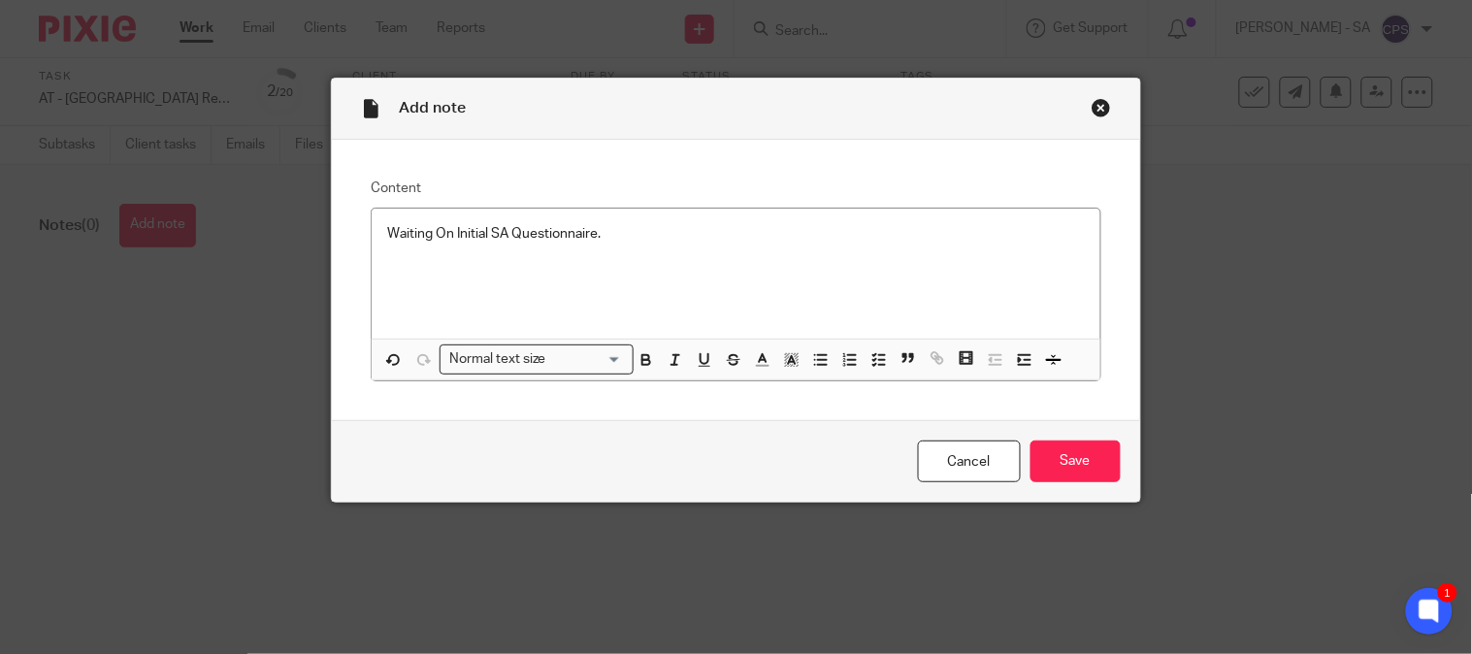
drag, startPoint x: 1131, startPoint y: 451, endPoint x: 1101, endPoint y: 466, distance: 33.4
click at [1131, 452] on div "Cancel Save" at bounding box center [735, 461] width 807 height 82
click at [1099, 466] on input "Save" at bounding box center [1076, 462] width 90 height 42
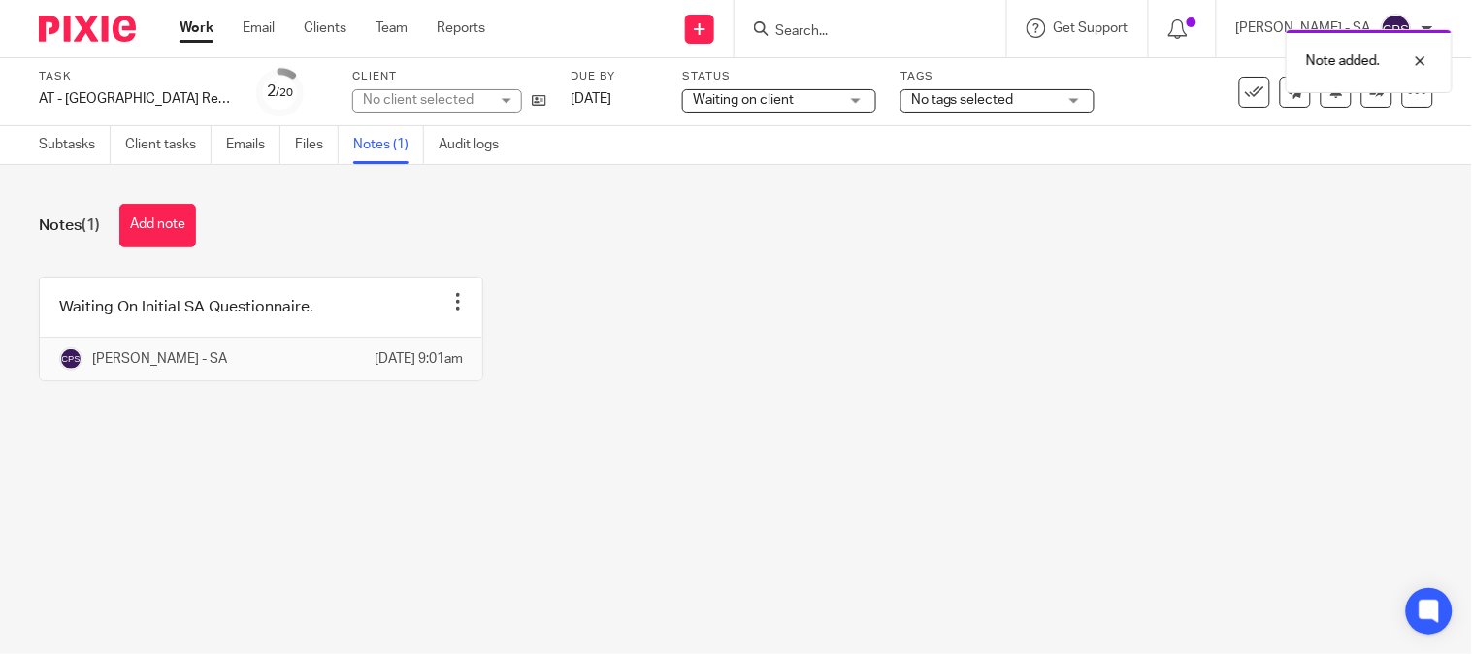
click at [428, 98] on div "No client selected" at bounding box center [426, 99] width 126 height 19
click at [428, 98] on div "No client selected" at bounding box center [418, 100] width 111 height 14
click at [428, 98] on div "No client selected" at bounding box center [426, 99] width 126 height 19
click at [428, 98] on div "No client selected" at bounding box center [418, 100] width 111 height 14
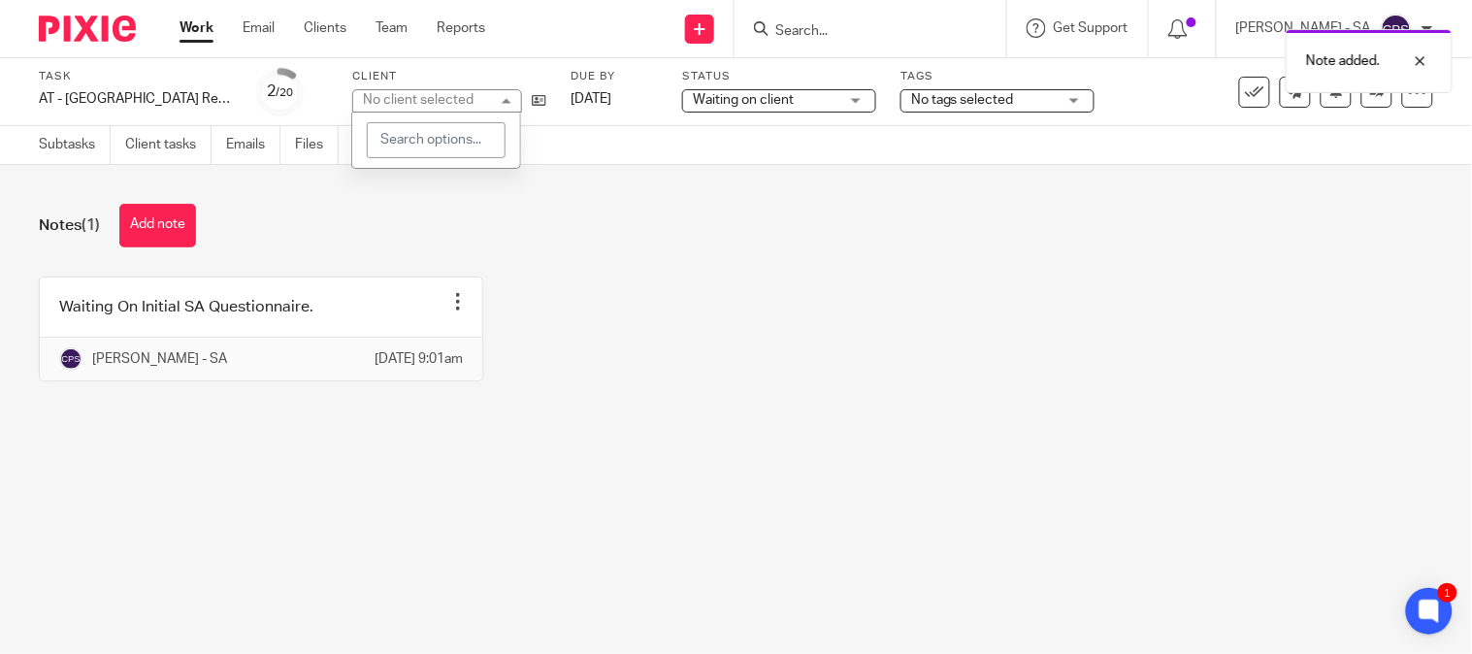
click at [428, 98] on div "No client selected" at bounding box center [418, 100] width 111 height 14
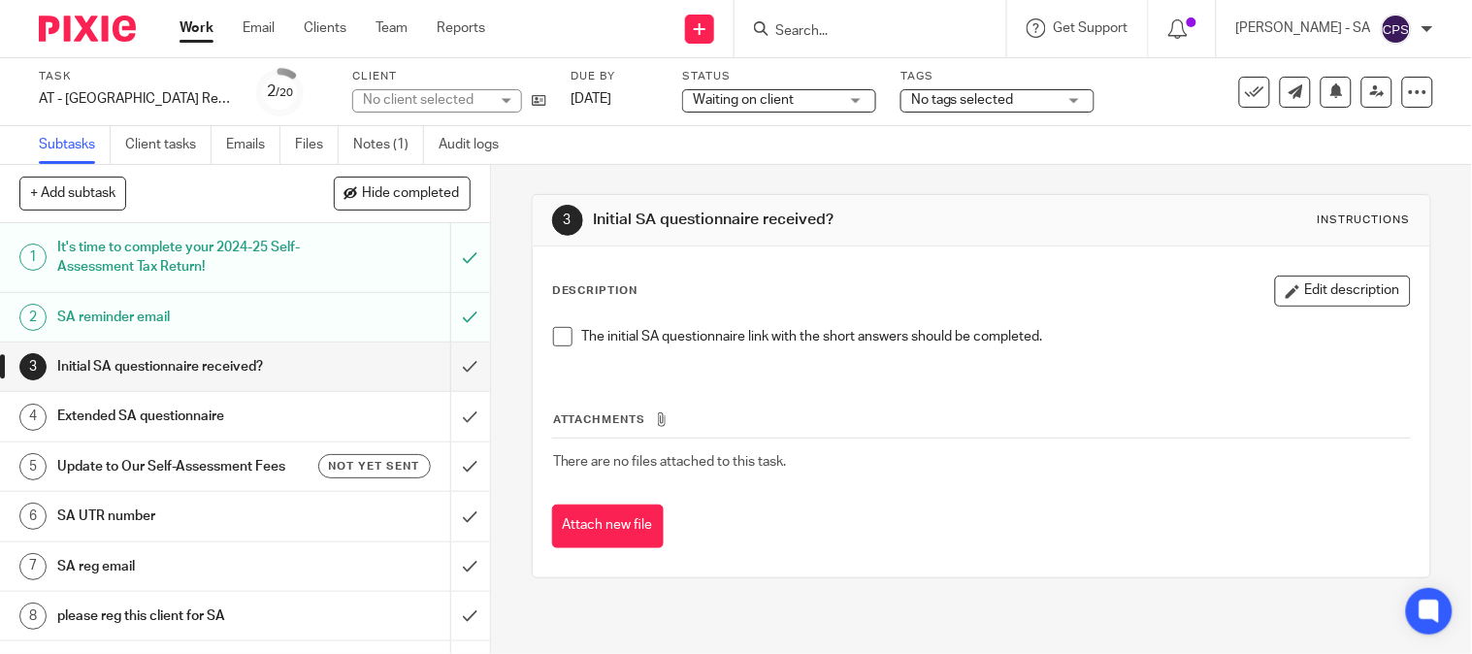
click at [399, 138] on link "Notes (1)" at bounding box center [388, 145] width 71 height 38
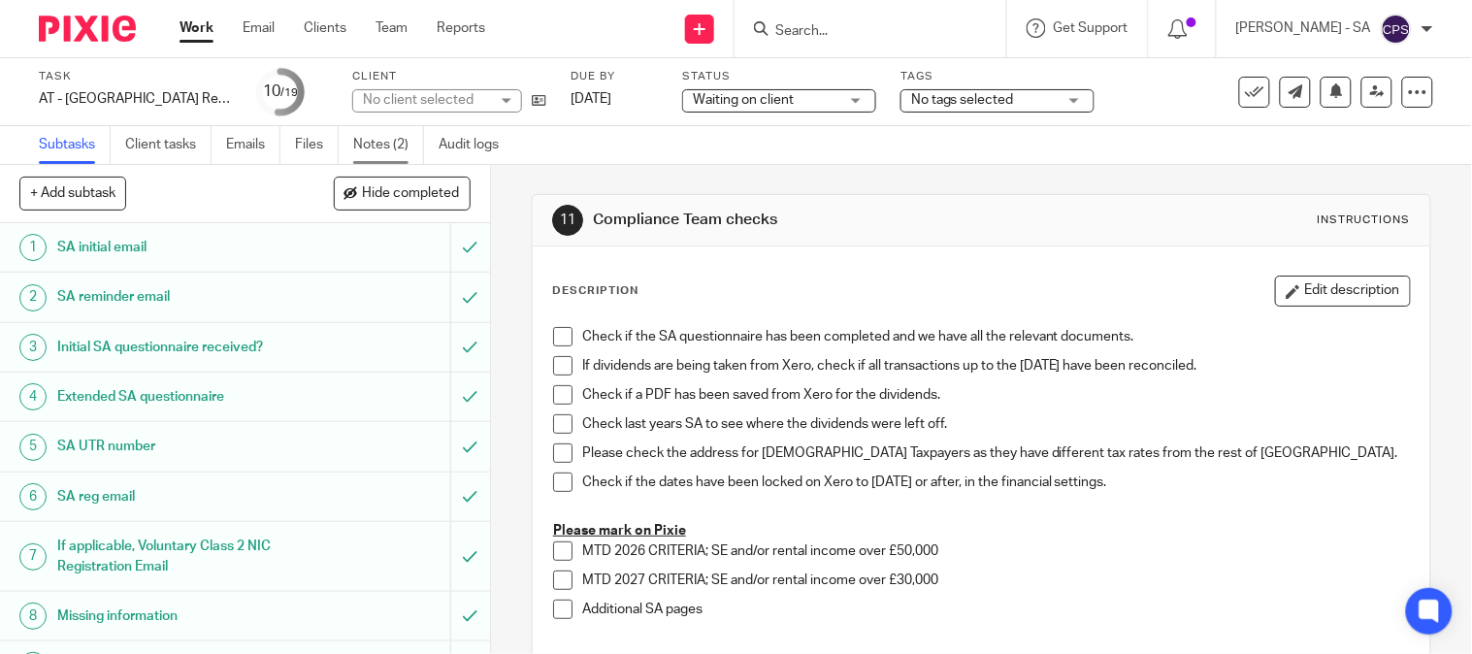
click at [367, 136] on link "Notes (2)" at bounding box center [388, 145] width 71 height 38
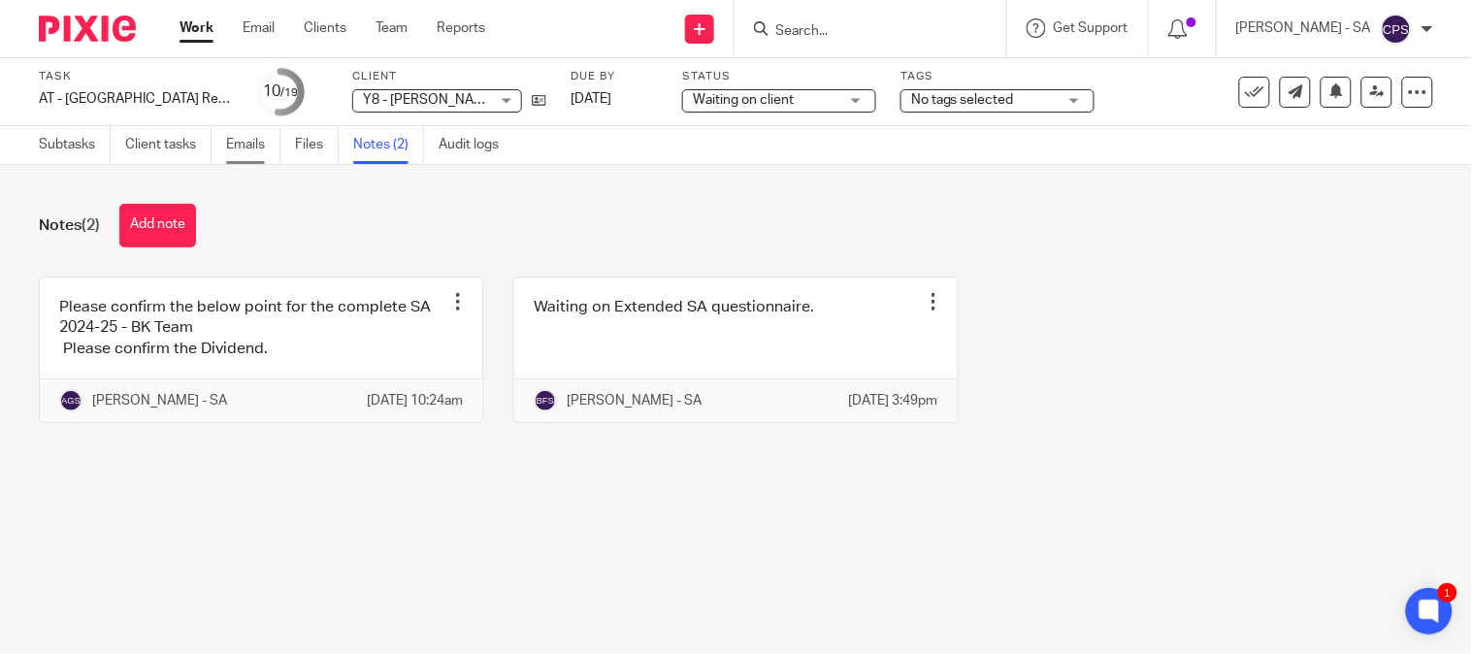
click at [245, 141] on link "Emails" at bounding box center [253, 145] width 54 height 38
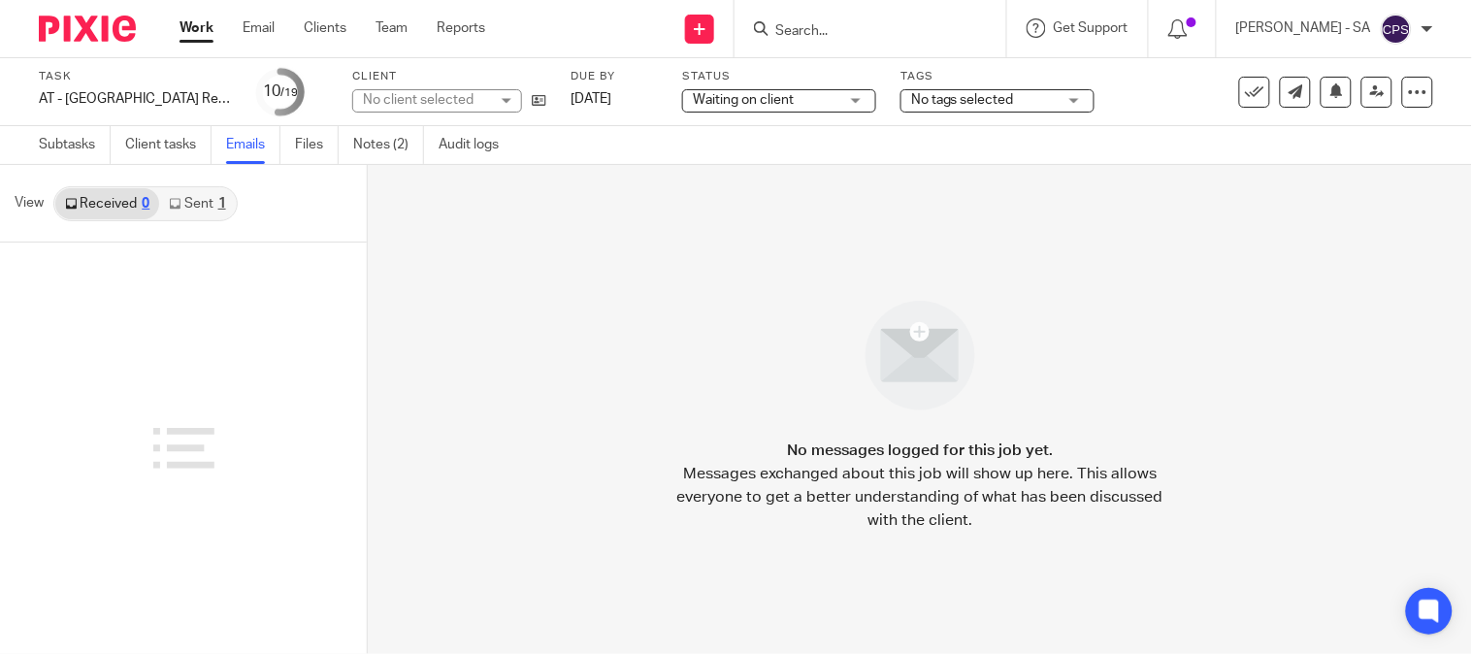
click at [205, 197] on link "Sent 1" at bounding box center [197, 203] width 76 height 31
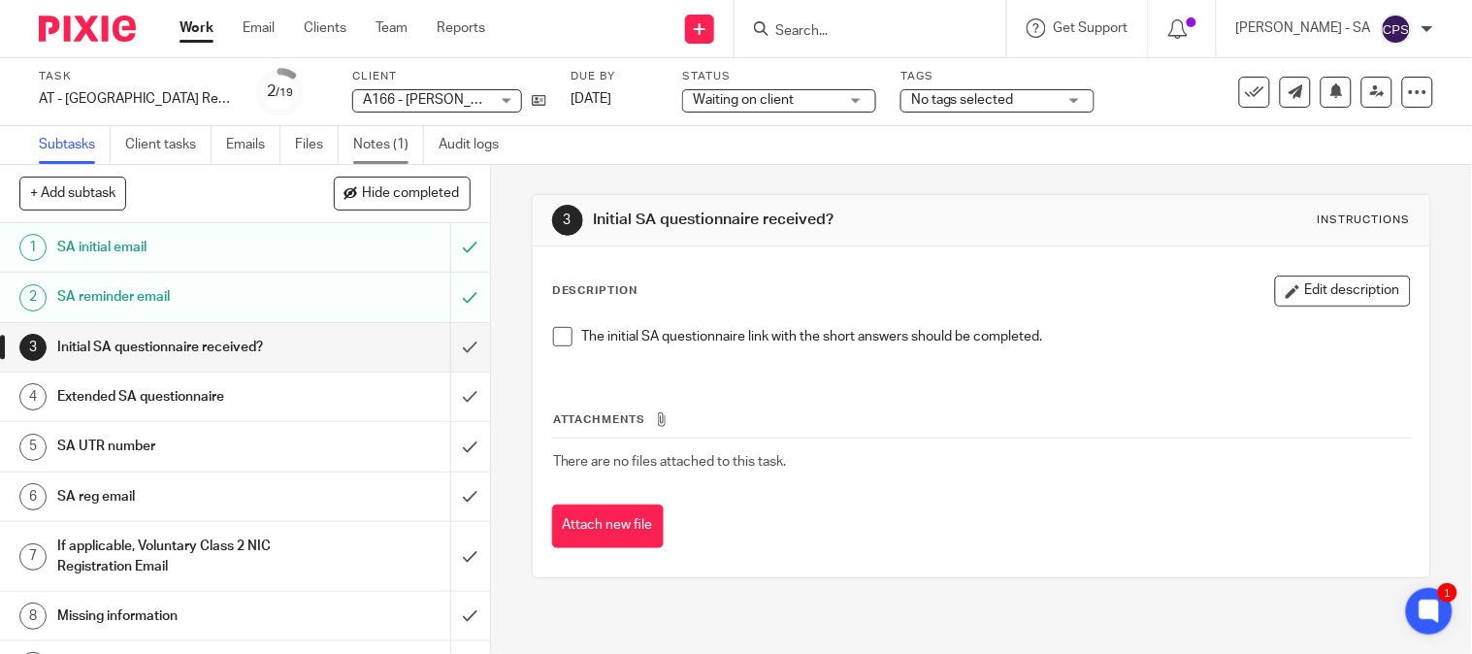
click at [391, 142] on link "Notes (1)" at bounding box center [388, 145] width 71 height 38
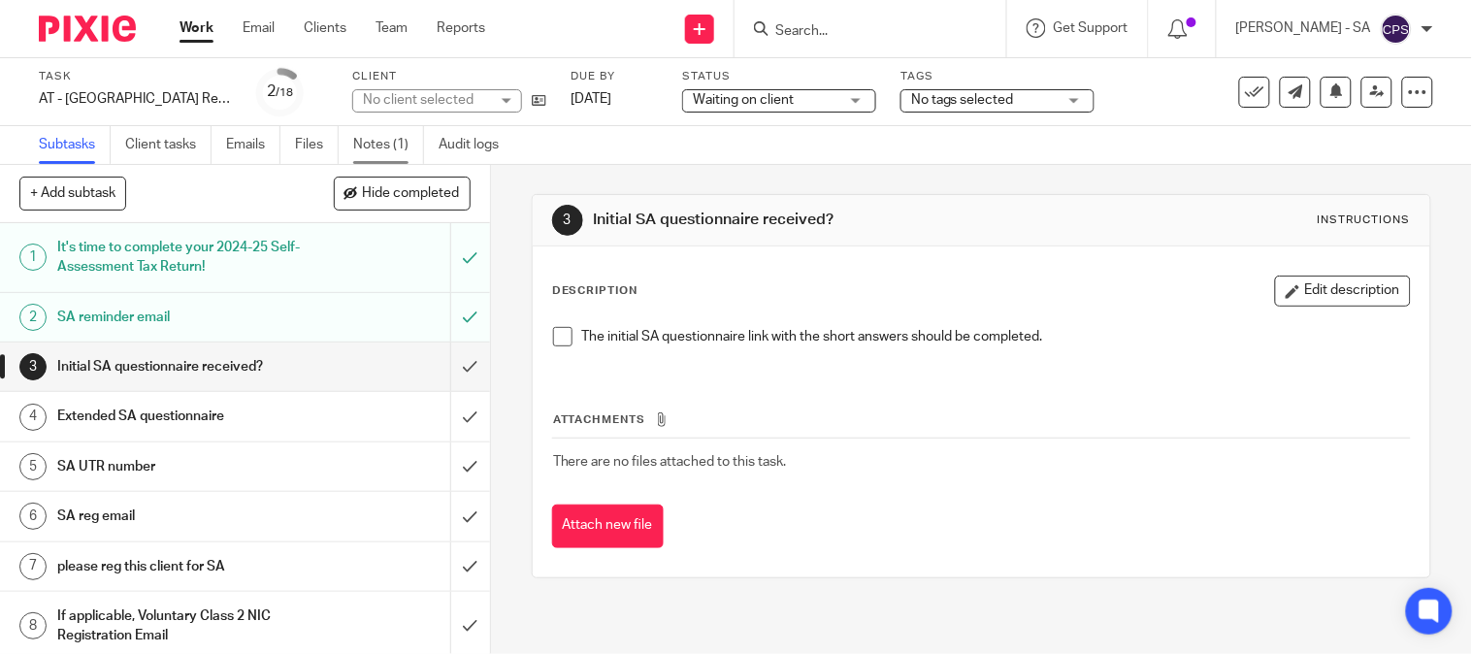
drag, startPoint x: 0, startPoint y: 0, endPoint x: 376, endPoint y: 143, distance: 402.6
click at [376, 143] on link "Notes (1)" at bounding box center [388, 145] width 71 height 38
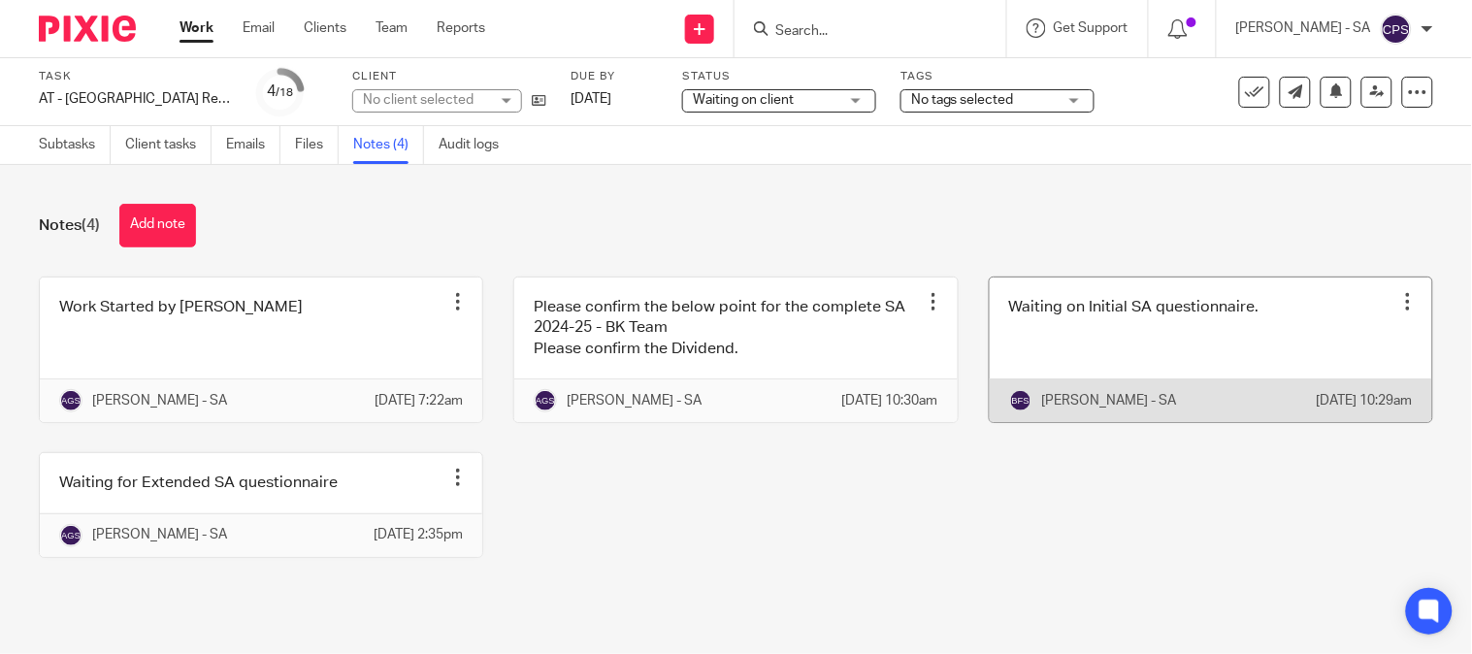
click at [1084, 375] on link at bounding box center [1211, 350] width 442 height 145
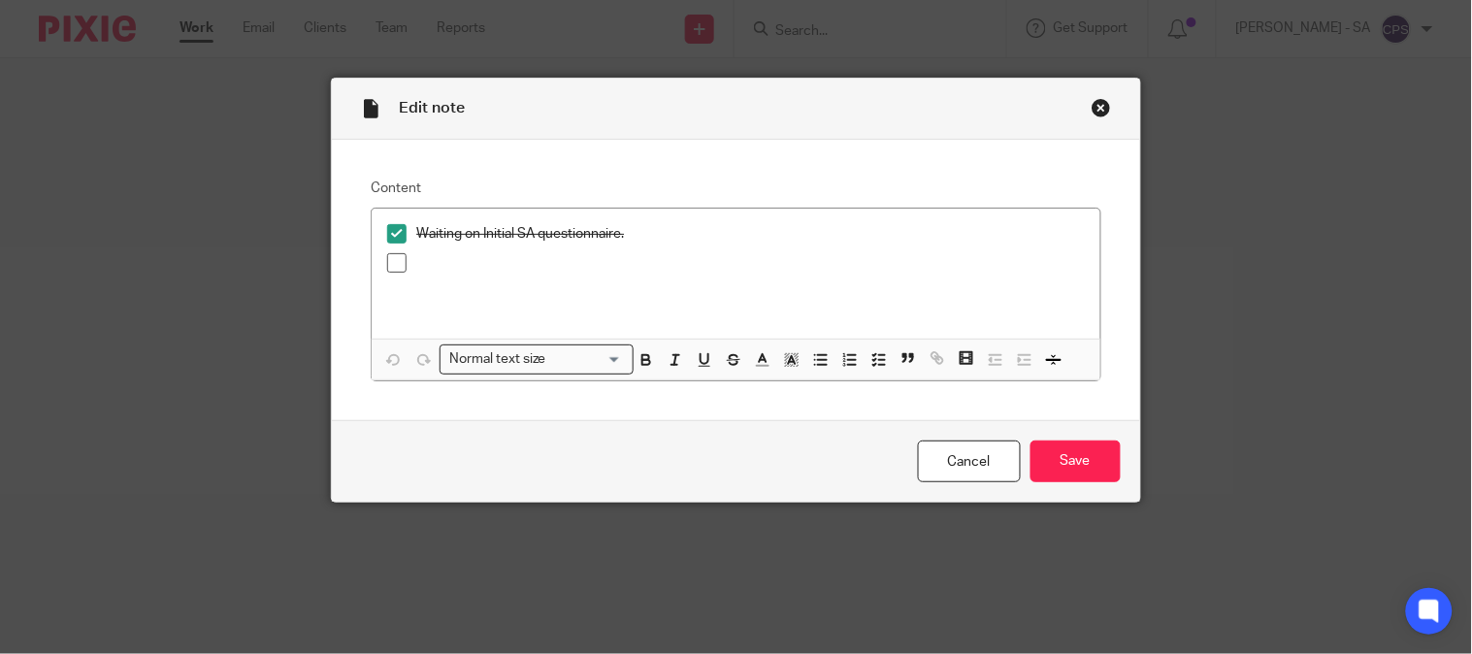
click at [1092, 107] on div "Close this dialog window" at bounding box center [1101, 107] width 19 height 19
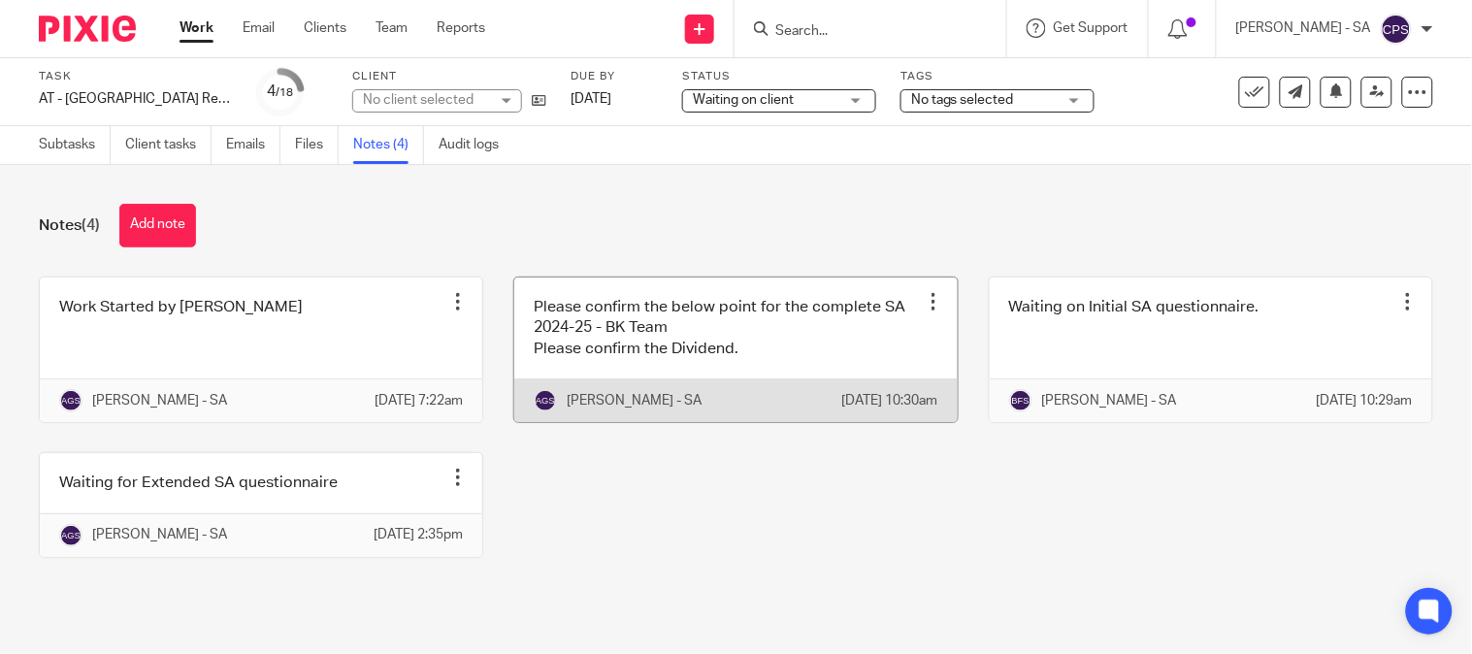
click at [607, 375] on link at bounding box center [735, 350] width 442 height 145
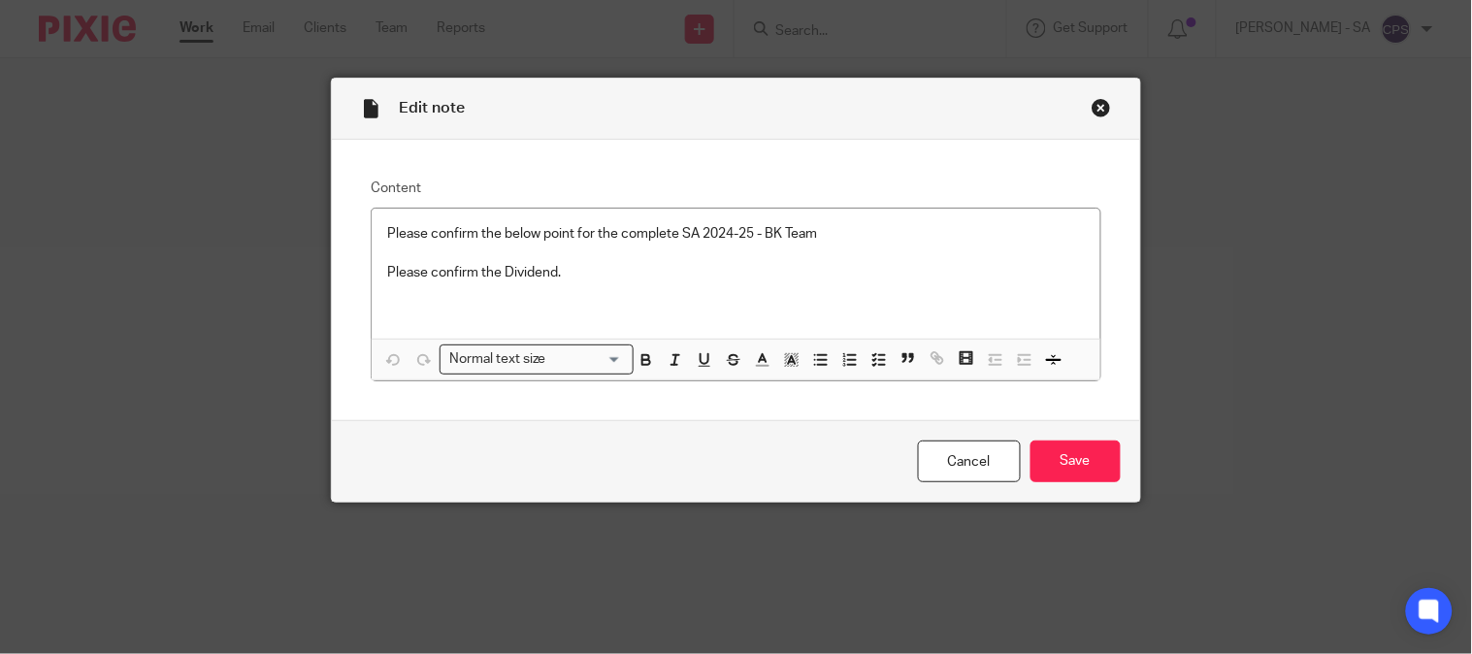
click at [1092, 104] on div "Close this dialog window" at bounding box center [1101, 107] width 19 height 19
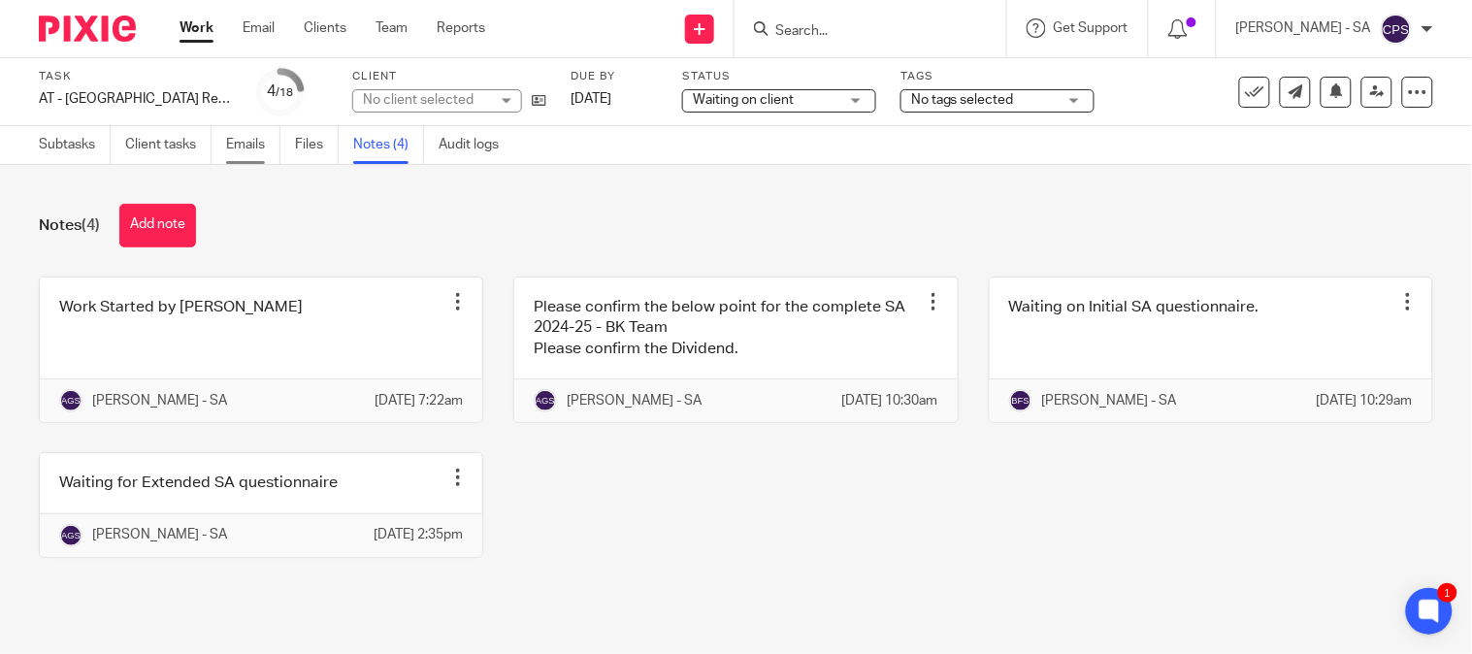
click at [239, 147] on link "Emails" at bounding box center [253, 145] width 54 height 38
click at [245, 141] on link "Emails" at bounding box center [253, 145] width 54 height 38
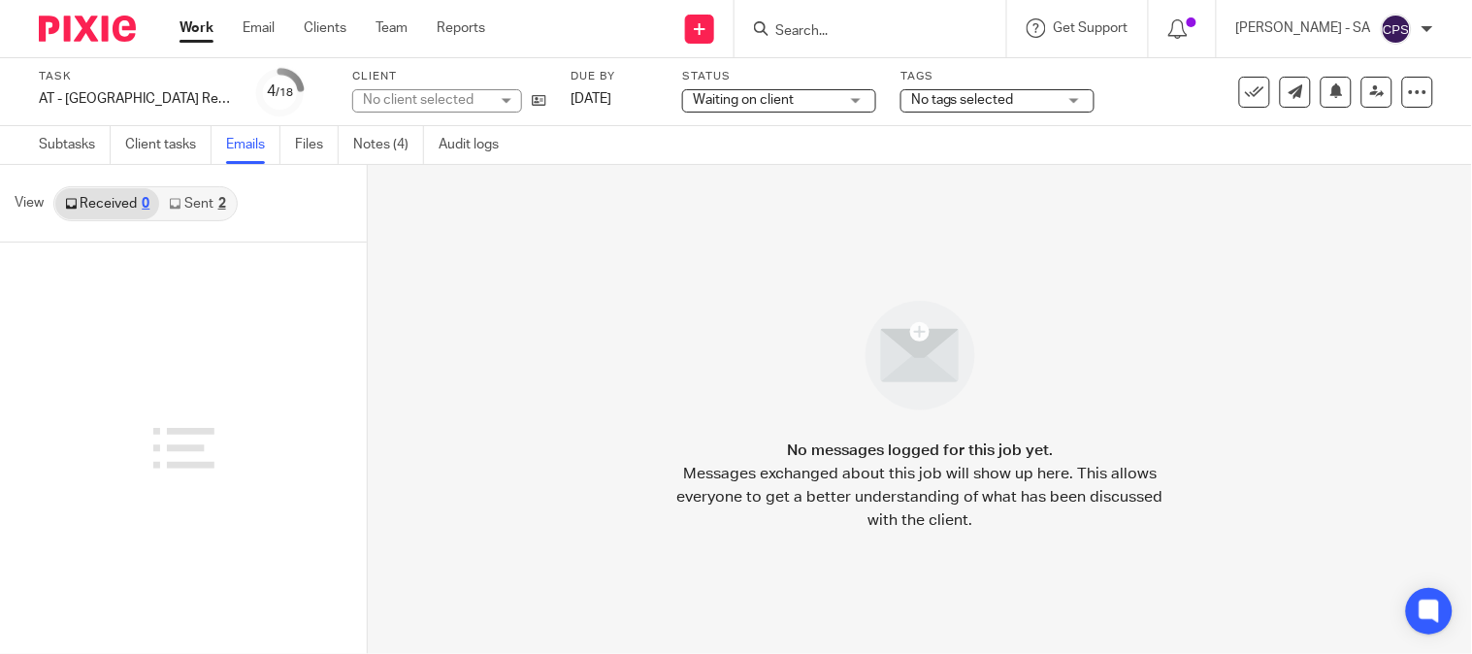
click at [212, 199] on link "Sent 2" at bounding box center [197, 203] width 76 height 31
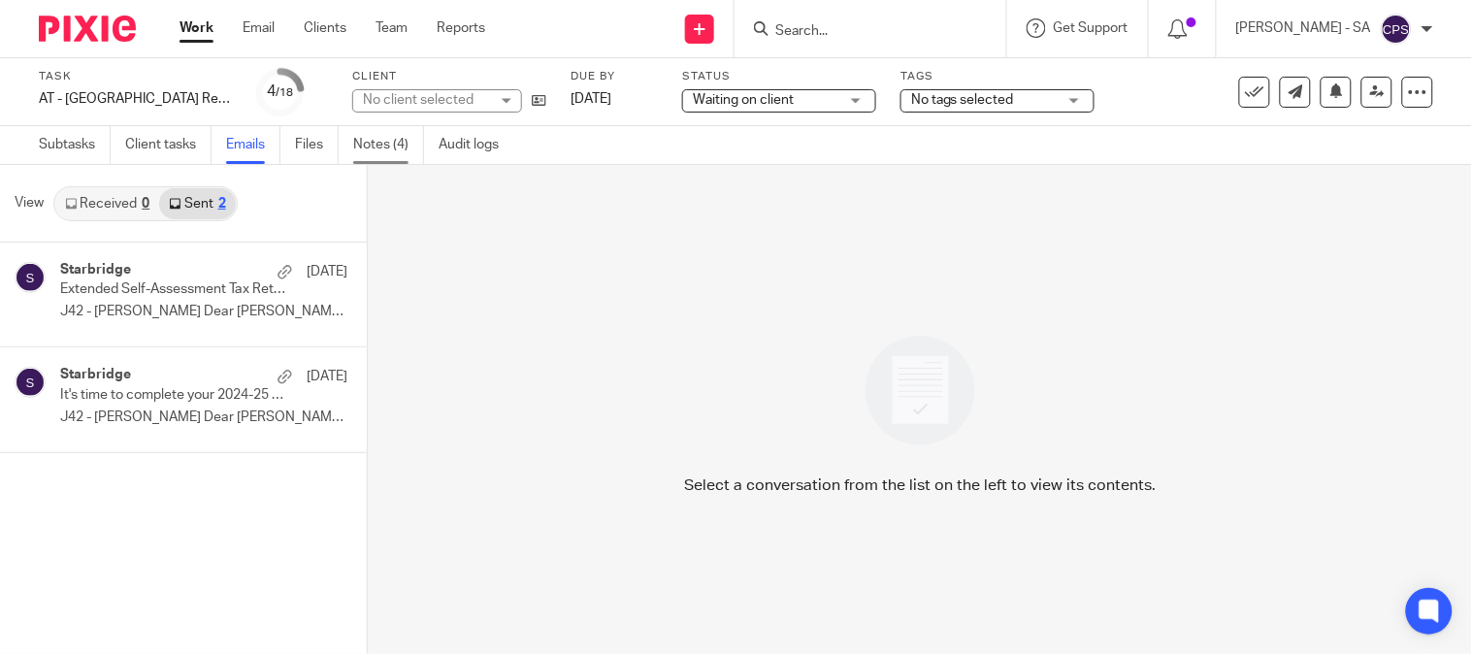
click at [380, 148] on link "Notes (4)" at bounding box center [388, 145] width 71 height 38
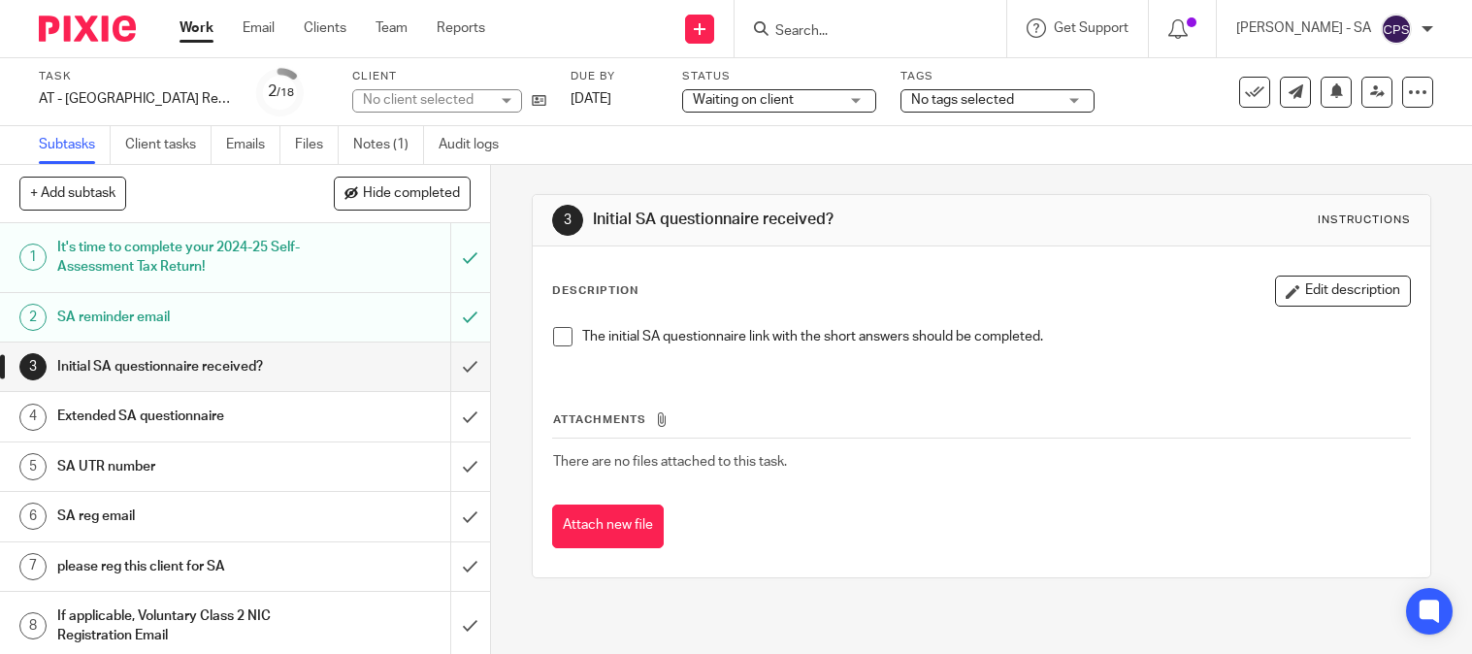
click at [375, 147] on link "Notes (1)" at bounding box center [388, 145] width 71 height 38
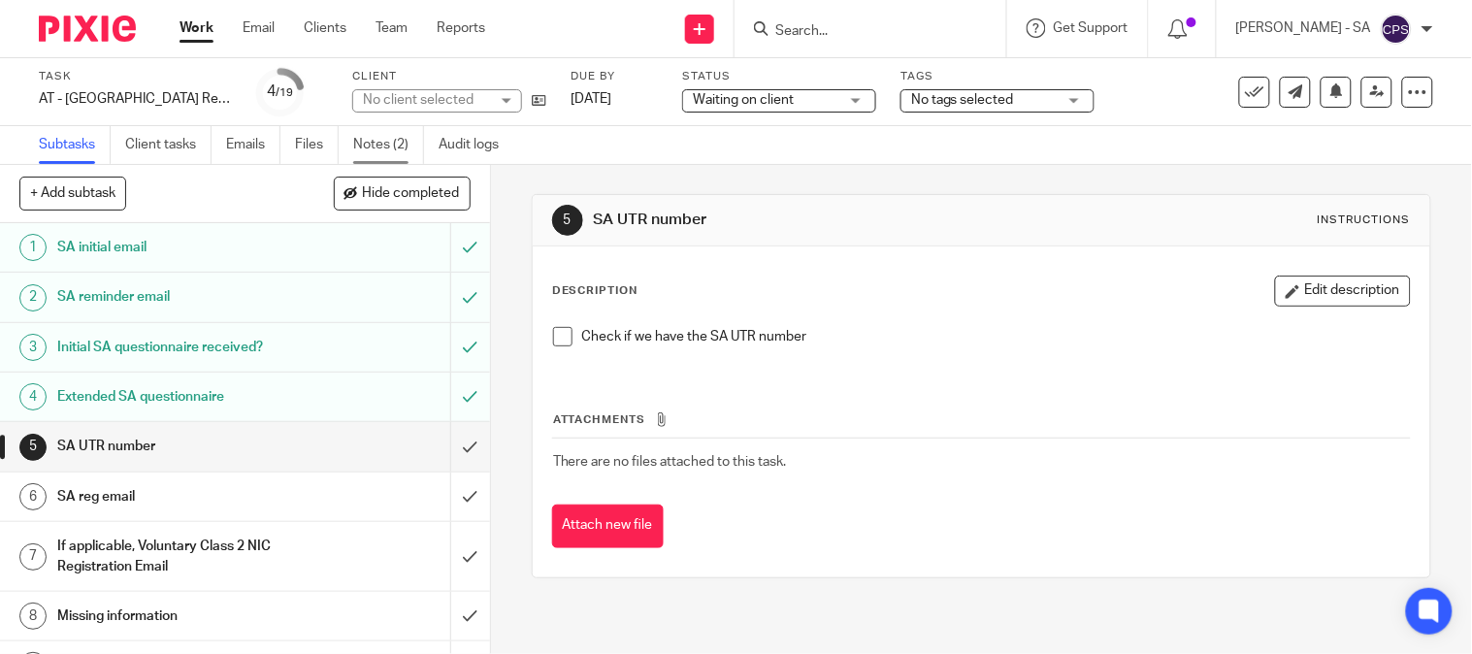
click at [371, 146] on link "Notes (2)" at bounding box center [388, 145] width 71 height 38
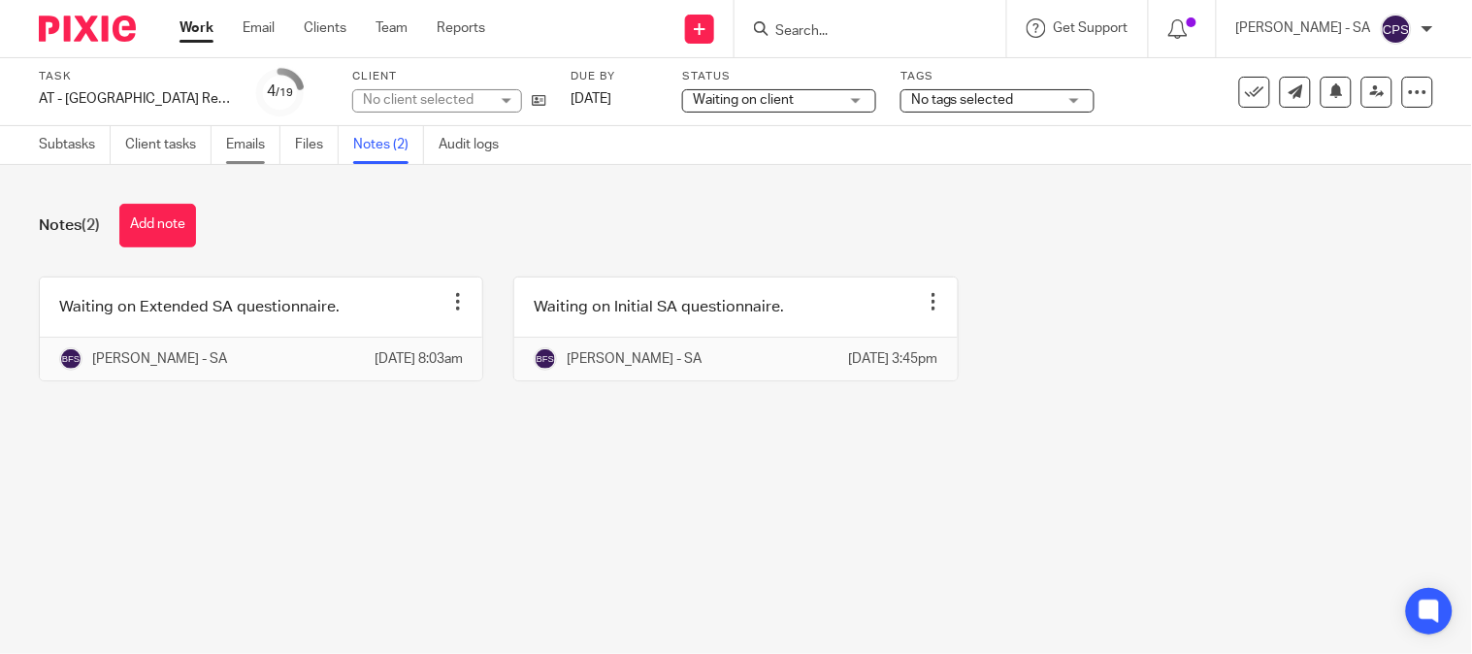
click at [255, 147] on link "Emails" at bounding box center [253, 145] width 54 height 38
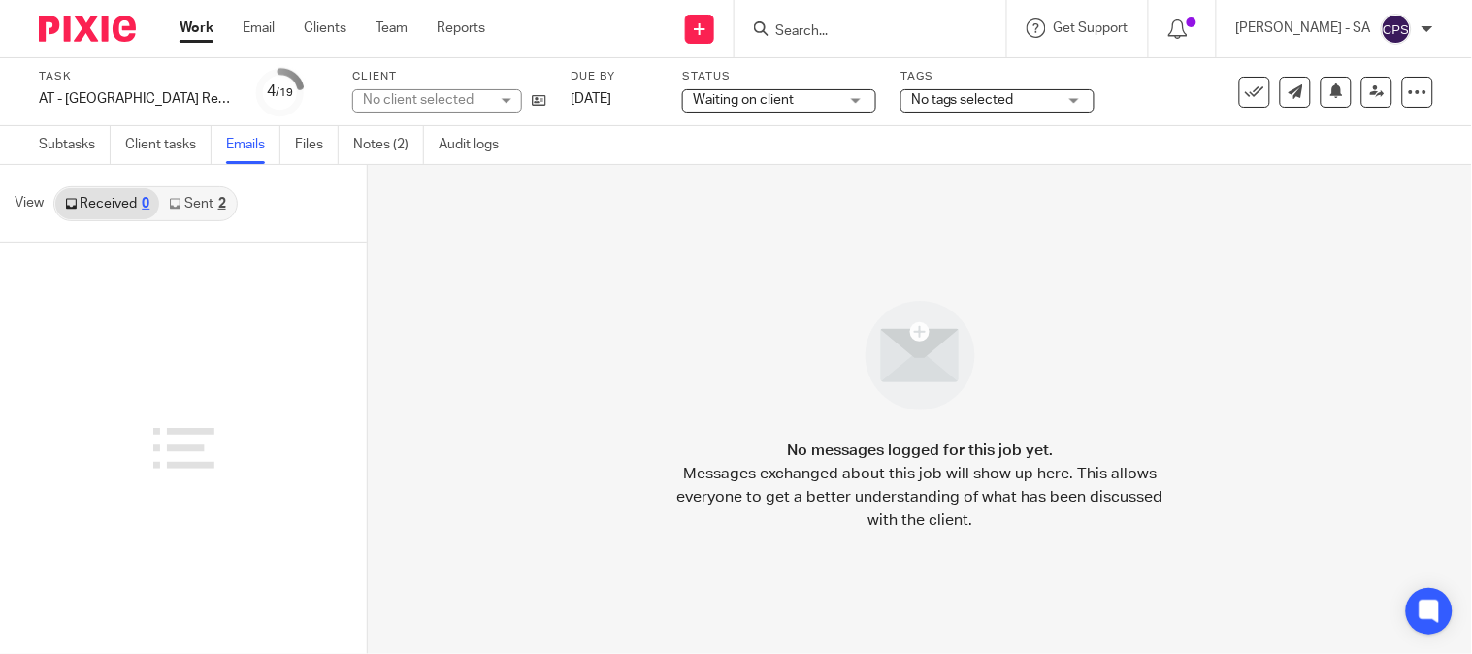
click at [217, 192] on link "Sent 2" at bounding box center [197, 203] width 76 height 31
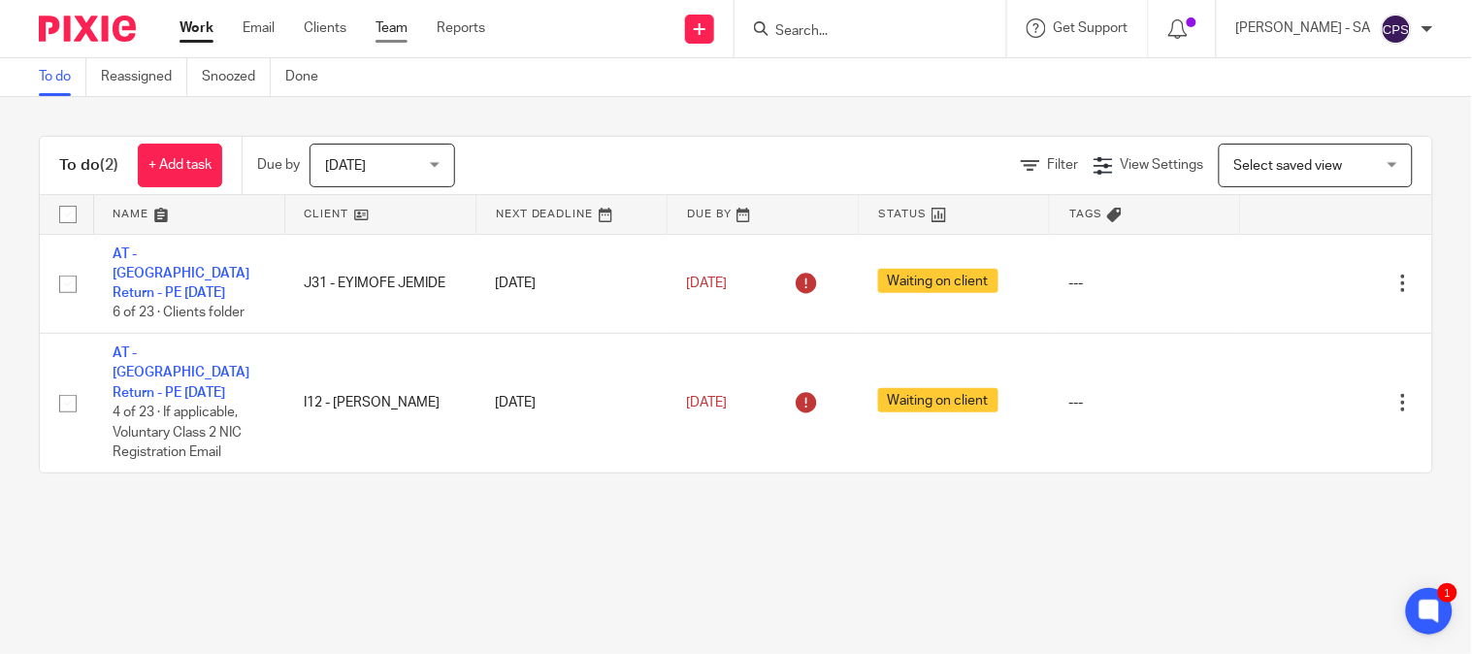
click at [379, 24] on link "Team" at bounding box center [392, 27] width 32 height 19
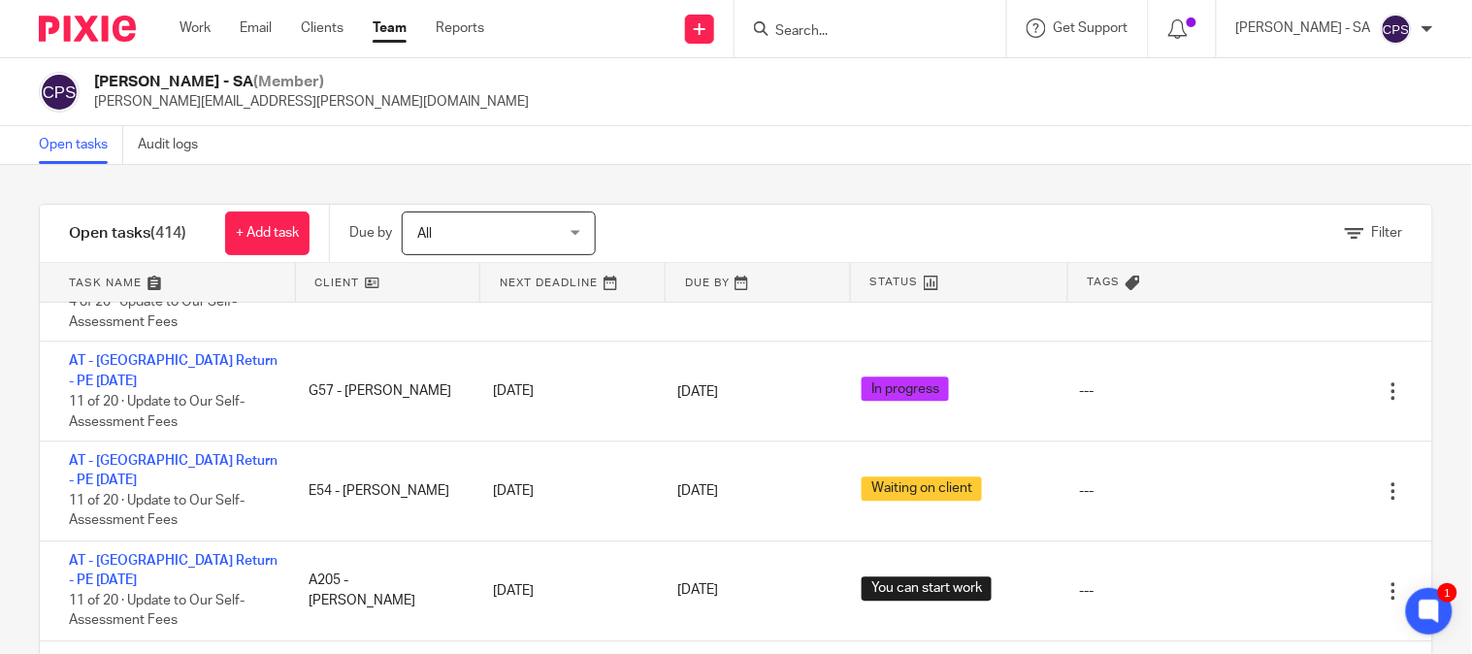
scroll to position [5175, 0]
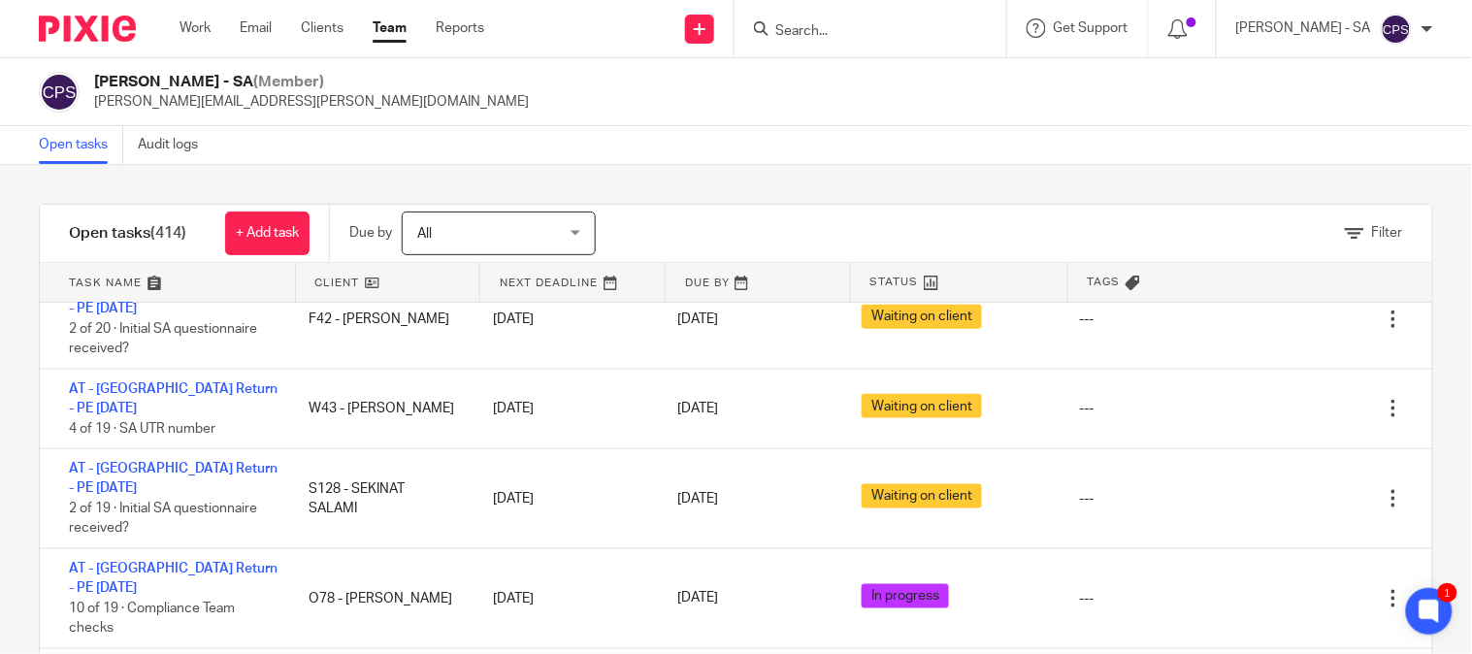
scroll to position [646, 0]
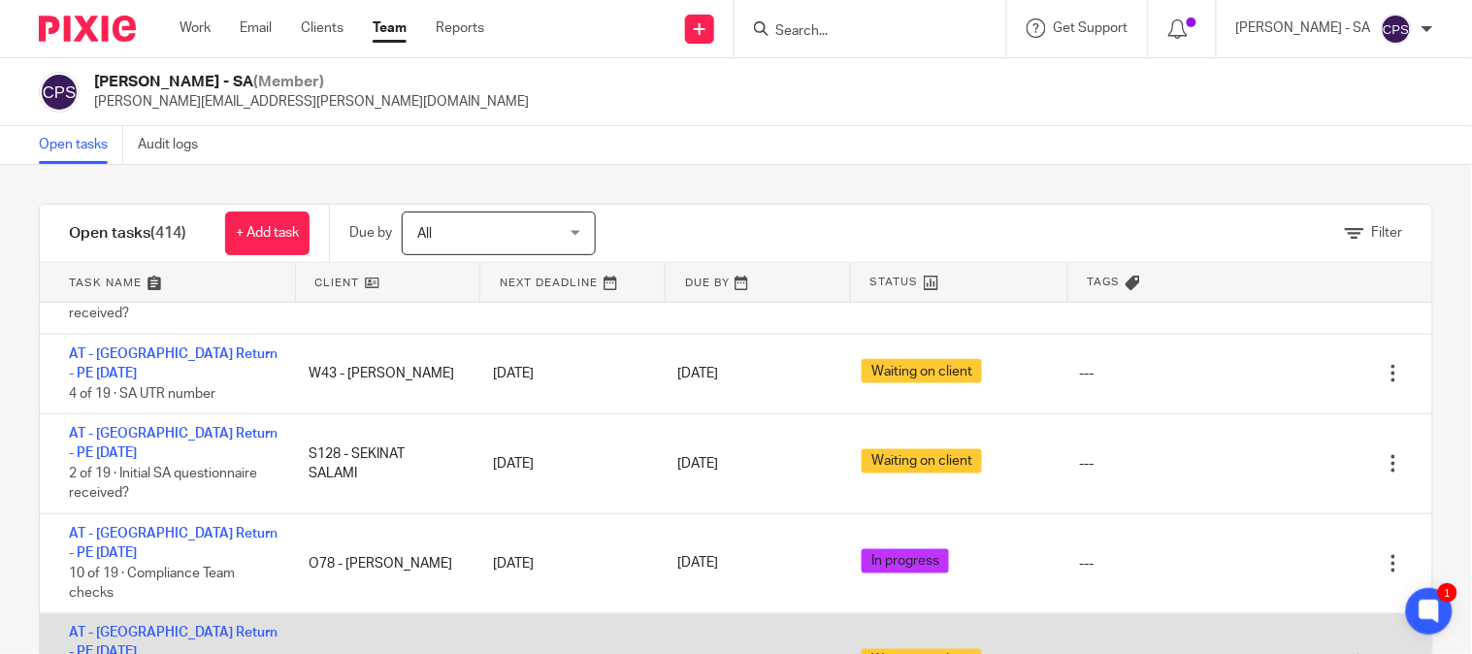
click at [403, 614] on div "AT - SA Return - PE 05-04-2025 2 of 19 · Initial SA questionnaire received? P64…" at bounding box center [736, 664] width 1392 height 100
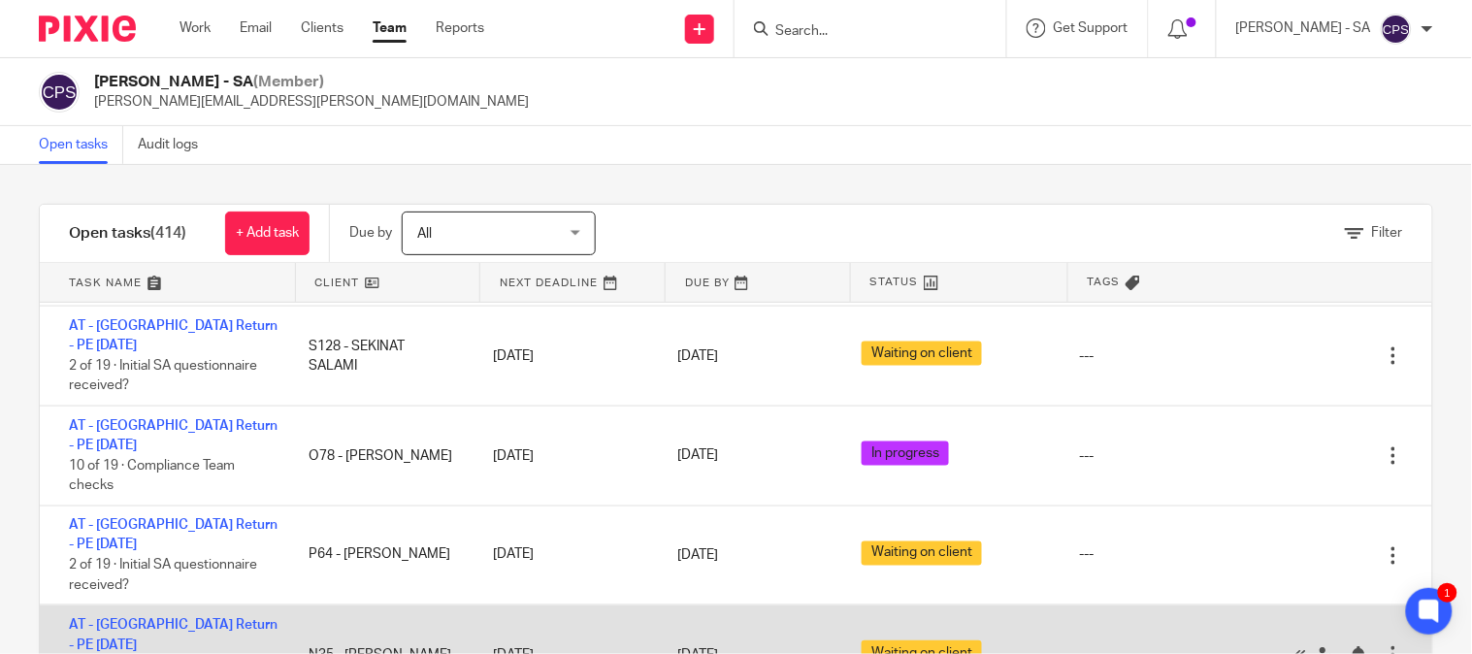
drag, startPoint x: 1356, startPoint y: 427, endPoint x: 1368, endPoint y: 425, distance: 12.8
click at [1360, 605] on div "Edit task Delete" at bounding box center [1354, 654] width 155 height 99
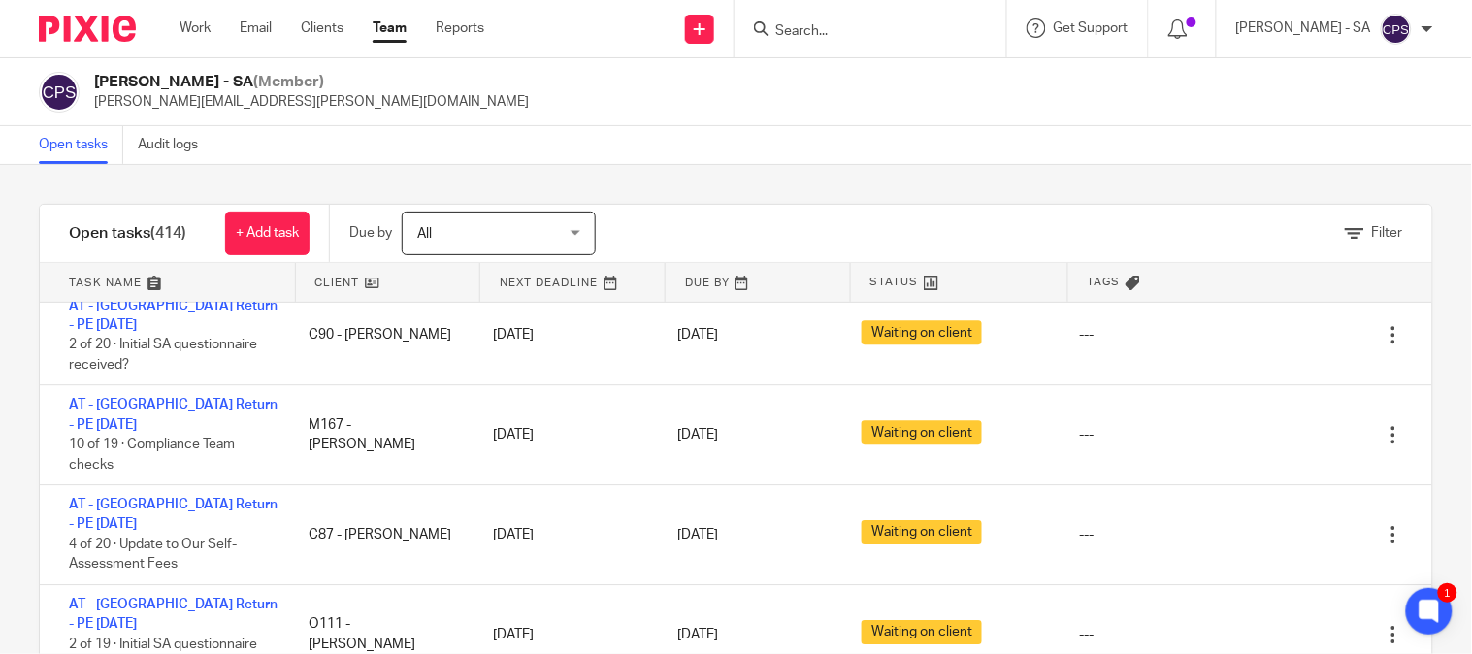
scroll to position [1509, 0]
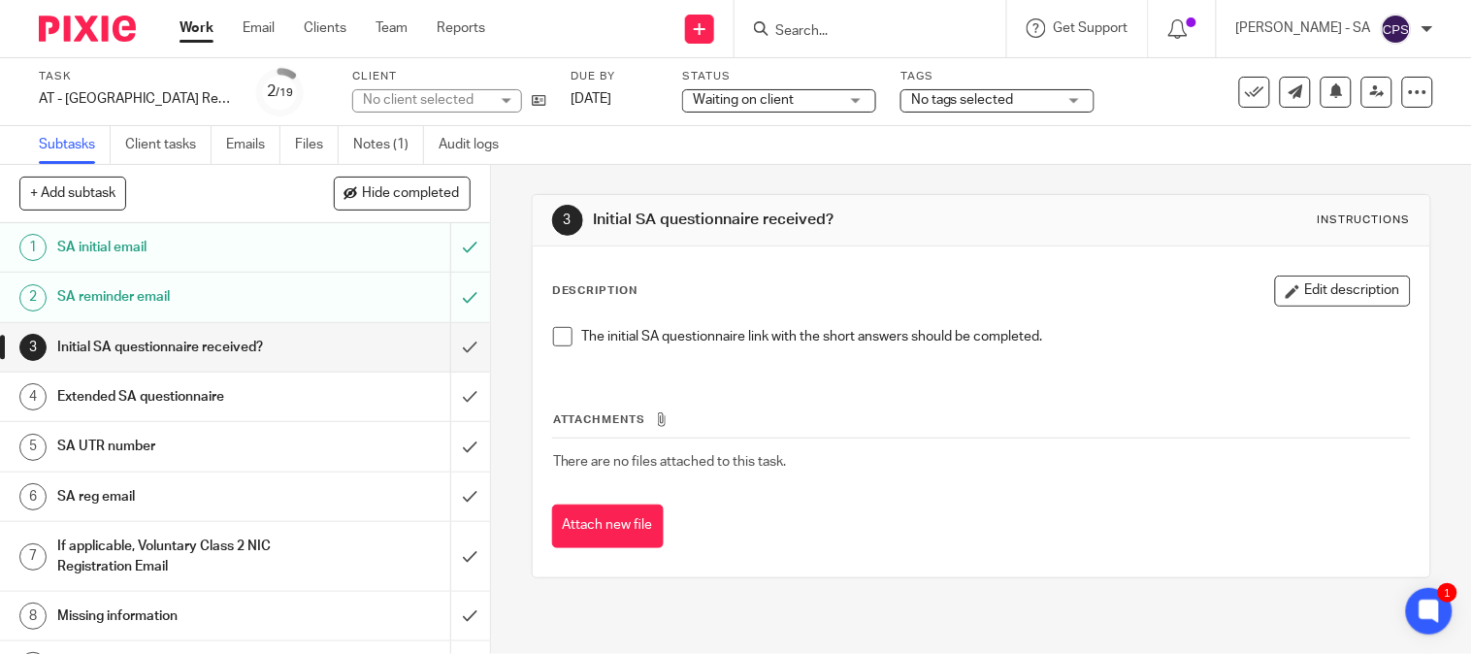
click at [462, 85] on div "Client No client selected" at bounding box center [449, 92] width 194 height 47
click at [468, 89] on div "Client No client selected" at bounding box center [449, 92] width 194 height 47
click at [468, 92] on div "No client selected" at bounding box center [426, 99] width 126 height 19
click at [468, 93] on div "No client selected" at bounding box center [418, 100] width 111 height 14
click at [468, 92] on div "No client selected" at bounding box center [426, 99] width 126 height 19
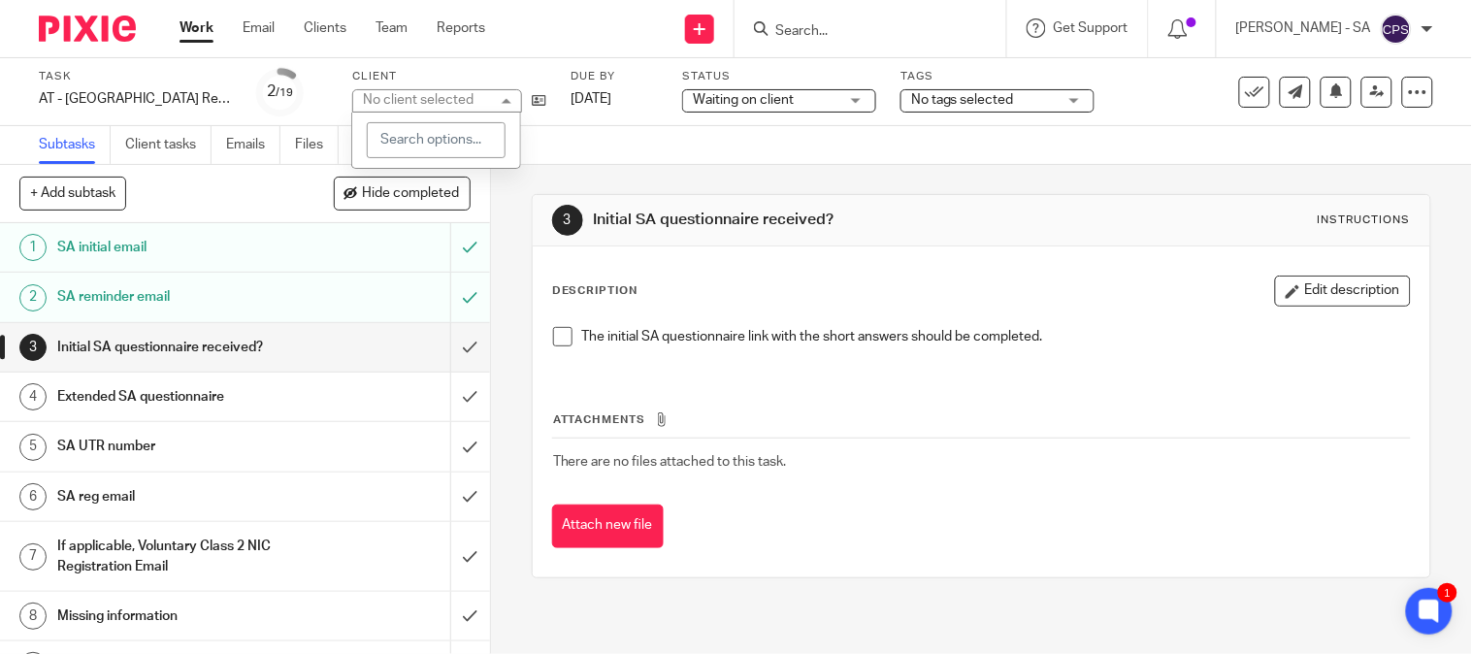
click at [468, 93] on div "No client selected" at bounding box center [418, 100] width 111 height 14
click at [468, 92] on div "No client selected" at bounding box center [426, 99] width 126 height 19
click at [468, 94] on div "No client selected" at bounding box center [437, 100] width 170 height 23
click at [468, 95] on div "No client selected" at bounding box center [418, 100] width 111 height 14
click at [462, 98] on span "T37 - [PERSON_NAME]" at bounding box center [433, 100] width 141 height 14
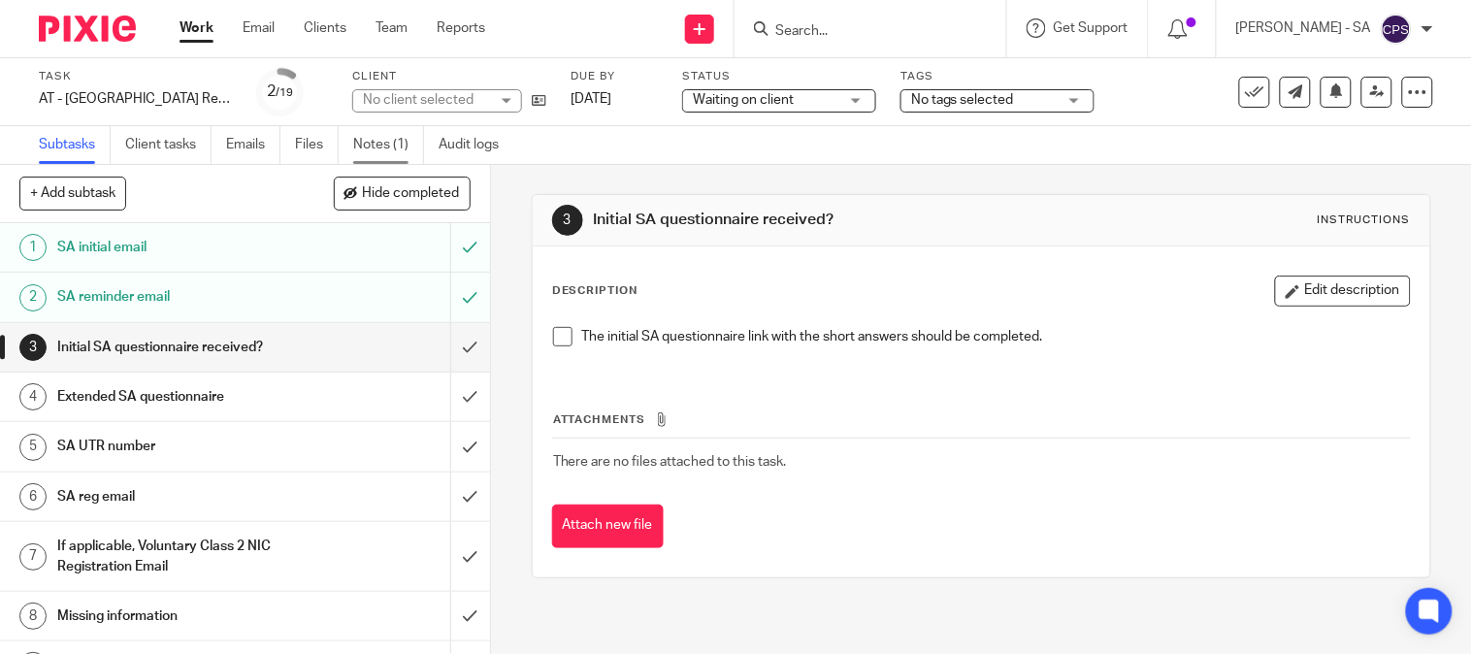
click at [398, 139] on link "Notes (1)" at bounding box center [388, 145] width 71 height 38
click at [359, 142] on link "Notes (1)" at bounding box center [388, 145] width 71 height 38
click at [378, 139] on link "Notes (1)" at bounding box center [388, 145] width 71 height 38
click at [388, 144] on link "Notes (1)" at bounding box center [388, 145] width 71 height 38
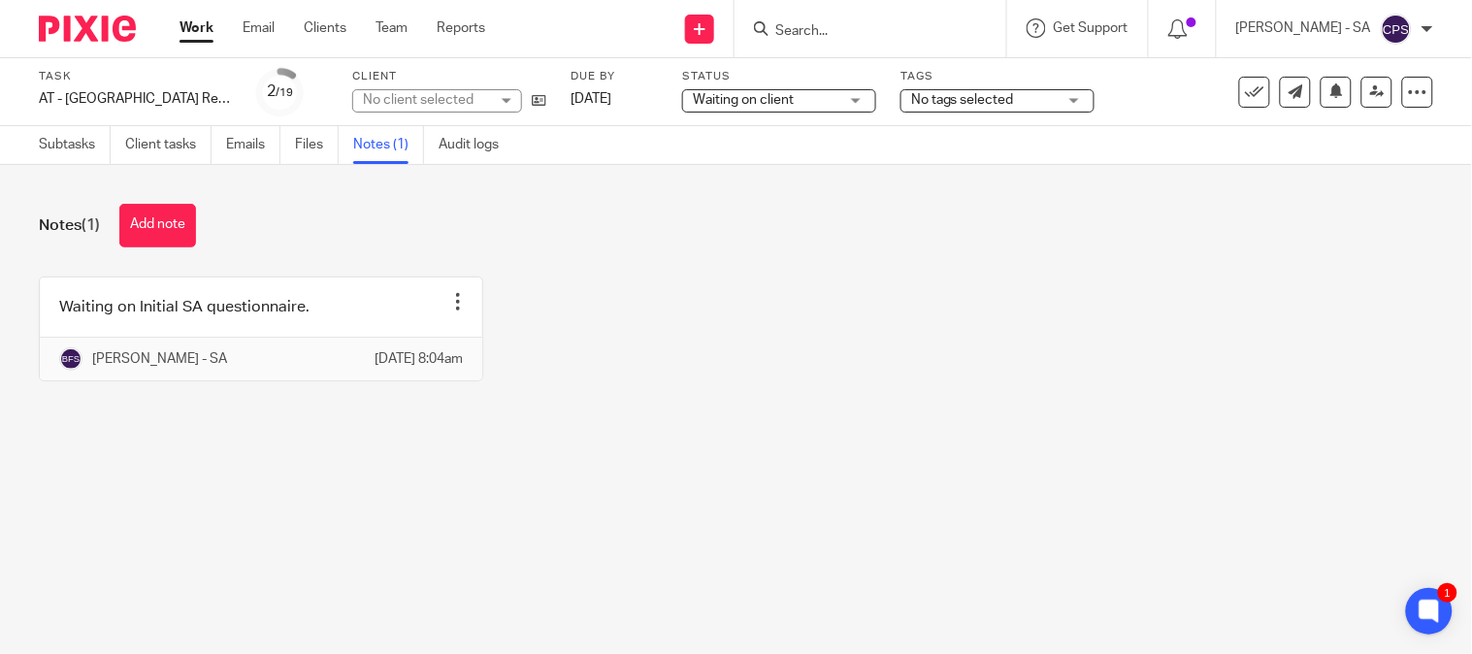
click at [419, 101] on div "No client selected" at bounding box center [426, 99] width 126 height 19
click at [419, 101] on div "No client selected" at bounding box center [418, 100] width 111 height 14
click at [419, 102] on div "No client selected" at bounding box center [426, 99] width 126 height 19
click at [418, 102] on div "No client selected" at bounding box center [418, 100] width 111 height 14
click at [418, 102] on div "No client selected" at bounding box center [426, 99] width 126 height 19
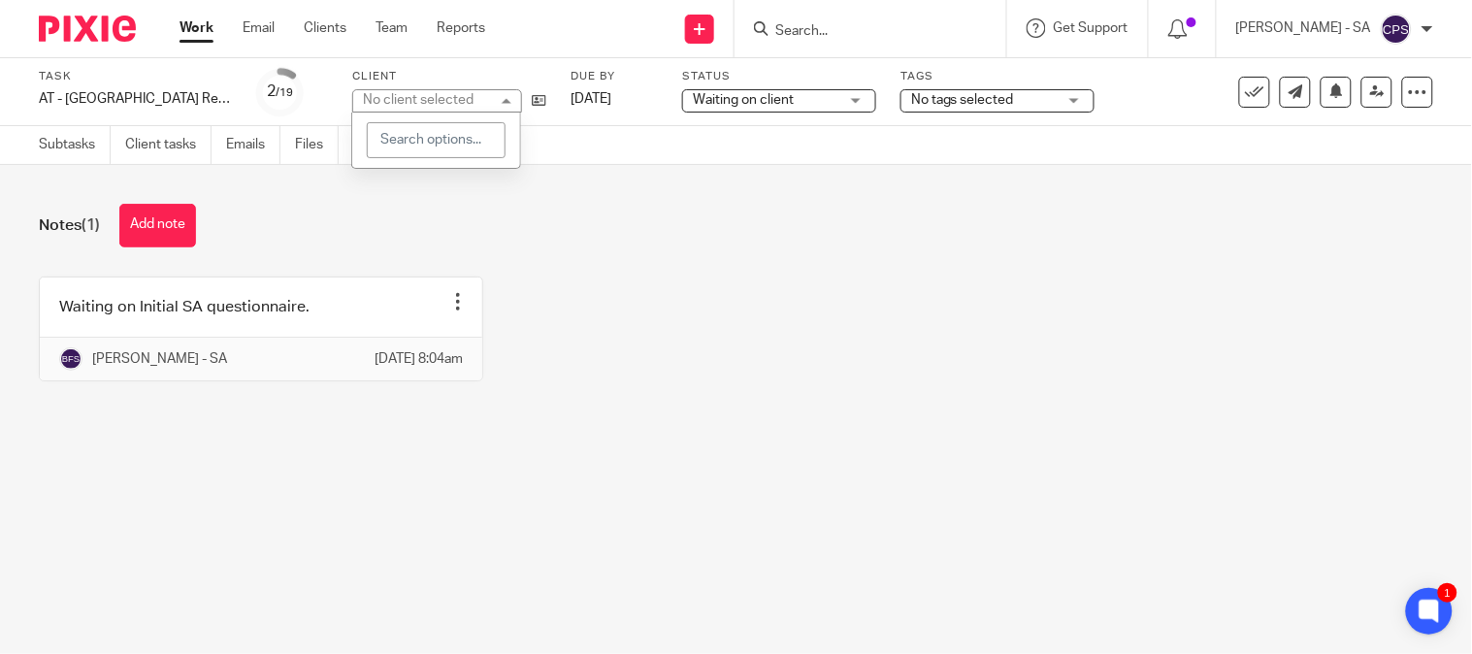
click at [417, 103] on div "No client selected" at bounding box center [418, 100] width 111 height 14
click at [417, 103] on div "No client selected" at bounding box center [426, 99] width 126 height 19
click at [415, 103] on div "No client selected" at bounding box center [418, 100] width 111 height 14
click at [414, 103] on div "No client selected" at bounding box center [426, 99] width 126 height 19
click at [414, 103] on div "No client selected" at bounding box center [418, 100] width 111 height 14
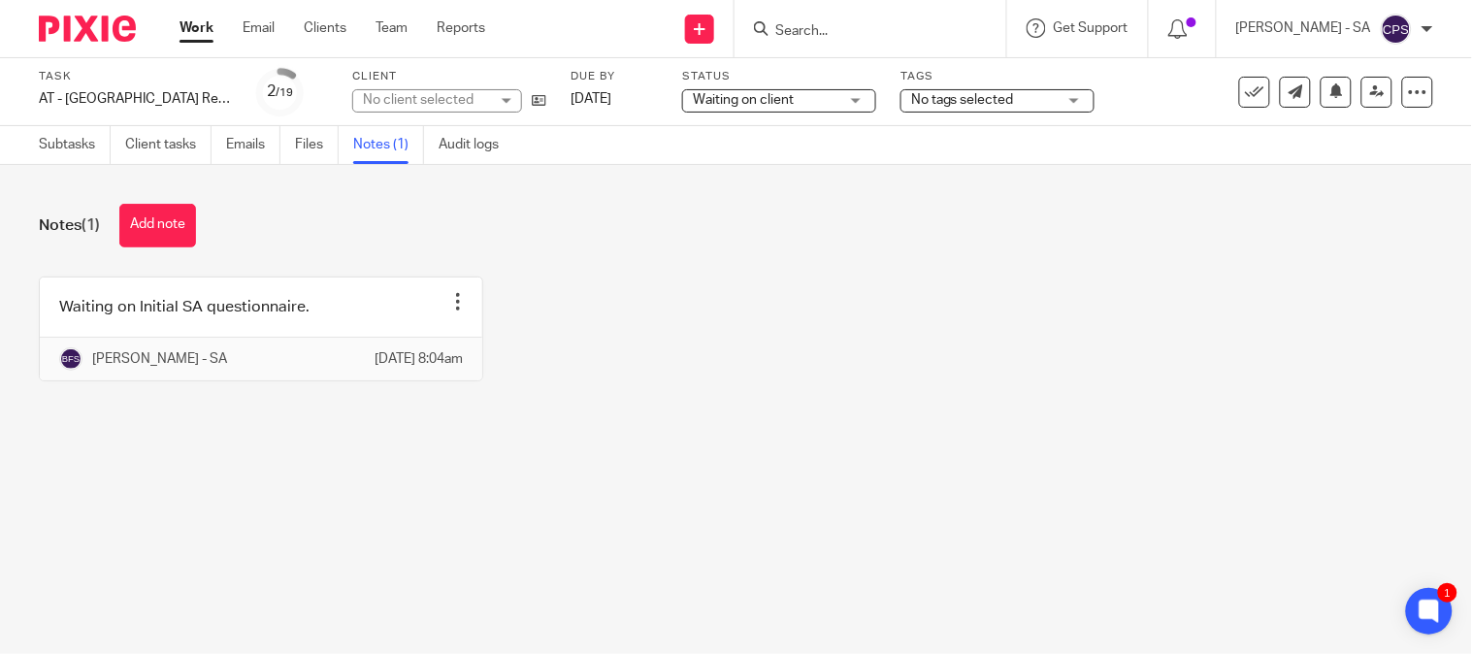
click at [414, 103] on div "No client selected" at bounding box center [426, 99] width 126 height 19
click at [507, 264] on div "Notes (1) Add note Waiting on Initial SA questionnaire. Edit note Delete note B…" at bounding box center [736, 307] width 1472 height 284
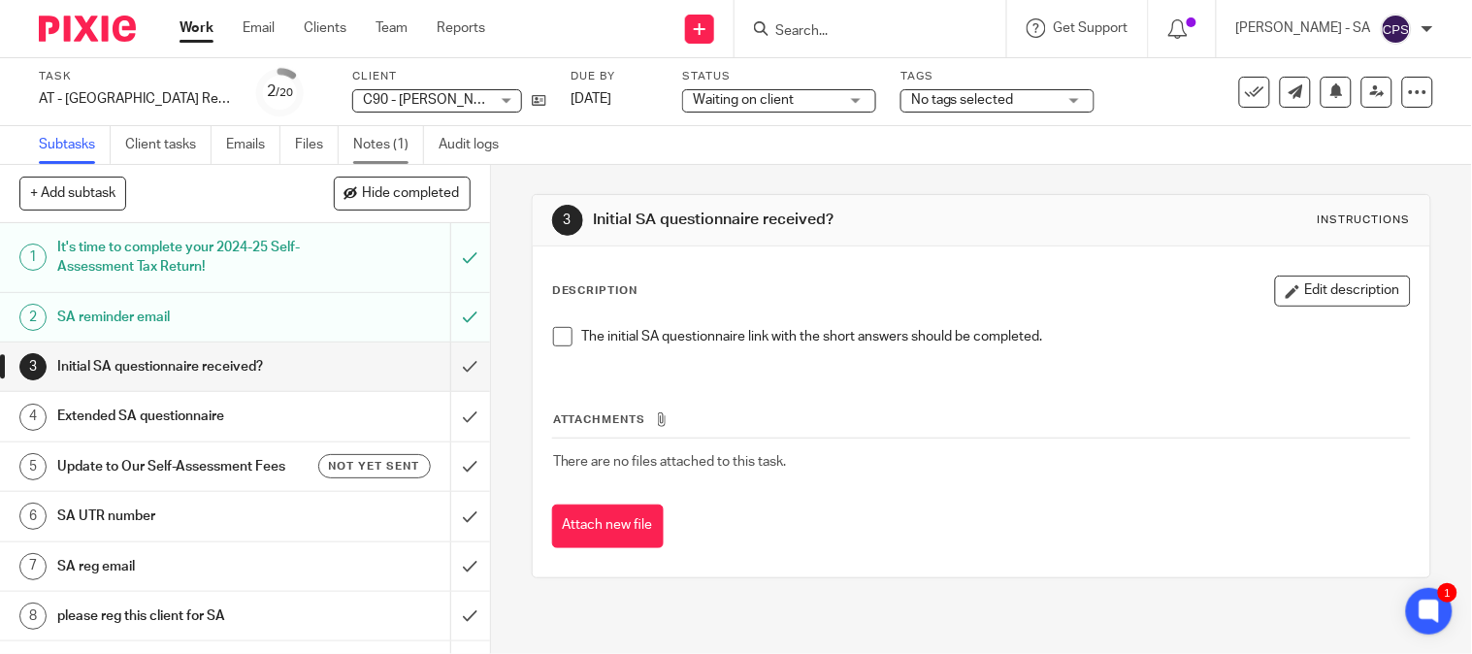
click at [371, 156] on link "Notes (1)" at bounding box center [388, 145] width 71 height 38
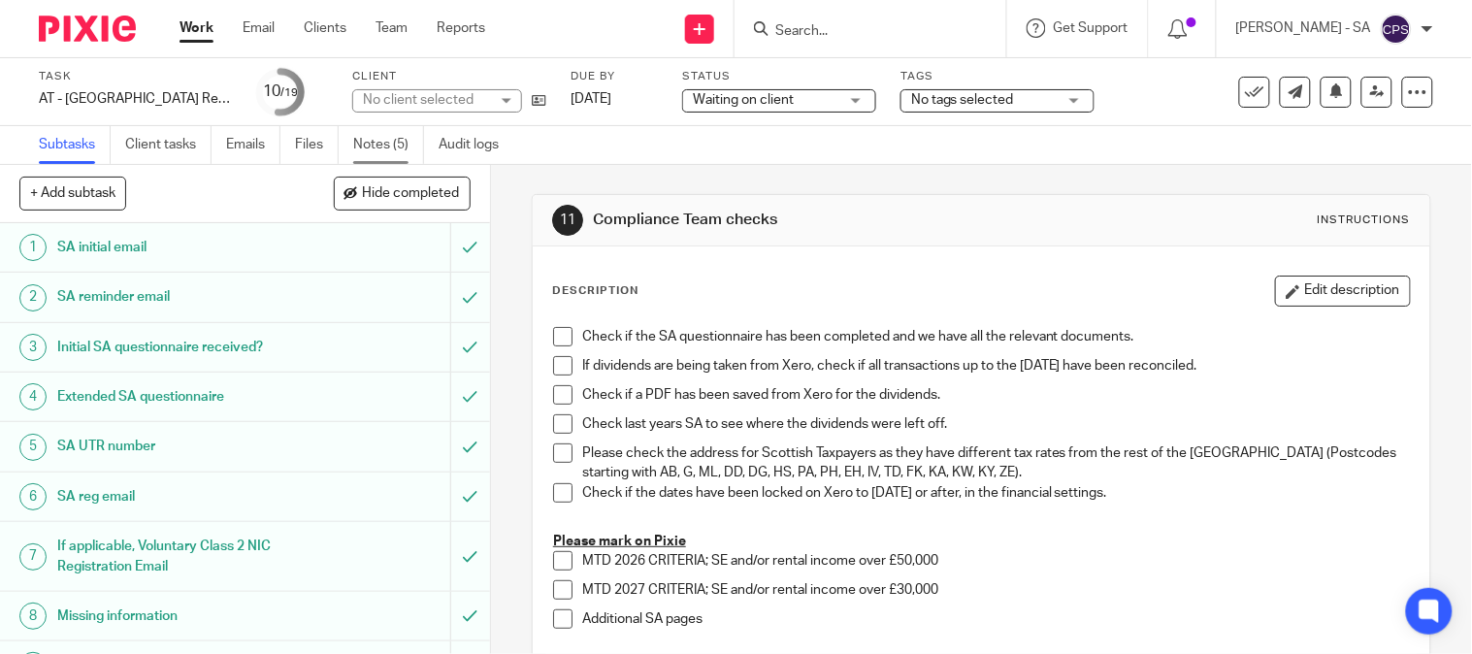
click at [372, 149] on link "Notes (5)" at bounding box center [388, 145] width 71 height 38
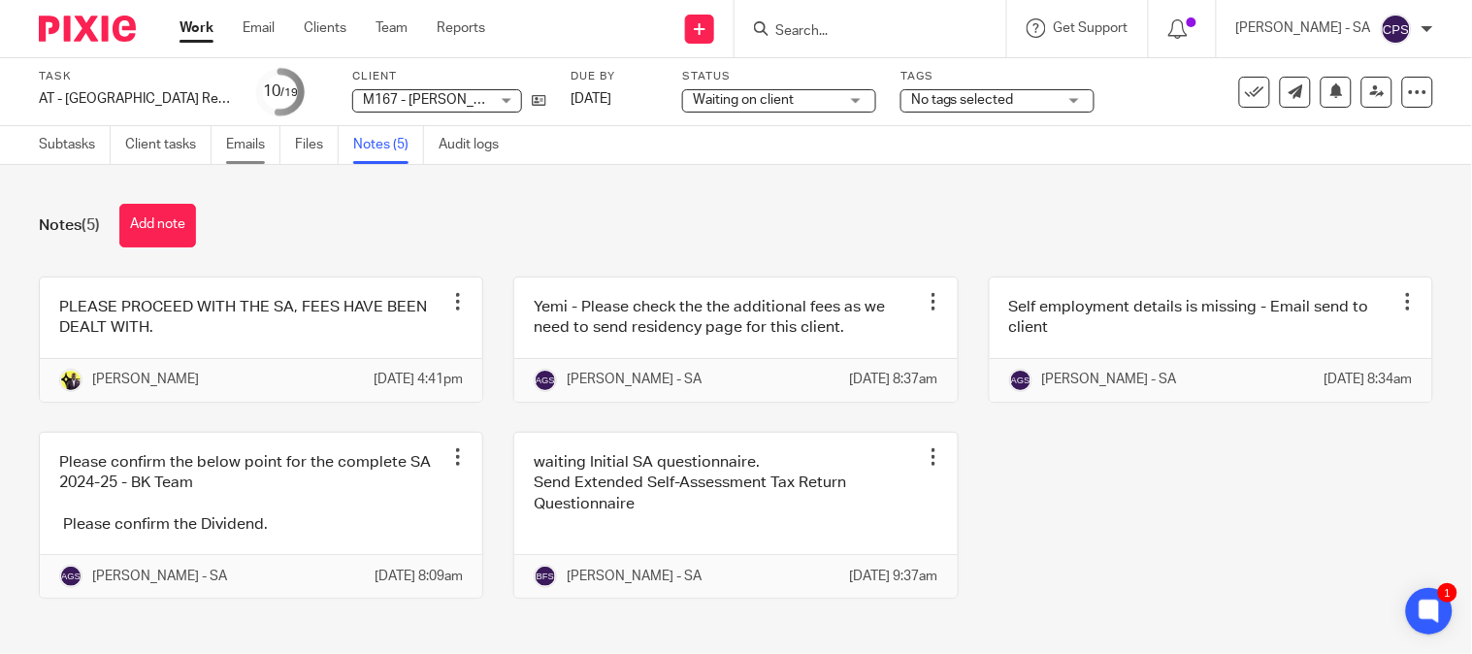
click at [253, 130] on link "Emails" at bounding box center [253, 145] width 54 height 38
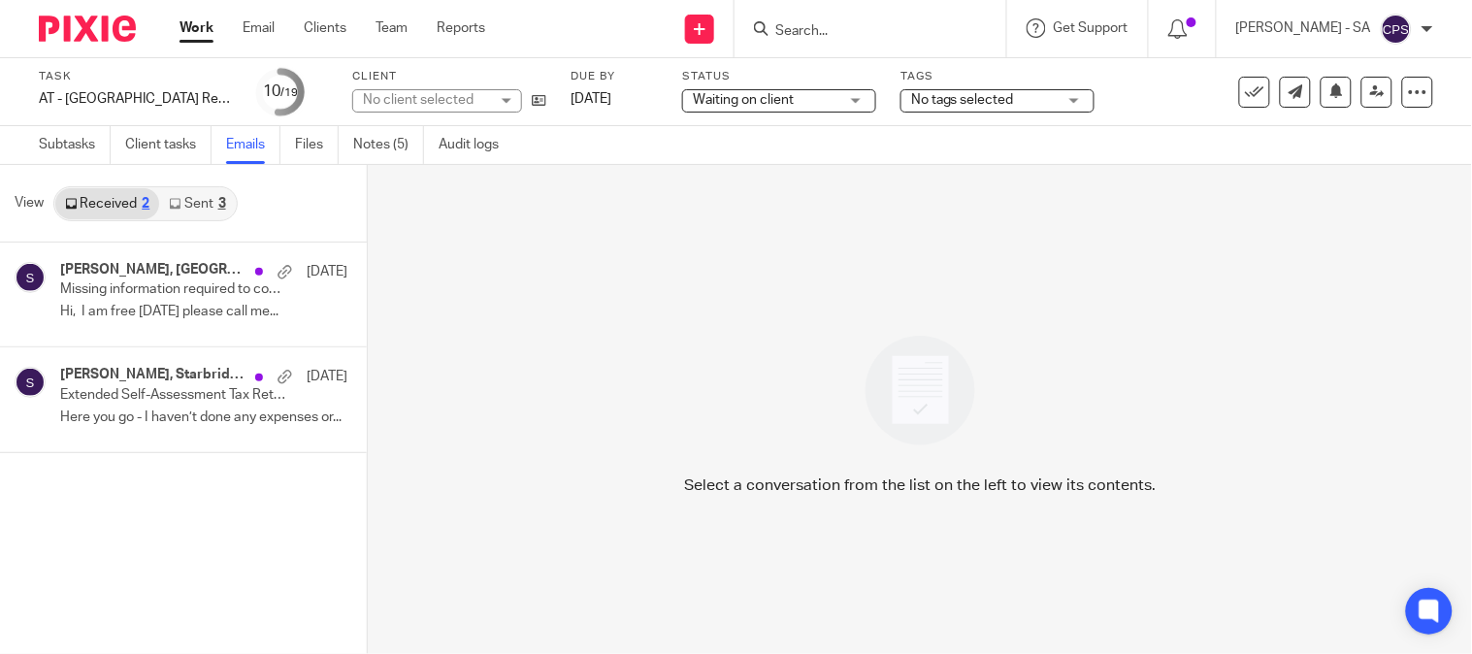
click at [202, 198] on link "Sent 3" at bounding box center [197, 203] width 76 height 31
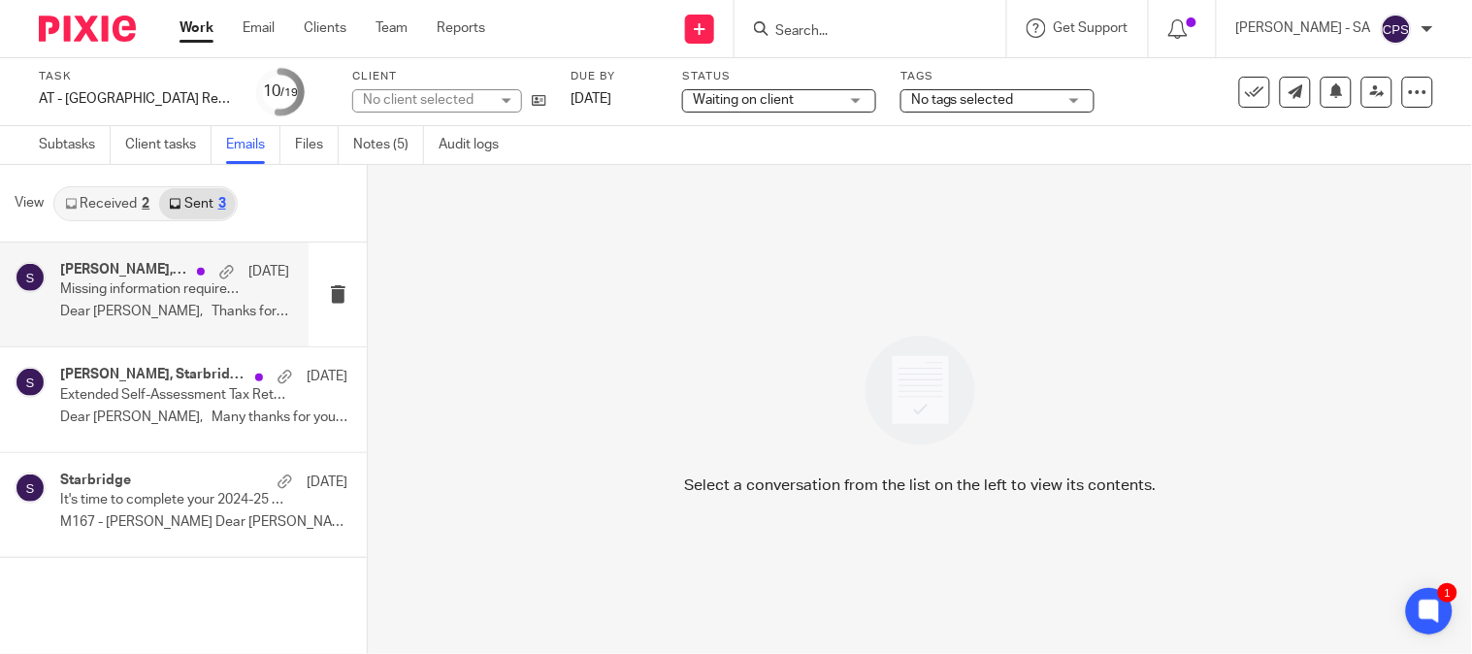
click at [147, 291] on p "Missing information required to complete your Self-Assessment Tax Return" at bounding box center [151, 289] width 183 height 16
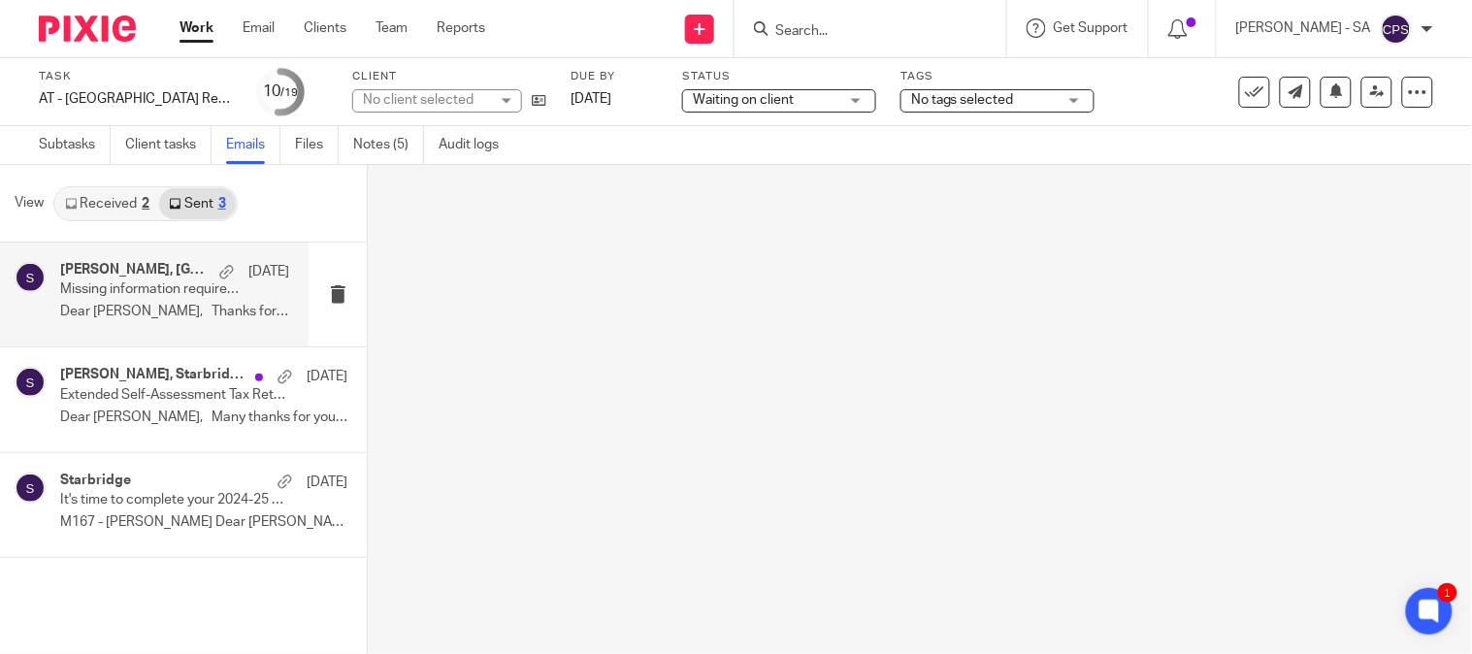
click at [176, 277] on h4 "[PERSON_NAME], [GEOGRAPHIC_DATA]" at bounding box center [134, 270] width 149 height 16
click at [110, 282] on p "Missing information required to complete your Self-Assessment Tax Return" at bounding box center [151, 289] width 183 height 16
click at [112, 399] on p "Extended Self-Assessment Tax Return Questionnaire" at bounding box center [151, 395] width 183 height 16
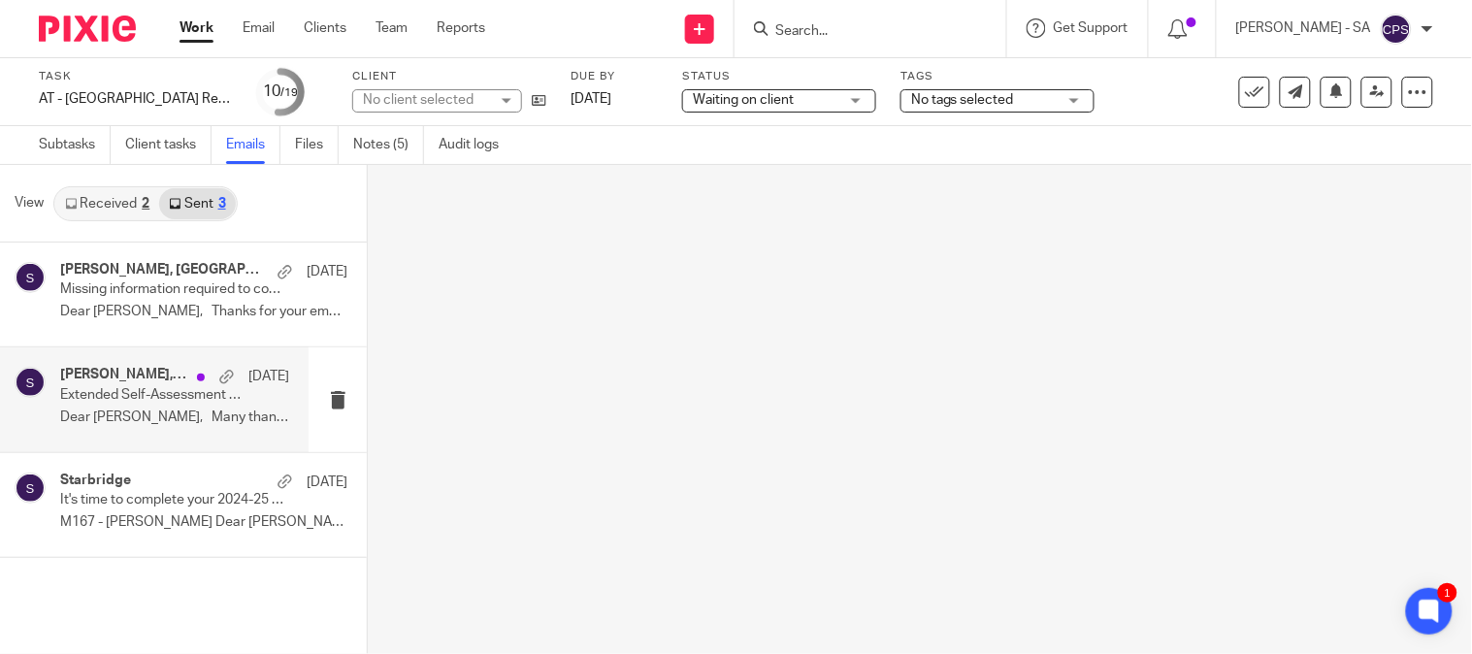
click at [112, 399] on p "Extended Self-Assessment Tax Return Questionnaire" at bounding box center [151, 395] width 183 height 16
click at [510, 425] on div at bounding box center [920, 409] width 1104 height 489
click at [113, 316] on p "Dear [PERSON_NAME], Thanks for your email. ..." at bounding box center [174, 312] width 229 height 16
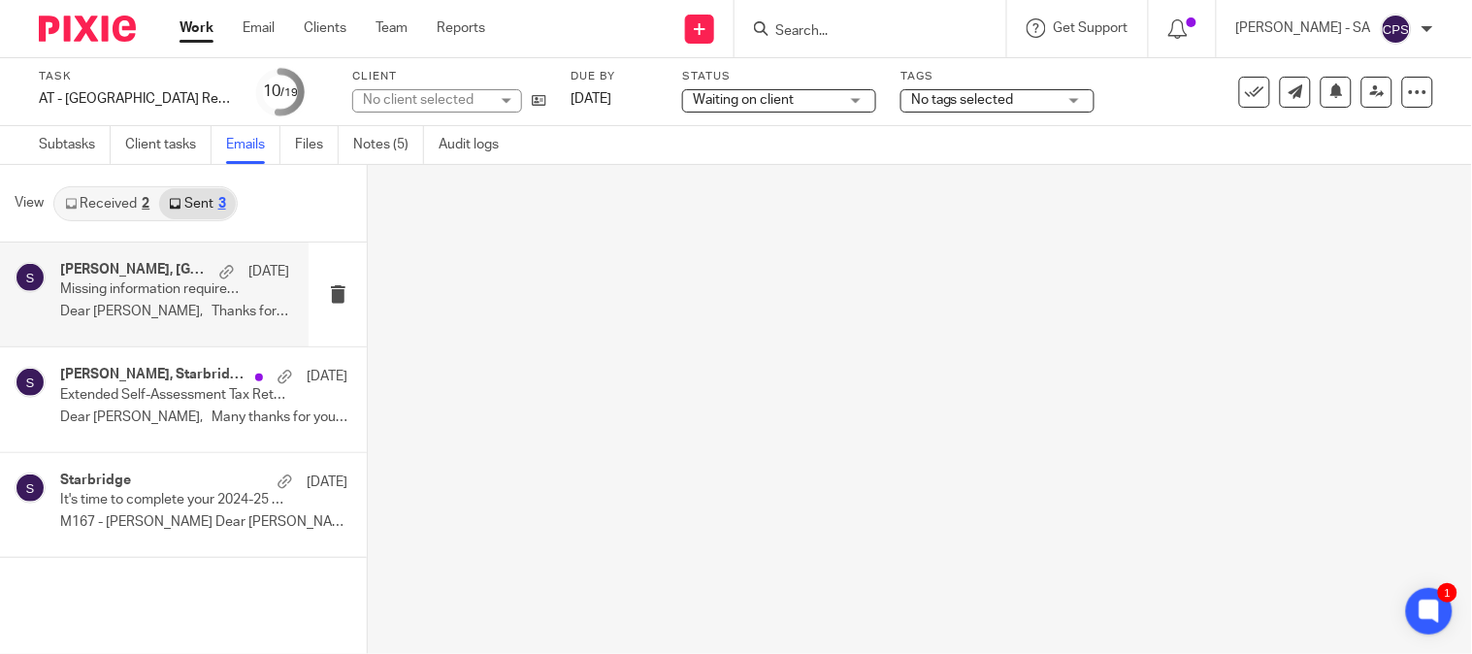
click at [126, 197] on link "Received 2" at bounding box center [107, 203] width 104 height 31
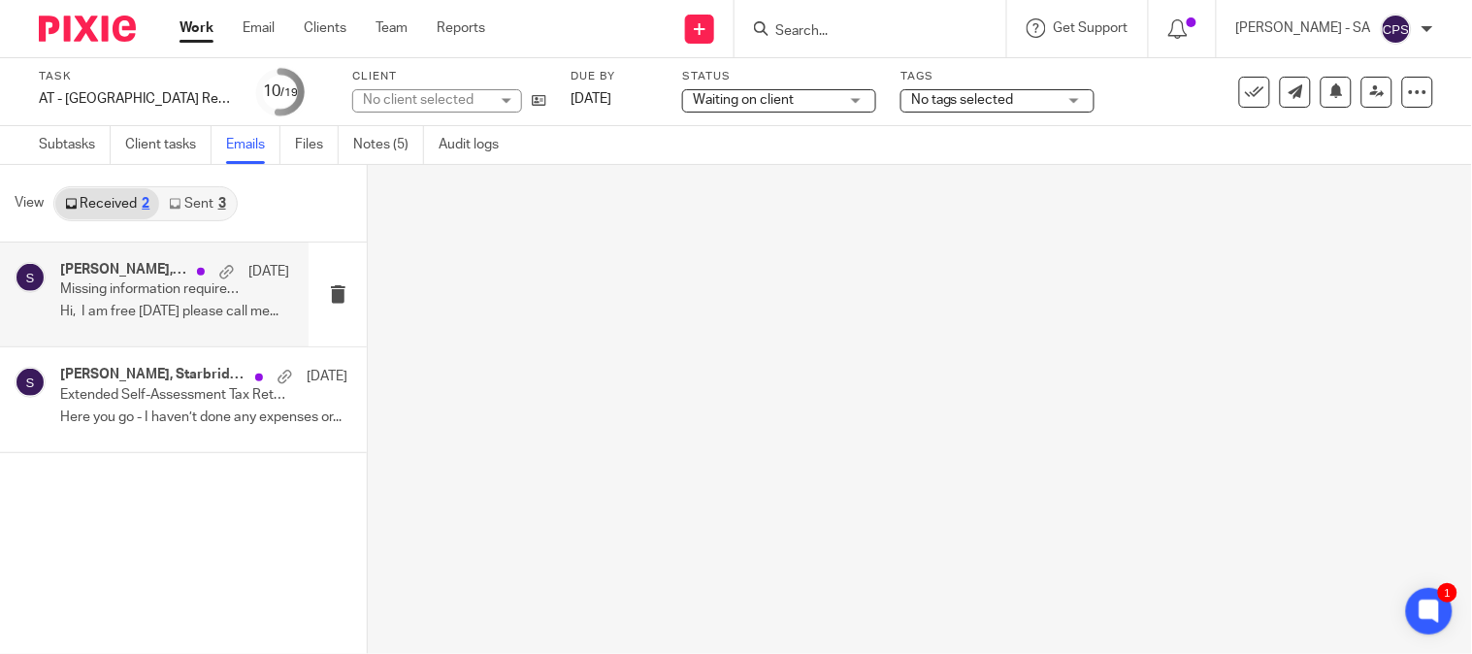
click at [130, 298] on div "[PERSON_NAME], [GEOGRAPHIC_DATA] [DATE] Missing information required to complet…" at bounding box center [174, 294] width 229 height 65
click at [133, 297] on p "Missing information required to complete your Self-Assessment Tax Return" at bounding box center [151, 289] width 183 height 16
click at [360, 147] on link "Notes (5)" at bounding box center [388, 145] width 71 height 38
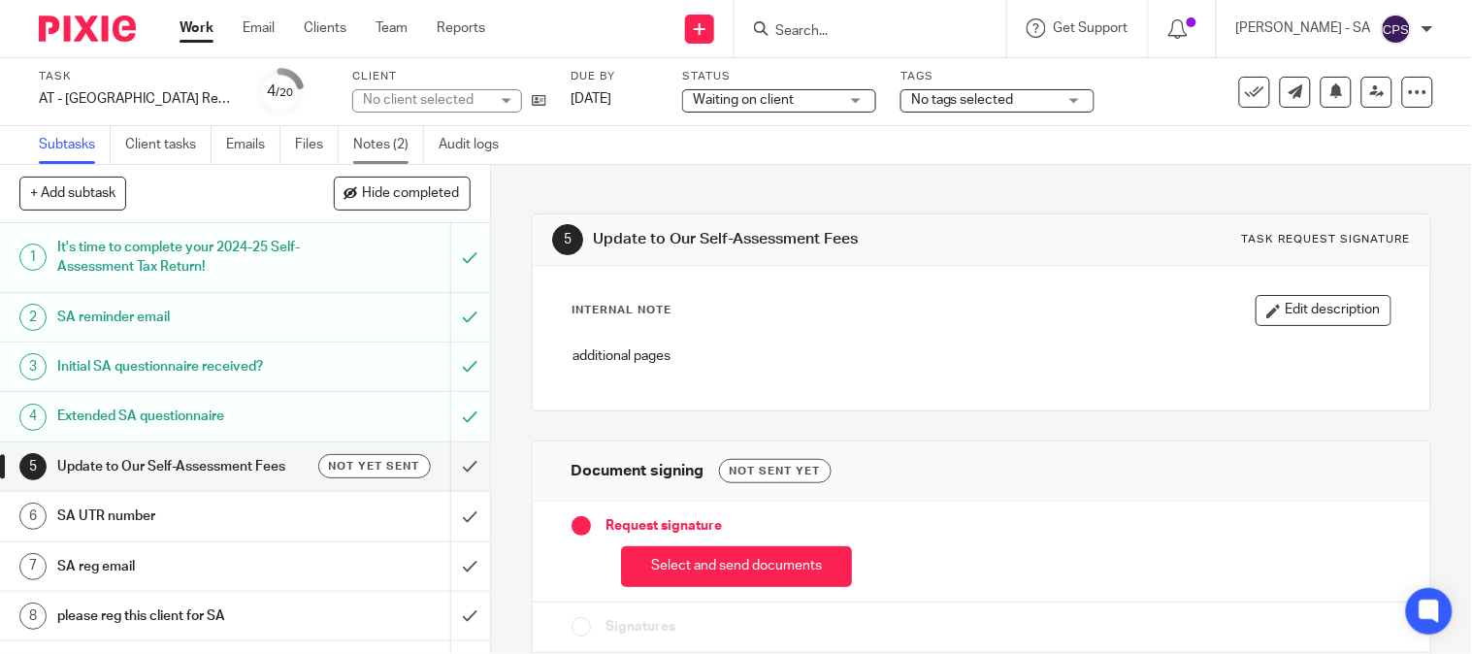
click at [385, 147] on link "Notes (2)" at bounding box center [388, 145] width 71 height 38
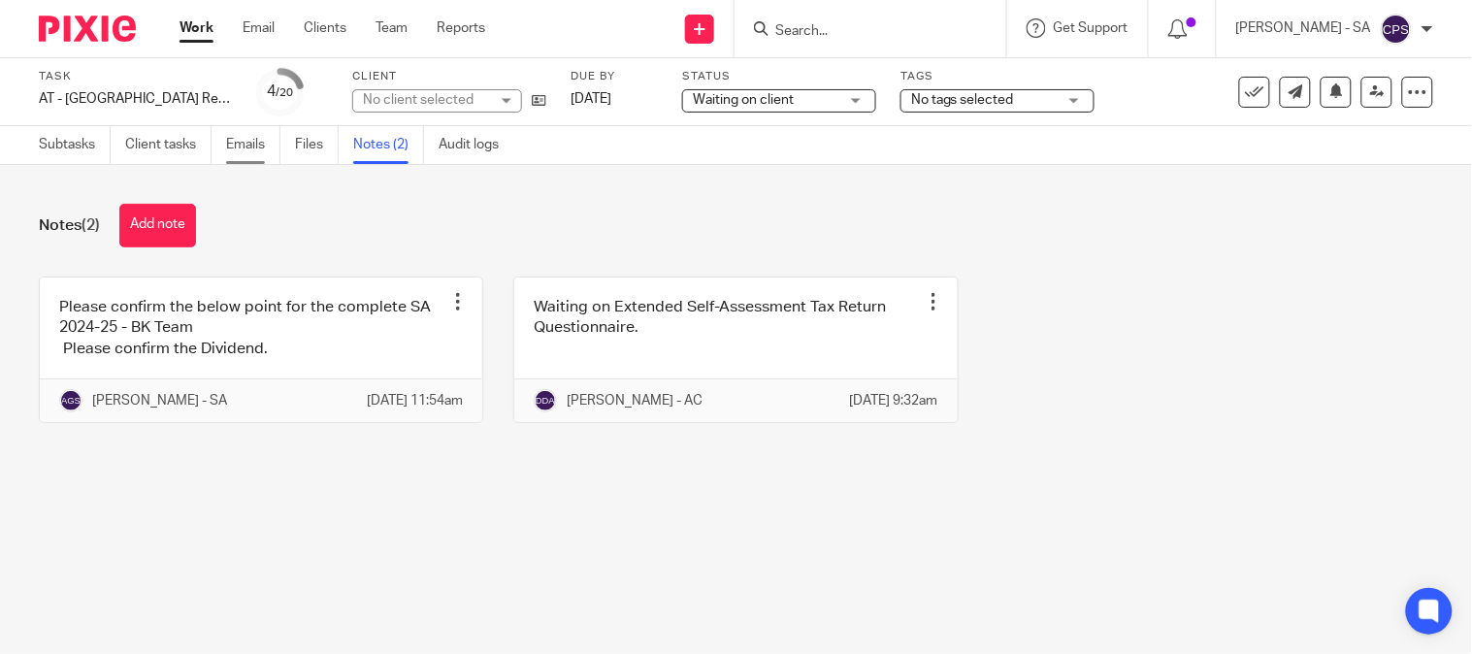
click at [235, 143] on link "Emails" at bounding box center [253, 145] width 54 height 38
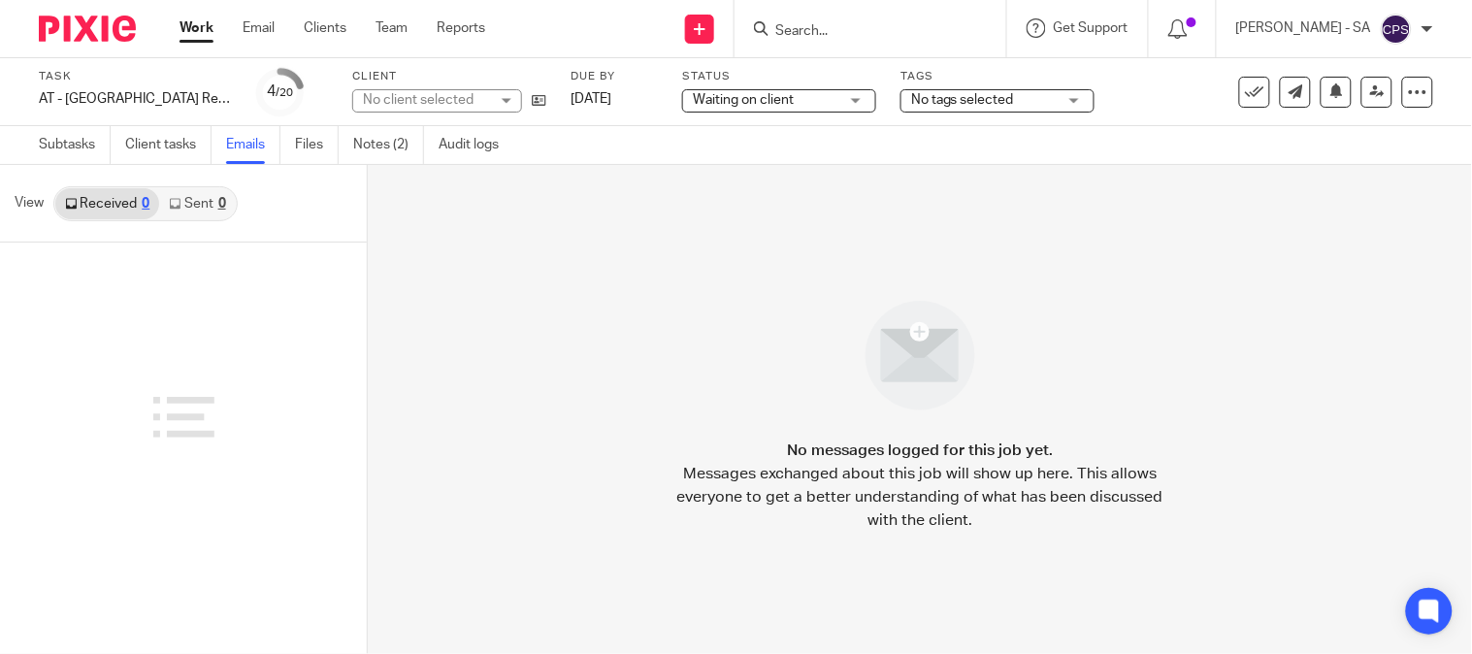
click at [204, 201] on link "Sent 0" at bounding box center [197, 203] width 76 height 31
click at [392, 139] on link "Notes (2)" at bounding box center [388, 145] width 71 height 38
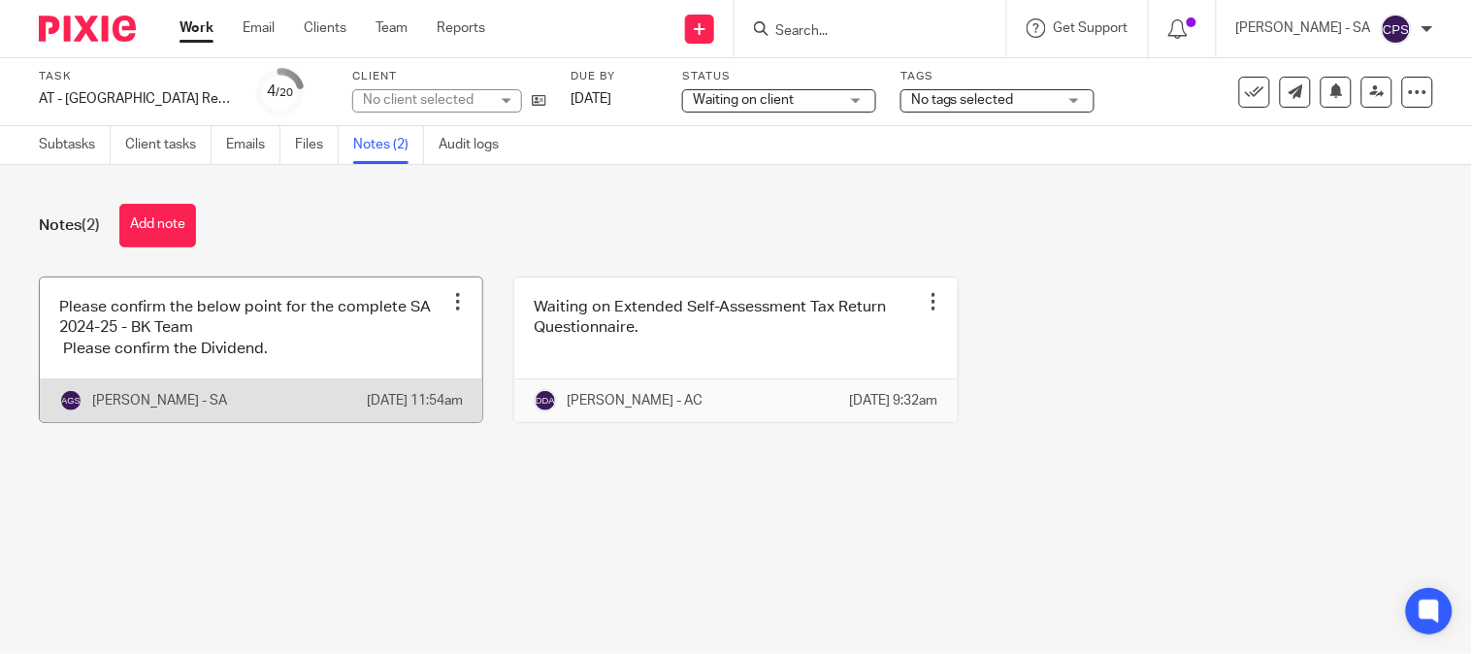
click at [295, 326] on link at bounding box center [261, 350] width 442 height 145
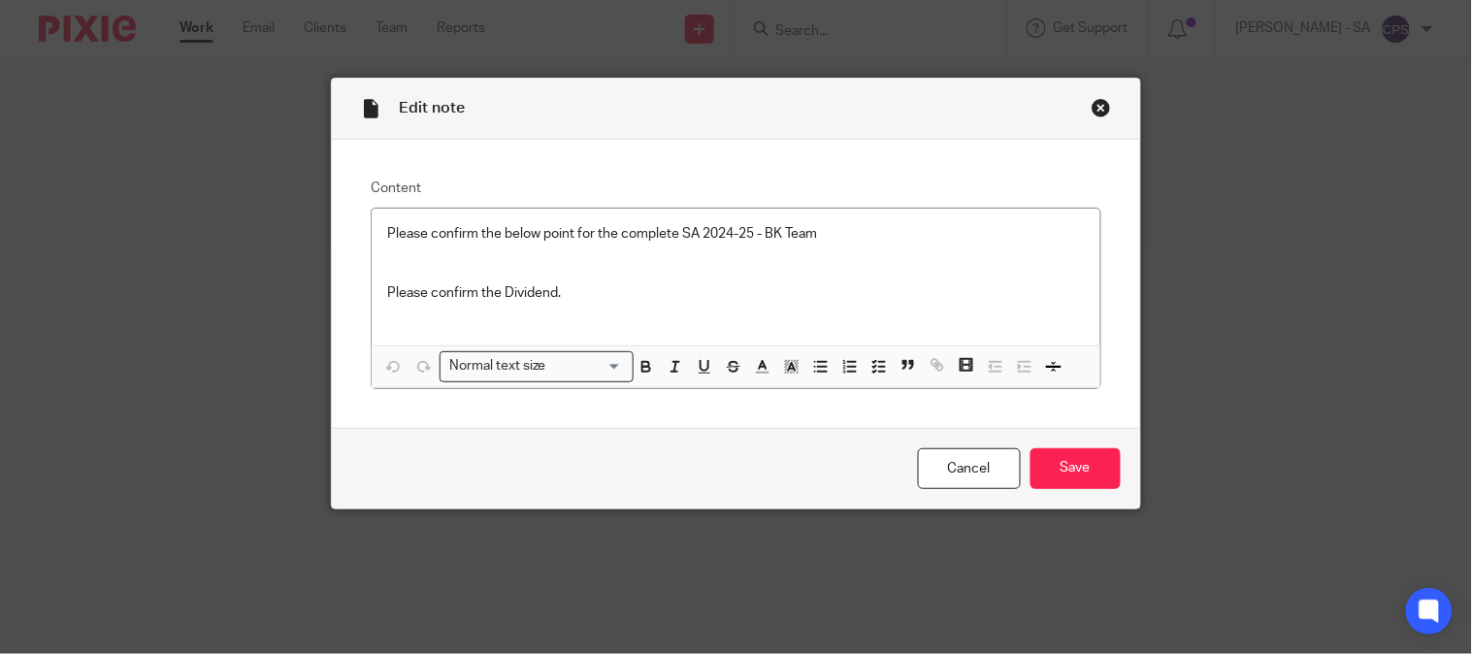
click at [1092, 104] on div "Close this dialog window" at bounding box center [1101, 107] width 19 height 19
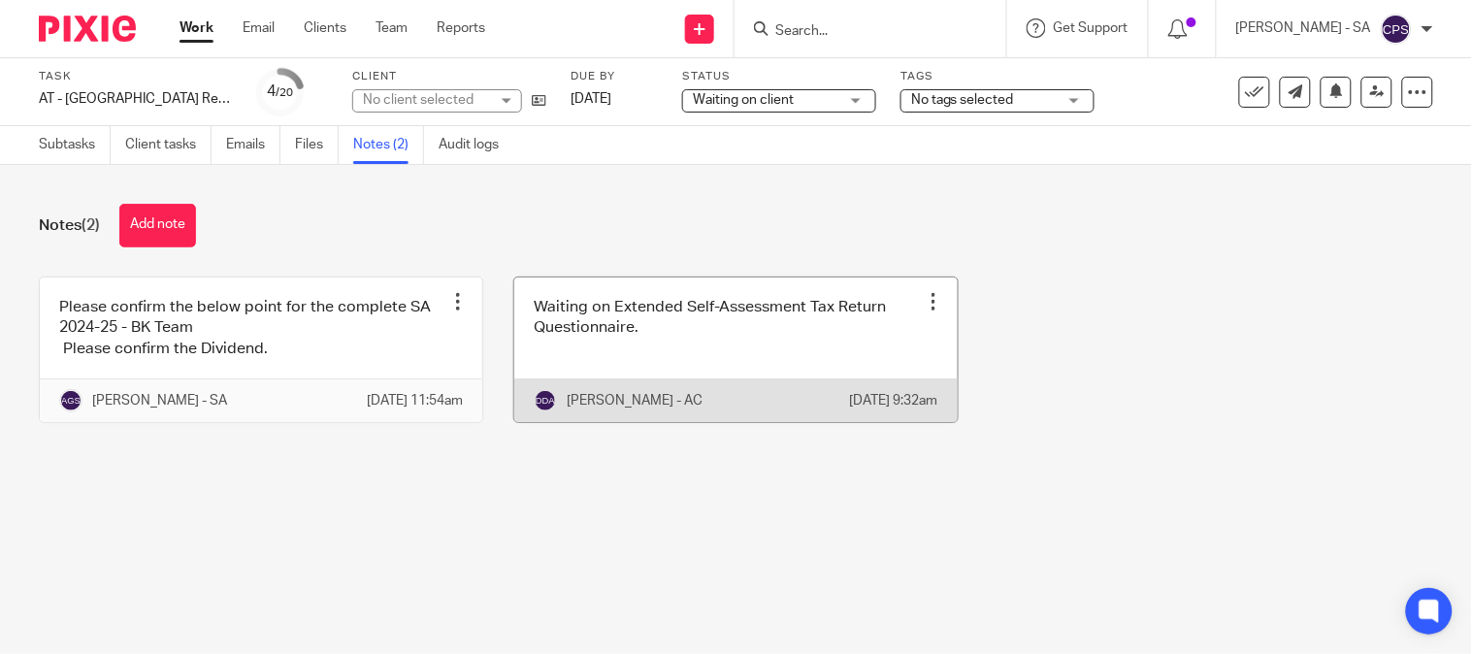
click at [647, 373] on link at bounding box center [735, 350] width 442 height 145
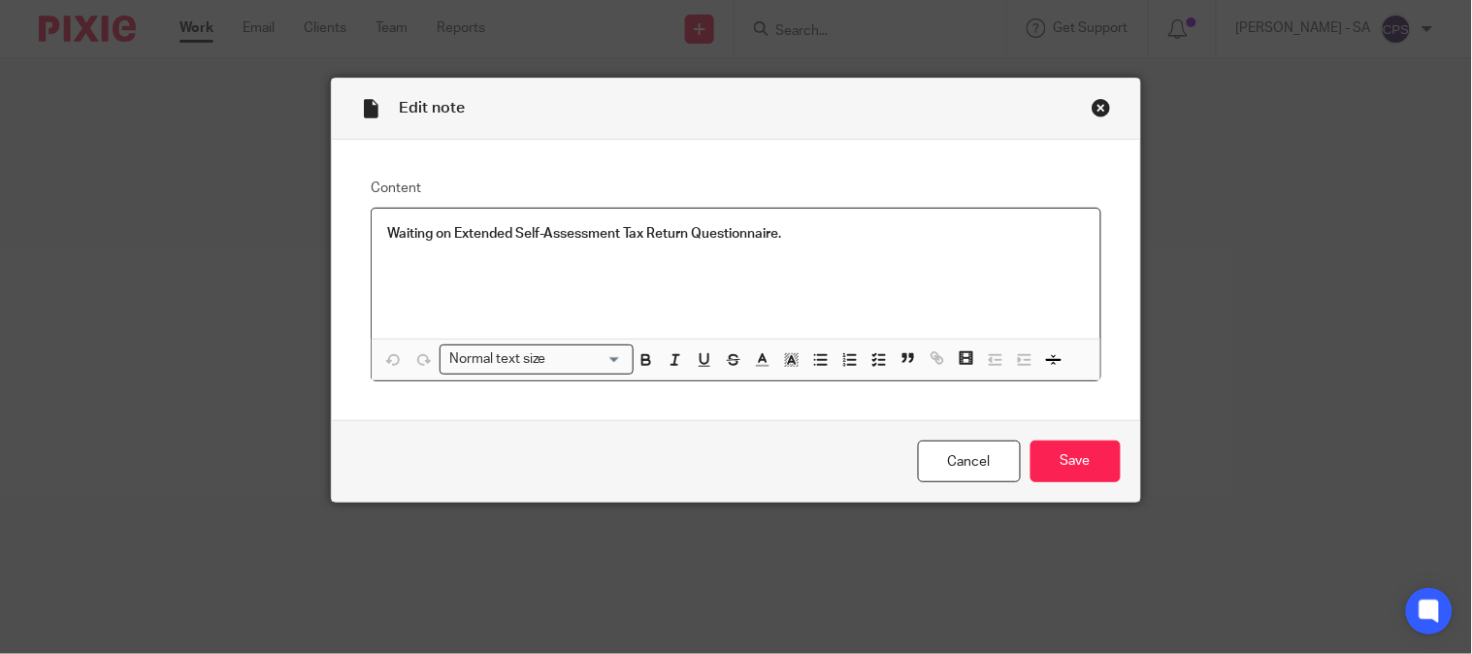
click at [1092, 103] on div "Close this dialog window" at bounding box center [1101, 107] width 19 height 19
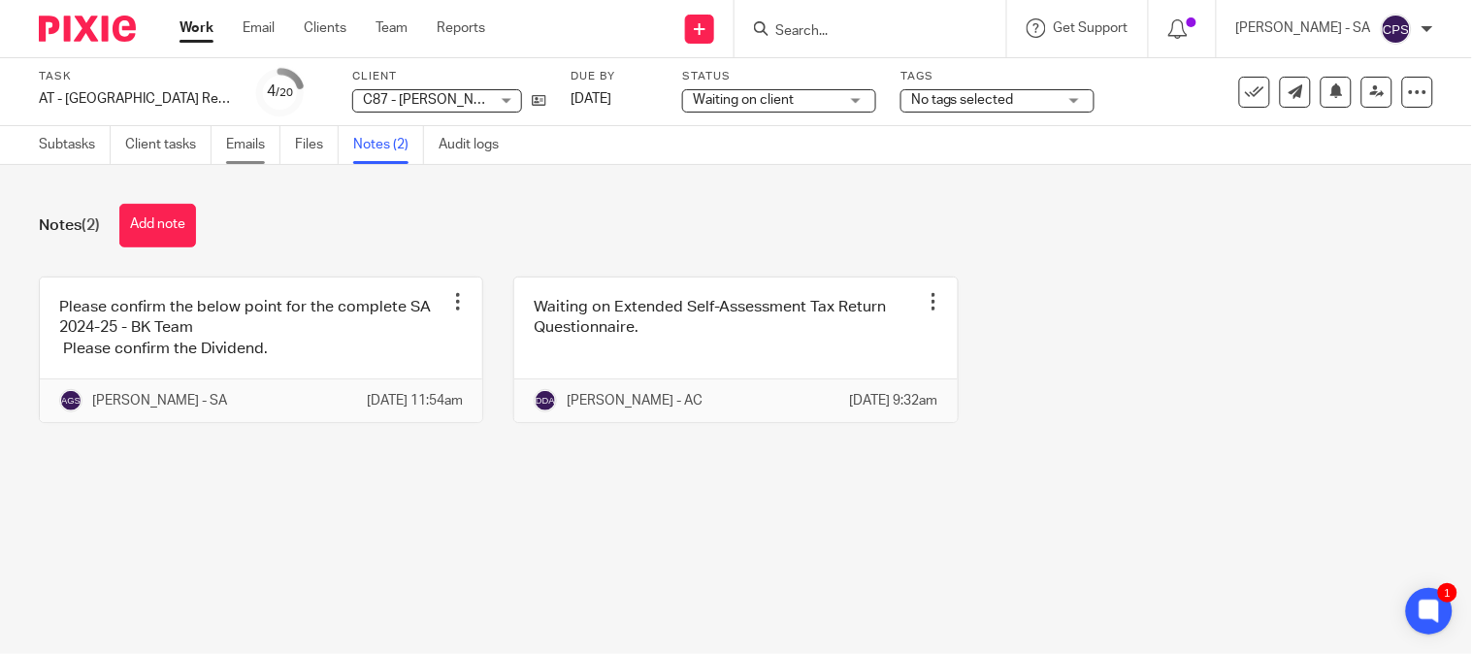
click at [243, 150] on link "Emails" at bounding box center [253, 145] width 54 height 38
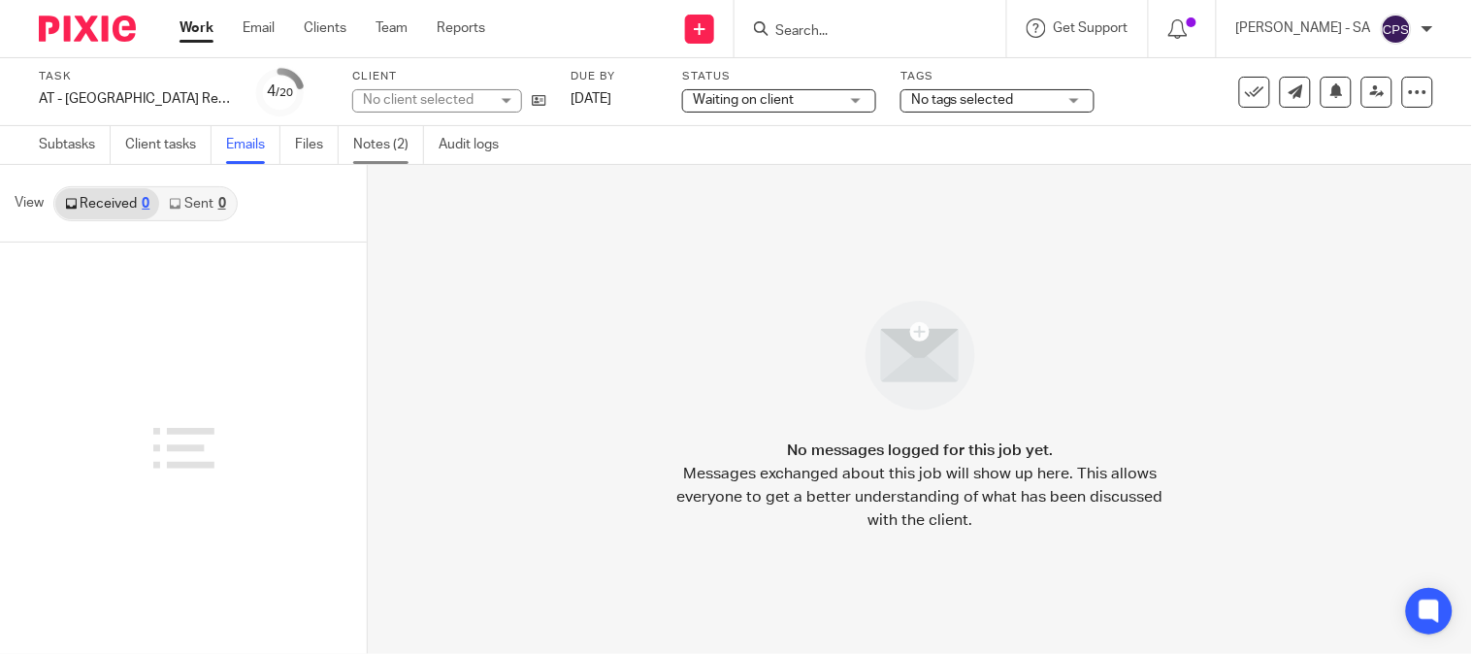
click at [403, 148] on link "Notes (2)" at bounding box center [388, 145] width 71 height 38
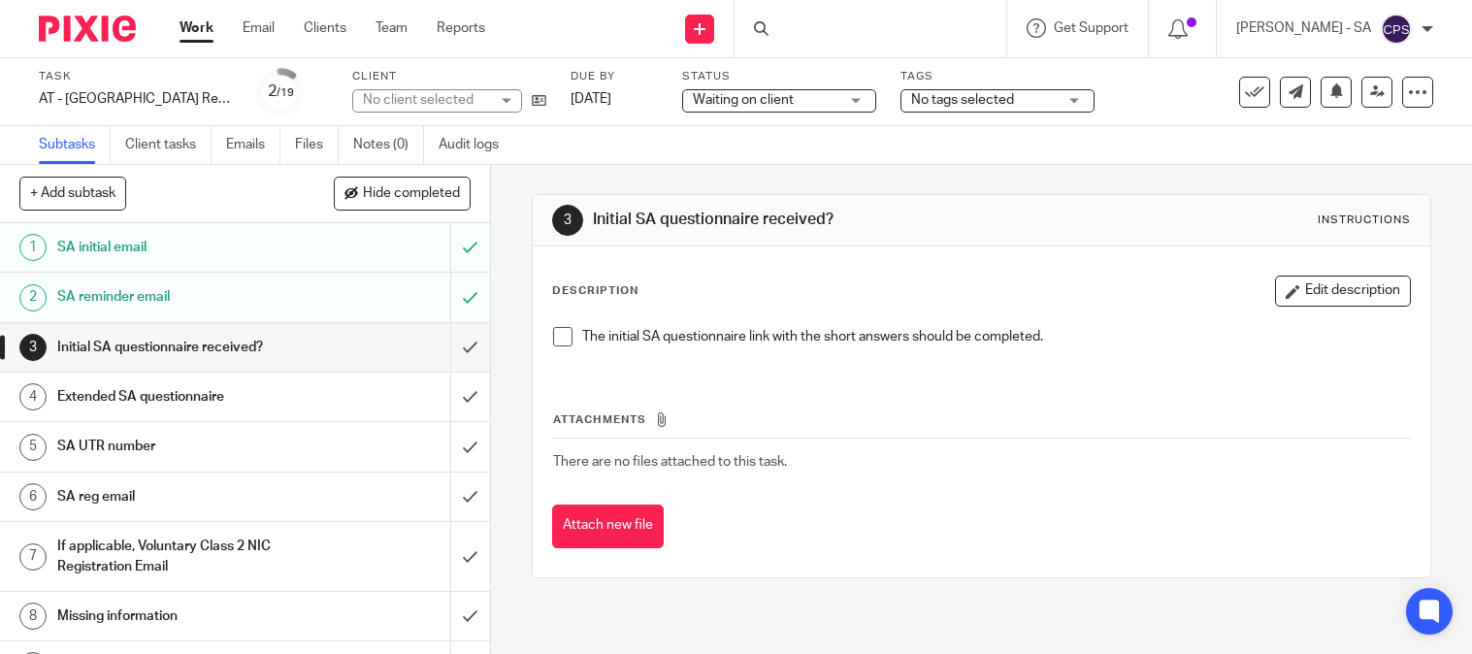
click at [442, 99] on div "No client selected" at bounding box center [426, 99] width 126 height 19
click at [442, 99] on div "No client selected" at bounding box center [418, 100] width 111 height 14
click at [442, 99] on div "No client selected" at bounding box center [426, 99] width 126 height 19
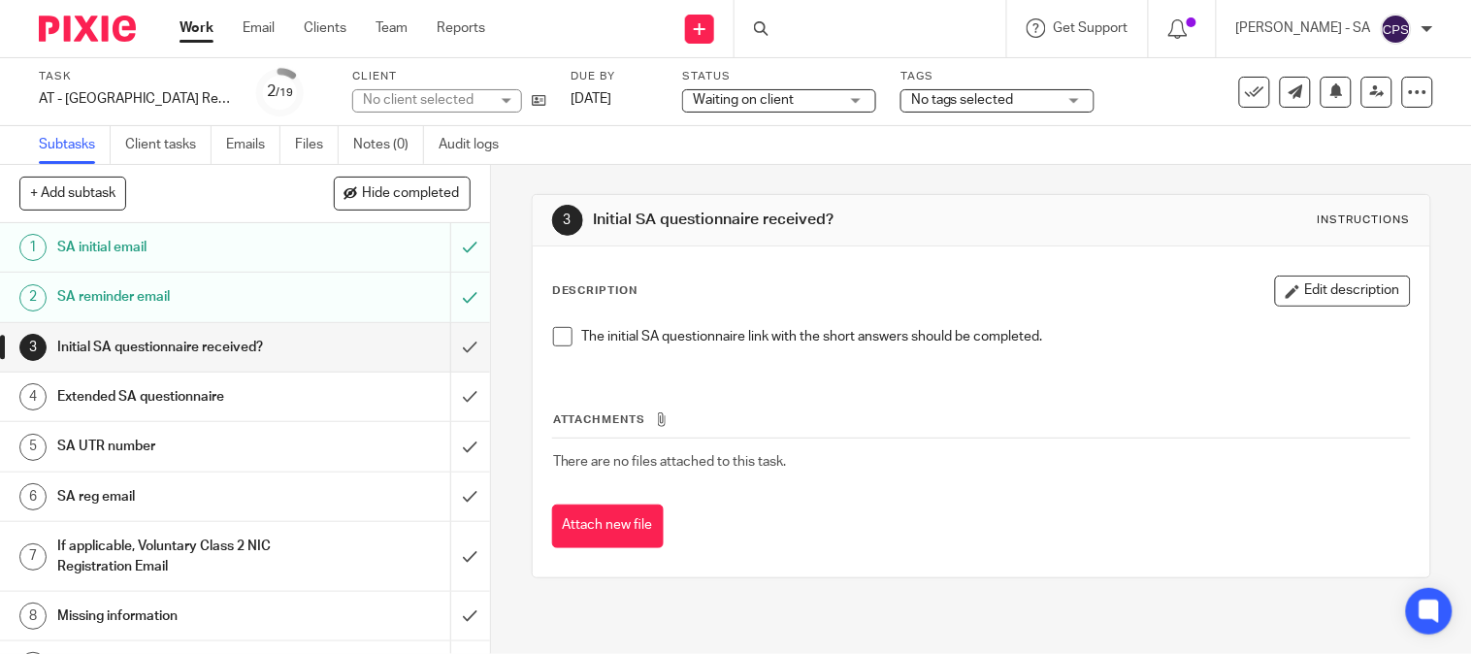
click at [442, 99] on div "No client selected" at bounding box center [426, 99] width 126 height 19
click at [442, 99] on div "No client selected" at bounding box center [418, 100] width 111 height 14
click at [442, 98] on div "No client selected" at bounding box center [426, 99] width 126 height 19
click at [385, 142] on link "Notes (0)" at bounding box center [388, 145] width 71 height 38
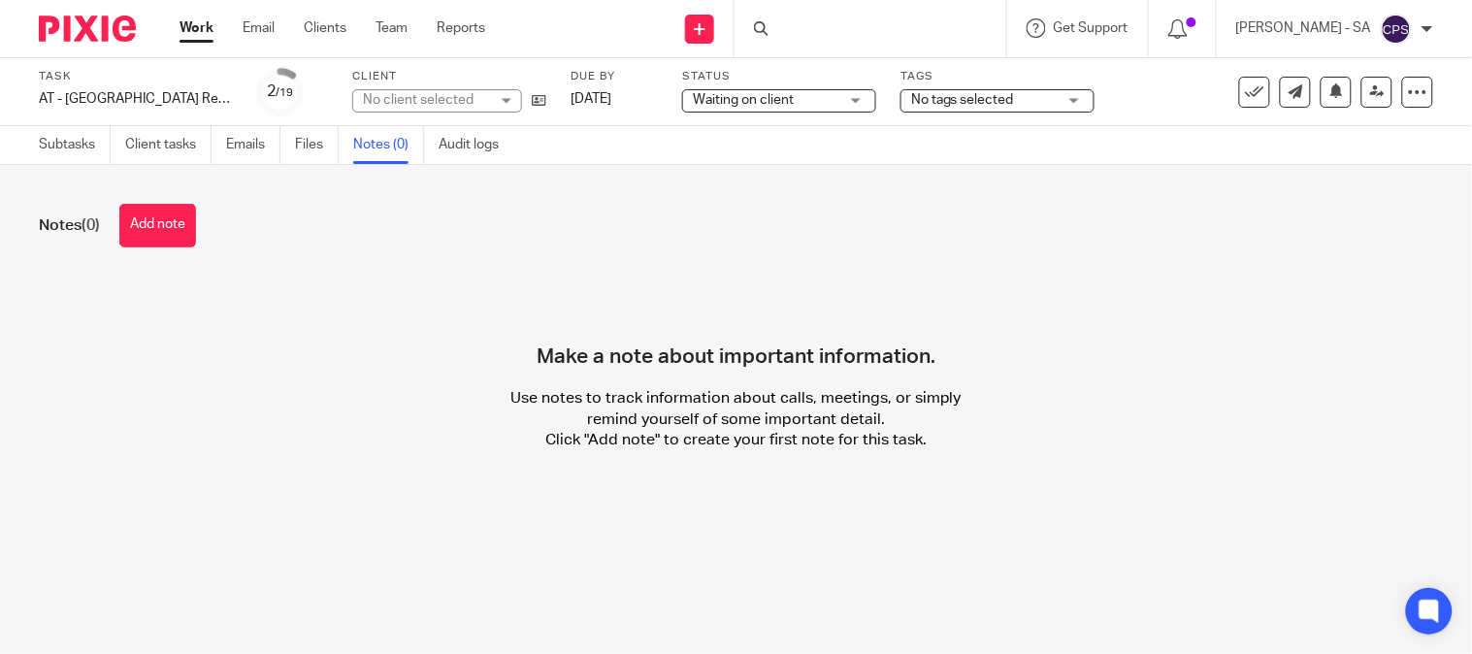
click at [160, 224] on button "Add note" at bounding box center [157, 226] width 77 height 44
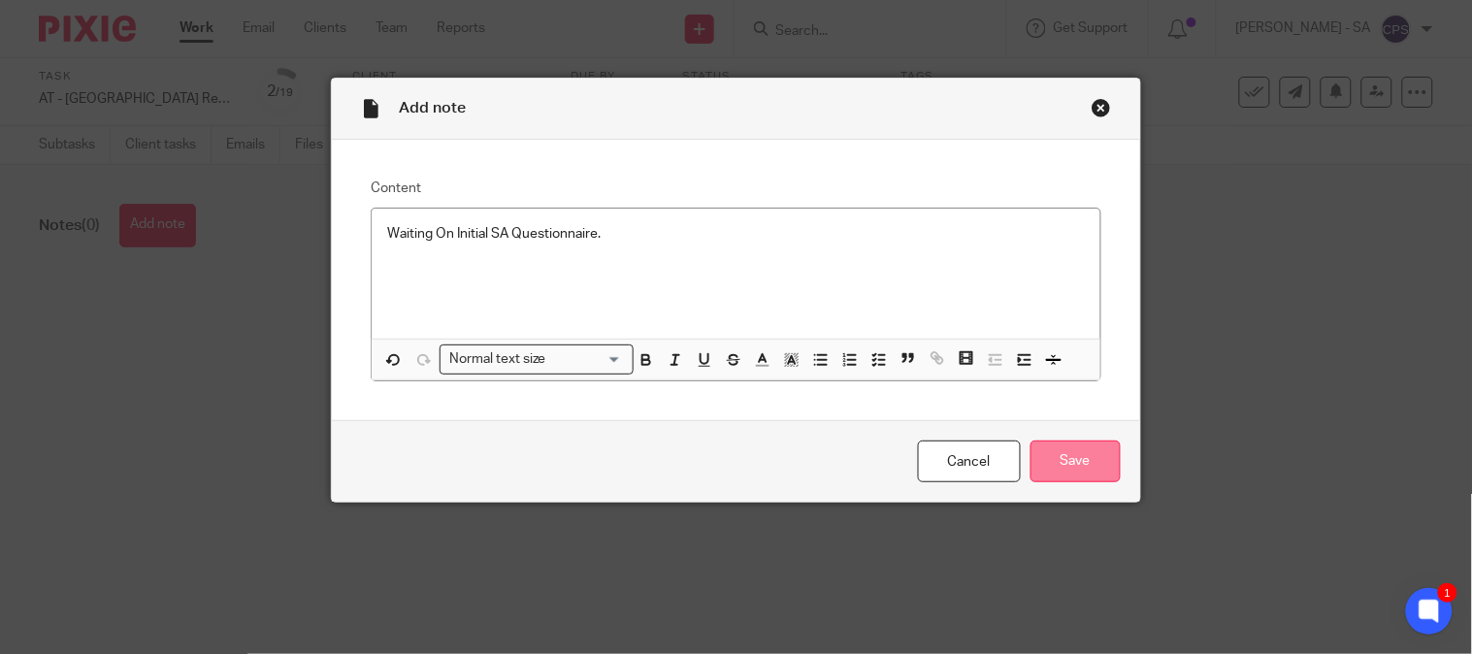
click at [1078, 467] on input "Save" at bounding box center [1076, 462] width 90 height 42
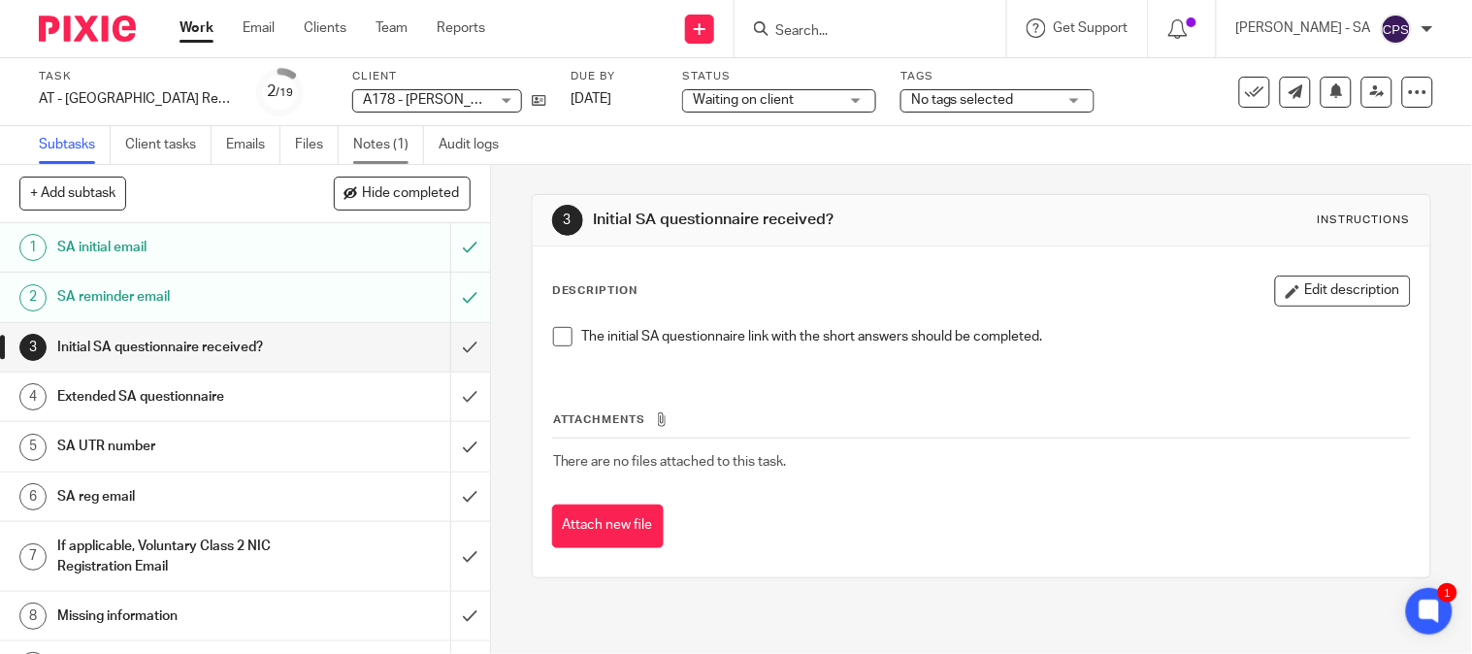
click at [391, 137] on link "Notes (1)" at bounding box center [388, 145] width 71 height 38
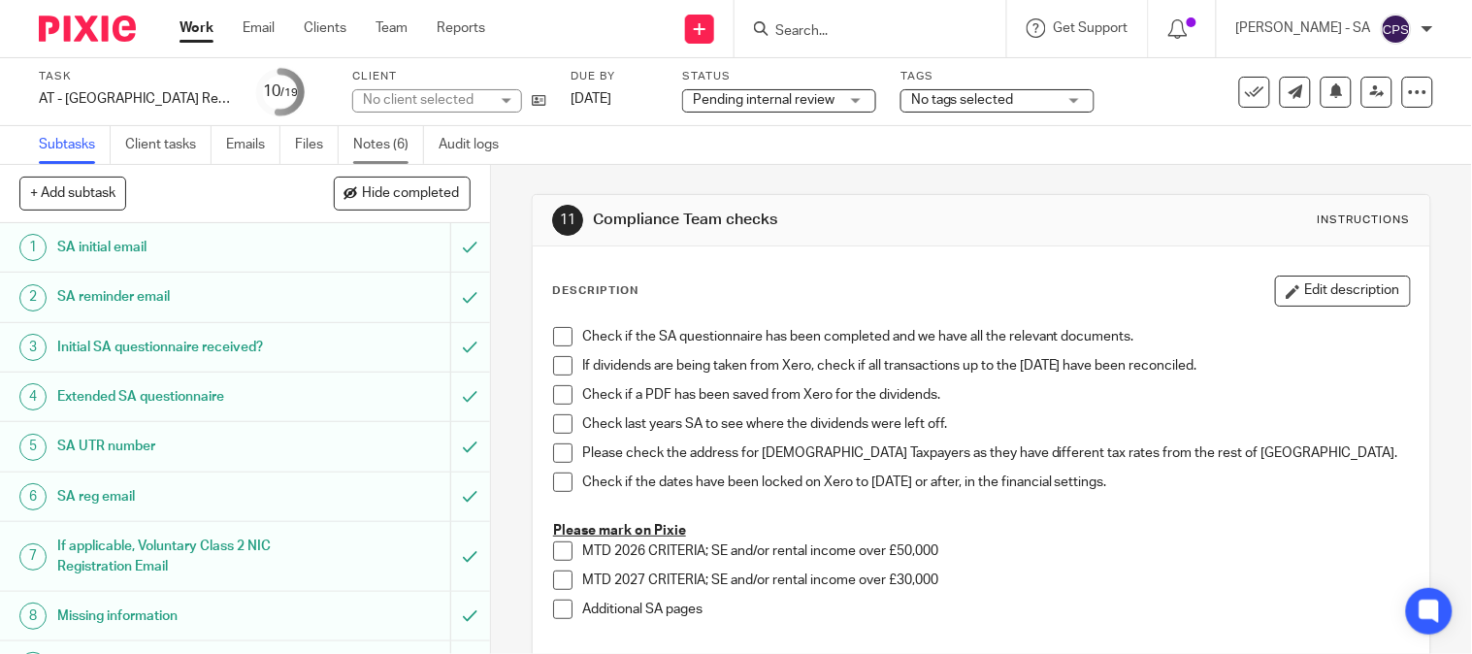
click at [394, 130] on link "Notes (6)" at bounding box center [388, 145] width 71 height 38
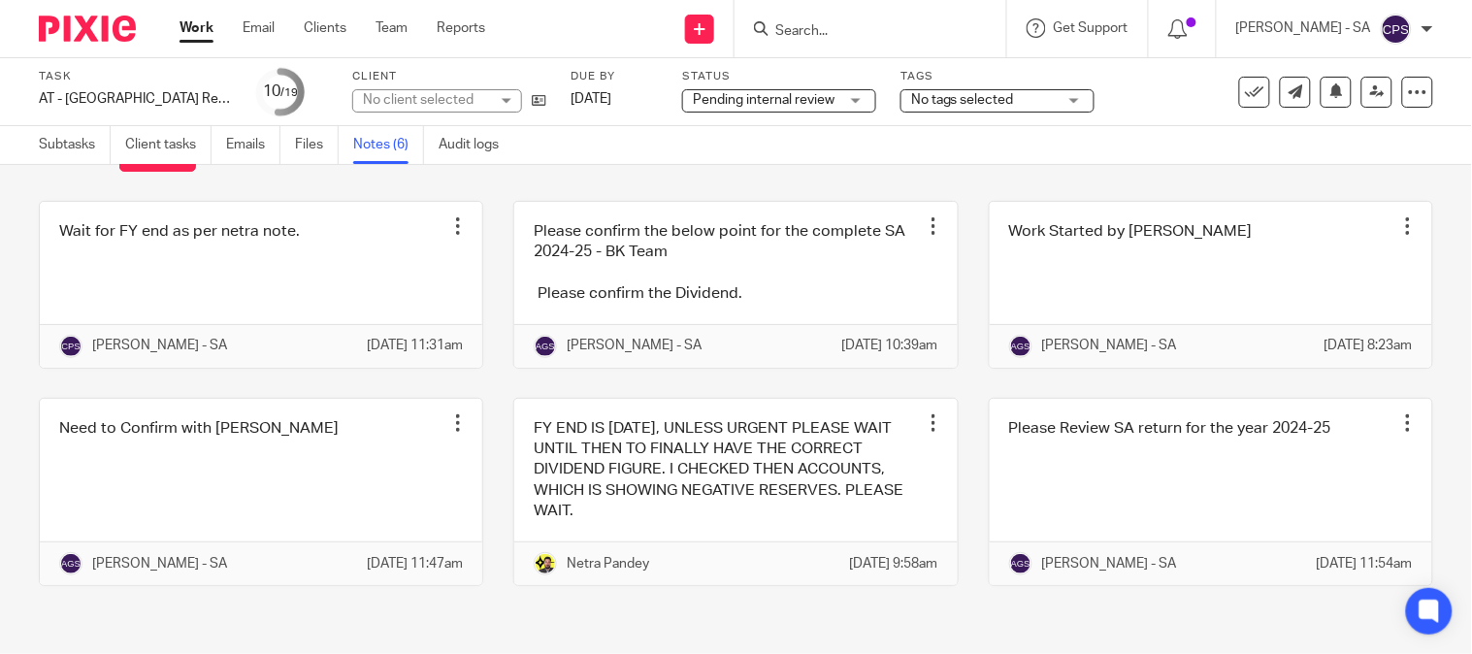
scroll to position [117, 0]
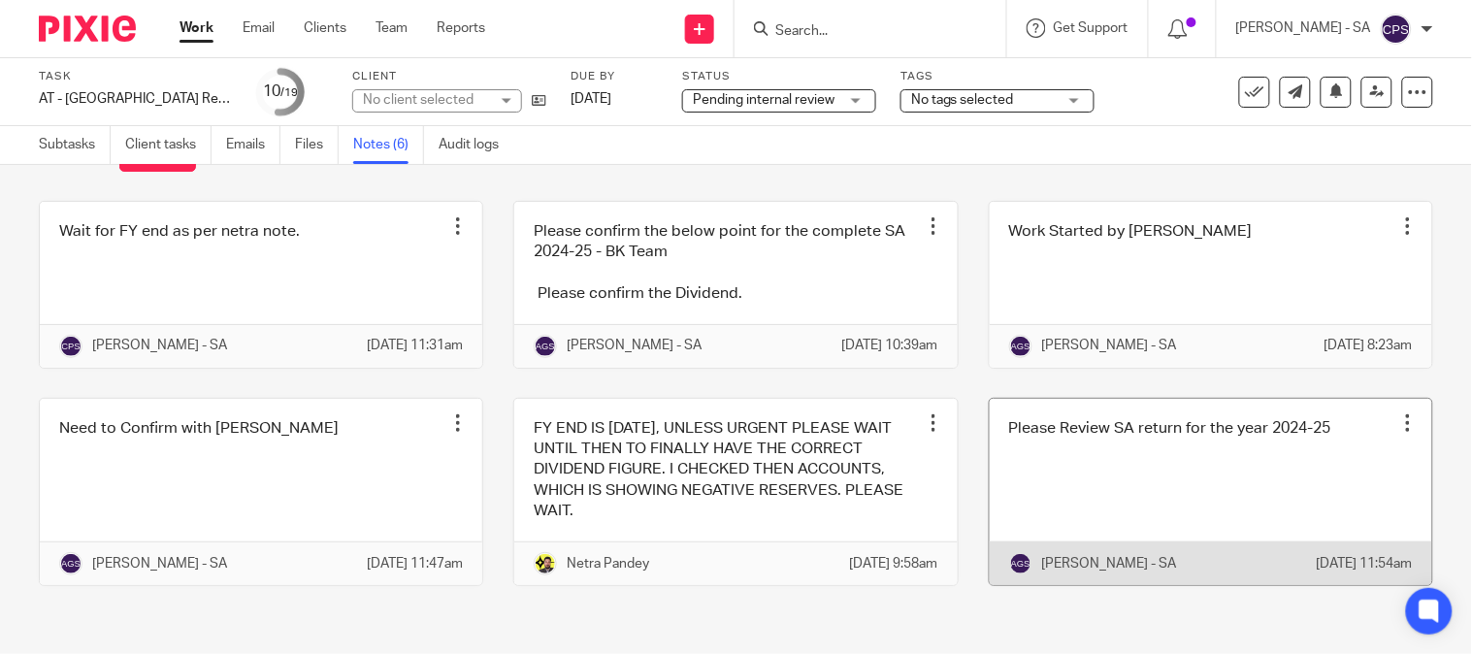
click at [1123, 479] on link at bounding box center [1211, 492] width 442 height 186
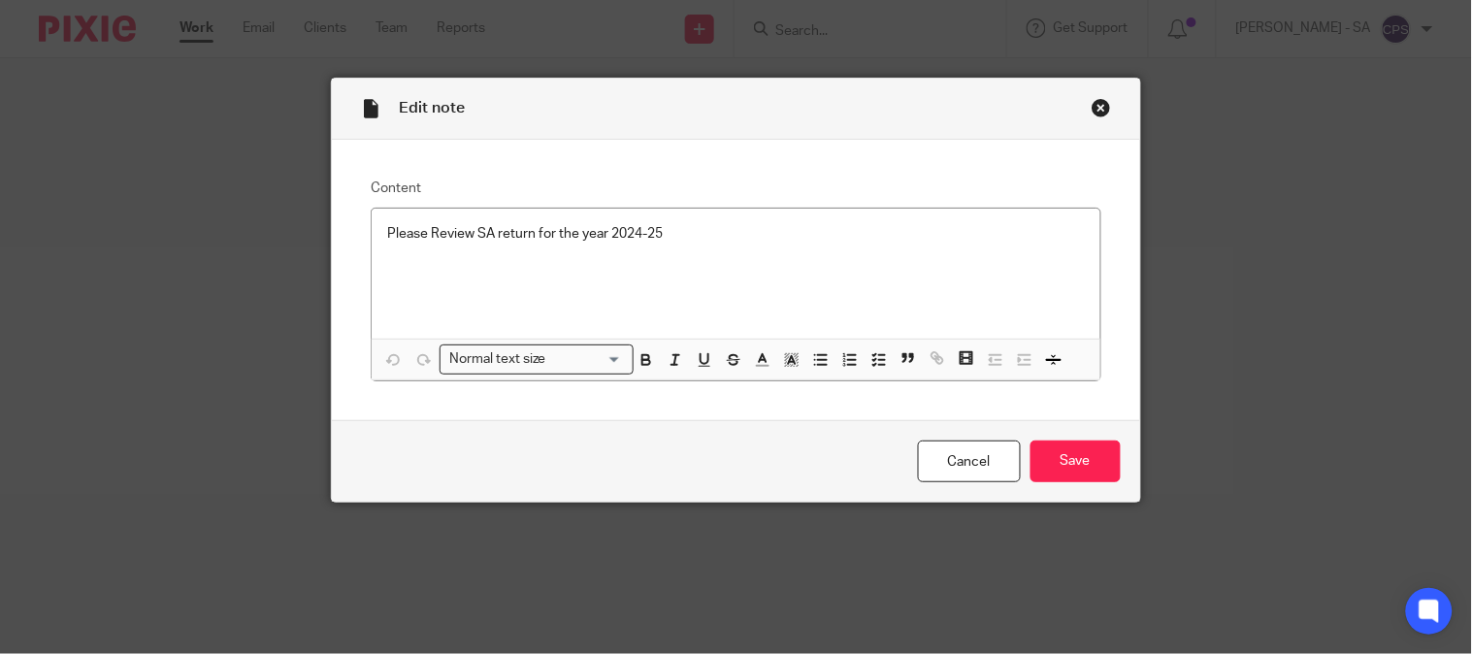
click at [1093, 104] on div "Close this dialog window" at bounding box center [1101, 107] width 19 height 19
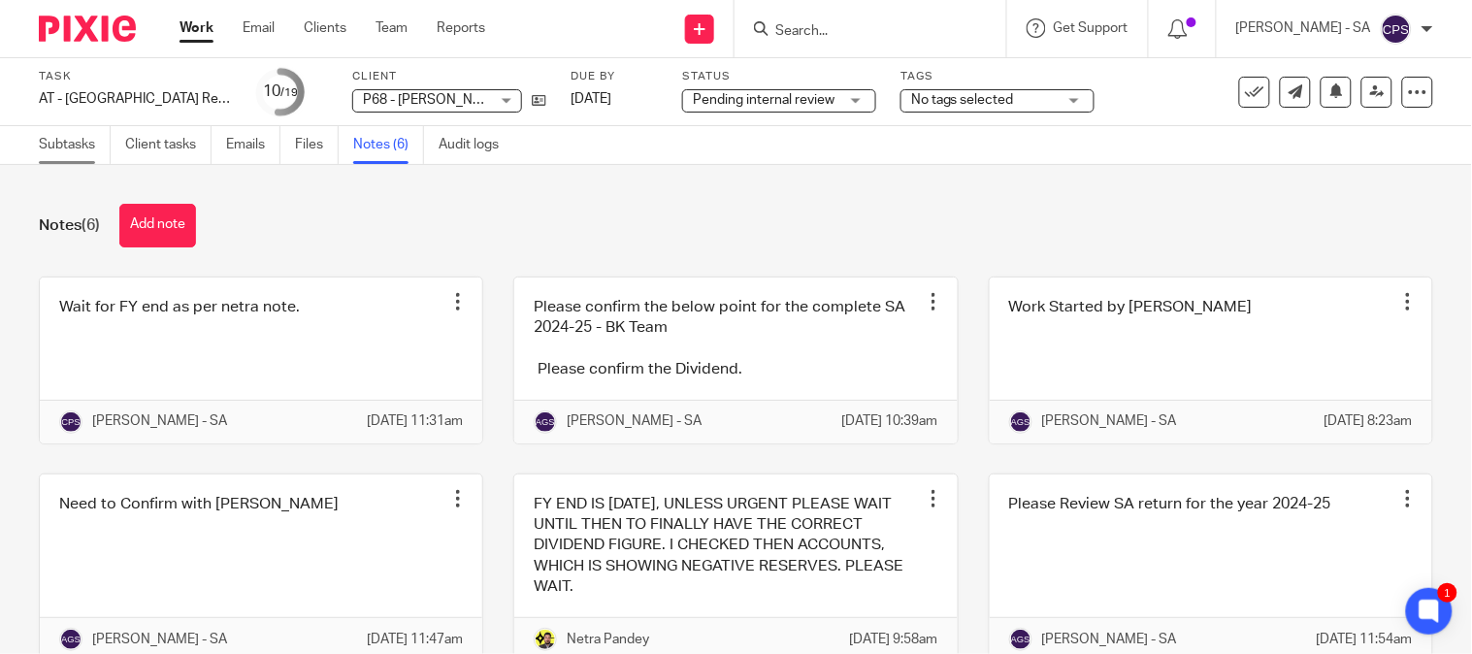
click at [87, 147] on link "Subtasks" at bounding box center [75, 145] width 72 height 38
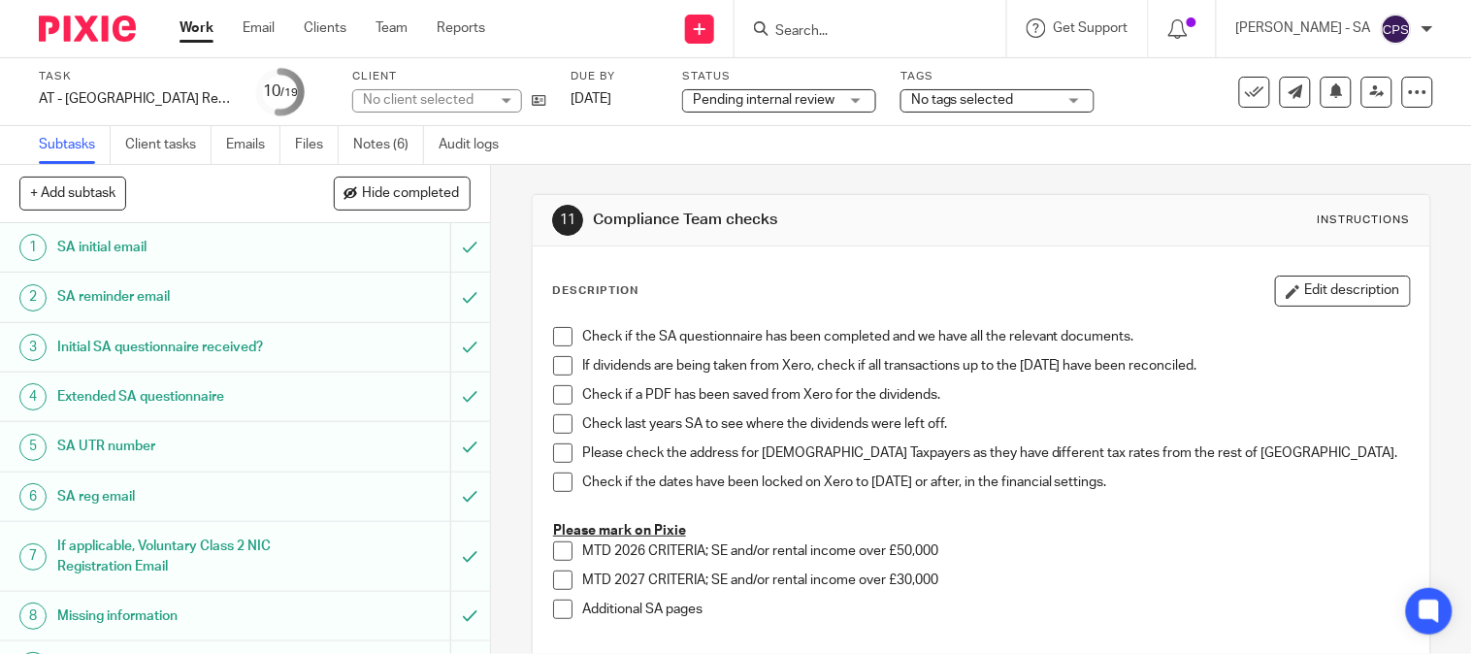
click at [114, 453] on h1 "SA UTR number" at bounding box center [181, 446] width 249 height 29
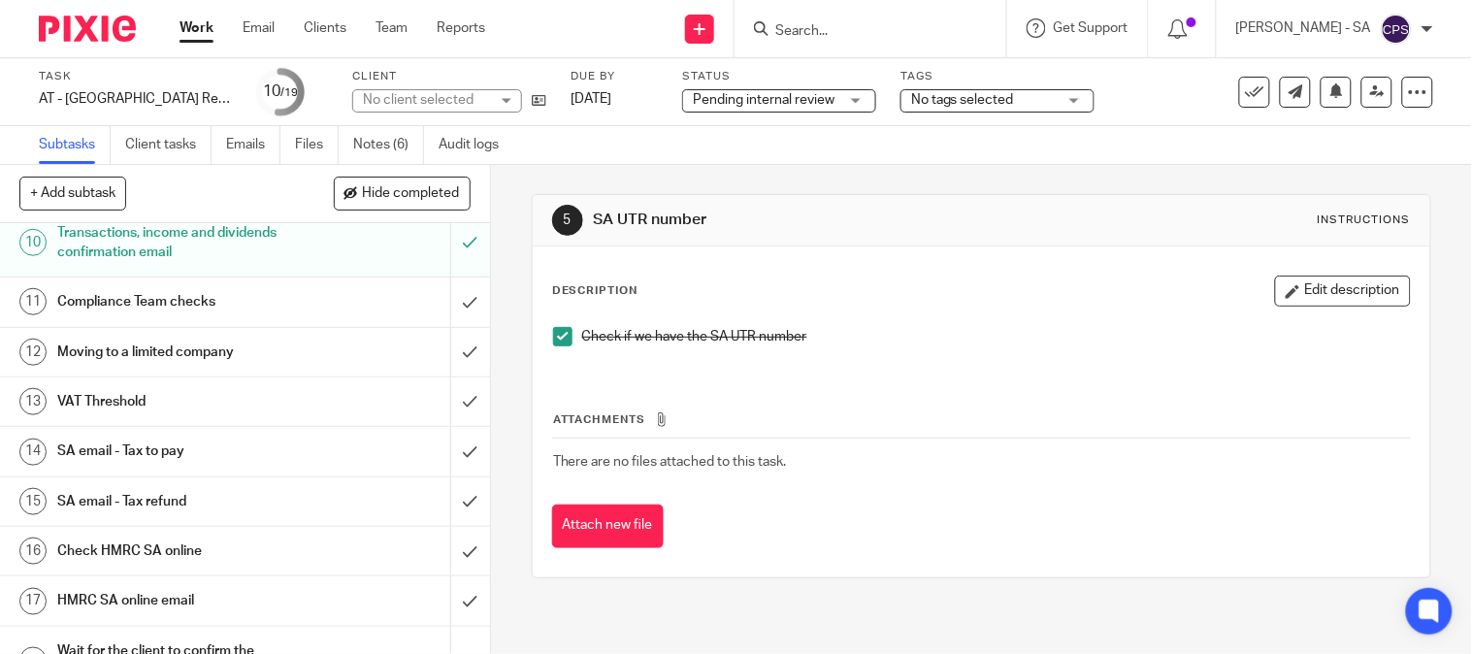
scroll to position [362, 0]
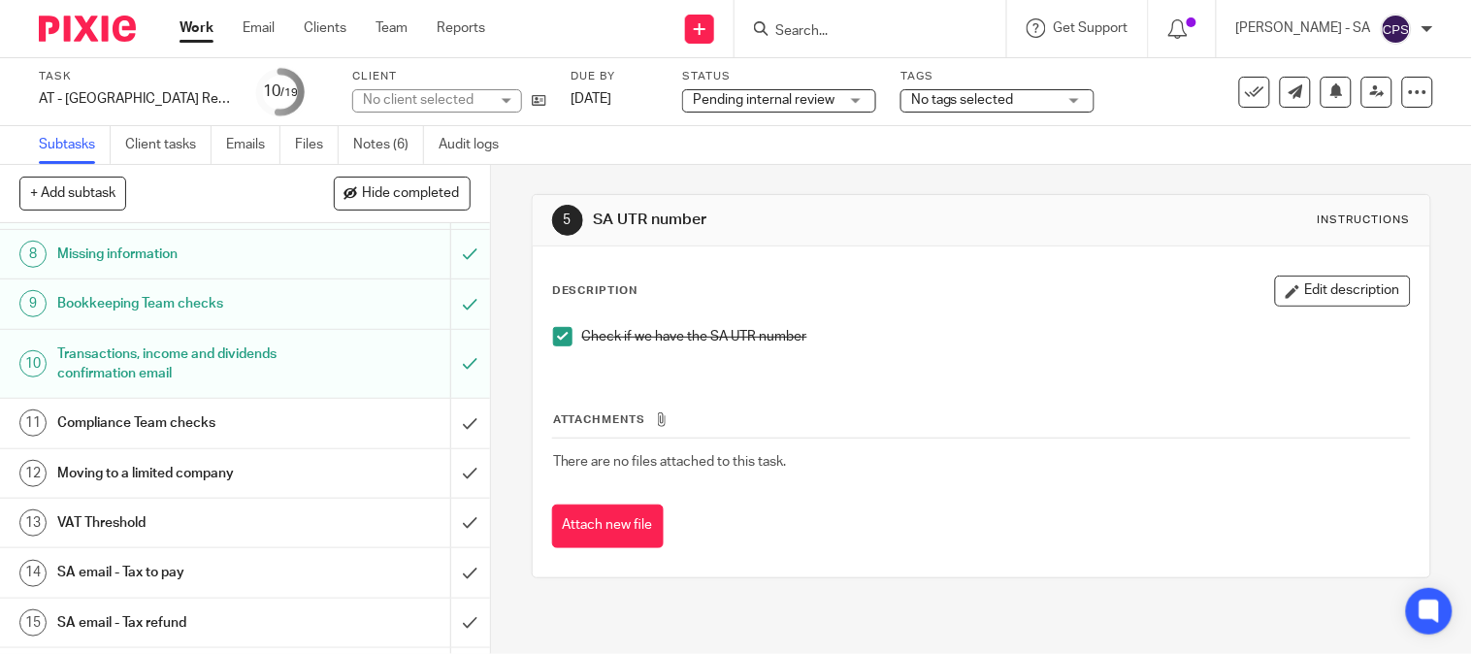
click at [105, 311] on h1 "Bookkeeping Team checks" at bounding box center [181, 303] width 249 height 29
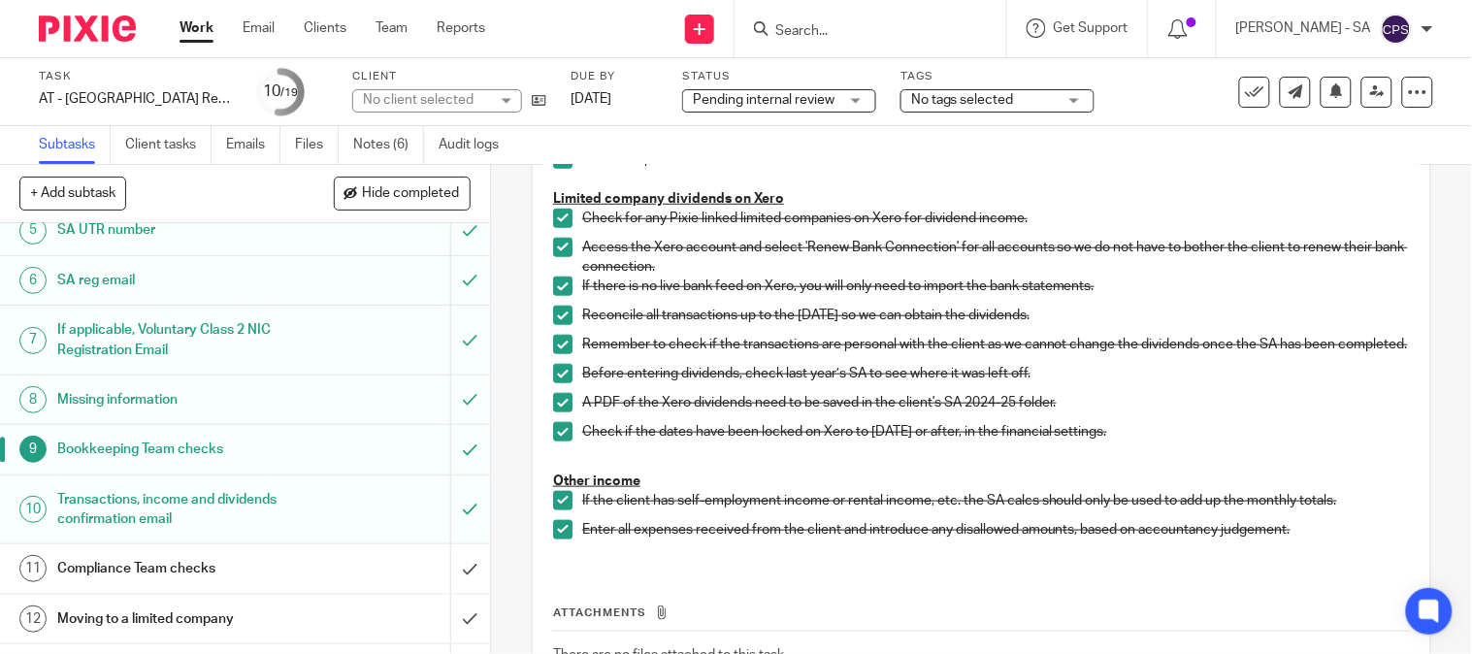
scroll to position [577, 0]
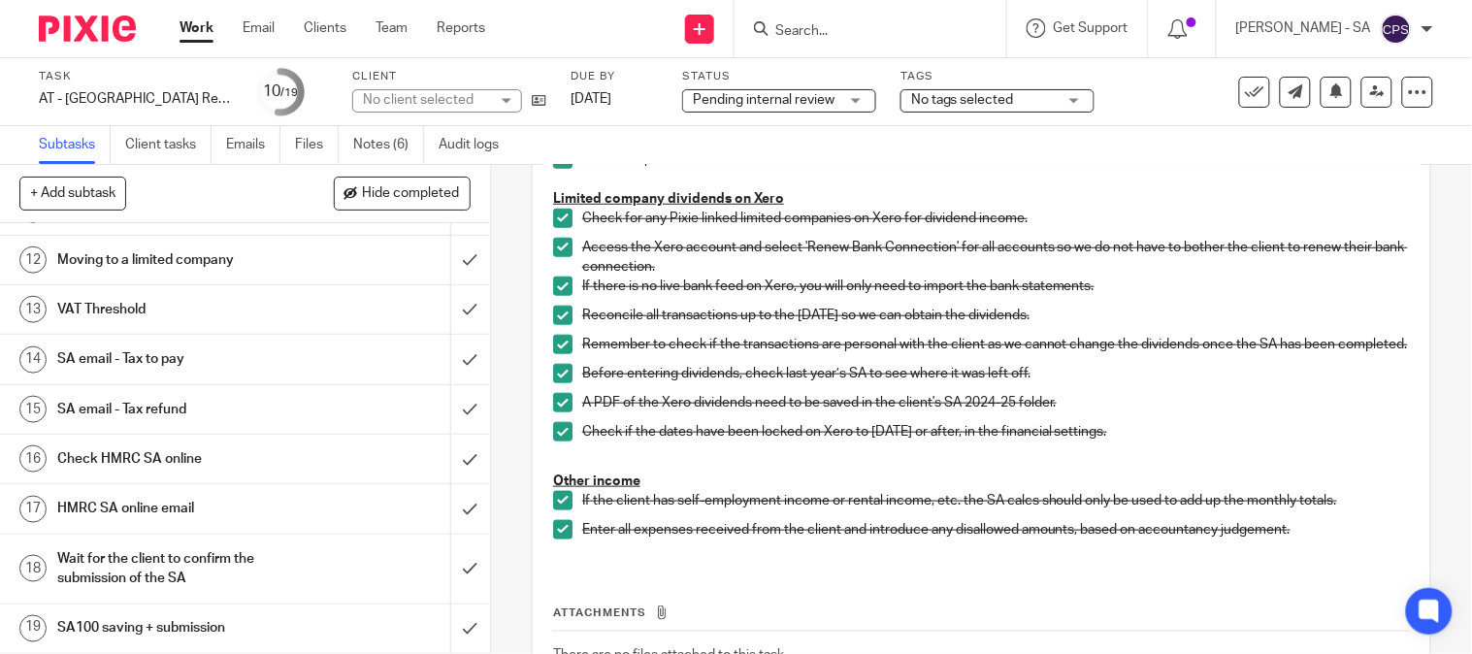
click at [168, 365] on h1 "SA email - Tax to pay" at bounding box center [181, 358] width 249 height 29
